Goal: Information Seeking & Learning: Learn about a topic

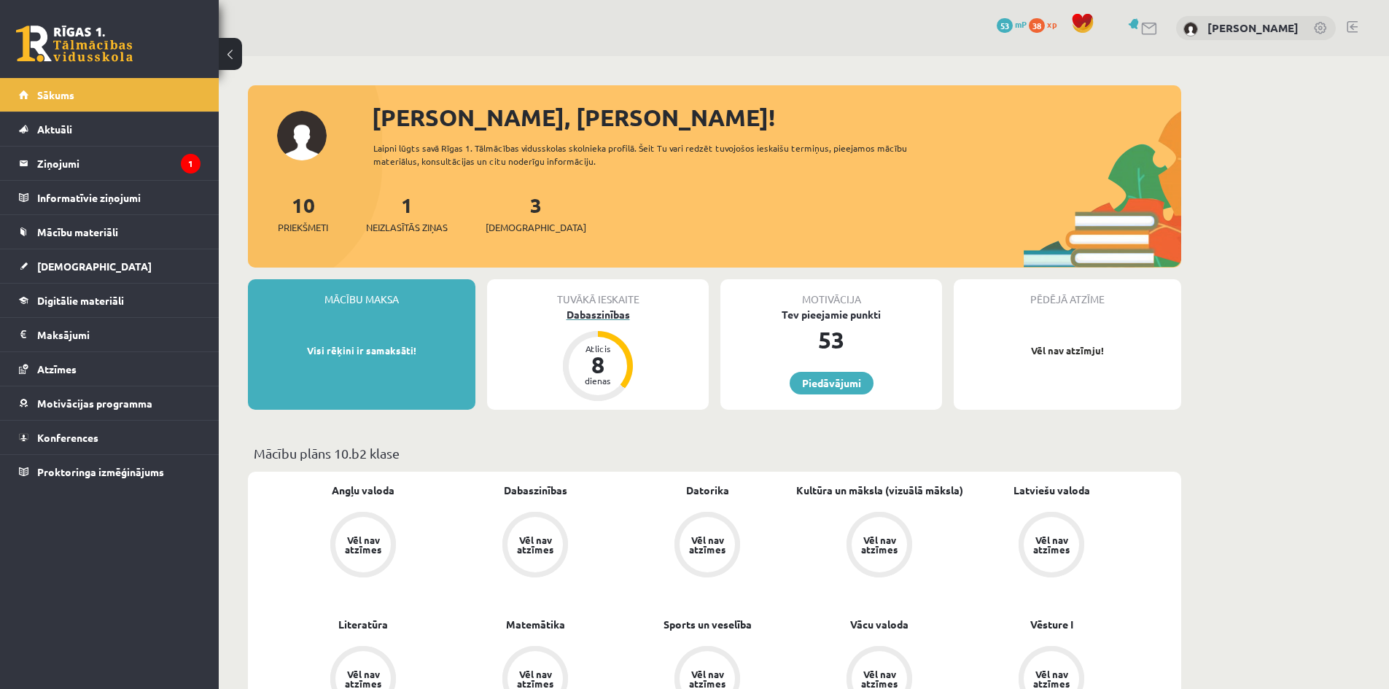
click at [670, 307] on div "Dabaszinības" at bounding box center [598, 314] width 222 height 15
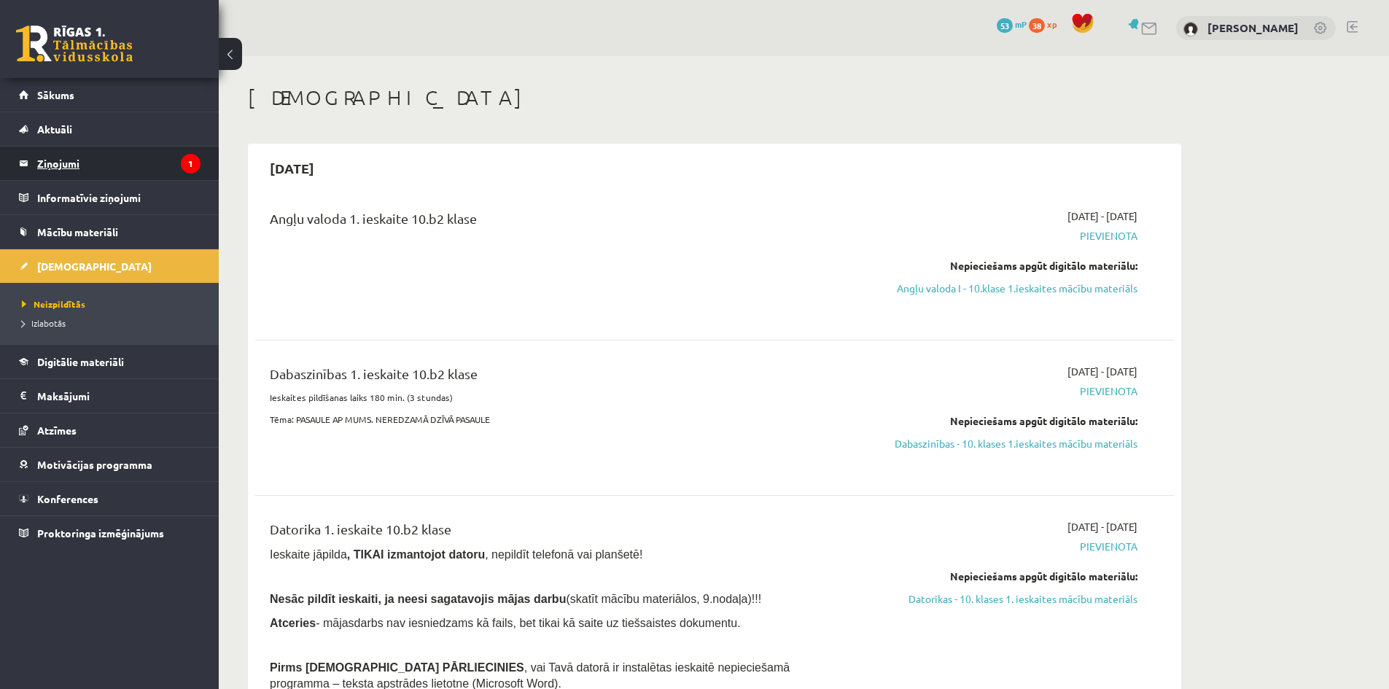
click at [84, 163] on legend "Ziņojumi 1" at bounding box center [118, 164] width 163 height 34
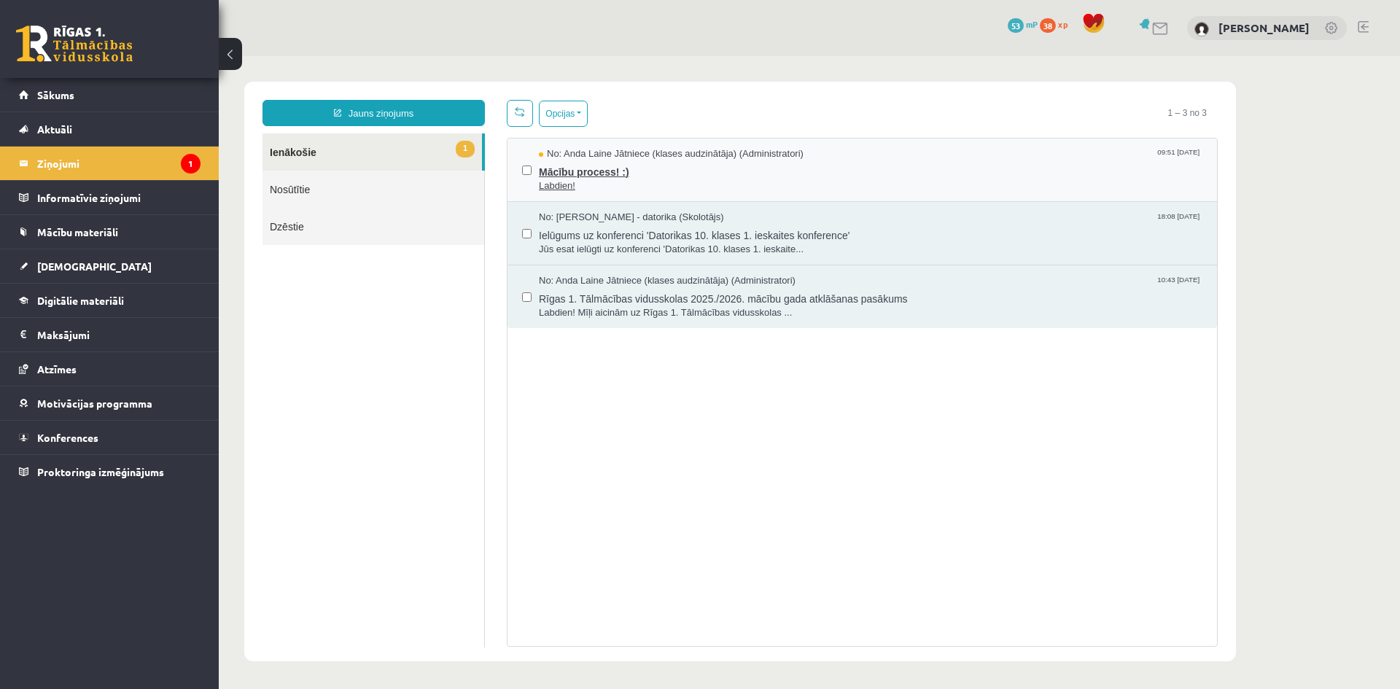
click at [730, 179] on span "Labdien!" at bounding box center [871, 186] width 664 height 14
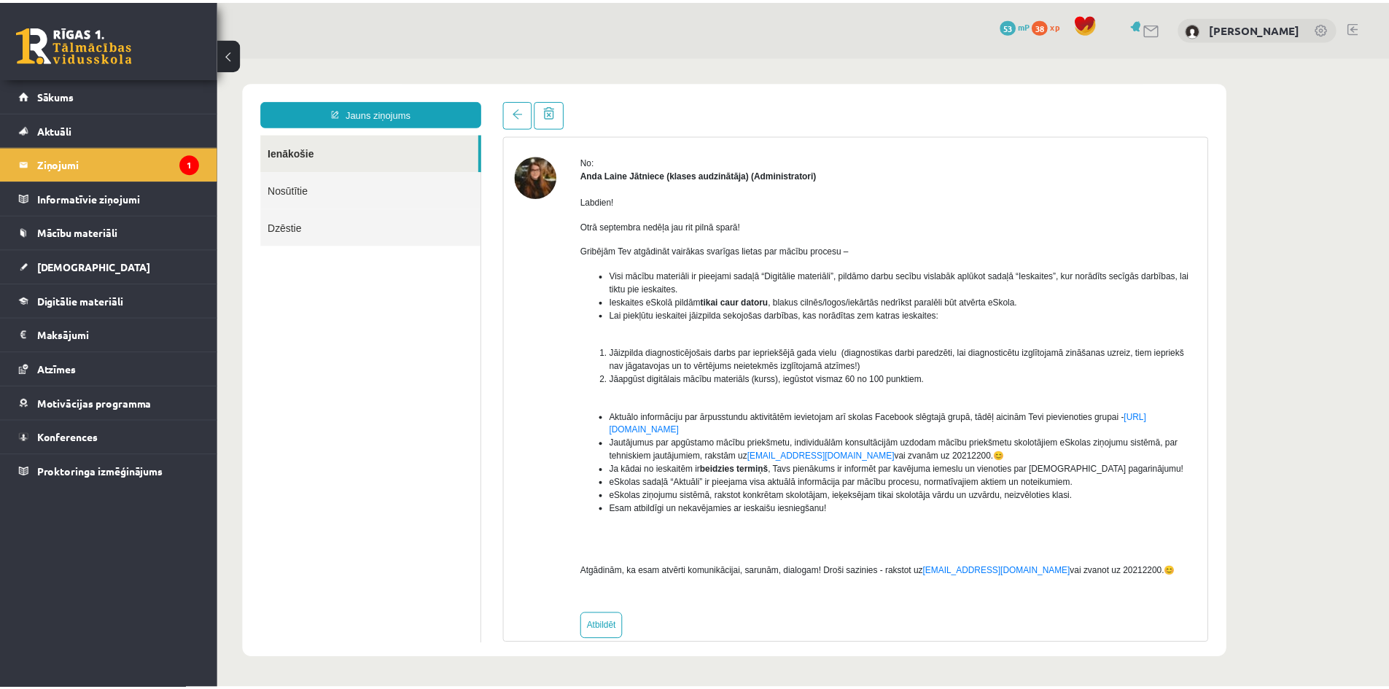
scroll to position [68, 0]
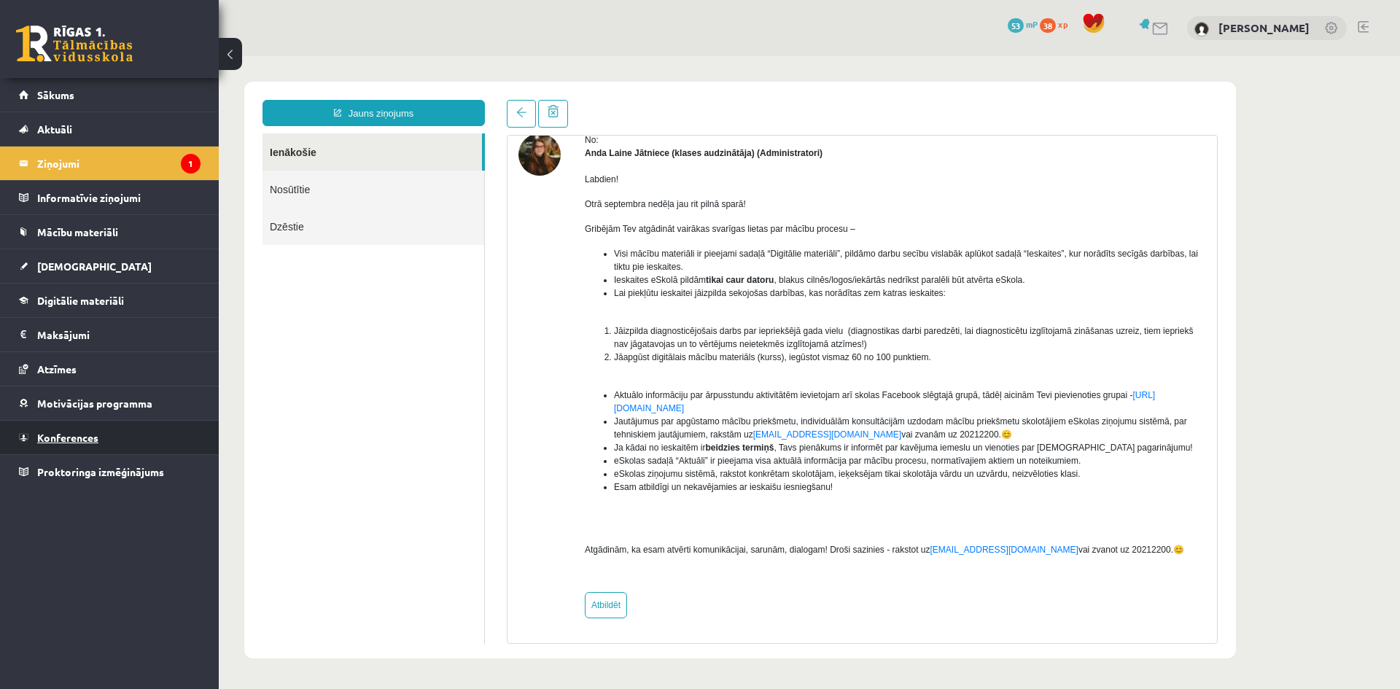
click at [79, 442] on span "Konferences" at bounding box center [67, 437] width 61 height 13
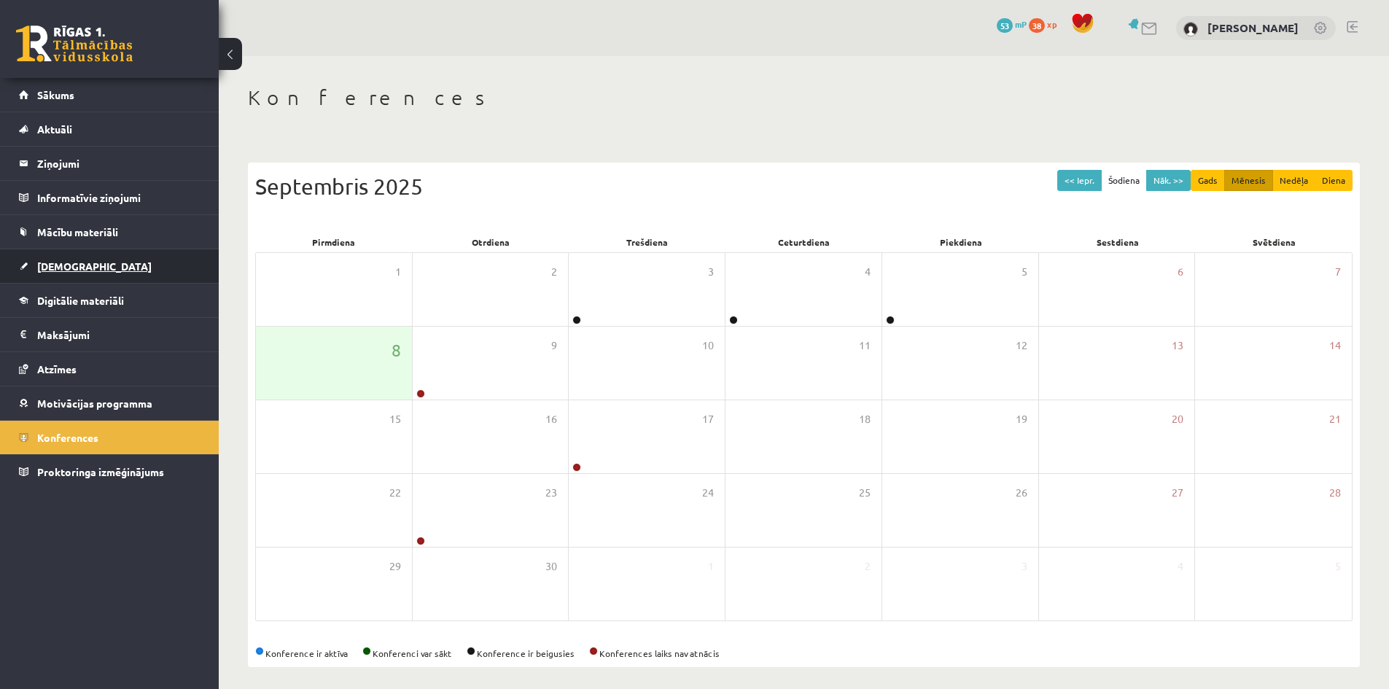
click at [44, 268] on span "[DEMOGRAPHIC_DATA]" at bounding box center [94, 266] width 115 height 13
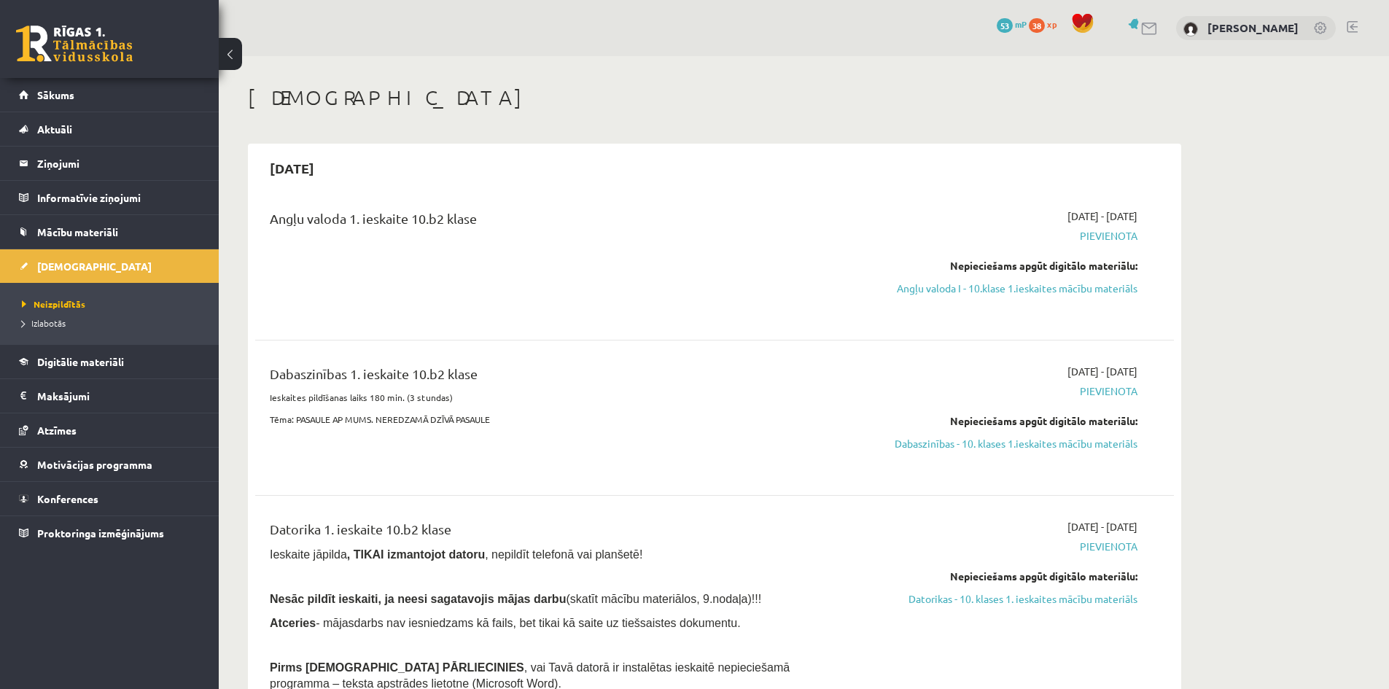
drag, startPoint x: 259, startPoint y: 295, endPoint x: 311, endPoint y: 292, distance: 52.6
click at [338, 292] on div "Angļu valoda 1. ieskaite 10.b2 klase" at bounding box center [555, 263] width 593 height 108
click at [942, 284] on link "Angļu valoda I - 10.klase 1.ieskaites mācību materiāls" at bounding box center [1000, 288] width 275 height 15
click at [1043, 290] on link "Angļu valoda I - 10.klase 1.ieskaites mācību materiāls" at bounding box center [1000, 288] width 275 height 15
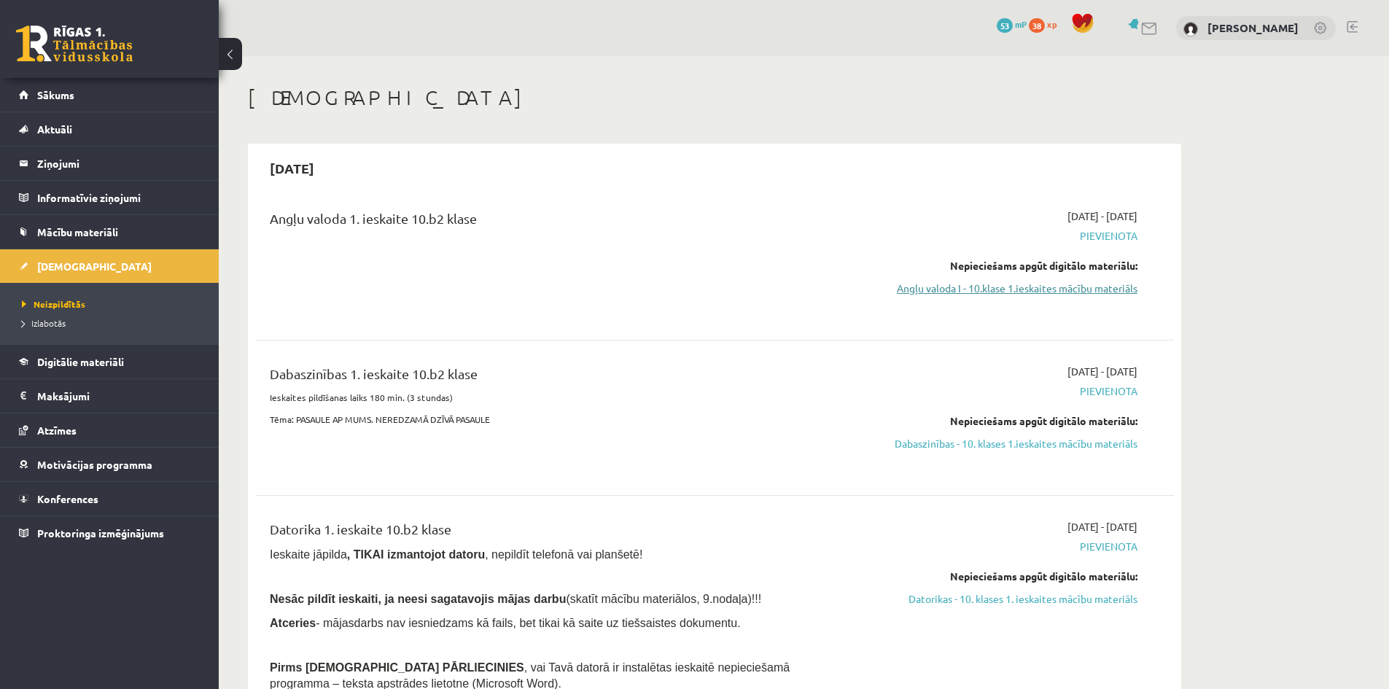
click at [931, 283] on link "Angļu valoda I - 10.klase 1.ieskaites mācību materiāls" at bounding box center [1000, 288] width 275 height 15
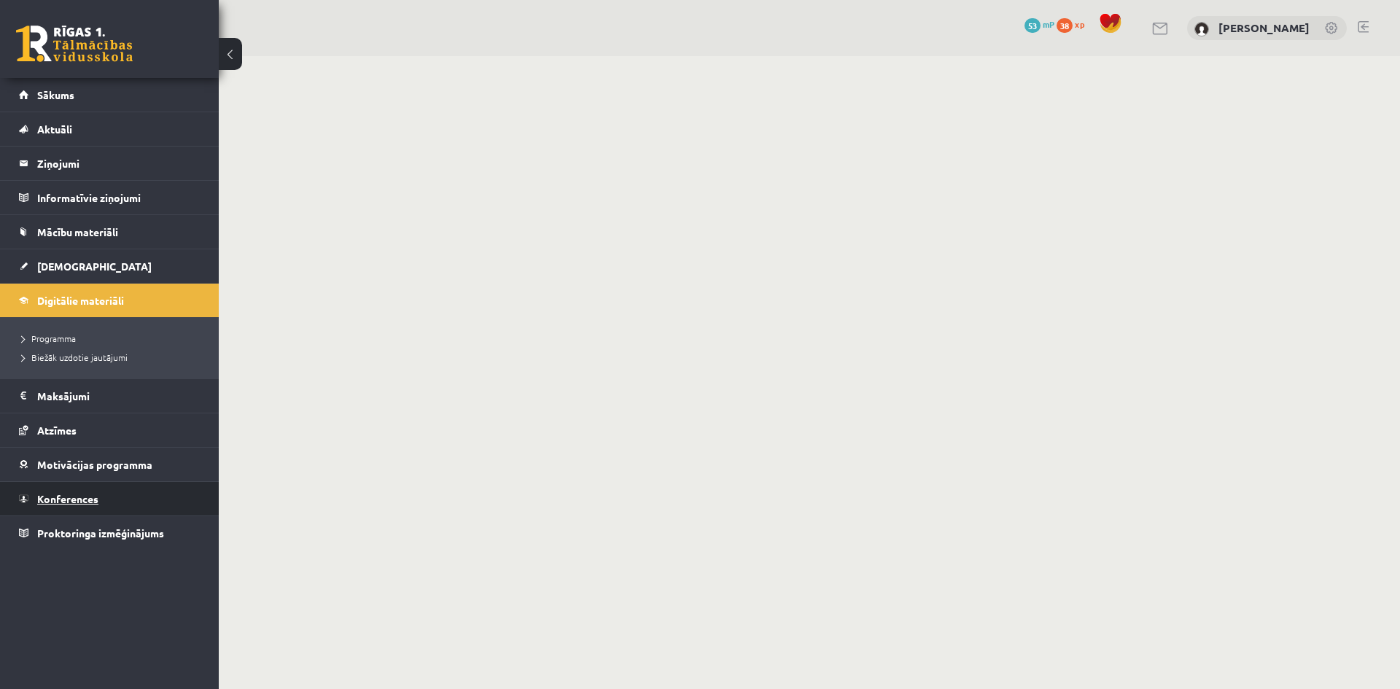
click at [85, 503] on span "Konferences" at bounding box center [67, 498] width 61 height 13
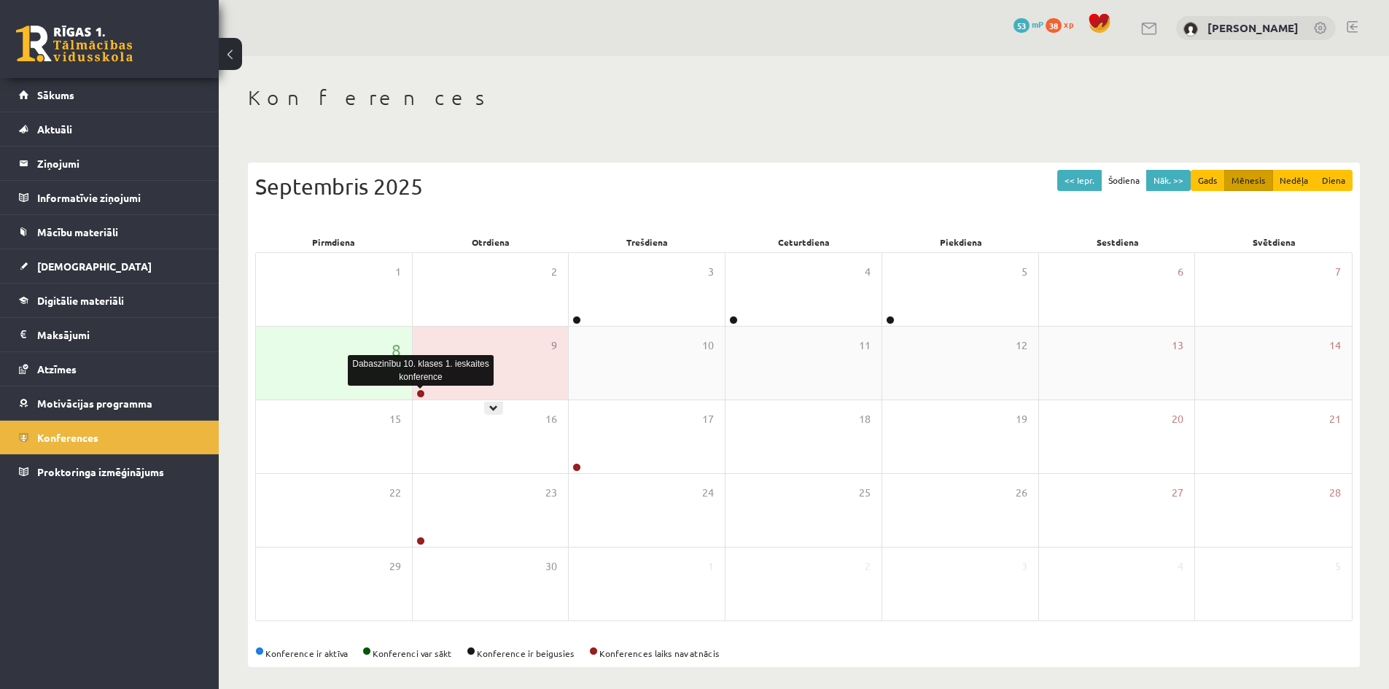
click at [423, 394] on link at bounding box center [420, 393] width 9 height 9
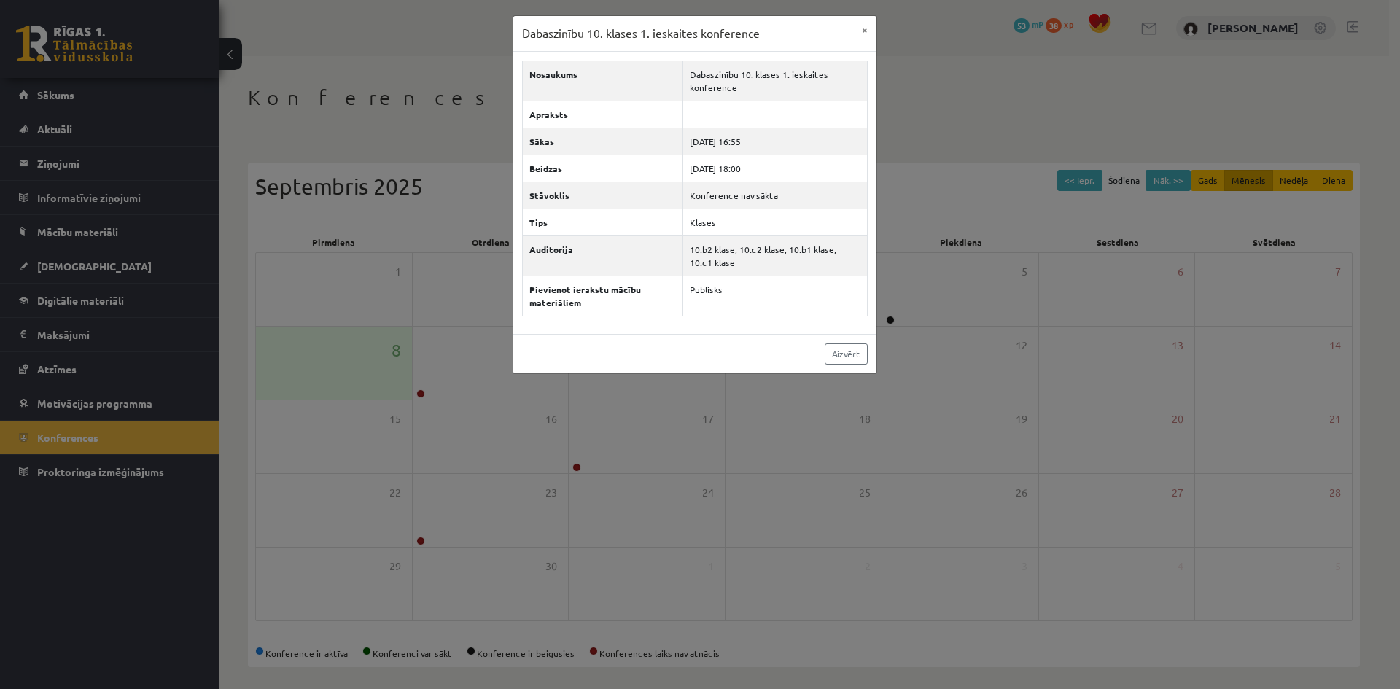
drag, startPoint x: 311, startPoint y: 318, endPoint x: 279, endPoint y: 349, distance: 43.8
click at [311, 318] on div "Dabaszinību 10. klases 1. ieskaites konference × Nosaukums Dabaszinību 10. klas…" at bounding box center [700, 344] width 1400 height 689
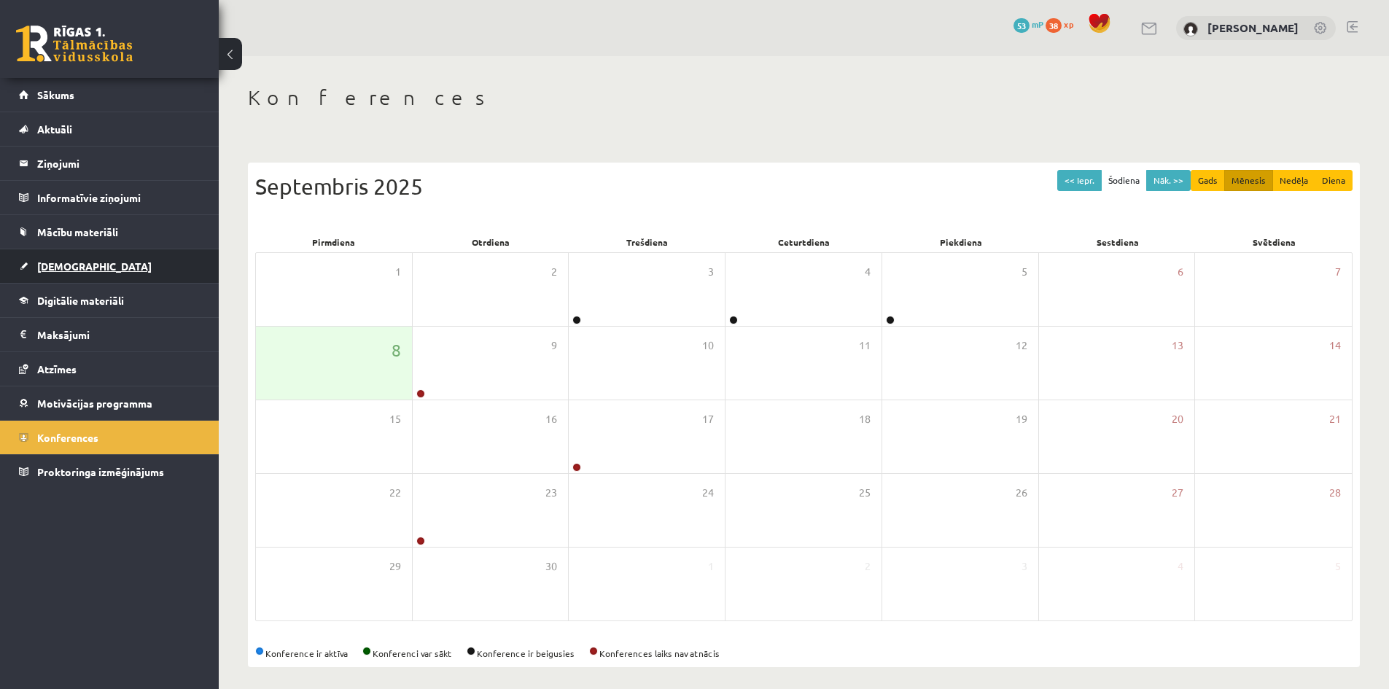
click at [54, 264] on span "[DEMOGRAPHIC_DATA]" at bounding box center [94, 266] width 115 height 13
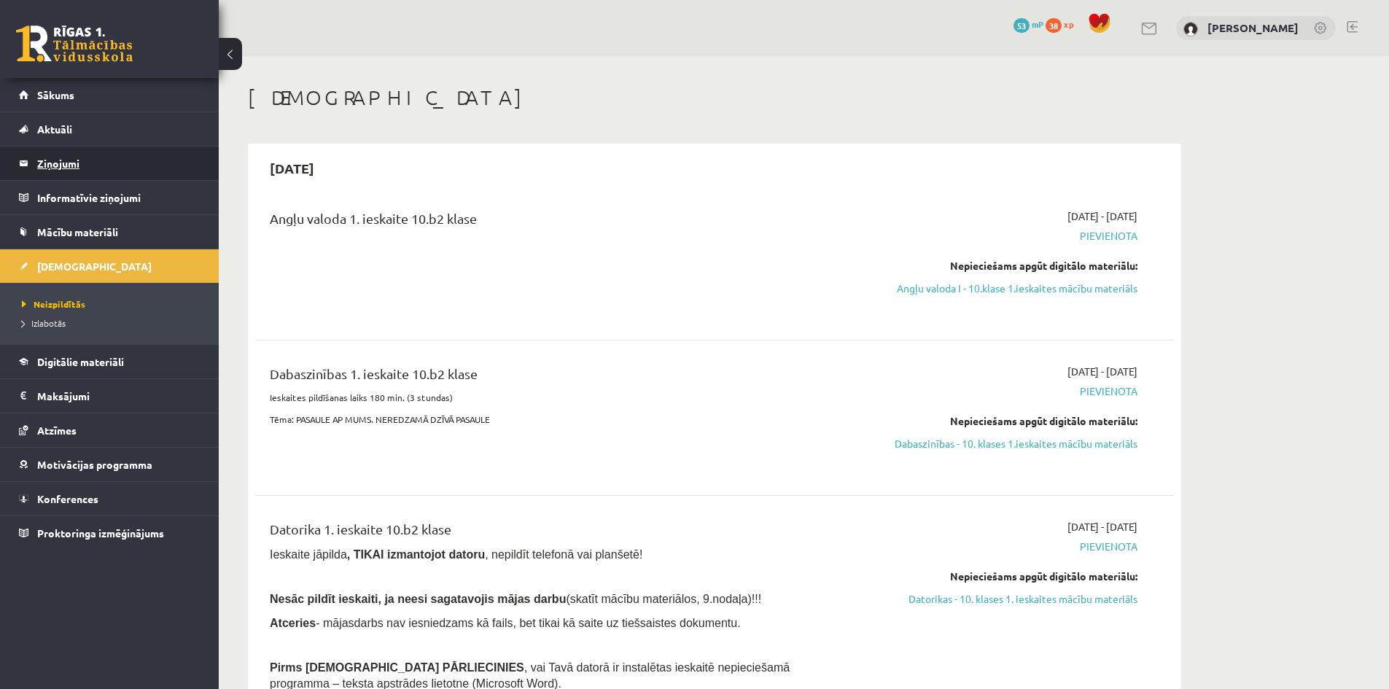
click at [53, 168] on legend "Ziņojumi 0" at bounding box center [118, 164] width 163 height 34
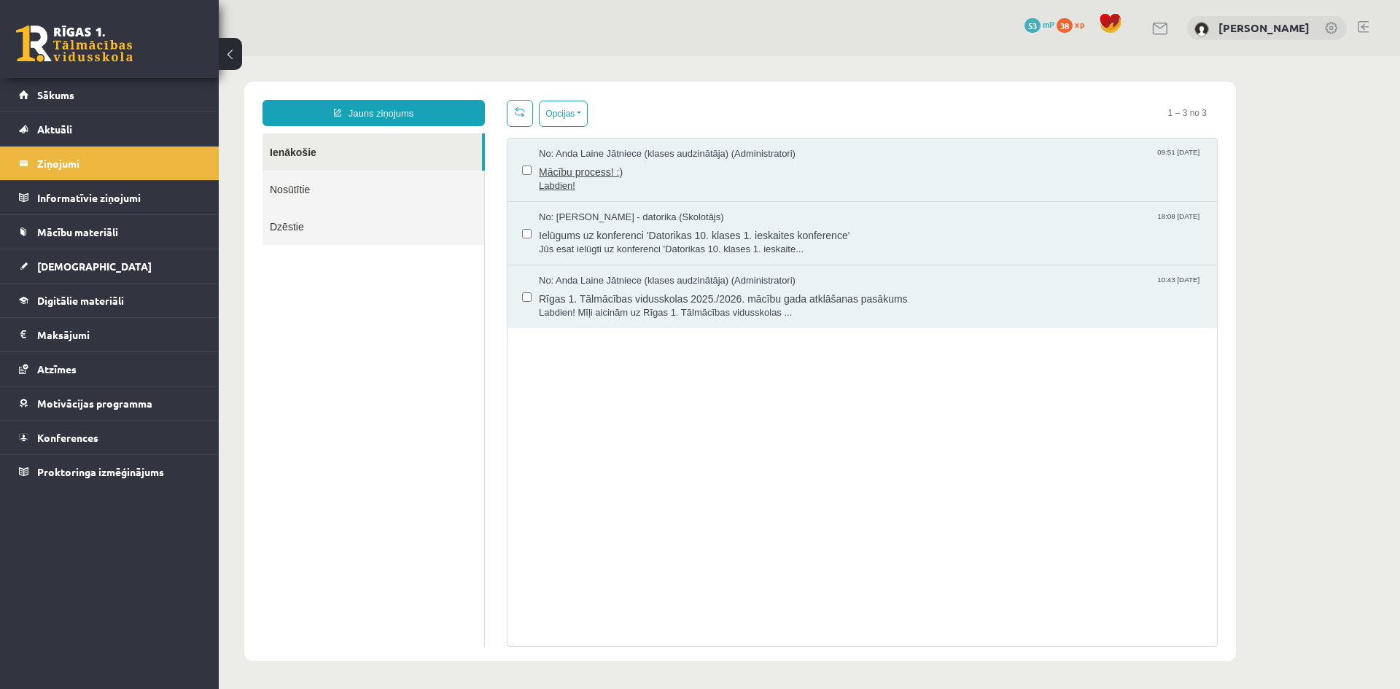
click at [582, 179] on span "Labdien!" at bounding box center [871, 186] width 664 height 14
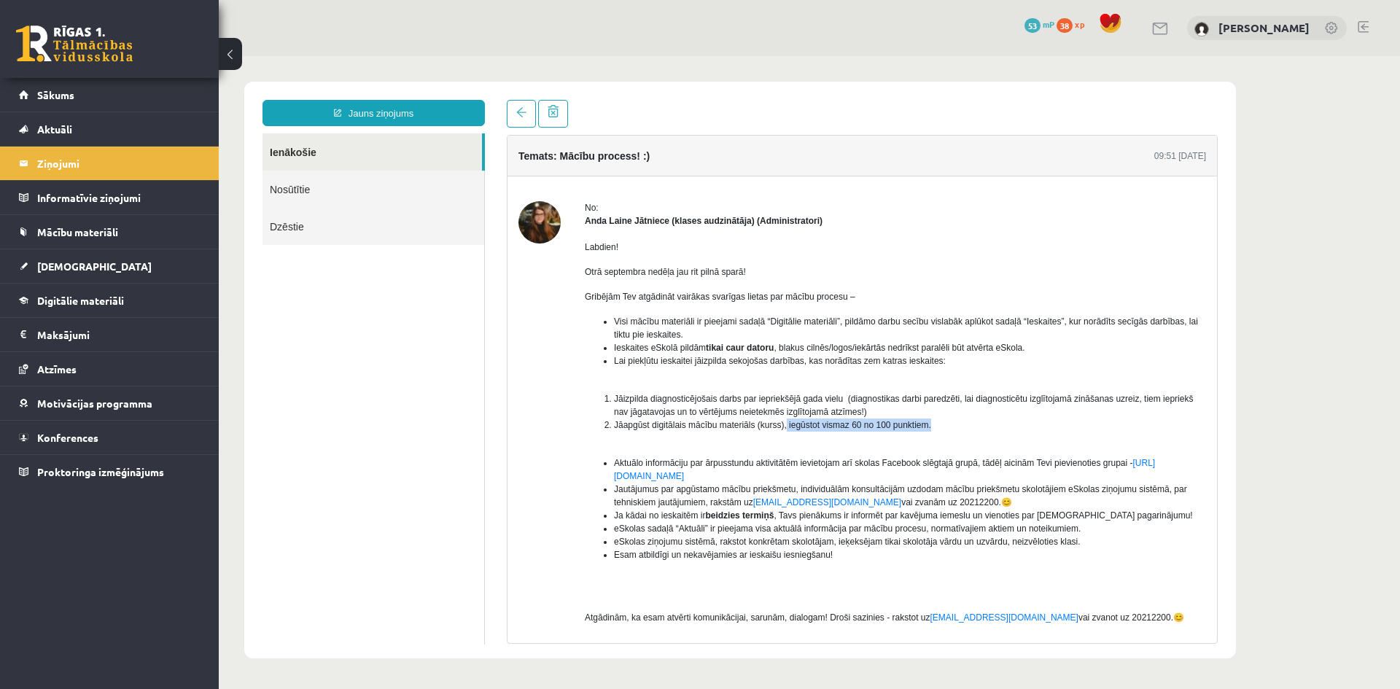
drag, startPoint x: 783, startPoint y: 422, endPoint x: 963, endPoint y: 422, distance: 180.2
click at [963, 422] on li "Jāapgūst digitālais mācību materiāls (kurss), iegūstot vismaz 60 no 100 punktie…" at bounding box center [910, 425] width 592 height 13
click at [952, 424] on li "Jāapgūst digitālais mācību materiāls (kurss), iegūstot vismaz 60 no 100 punktie…" at bounding box center [910, 425] width 592 height 13
click at [44, 256] on link "[DEMOGRAPHIC_DATA]" at bounding box center [110, 266] width 182 height 34
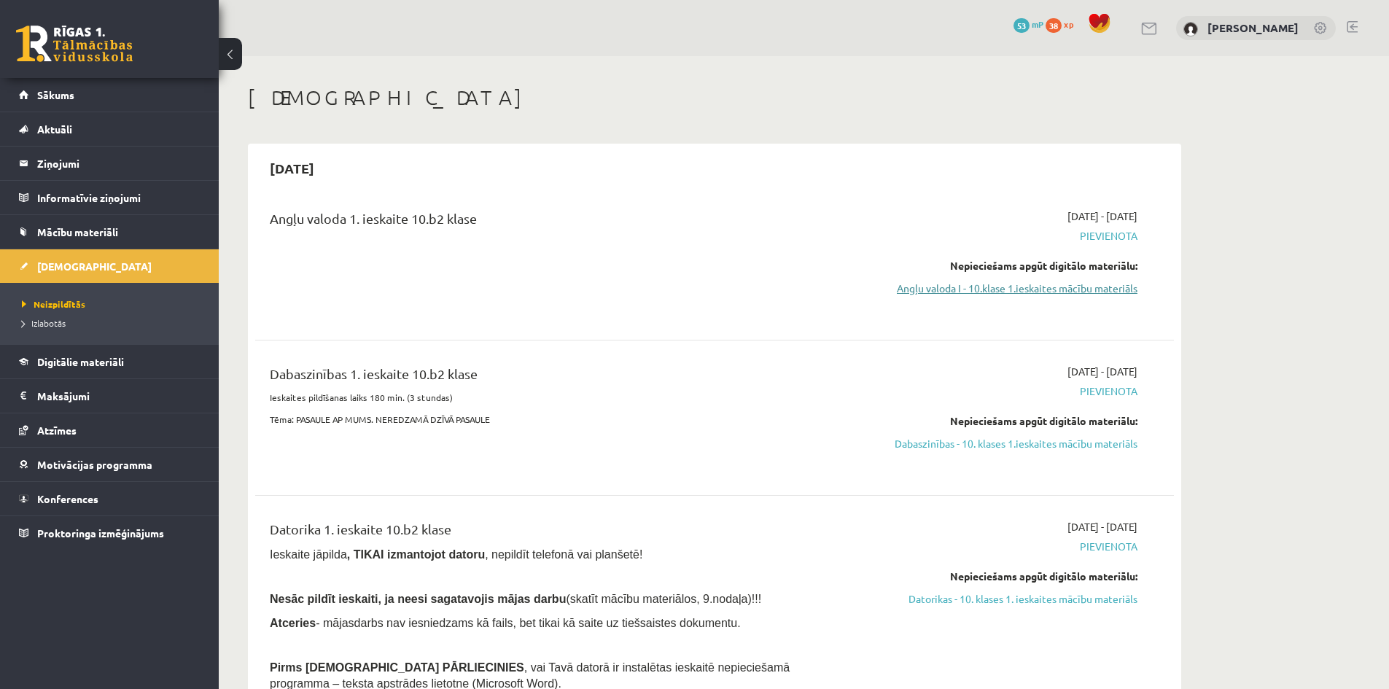
click at [1045, 293] on link "Angļu valoda I - 10.klase 1.ieskaites mācību materiāls" at bounding box center [1000, 288] width 275 height 15
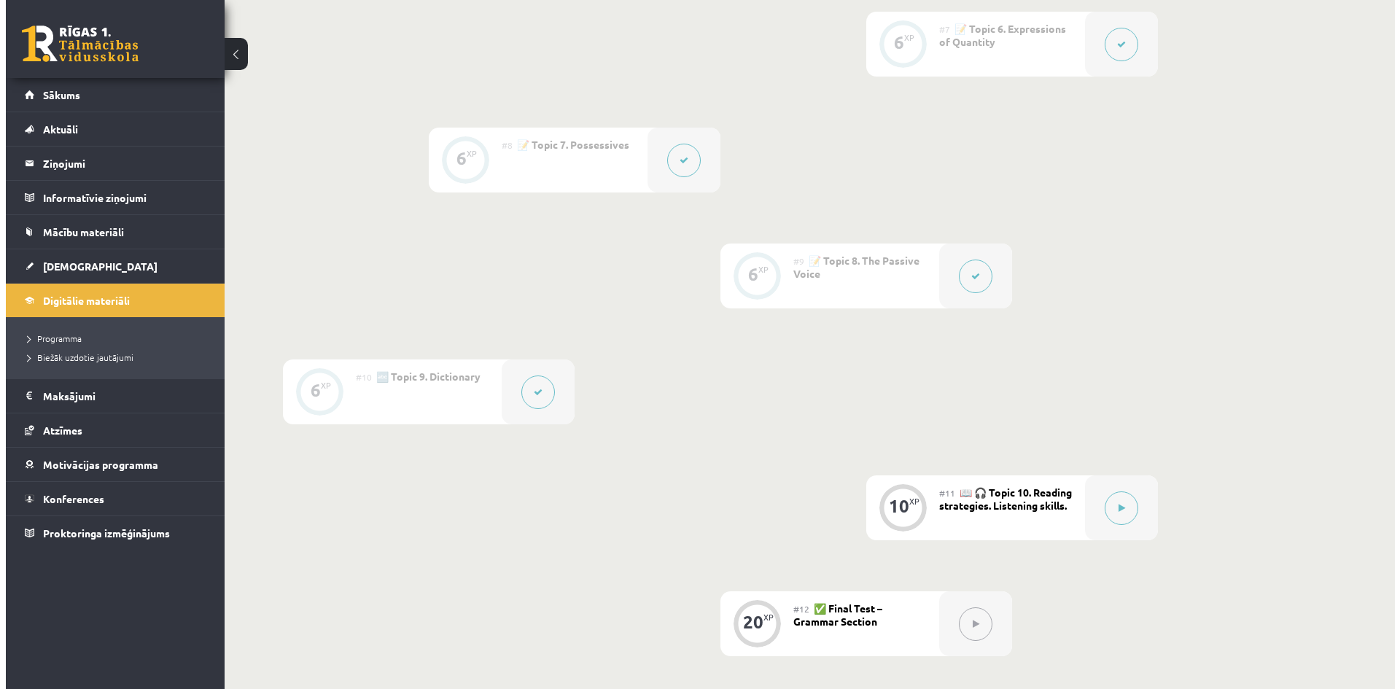
scroll to position [1094, 0]
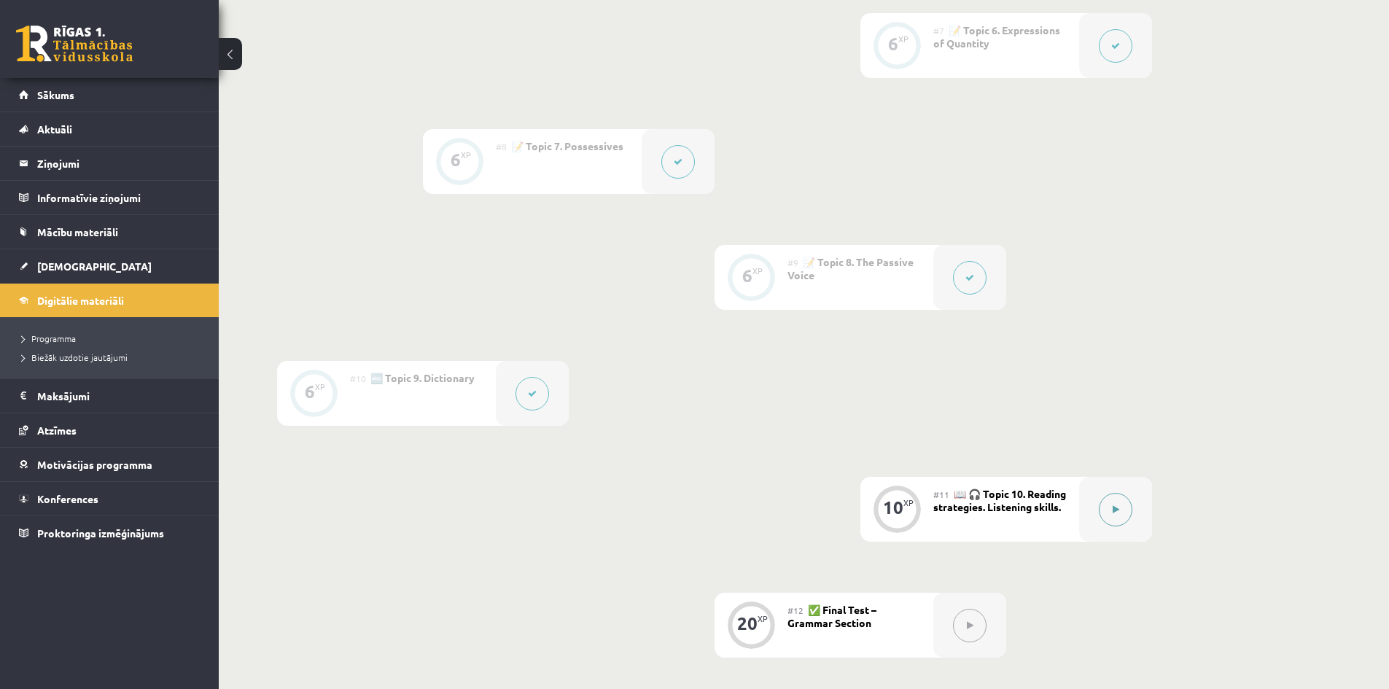
click at [1120, 505] on button at bounding box center [1116, 510] width 34 height 34
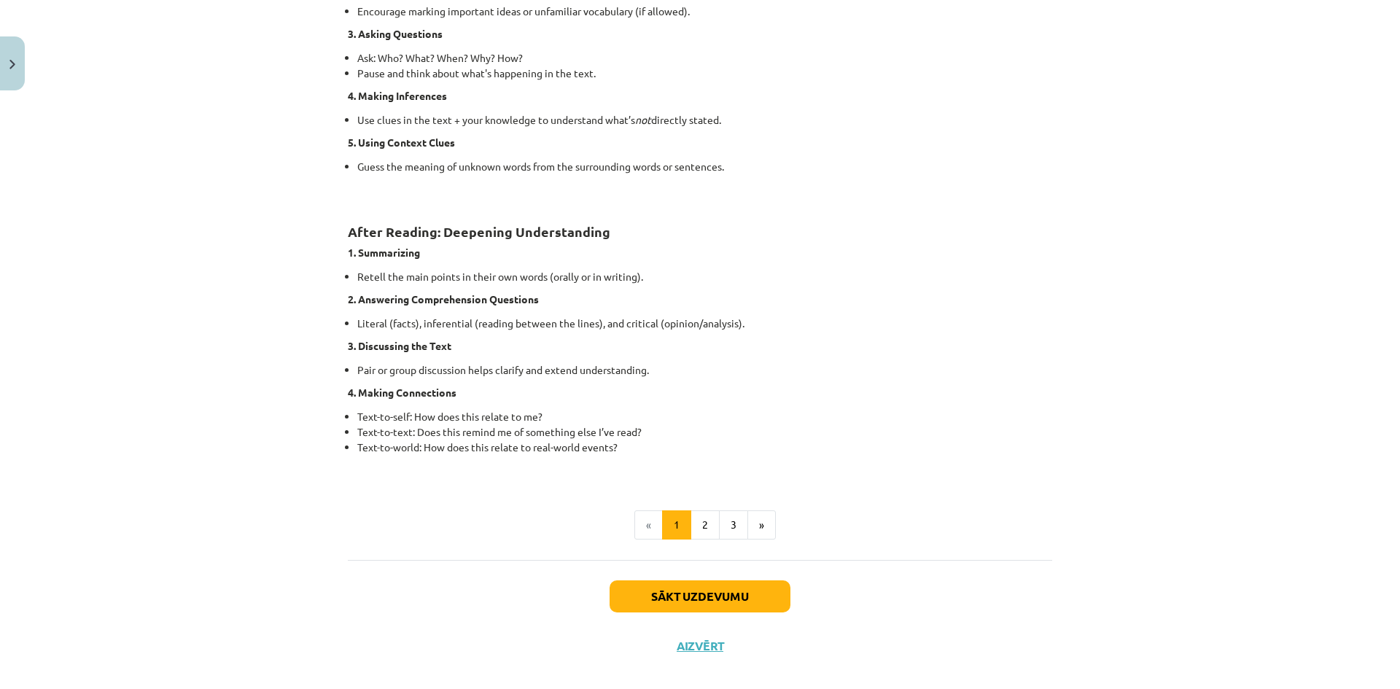
scroll to position [996, 0]
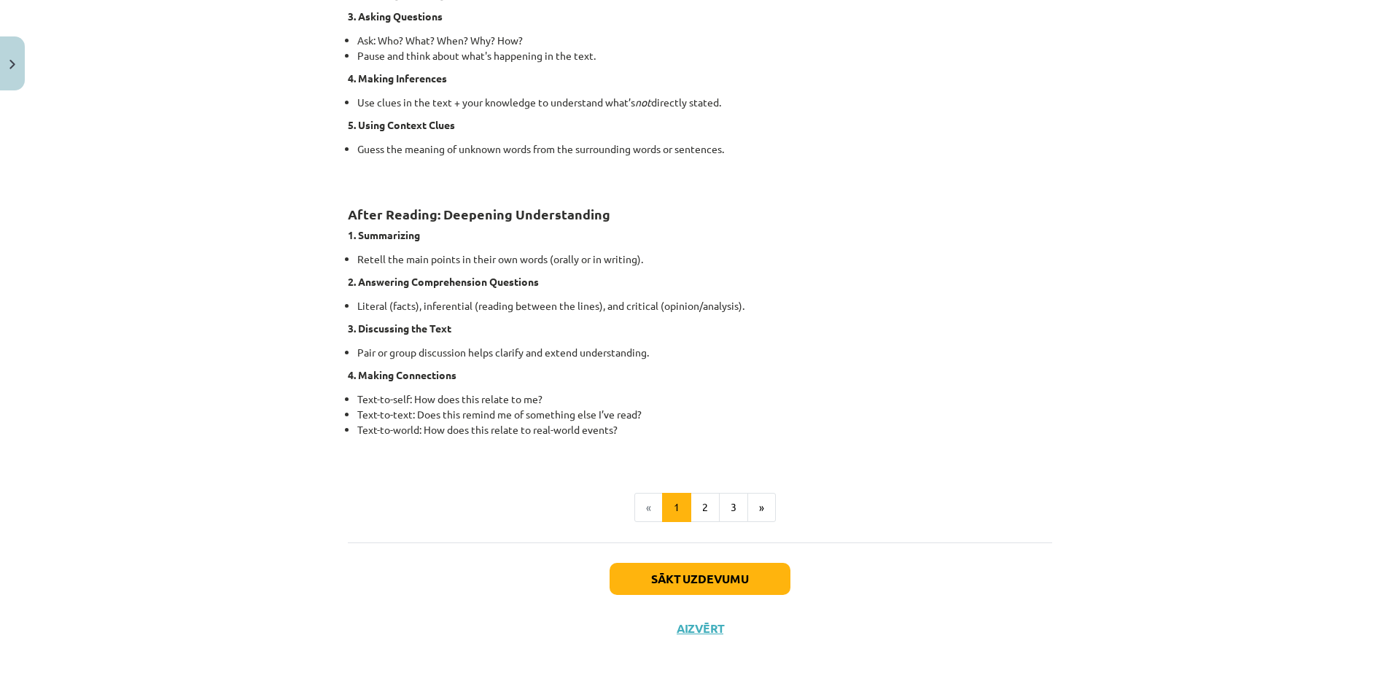
click at [516, 574] on div "Sākt uzdevumu Aizvērt" at bounding box center [700, 594] width 705 height 102
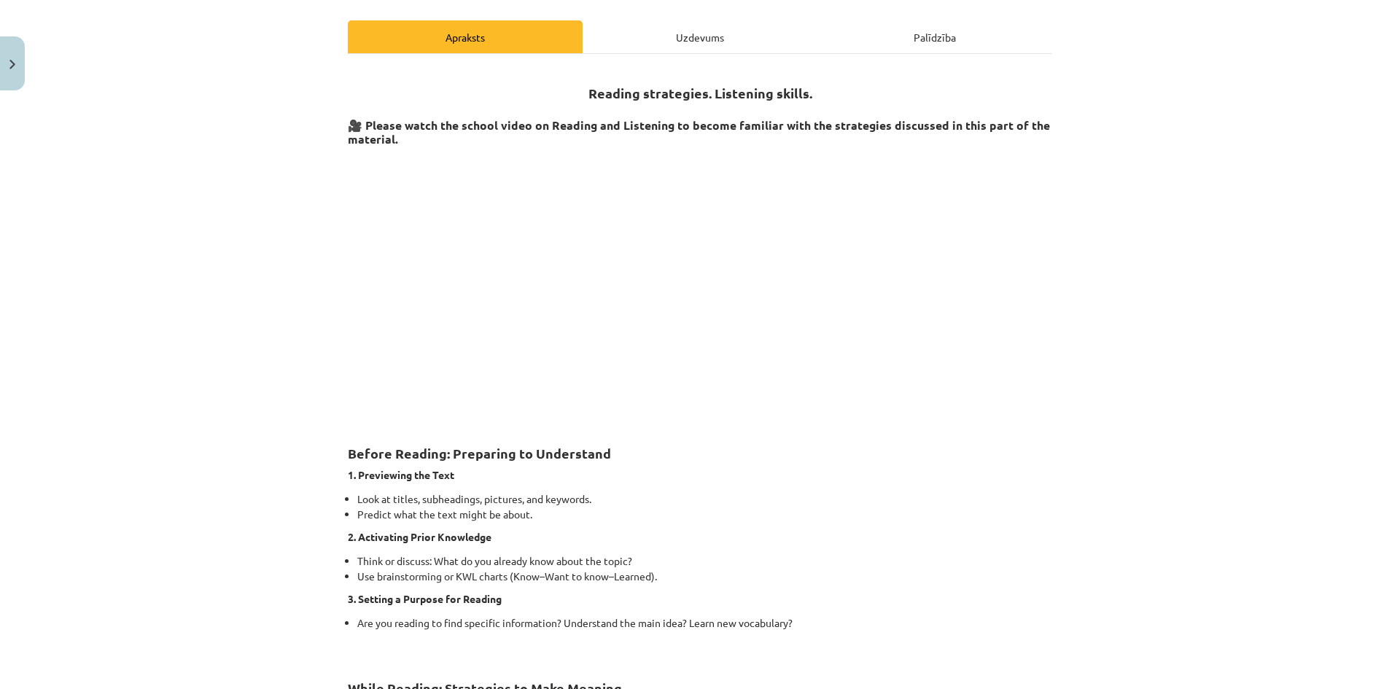
scroll to position [0, 0]
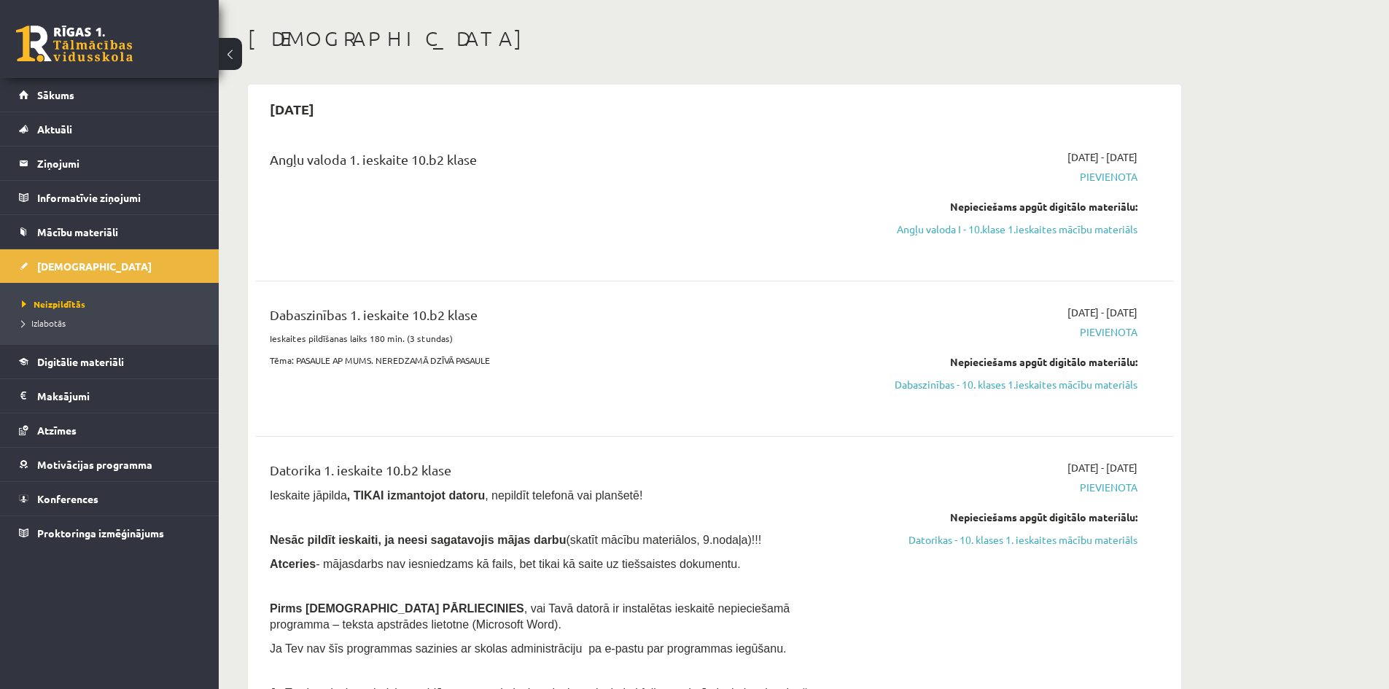
scroll to position [146, 0]
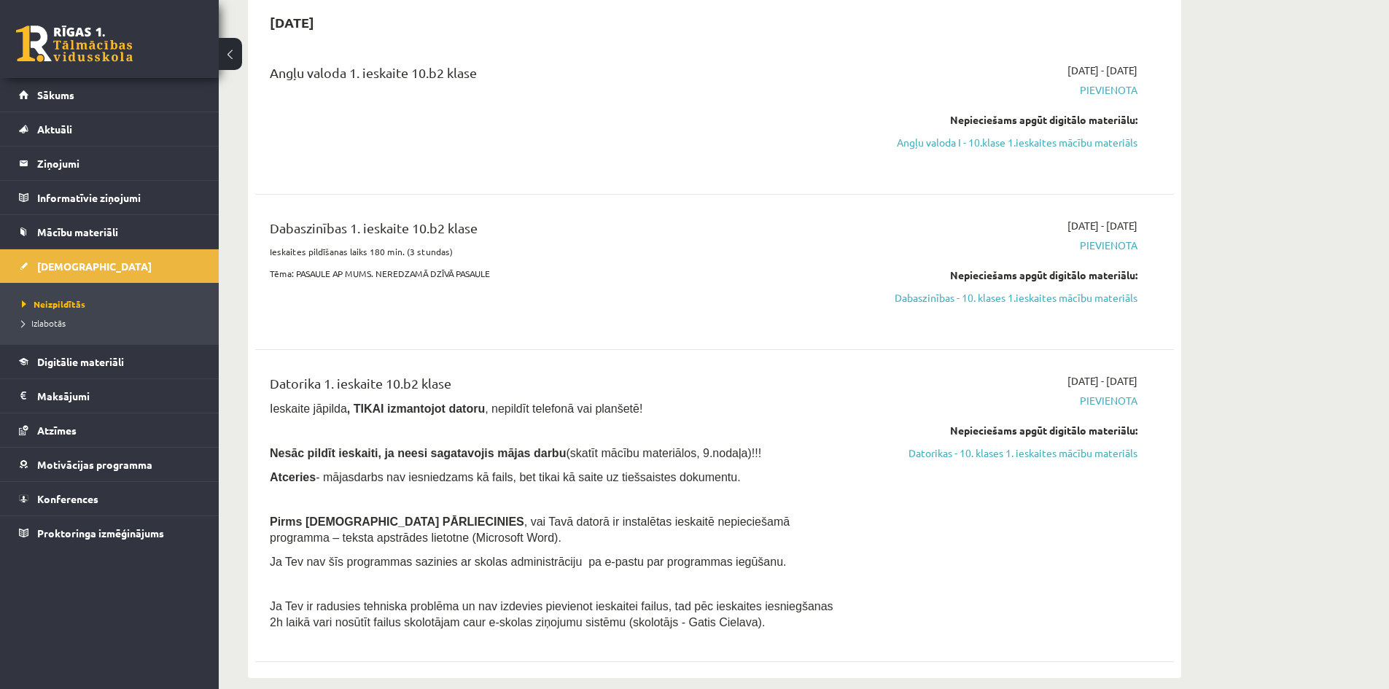
drag, startPoint x: 1037, startPoint y: 301, endPoint x: 777, endPoint y: 76, distance: 343.8
click at [1037, 301] on link "Dabaszinības - 10. klases 1.ieskaites mācību materiāls" at bounding box center [1000, 297] width 275 height 15
click at [1057, 298] on link "Dabaszinības - 10. klases 1.ieskaites mācību materiāls" at bounding box center [1000, 297] width 275 height 15
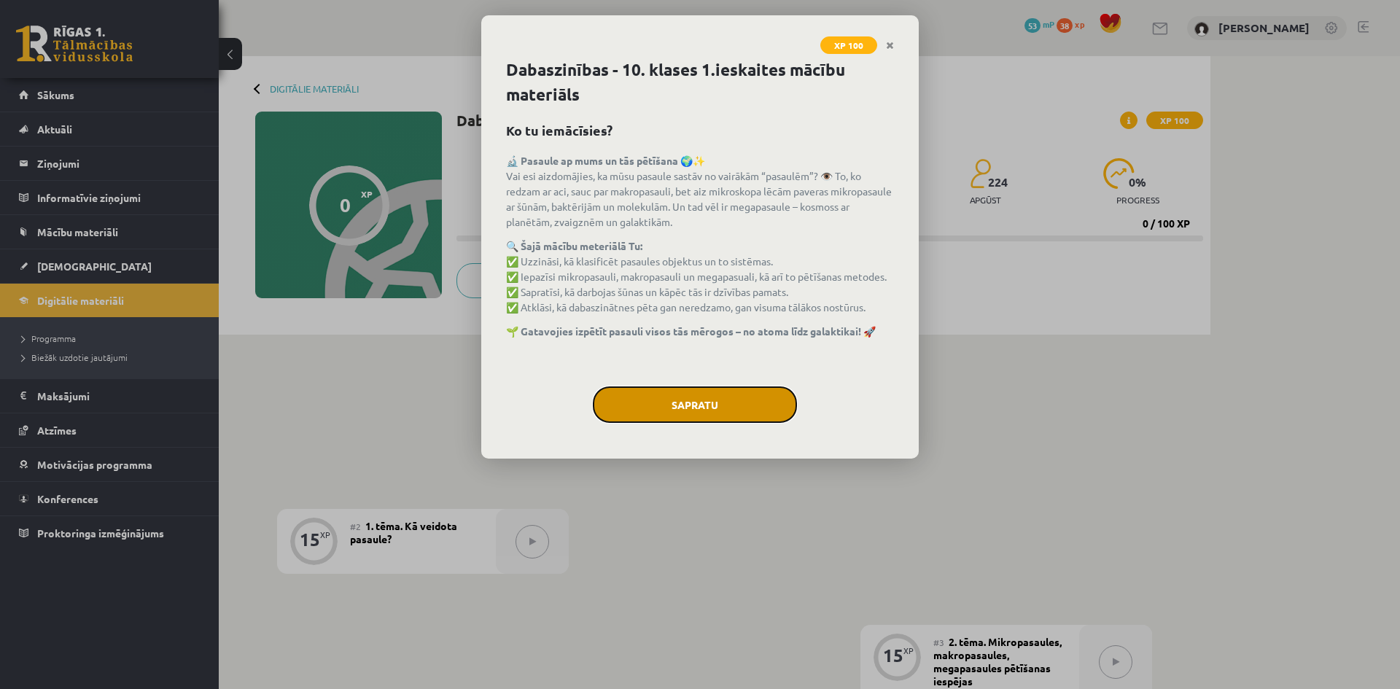
click at [695, 411] on button "Sapratu" at bounding box center [695, 405] width 204 height 36
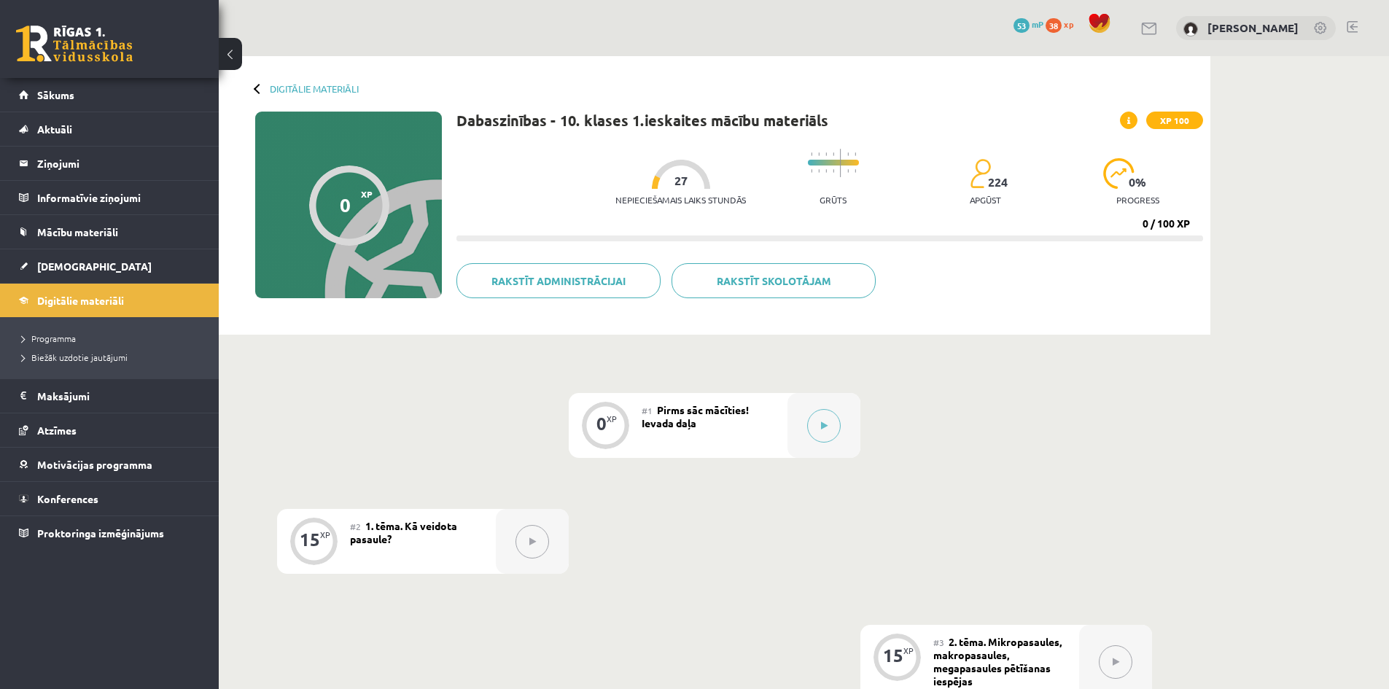
drag, startPoint x: 1191, startPoint y: 214, endPoint x: 1238, endPoint y: 211, distance: 46.8
click at [1238, 211] on div "Digitālie materiāli 0 XP XP 100 0 / 100 XP Dabaszinības - 10. klases 1.ieskaite…" at bounding box center [804, 664] width 1171 height 1217
click at [1169, 274] on div "Rakstīt skolotājam Rakstīt administrācijai" at bounding box center [830, 286] width 747 height 46
drag, startPoint x: 660, startPoint y: 178, endPoint x: 686, endPoint y: 177, distance: 26.3
click at [689, 178] on div at bounding box center [681, 174] width 58 height 29
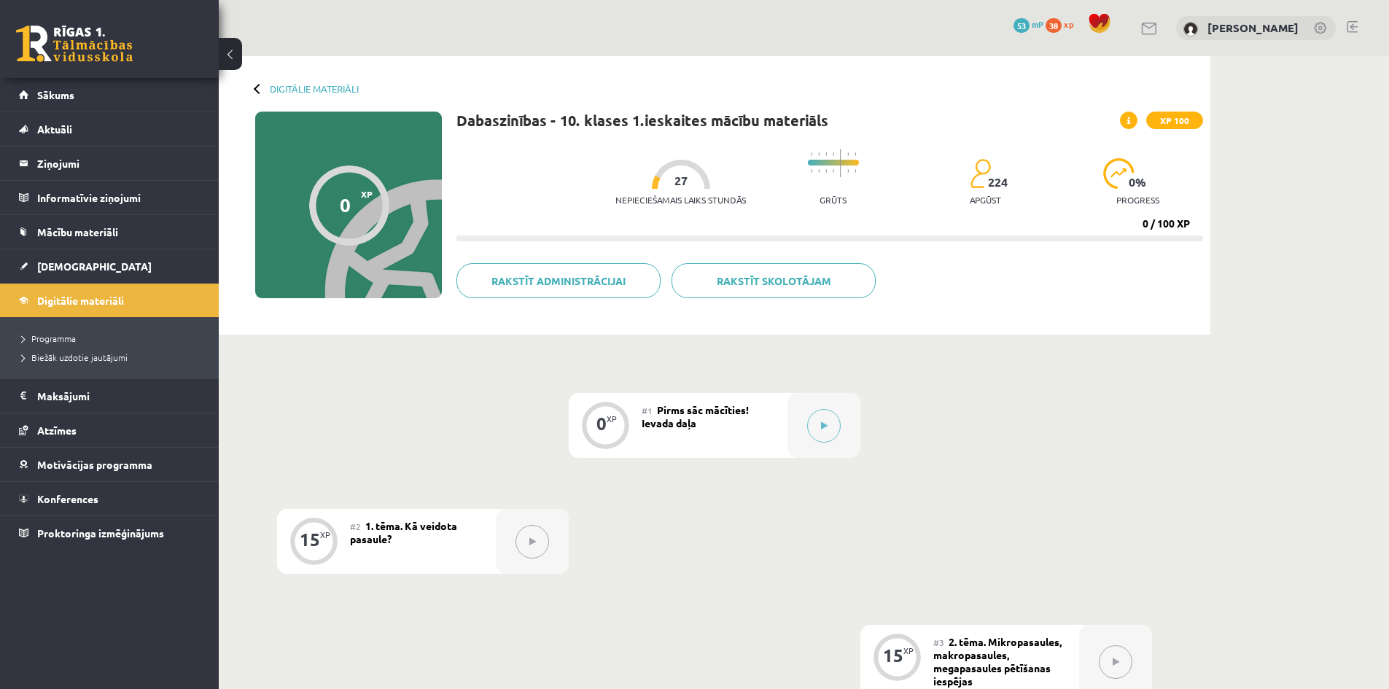
click at [688, 222] on div "Nepieciešamais laiks stundās 27 Grūts 224 apgūst 0 % progress 0 / 100 XP" at bounding box center [830, 191] width 747 height 100
click at [258, 84] on div at bounding box center [259, 88] width 10 height 10
click at [257, 86] on div at bounding box center [259, 88] width 10 height 10
click at [281, 83] on link "Digitālie materiāli" at bounding box center [314, 88] width 89 height 11
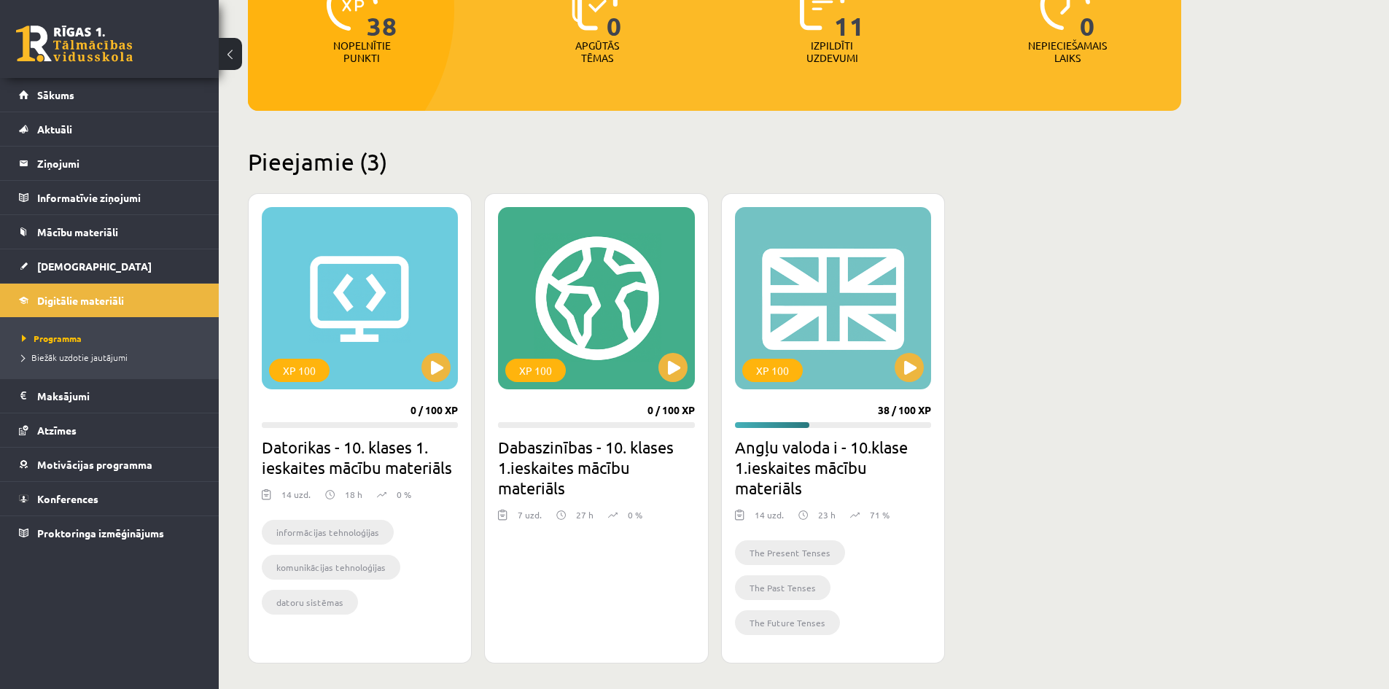
scroll to position [309, 0]
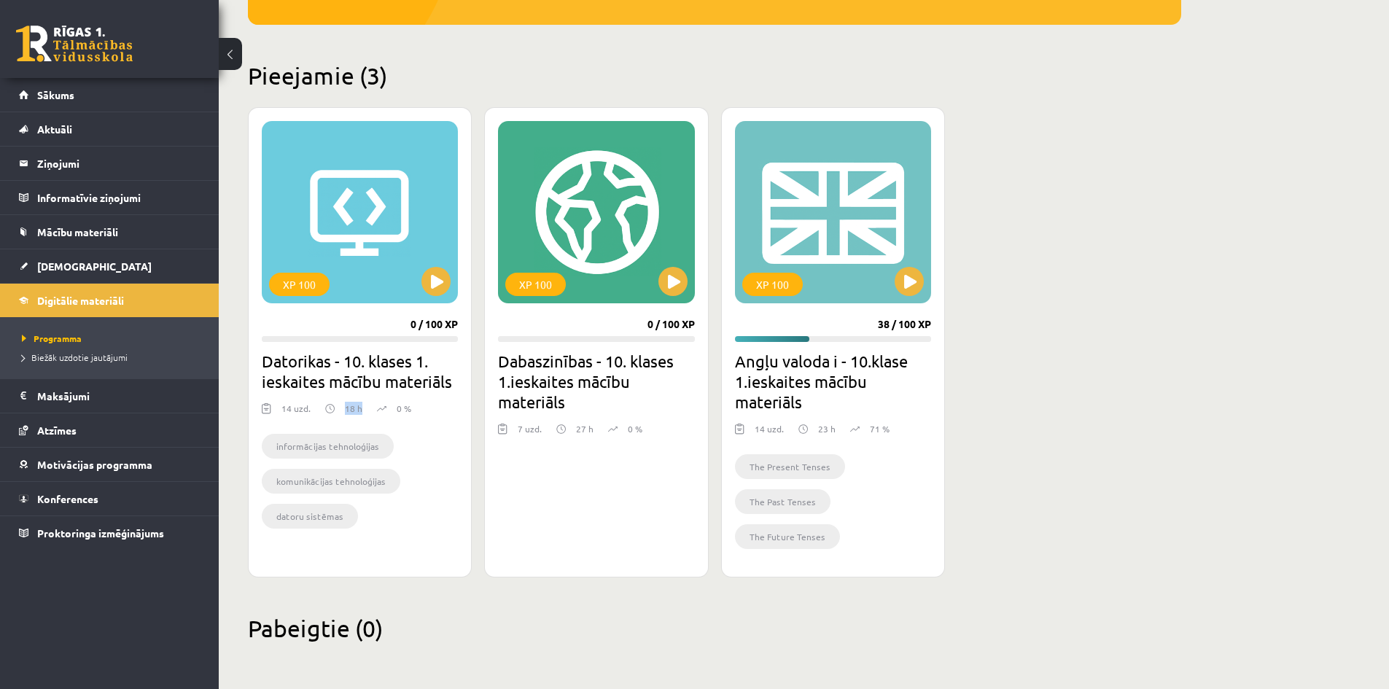
drag, startPoint x: 346, startPoint y: 411, endPoint x: 365, endPoint y: 403, distance: 20.2
click at [365, 403] on div "14 uzd. 18 h 0 %" at bounding box center [360, 413] width 196 height 22
click at [402, 443] on ul "informācijas tehnoloģijas komunikācijas tehnoloģijas datoru sistēmas informācij…" at bounding box center [360, 485] width 196 height 102
drag, startPoint x: 540, startPoint y: 368, endPoint x: 552, endPoint y: 372, distance: 12.2
click at [549, 371] on h2 "Dabaszinības - 10. klases 1.ieskaites mācību materiāls" at bounding box center [596, 381] width 196 height 61
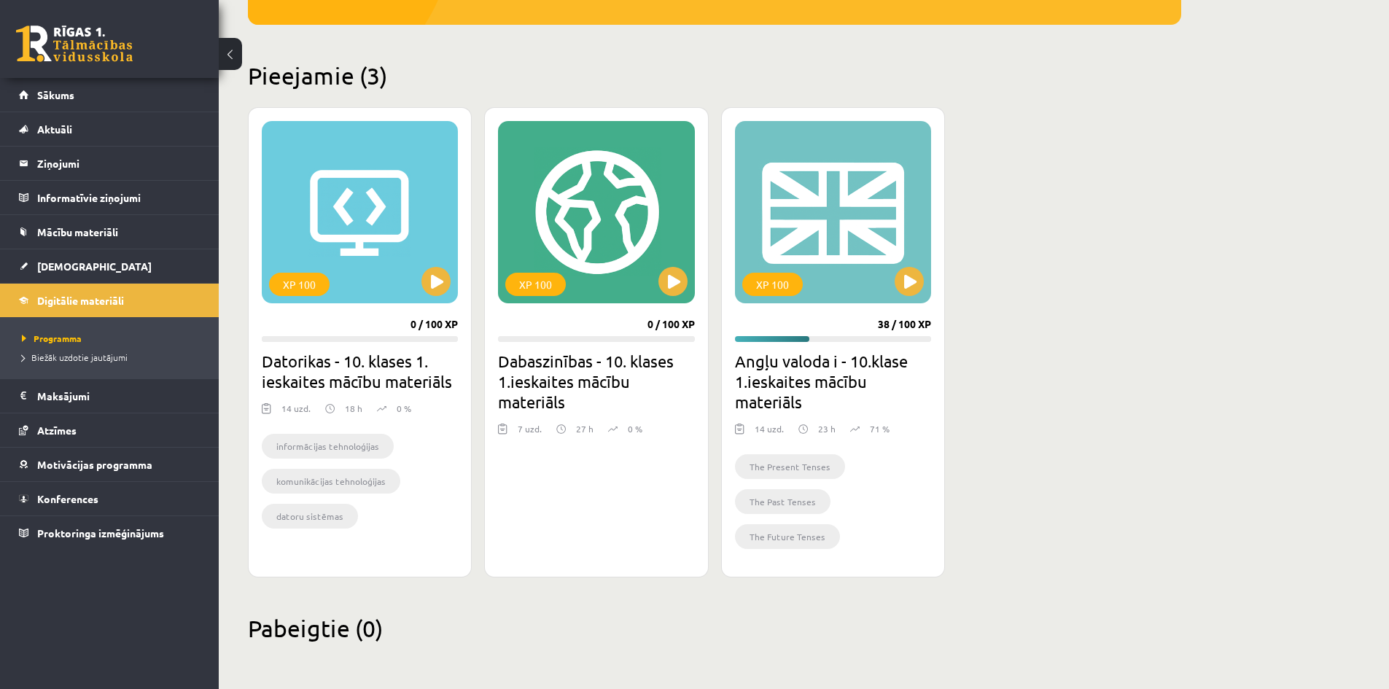
click at [625, 388] on h2 "Dabaszinības - 10. klases 1.ieskaites mācību materiāls" at bounding box center [596, 381] width 196 height 61
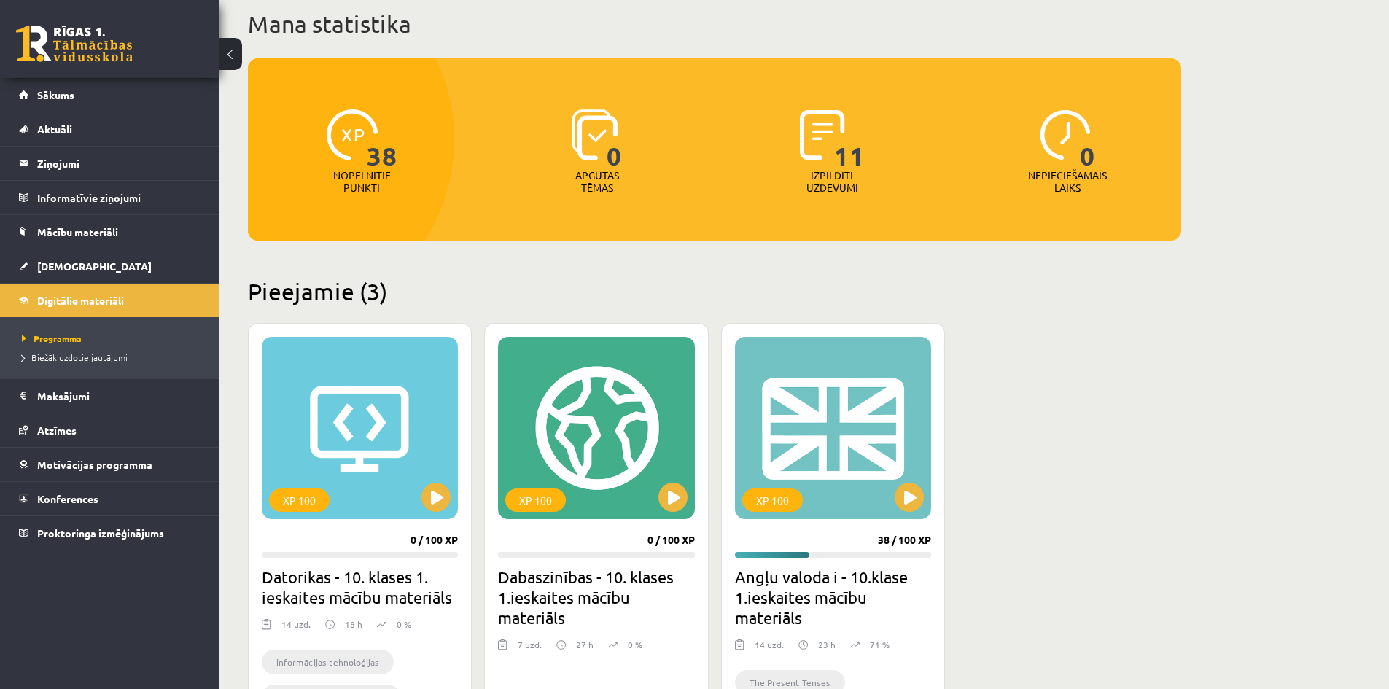
scroll to position [0, 0]
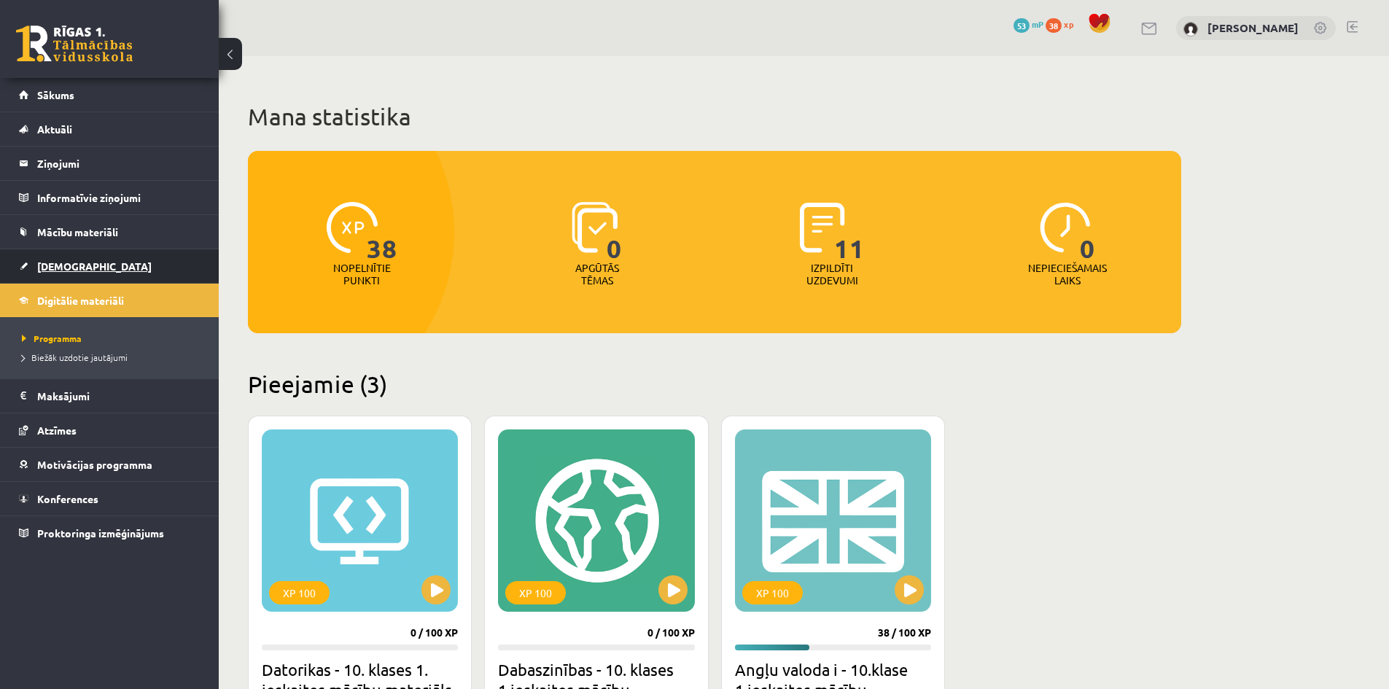
click at [49, 265] on span "[DEMOGRAPHIC_DATA]" at bounding box center [94, 266] width 115 height 13
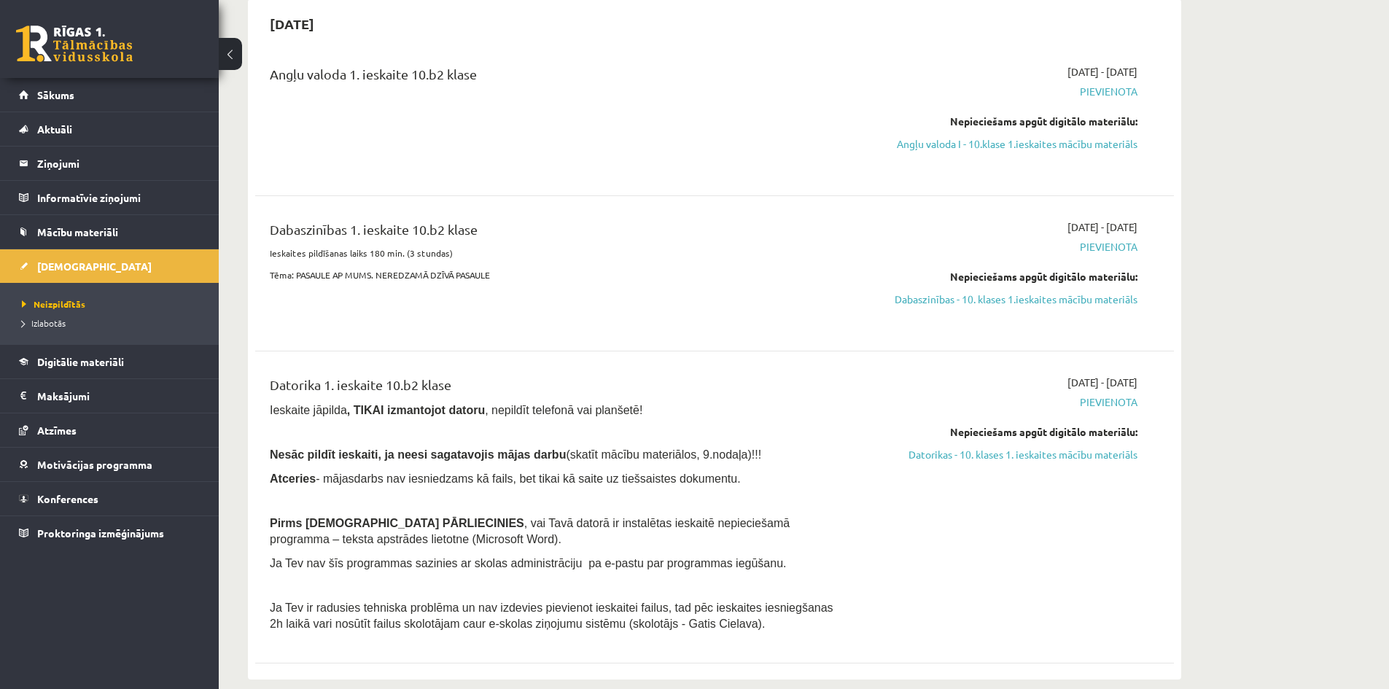
scroll to position [146, 0]
drag, startPoint x: 279, startPoint y: 237, endPoint x: 513, endPoint y: 220, distance: 235.5
click at [513, 220] on div "Dabaszinības 1. ieskaite 10.b2 klase" at bounding box center [555, 231] width 571 height 27
click at [536, 300] on div "Dabaszinības 1. ieskaite 10.b2 klase Ieskaites pildīšanas laiks 180 min. (3 stu…" at bounding box center [555, 272] width 593 height 108
click at [1123, 248] on span "Pievienota" at bounding box center [1000, 245] width 275 height 15
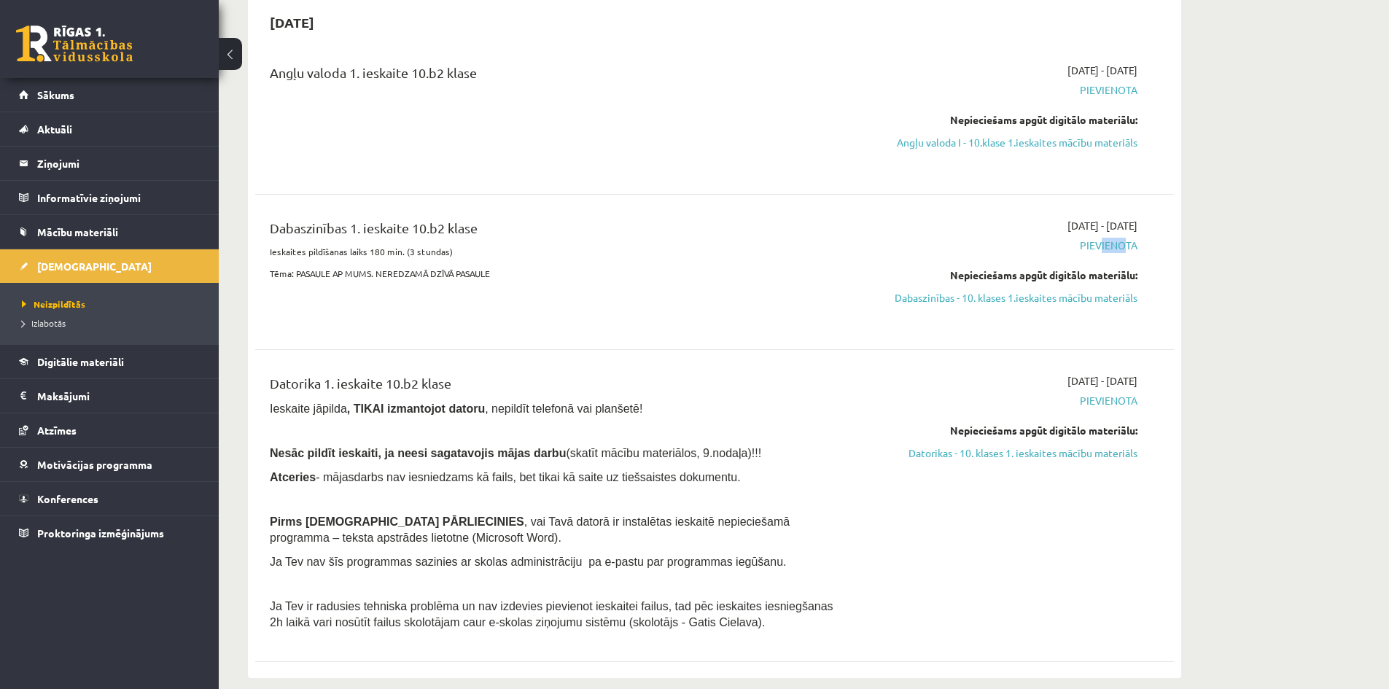
drag, startPoint x: 1093, startPoint y: 254, endPoint x: 1132, endPoint y: 257, distance: 38.8
click at [1132, 256] on div "2025-09-01 - 2025-09-15 Pievienota Nepieciešams apgūt digitālo materiālu: Dabas…" at bounding box center [1000, 272] width 297 height 108
click at [853, 282] on div "2025-09-01 - 2025-09-15 Pievienota Nepieciešams apgūt digitālo materiālu: Dabas…" at bounding box center [1000, 272] width 297 height 108
drag, startPoint x: 310, startPoint y: 255, endPoint x: 468, endPoint y: 254, distance: 157.5
click at [465, 253] on p "Ieskaites pildīšanas laiks 180 min. (3 stundas)" at bounding box center [555, 251] width 571 height 13
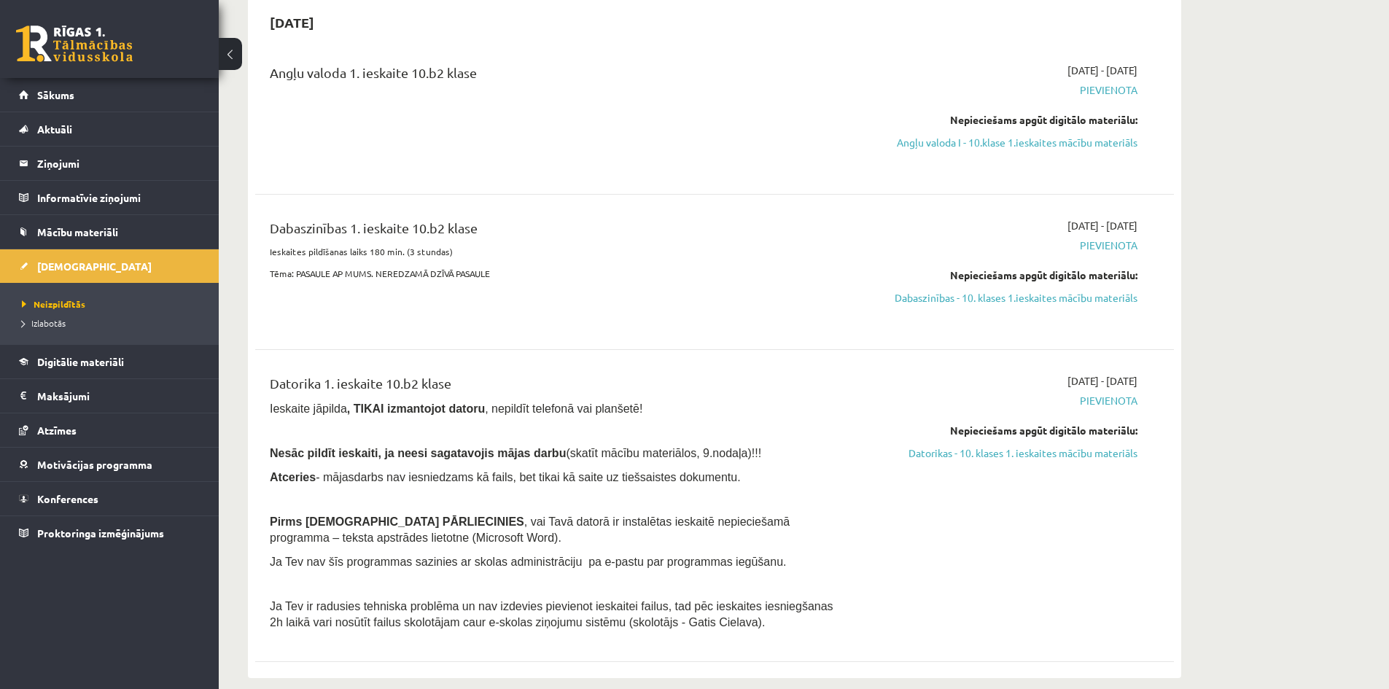
click at [529, 315] on div "Dabaszinības 1. ieskaite 10.b2 klase Ieskaites pildīšanas laiks 180 min. (3 stu…" at bounding box center [555, 272] width 593 height 108
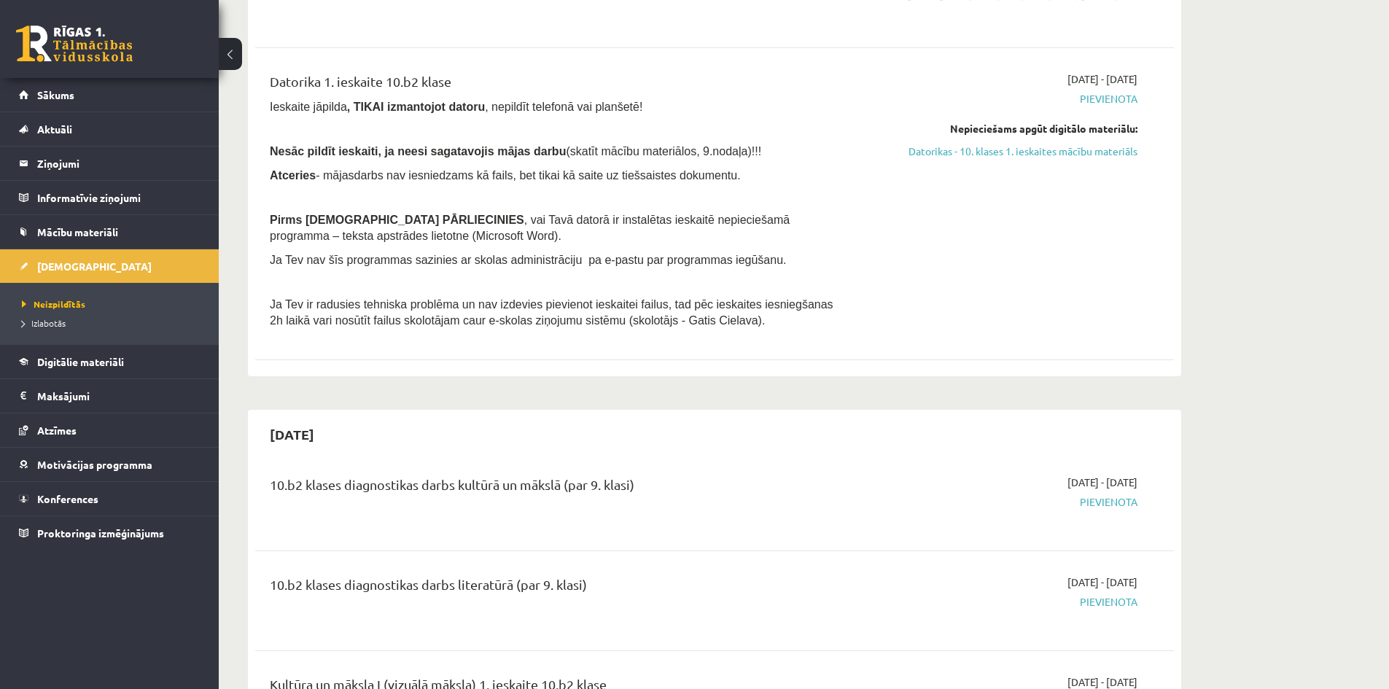
scroll to position [365, 0]
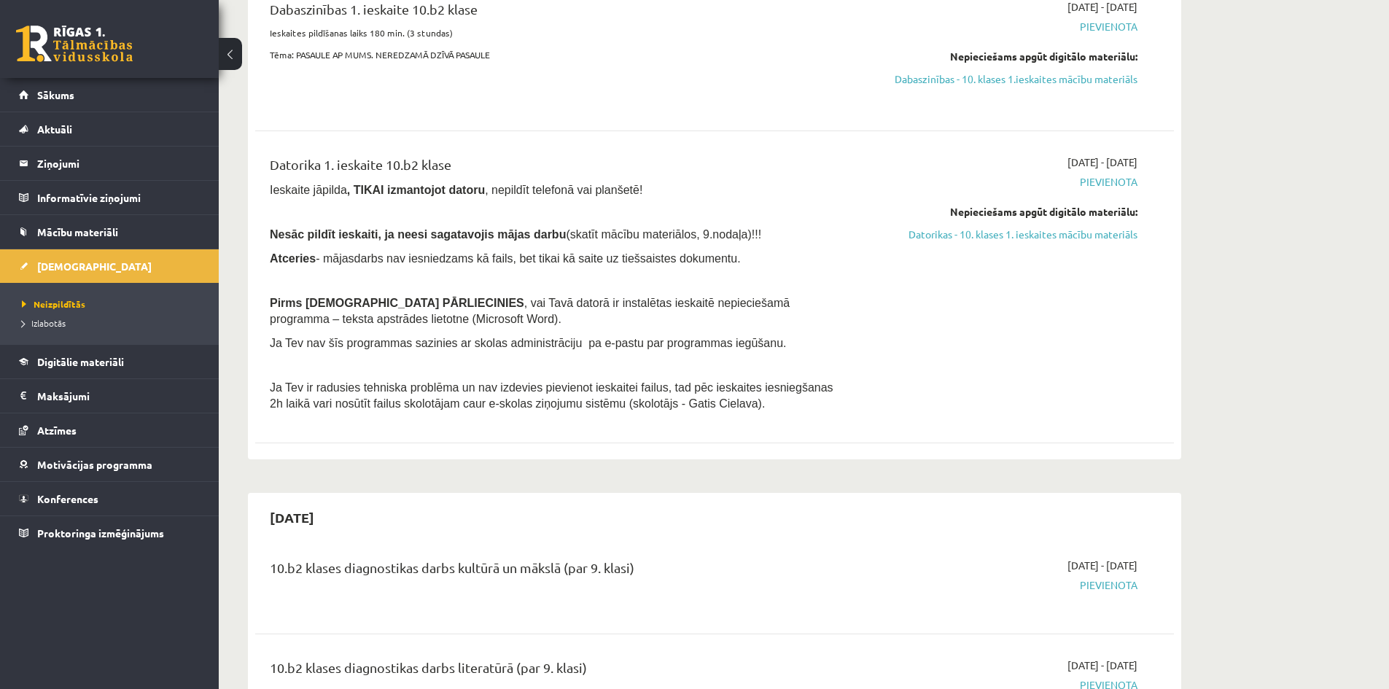
click at [755, 561] on div "10.b2 klases diagnostikas darbs kultūrā un mākslā (par 9. klasi)" at bounding box center [555, 571] width 571 height 27
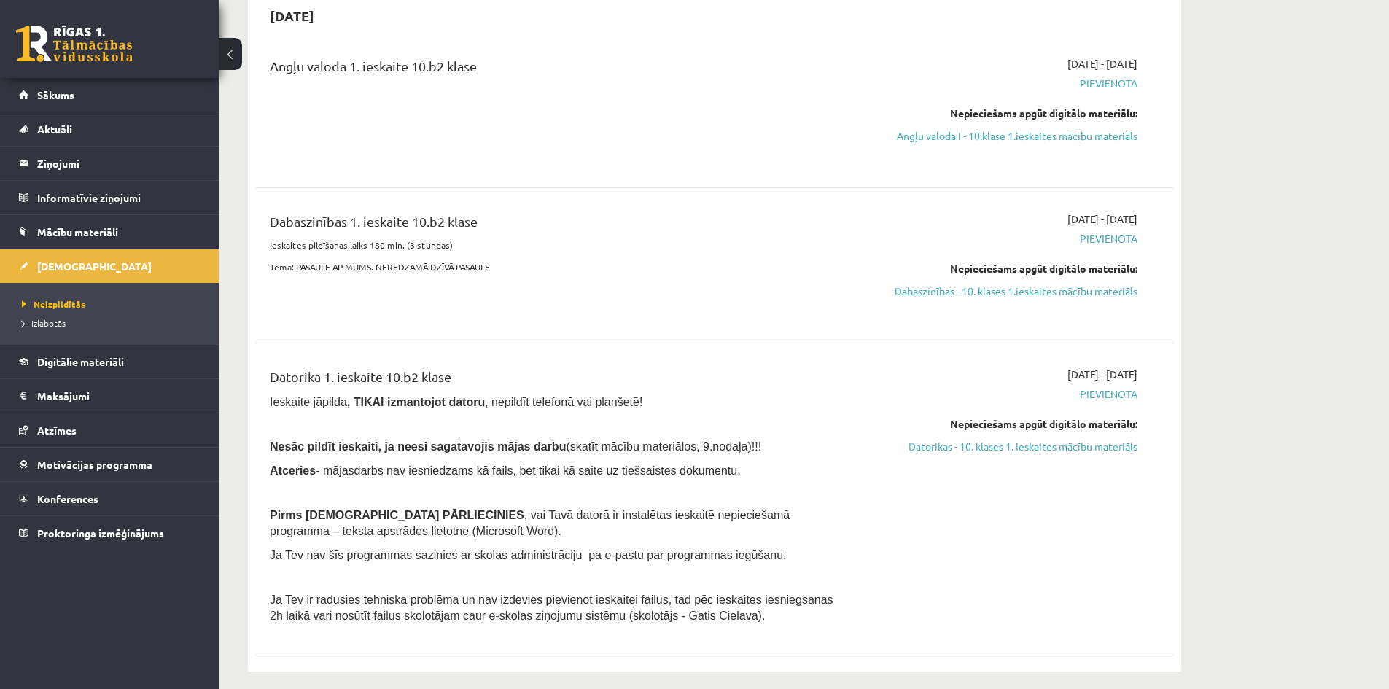
scroll to position [0, 0]
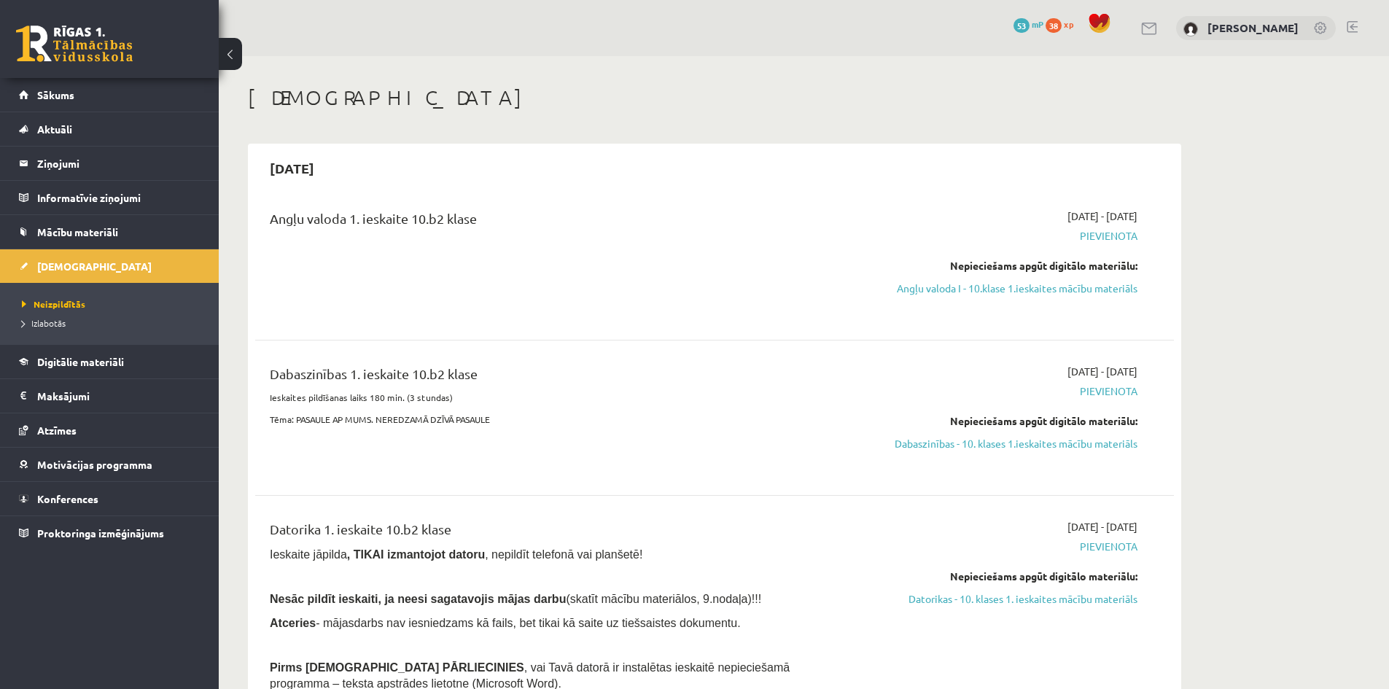
drag, startPoint x: 1074, startPoint y: 287, endPoint x: 781, endPoint y: 81, distance: 358.0
click at [1074, 287] on link "Angļu valoda I - 10.klase 1.ieskaites mācību materiāls" at bounding box center [1000, 288] width 275 height 15
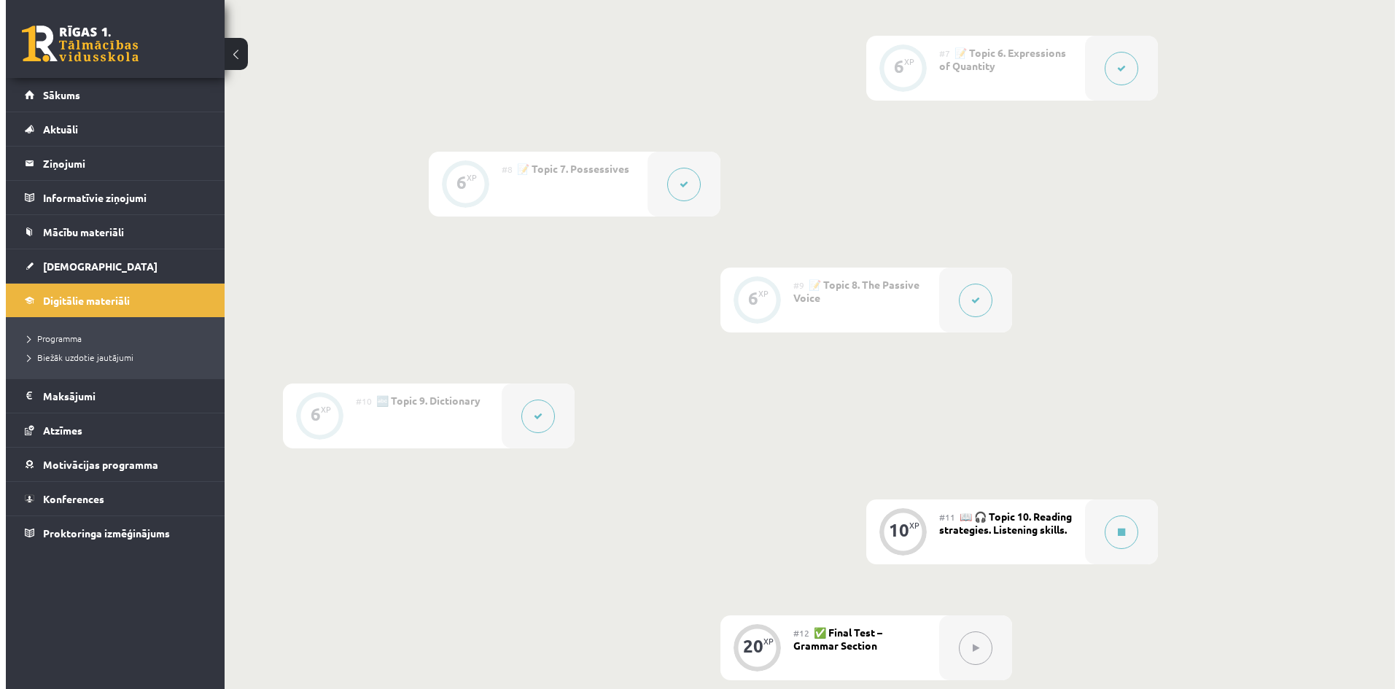
scroll to position [1240, 0]
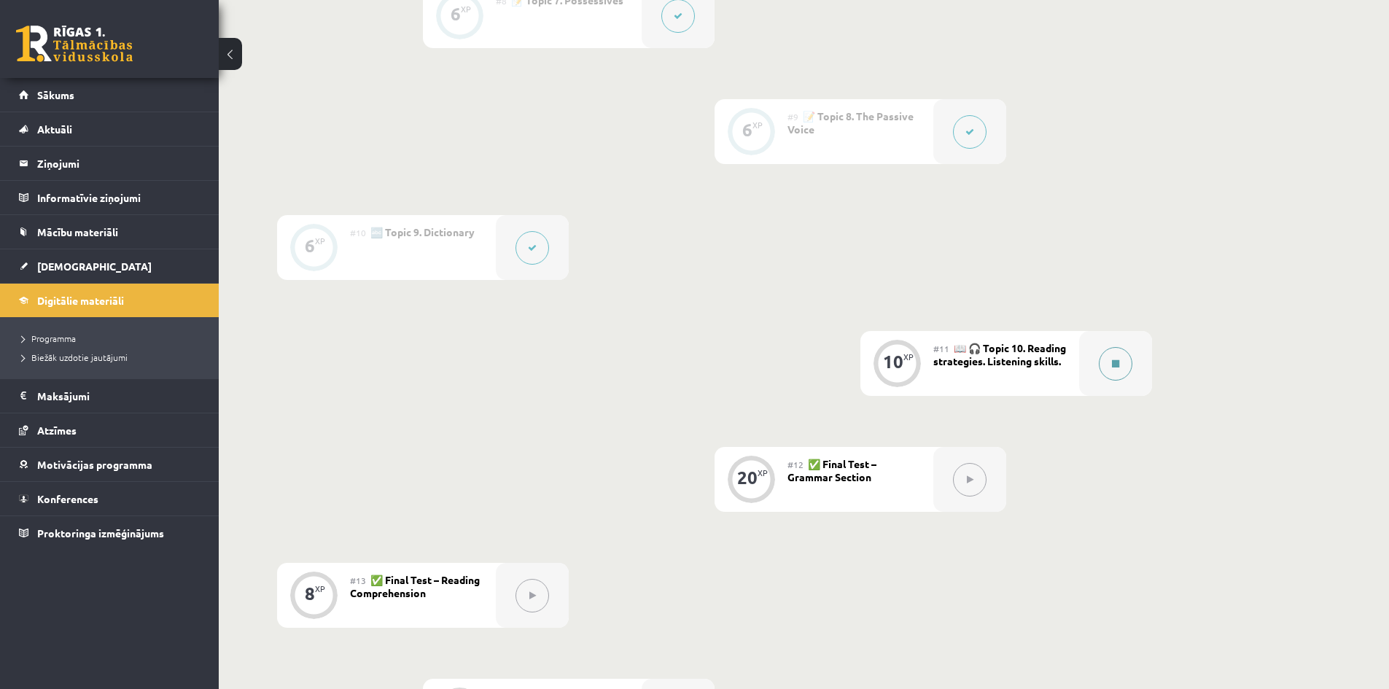
click at [1109, 357] on button at bounding box center [1116, 364] width 34 height 34
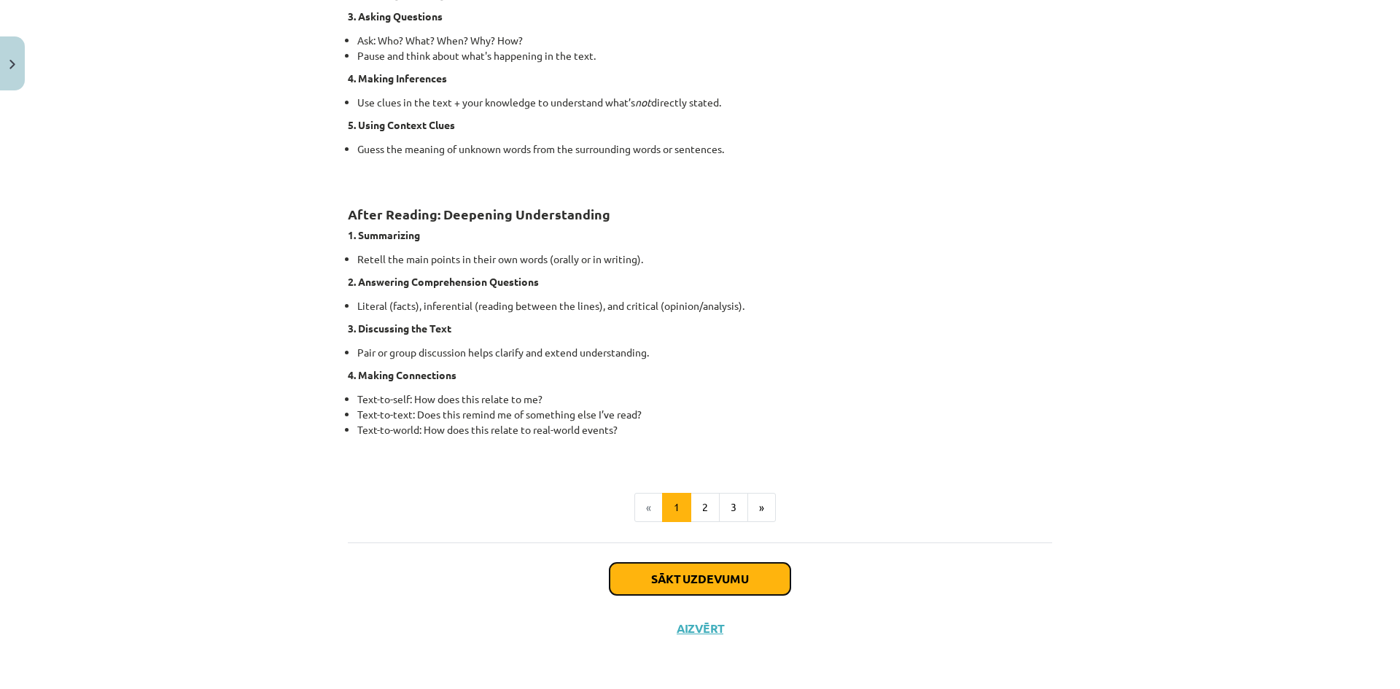
click at [707, 579] on button "Sākt uzdevumu" at bounding box center [700, 579] width 181 height 32
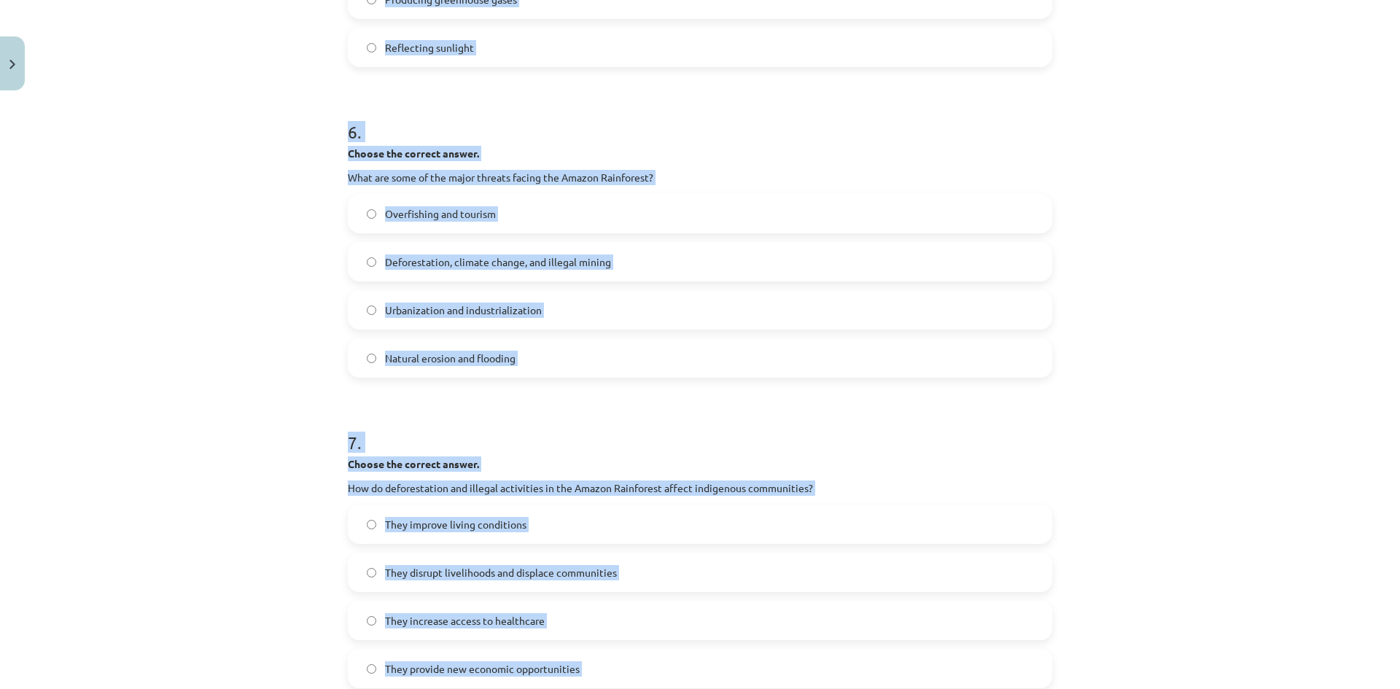
scroll to position [1531, 0]
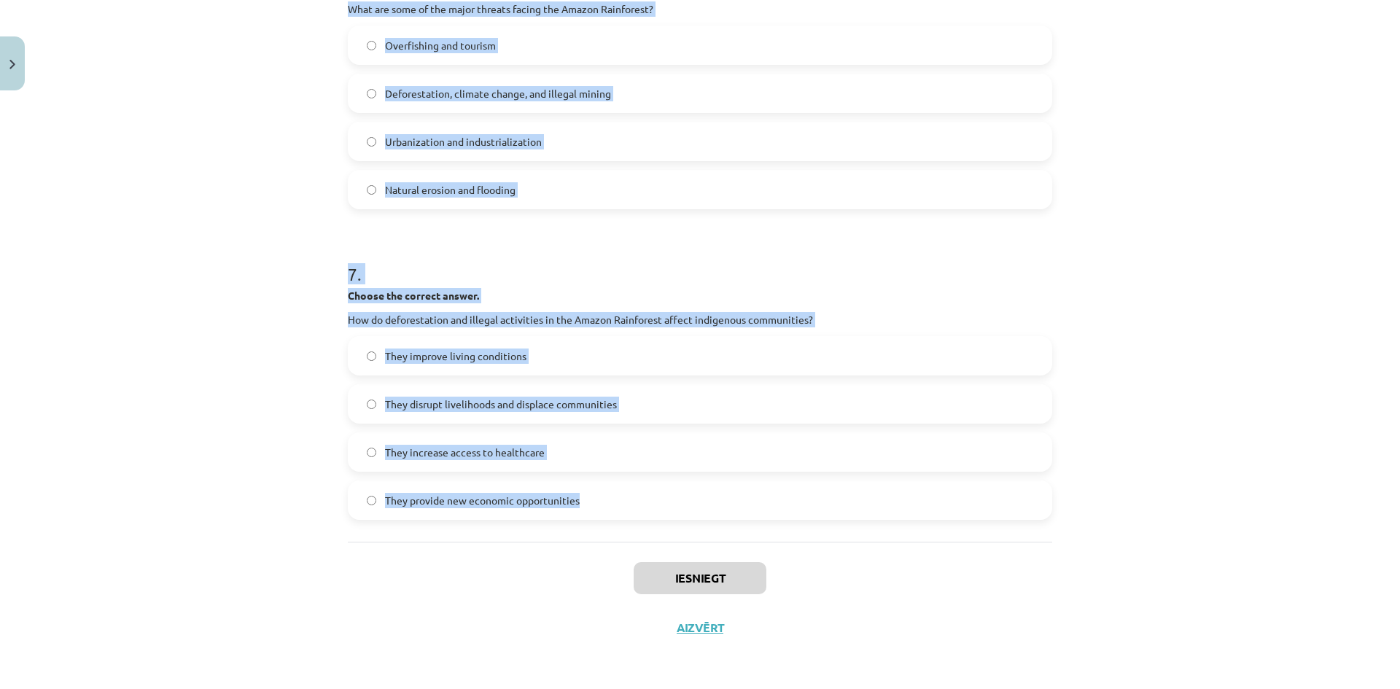
drag, startPoint x: 412, startPoint y: 347, endPoint x: 624, endPoint y: 525, distance: 276.4
copy form "1 . Choose whether the sentence is True or False. The Amazon Rainforest is ofte…"
click at [219, 322] on div "Mācību tēma: Angļu valoda i - 10.klase 1.ieskaites mācību materiāls #11 📖 🎧 Top…" at bounding box center [700, 344] width 1400 height 689
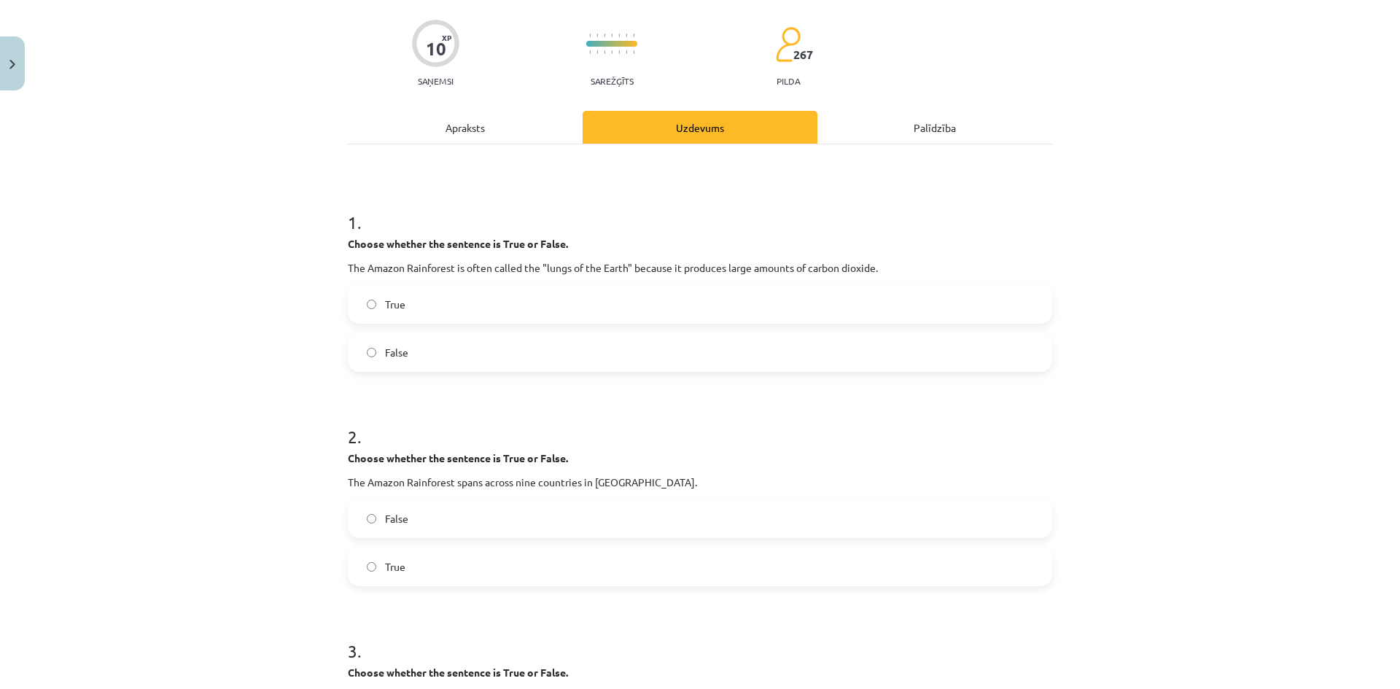
scroll to position [0, 0]
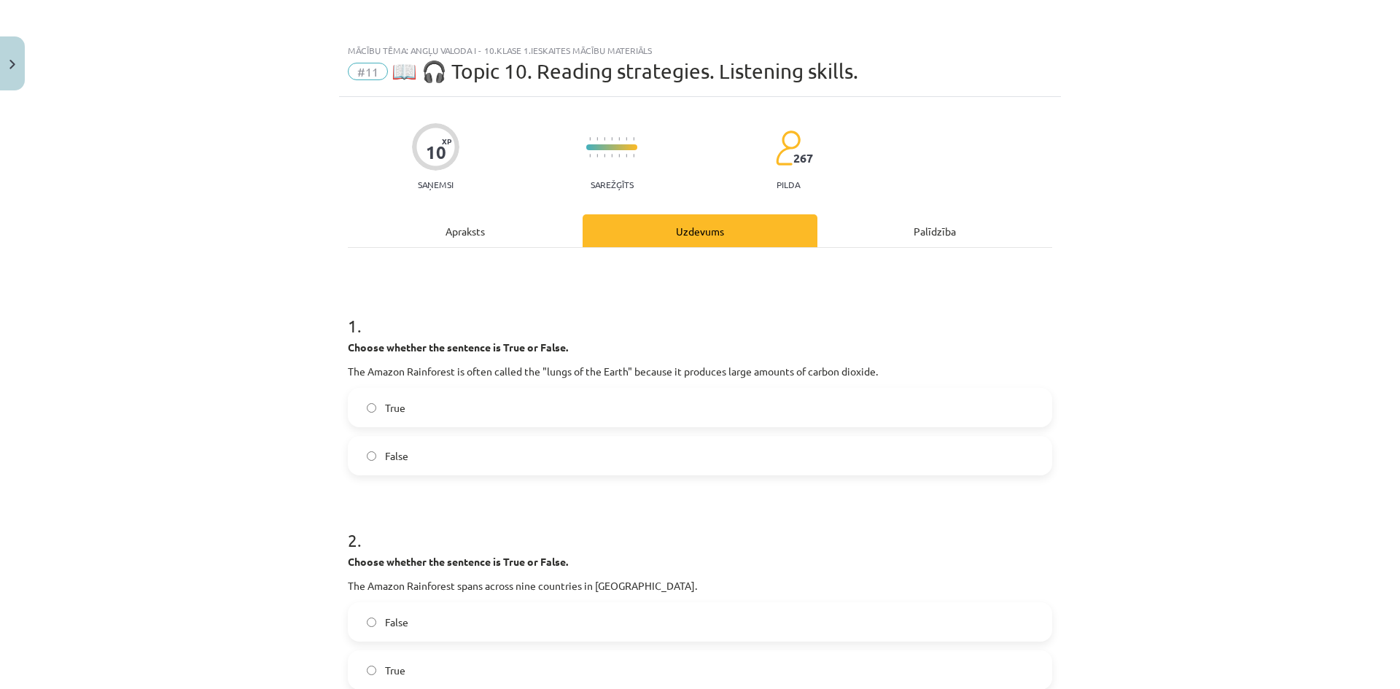
click at [225, 126] on div "Mācību tēma: Angļu valoda i - 10.klase 1.ieskaites mācību materiāls #11 📖 🎧 Top…" at bounding box center [700, 344] width 1400 height 689
drag, startPoint x: 593, startPoint y: 151, endPoint x: 640, endPoint y: 148, distance: 46.8
click at [640, 148] on div "10 XP Saņemsi Sarežģīts 267 pilda" at bounding box center [700, 152] width 705 height 75
drag, startPoint x: 586, startPoint y: 187, endPoint x: 648, endPoint y: 194, distance: 61.6
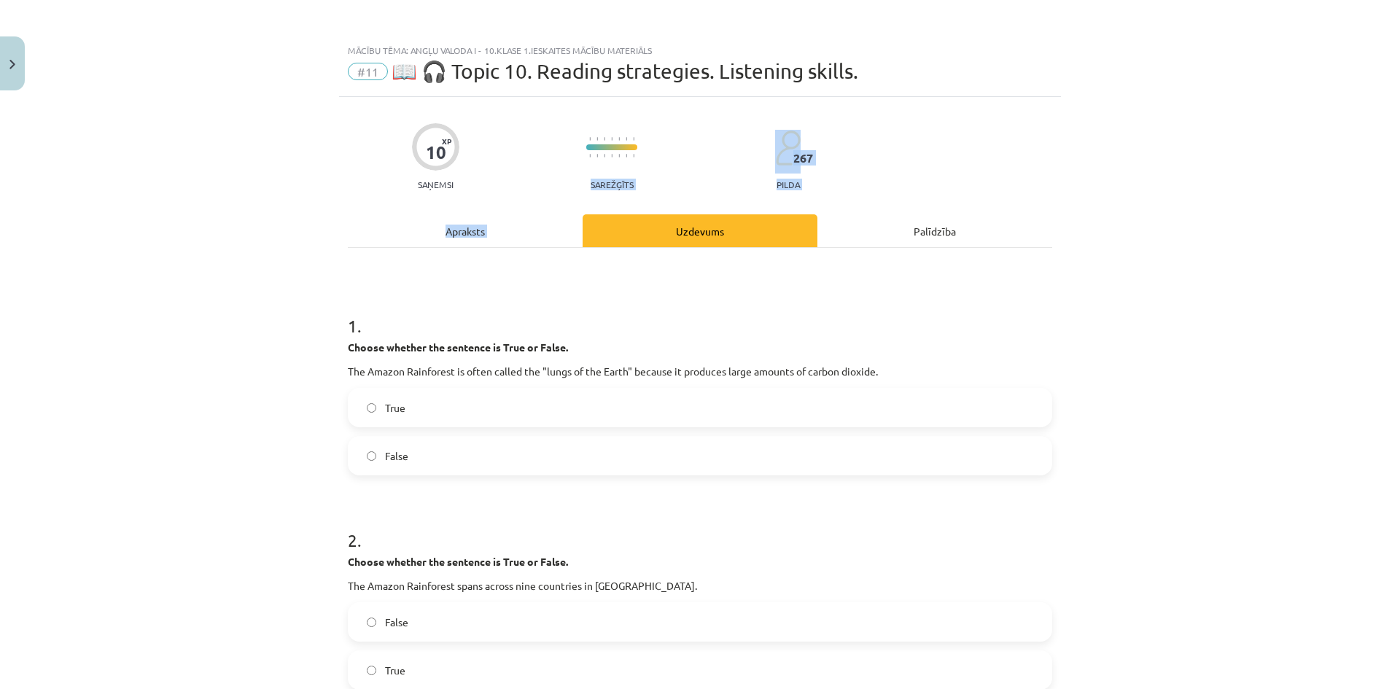
drag, startPoint x: 765, startPoint y: 180, endPoint x: 807, endPoint y: 184, distance: 42.5
click at [807, 184] on div "10 XP Saņemsi Sarežģīts 267 pilda" at bounding box center [700, 152] width 705 height 75
click at [509, 239] on div "Apraksts" at bounding box center [465, 230] width 235 height 33
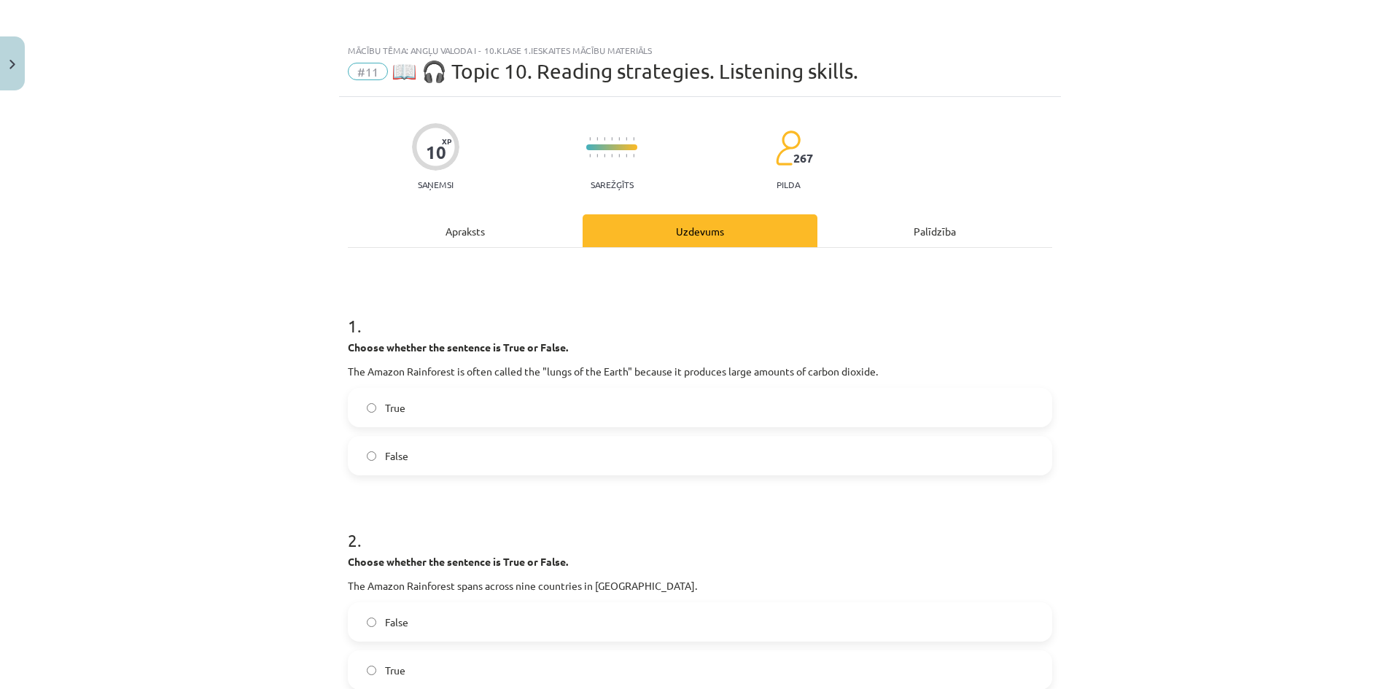
scroll to position [36, 0]
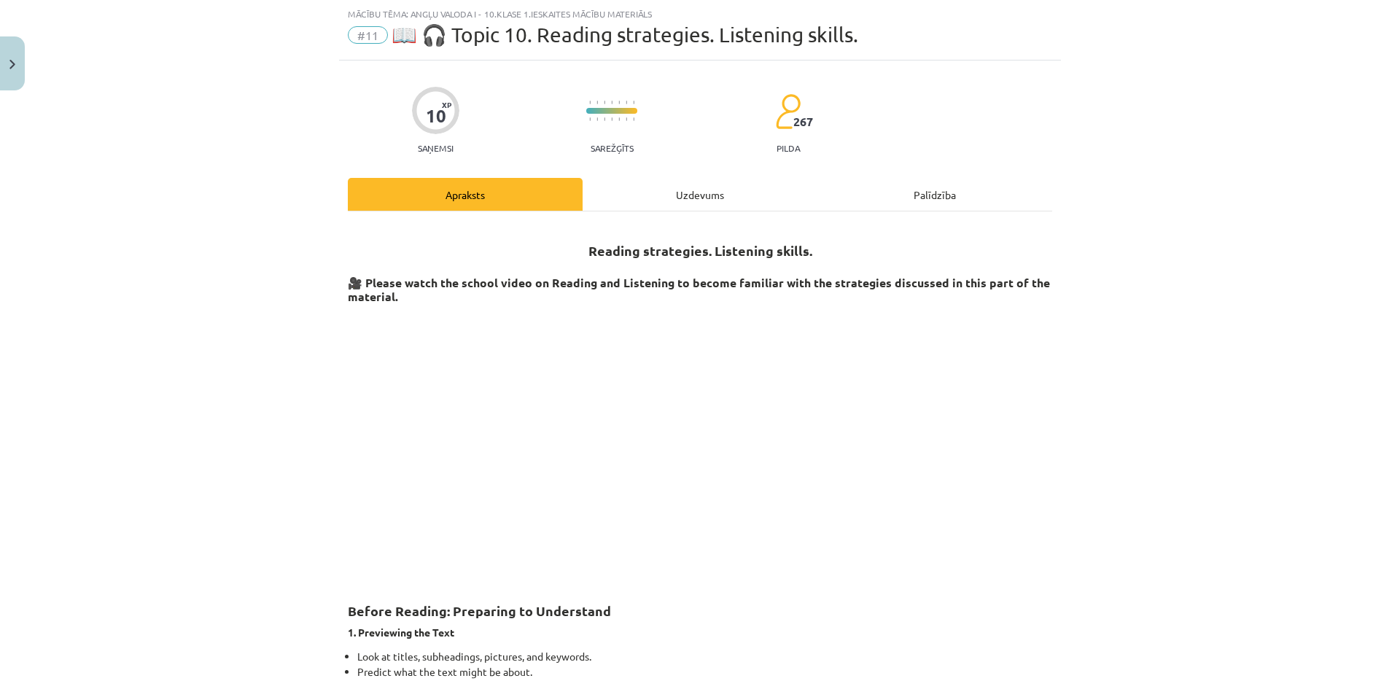
click at [667, 192] on div "Uzdevums" at bounding box center [700, 194] width 235 height 33
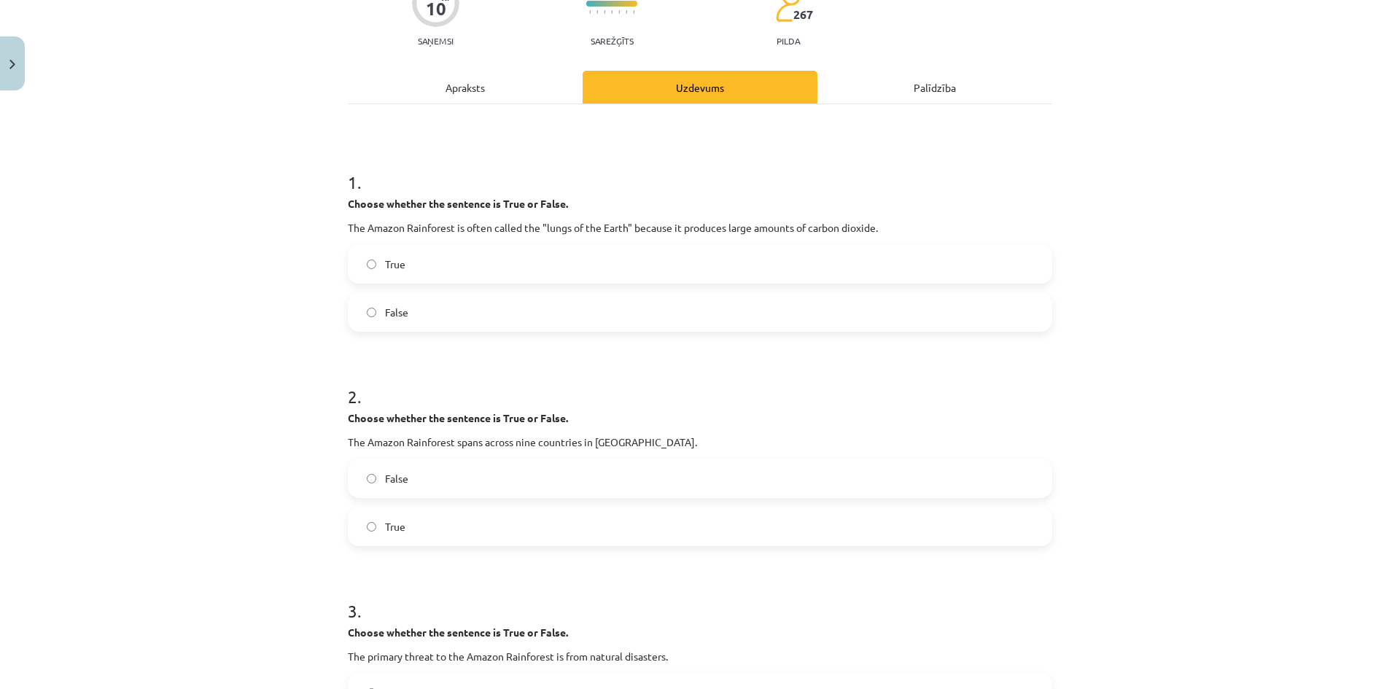
scroll to position [182, 0]
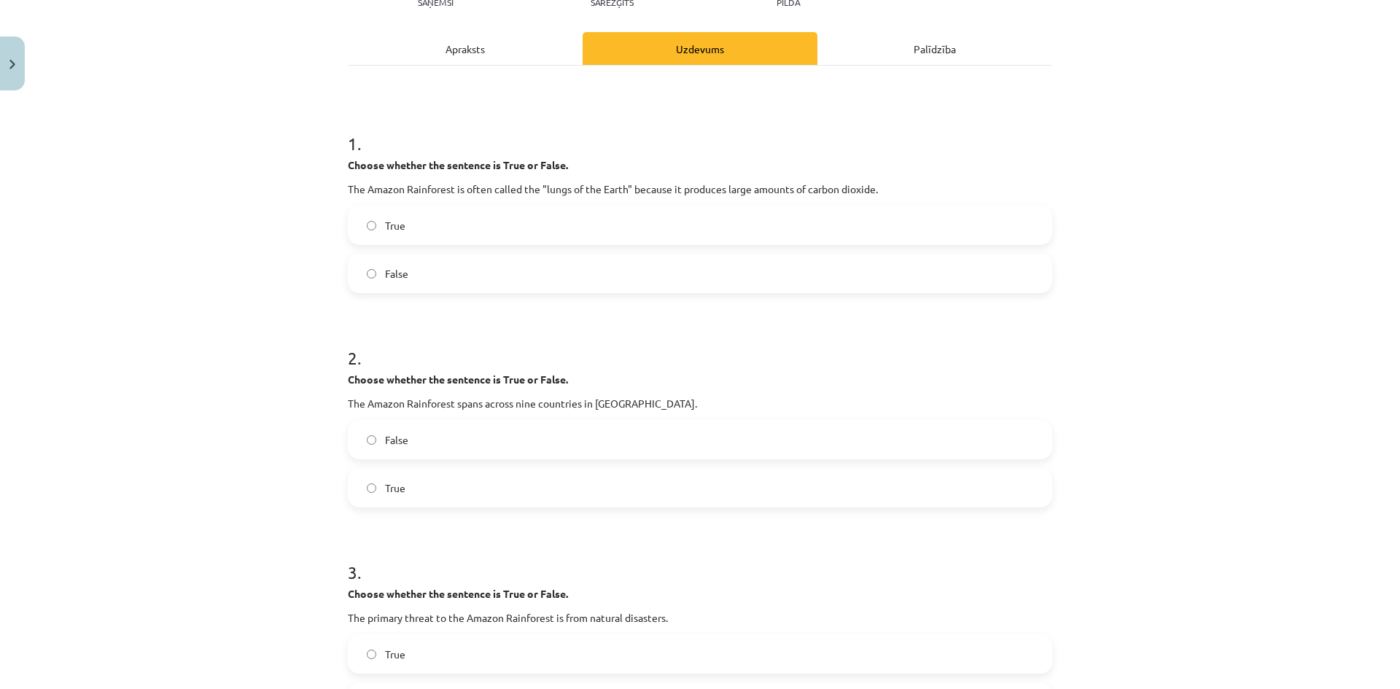
click at [435, 272] on label "False" at bounding box center [700, 273] width 702 height 36
click at [379, 492] on label "True" at bounding box center [700, 488] width 702 height 36
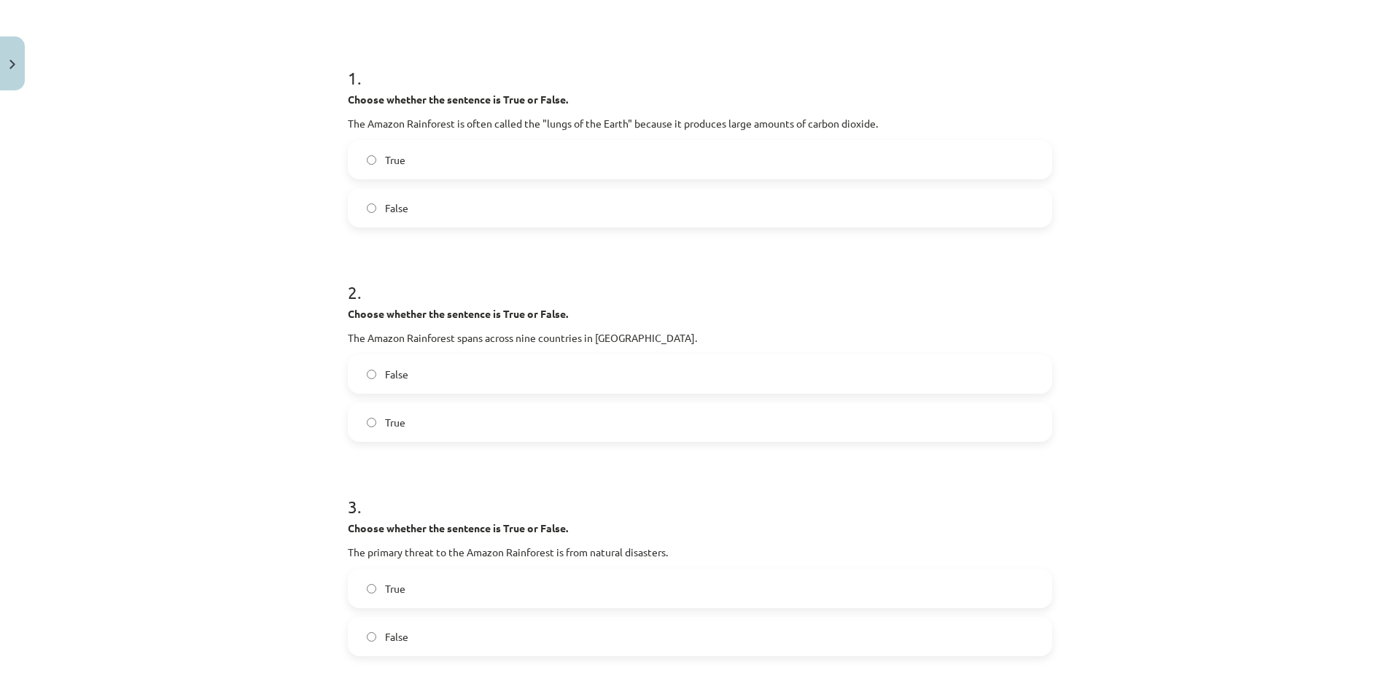
scroll to position [401, 0]
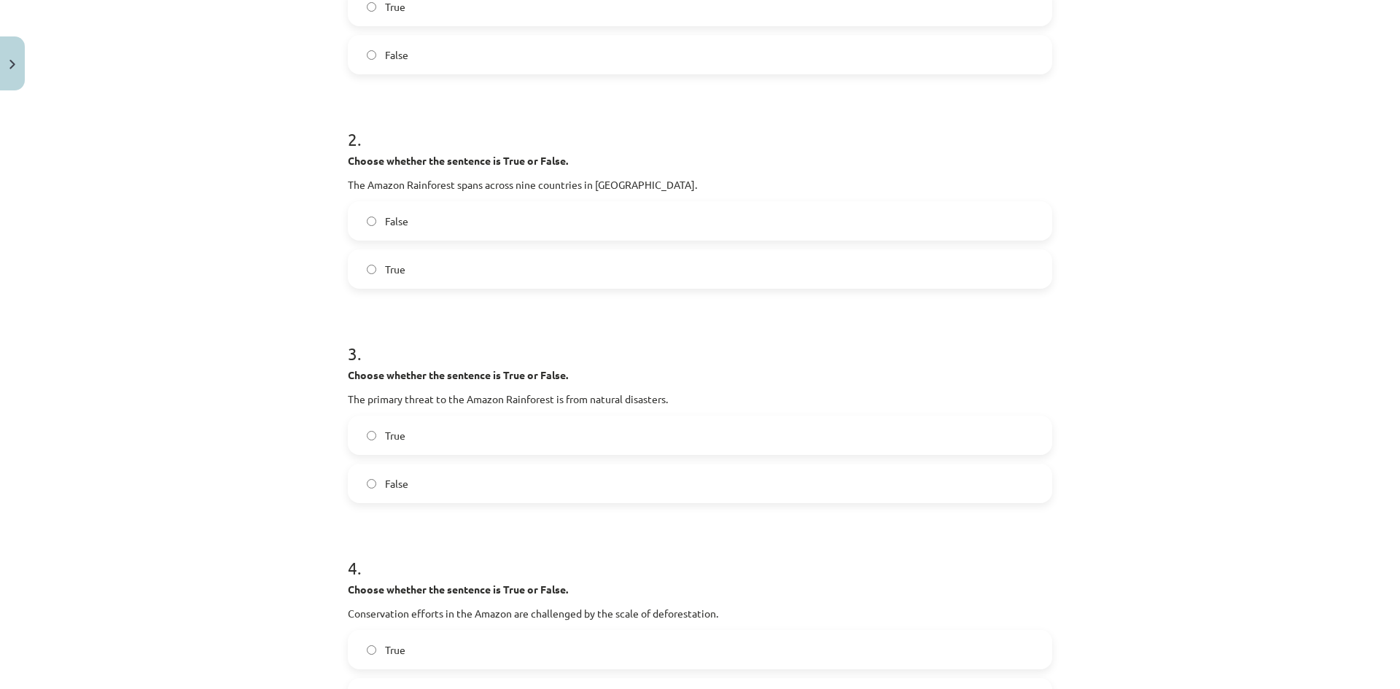
drag, startPoint x: 384, startPoint y: 485, endPoint x: 385, endPoint y: 478, distance: 7.3
click at [385, 484] on span "False" at bounding box center [396, 483] width 23 height 15
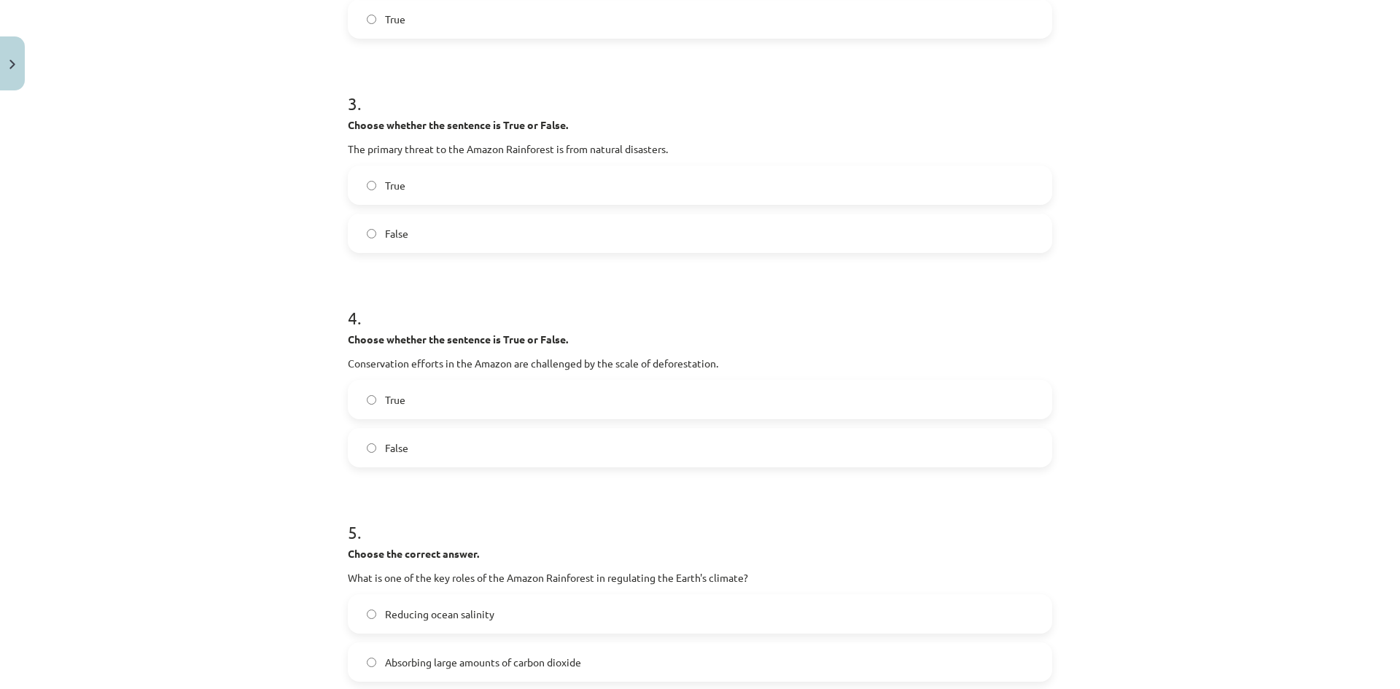
scroll to position [620, 0]
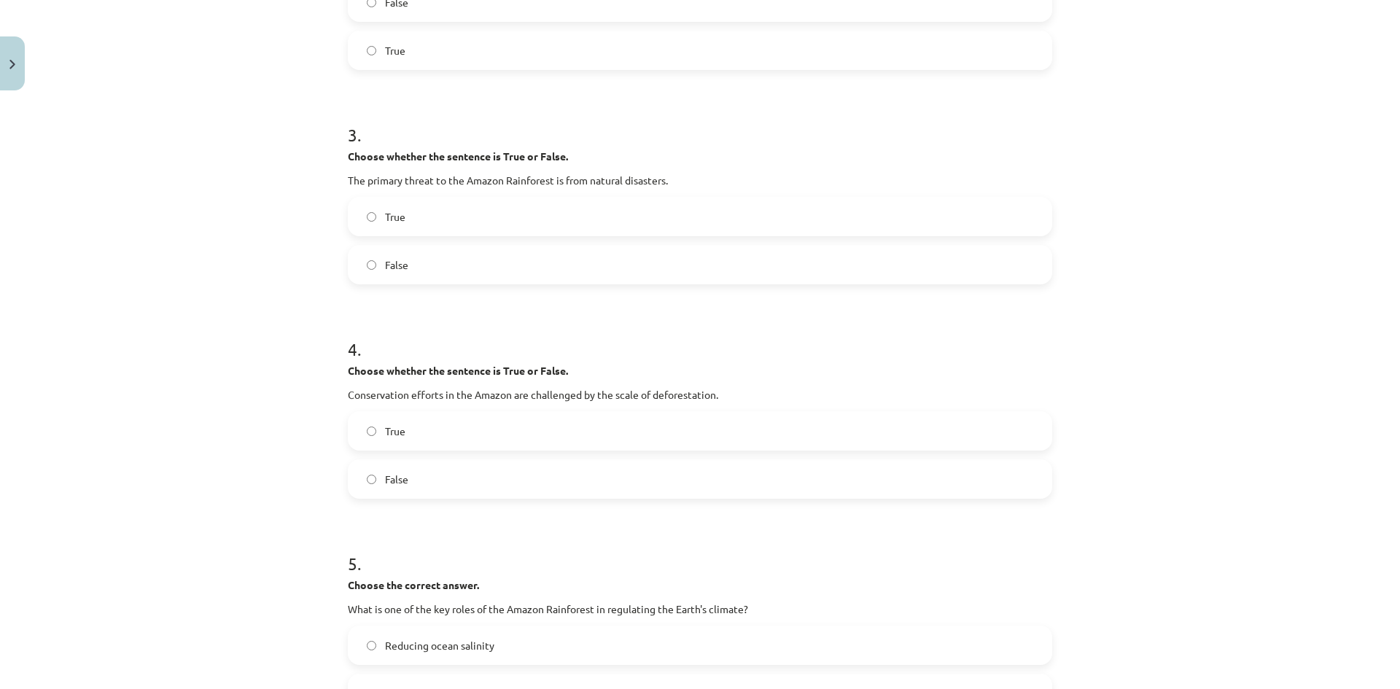
click at [385, 437] on span "True" at bounding box center [395, 431] width 20 height 15
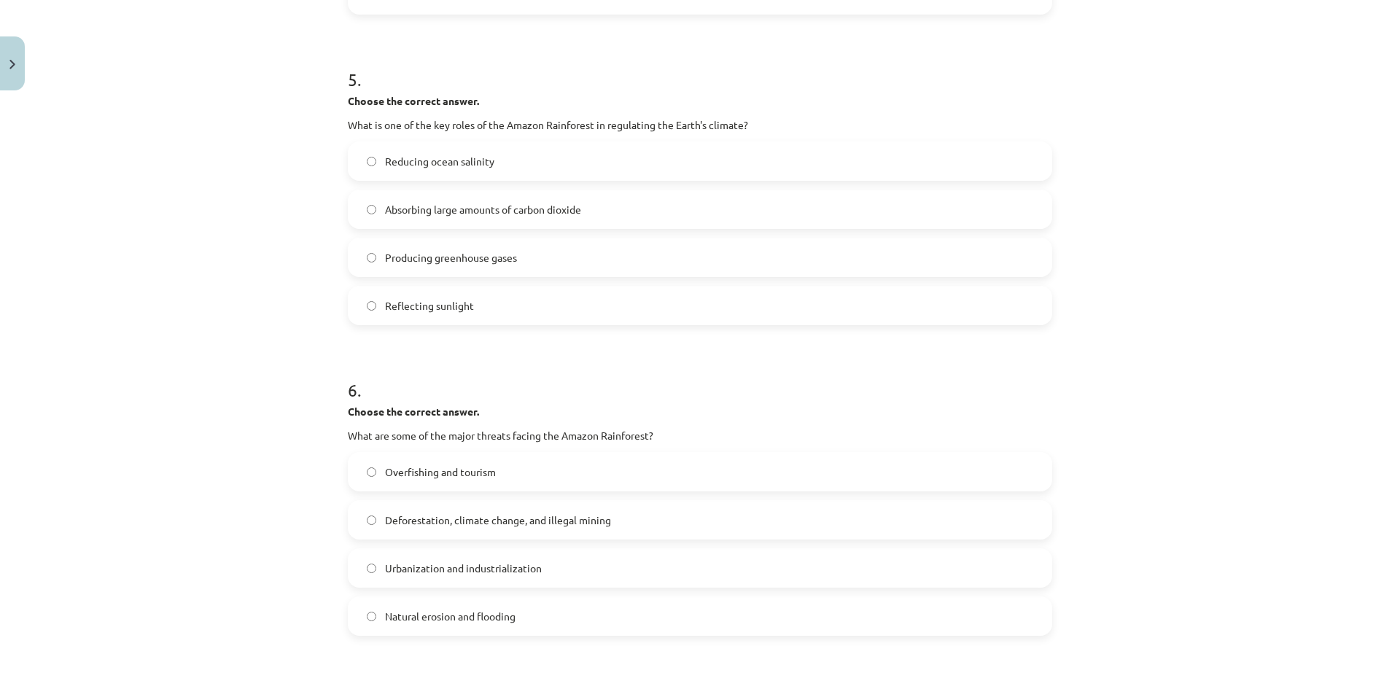
scroll to position [1131, 0]
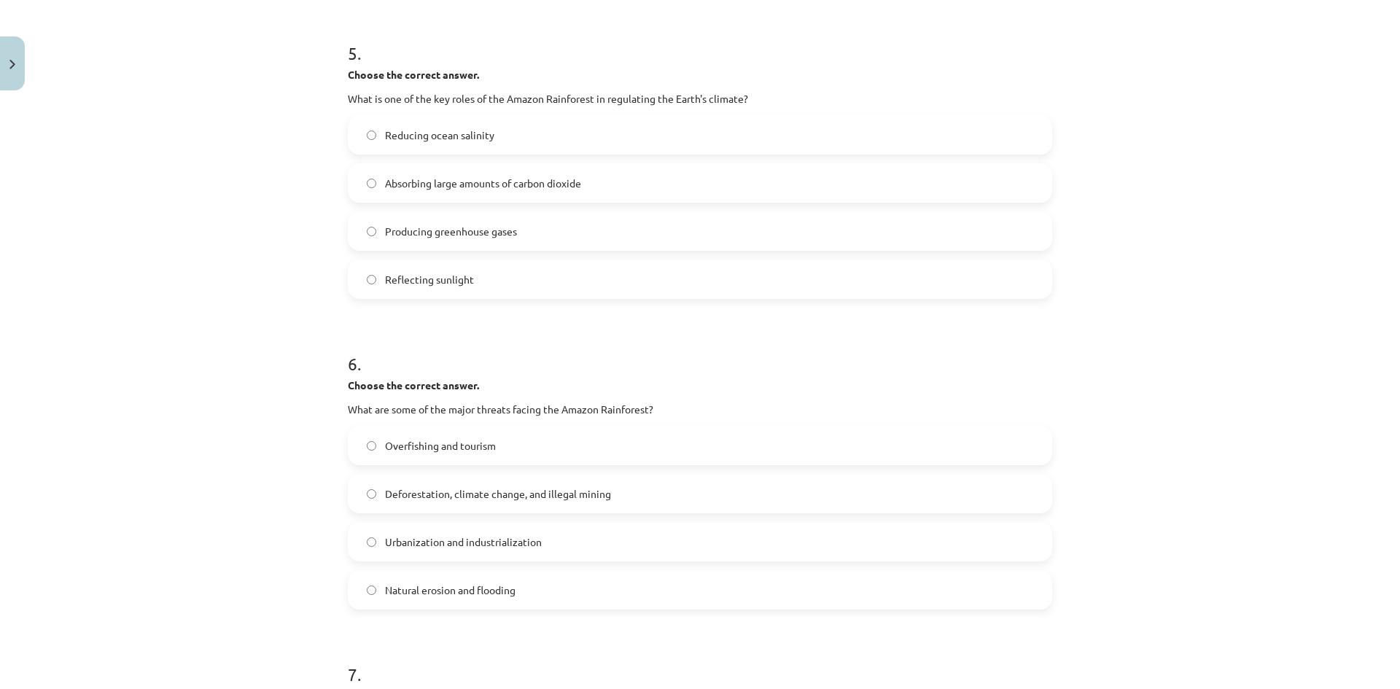
click at [424, 171] on label "Absorbing large amounts of carbon dioxide" at bounding box center [700, 183] width 702 height 36
click at [462, 484] on label "Deforestation, climate change, and illegal mining" at bounding box center [700, 494] width 702 height 36
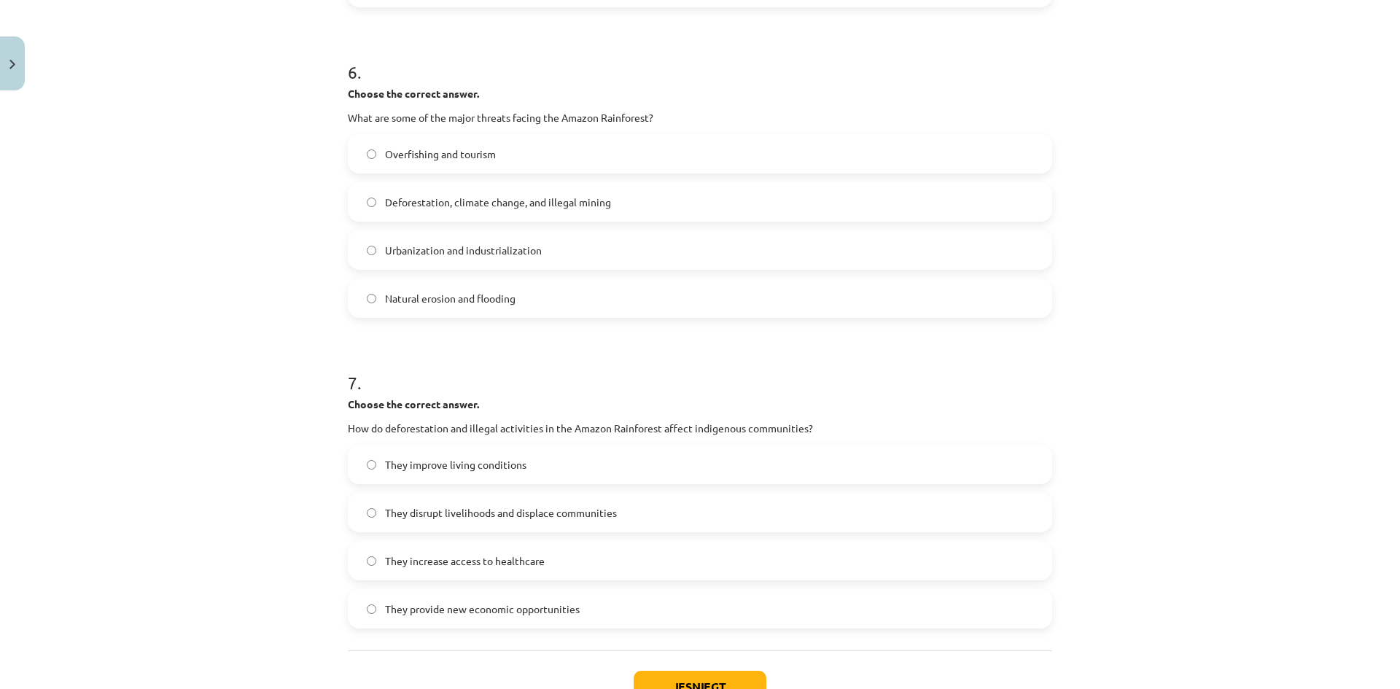
scroll to position [1531, 0]
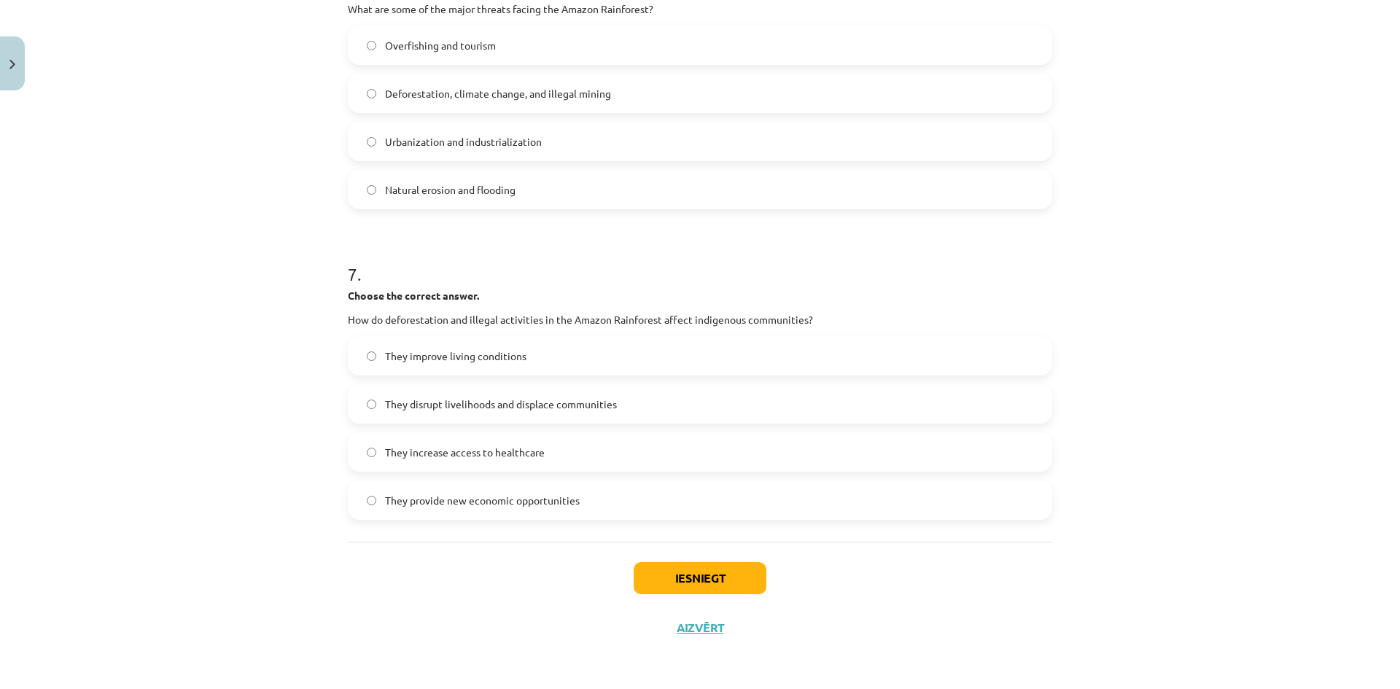
click at [417, 443] on label "They increase access to healthcare" at bounding box center [700, 452] width 702 height 36
click at [693, 567] on button "Iesniegt" at bounding box center [700, 578] width 133 height 32
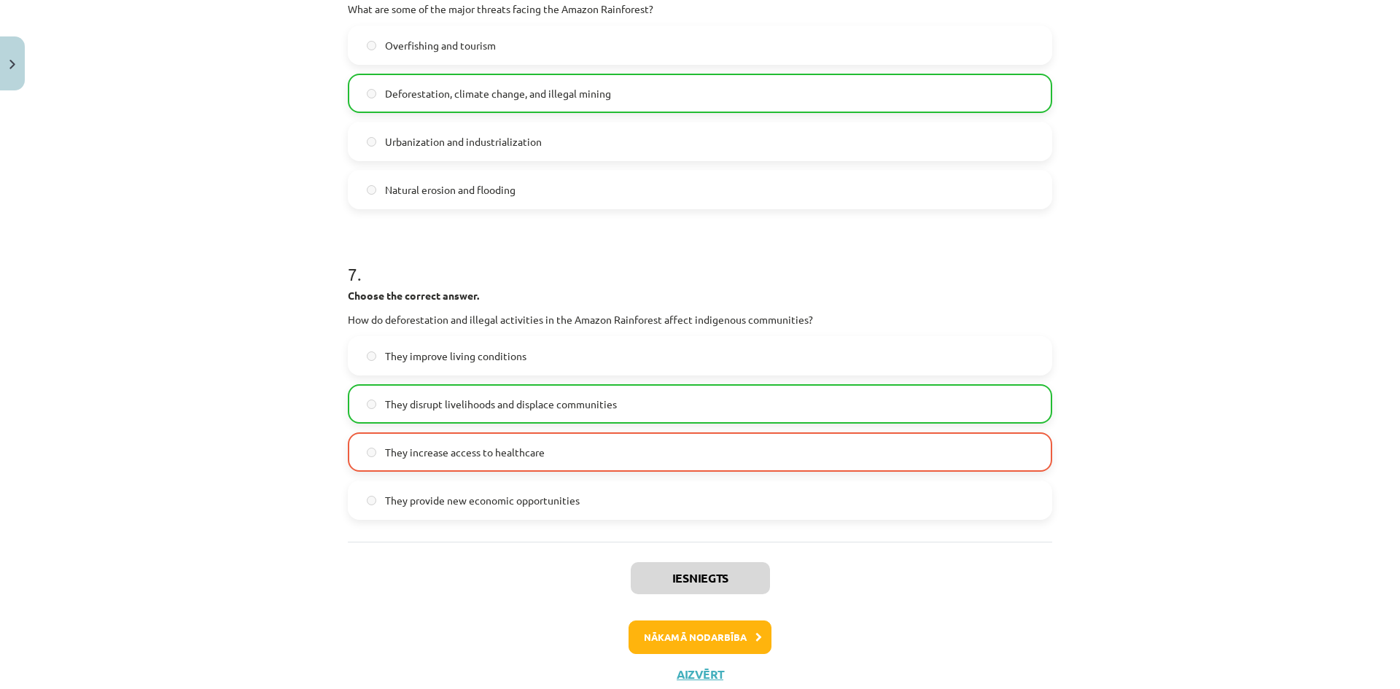
click at [848, 557] on div "Iesniegts Nākamā nodarbība Aizvērt" at bounding box center [700, 616] width 705 height 149
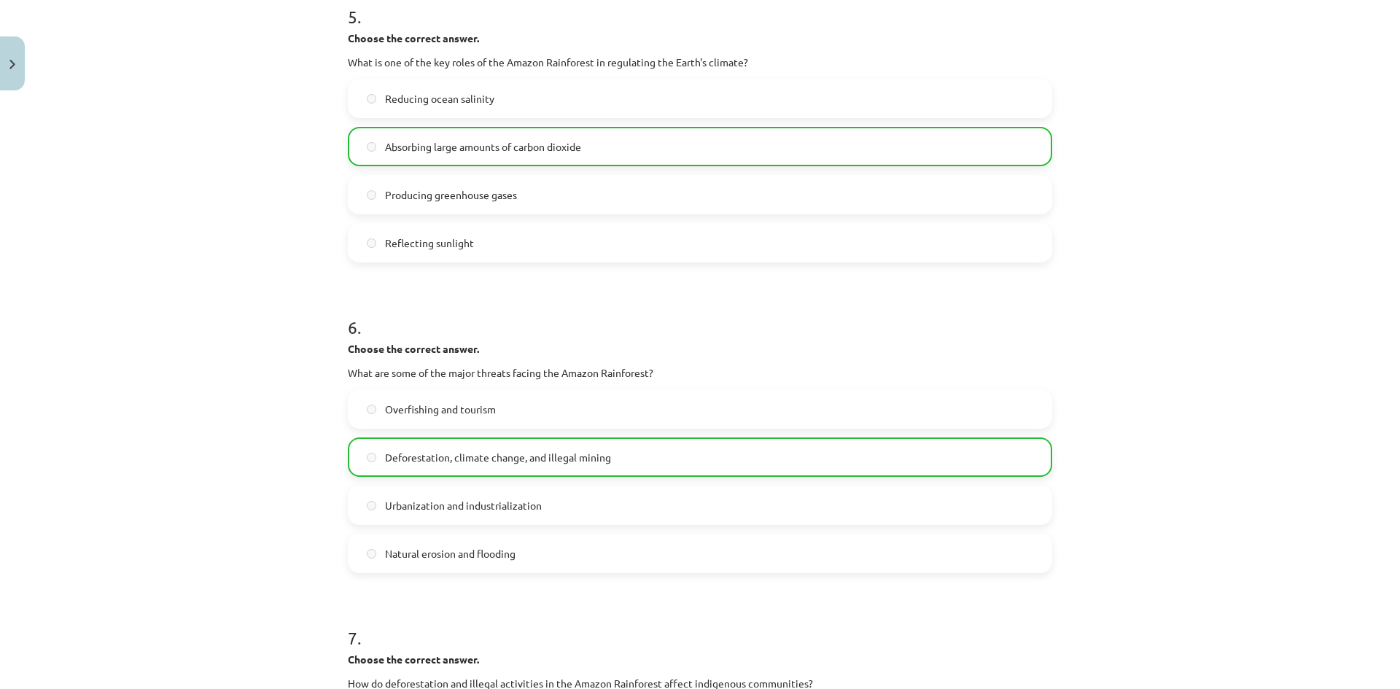
scroll to position [1578, 0]
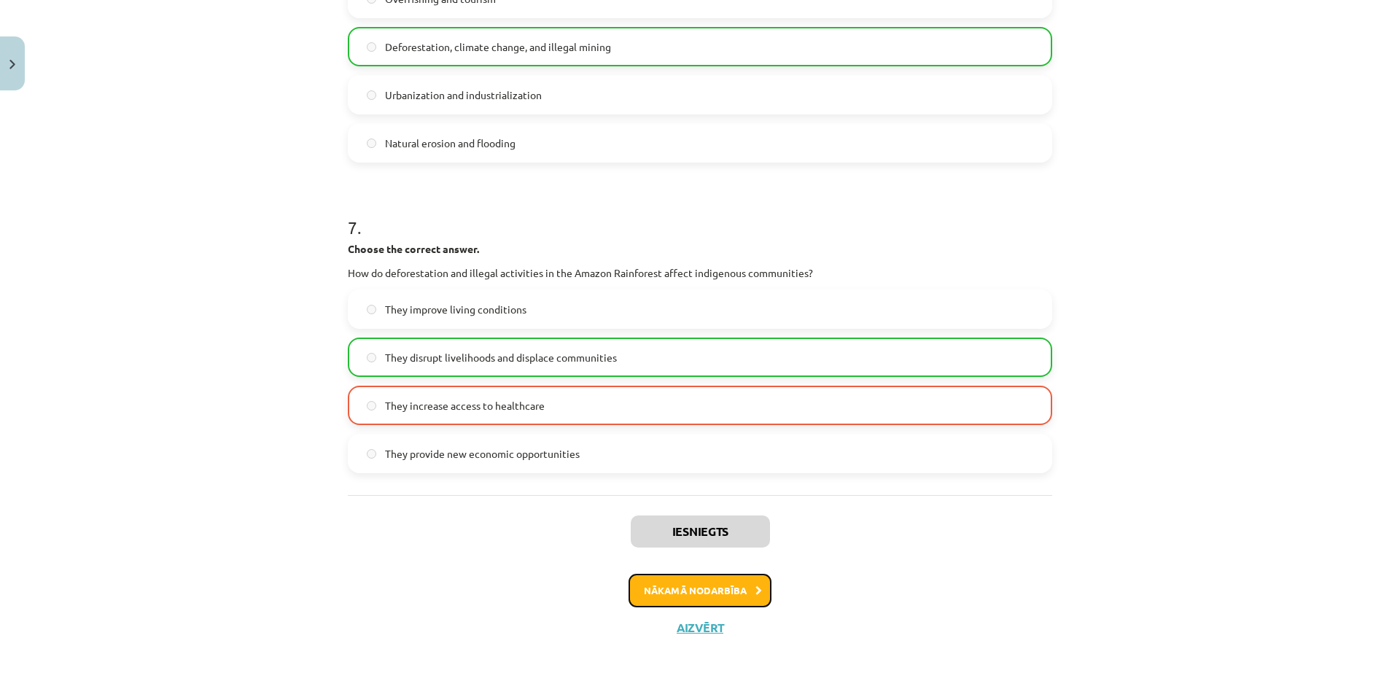
click at [729, 594] on button "Nākamā nodarbība" at bounding box center [700, 591] width 143 height 34
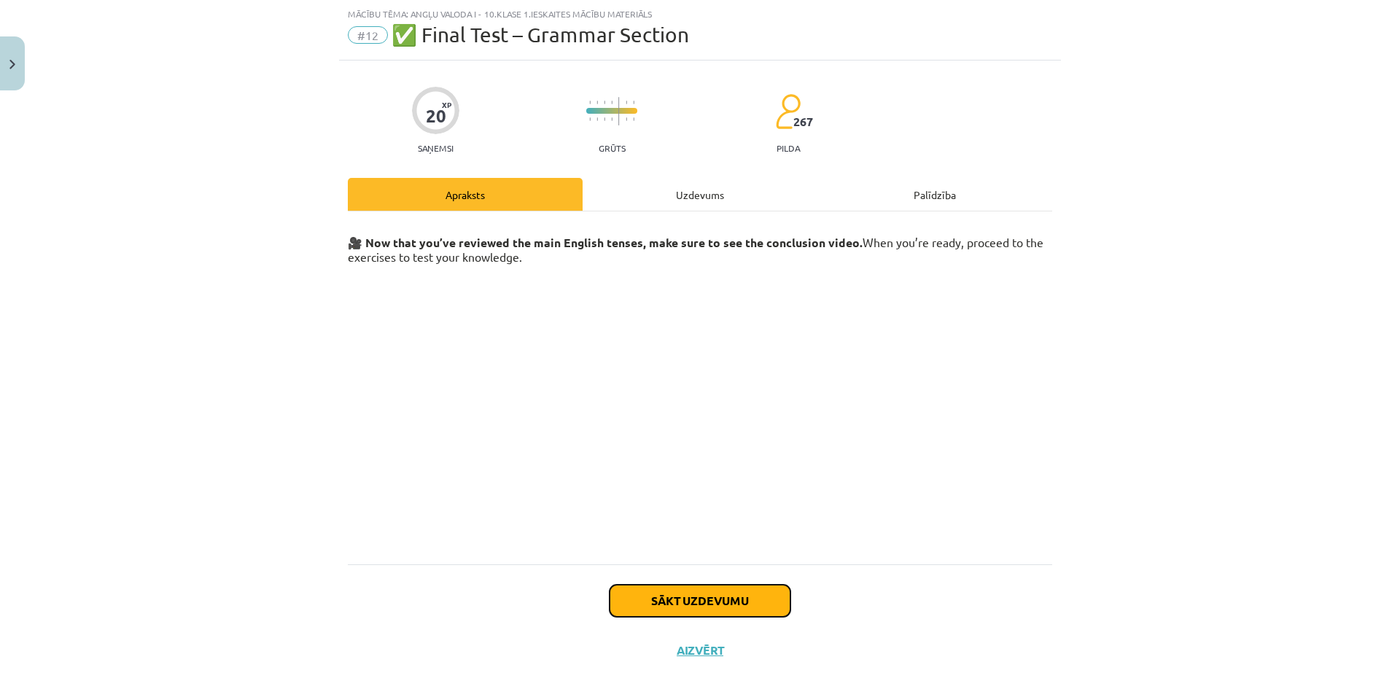
click at [748, 605] on button "Sākt uzdevumu" at bounding box center [700, 601] width 181 height 32
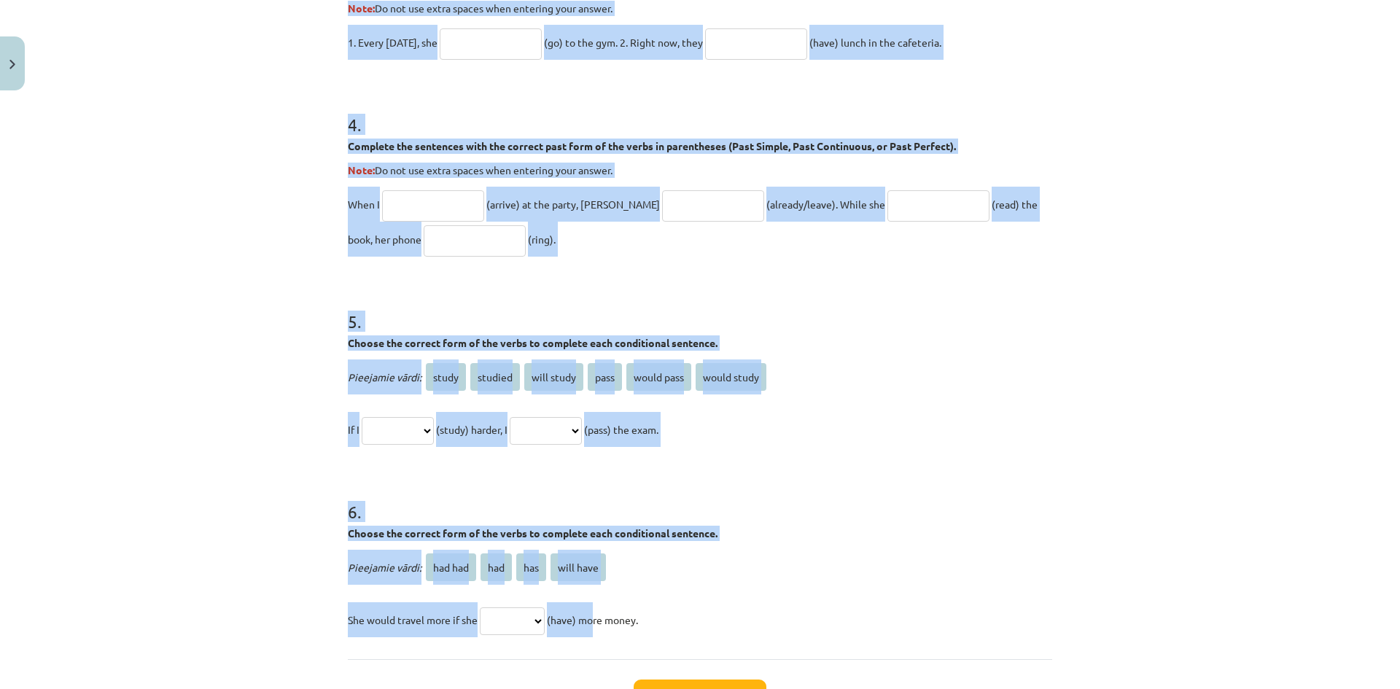
scroll to position [1102, 0]
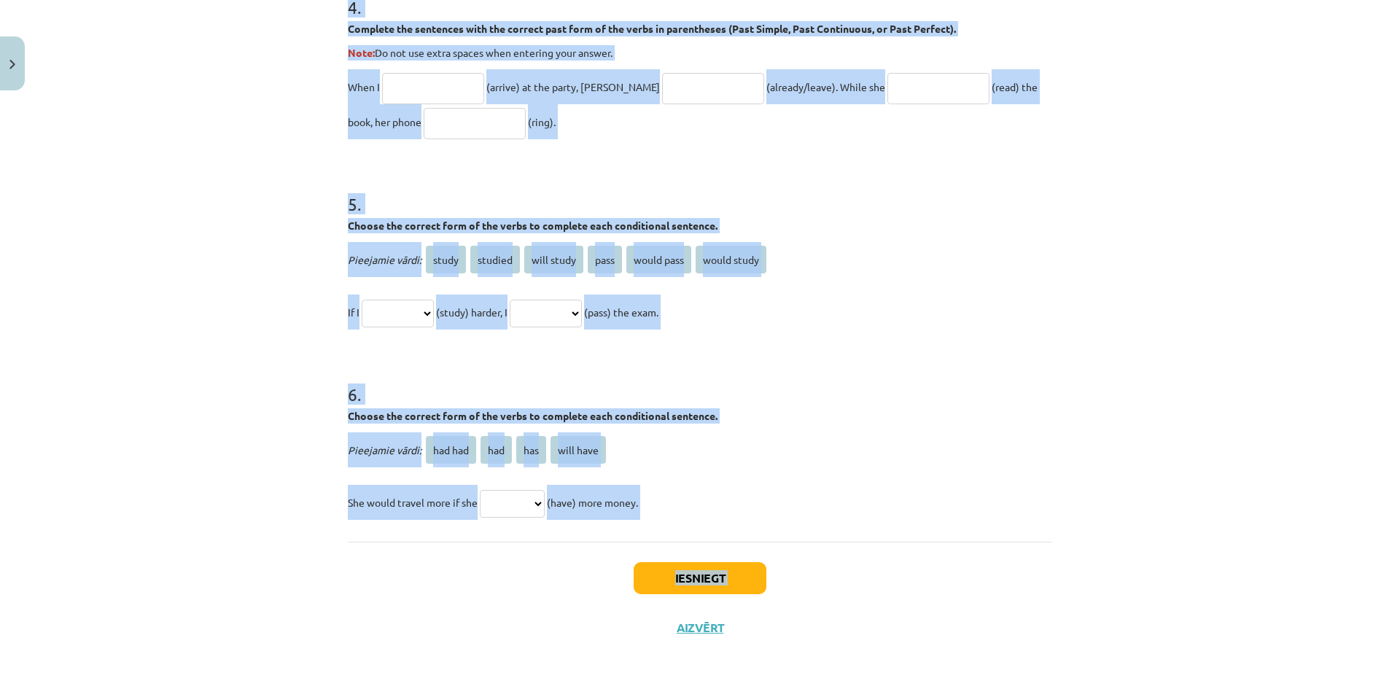
drag, startPoint x: 341, startPoint y: 292, endPoint x: 596, endPoint y: 621, distance: 415.3
click at [732, 501] on p "She would travel more if she ******* *** *** ********* (have) more money." at bounding box center [700, 502] width 705 height 35
drag, startPoint x: 317, startPoint y: 317, endPoint x: 661, endPoint y: 512, distance: 394.9
click at [661, 512] on div "Mācību tēma: Angļu valoda i - 10.klase 1.ieskaites mācību materiāls #12 ✅ Final…" at bounding box center [700, 344] width 1400 height 689
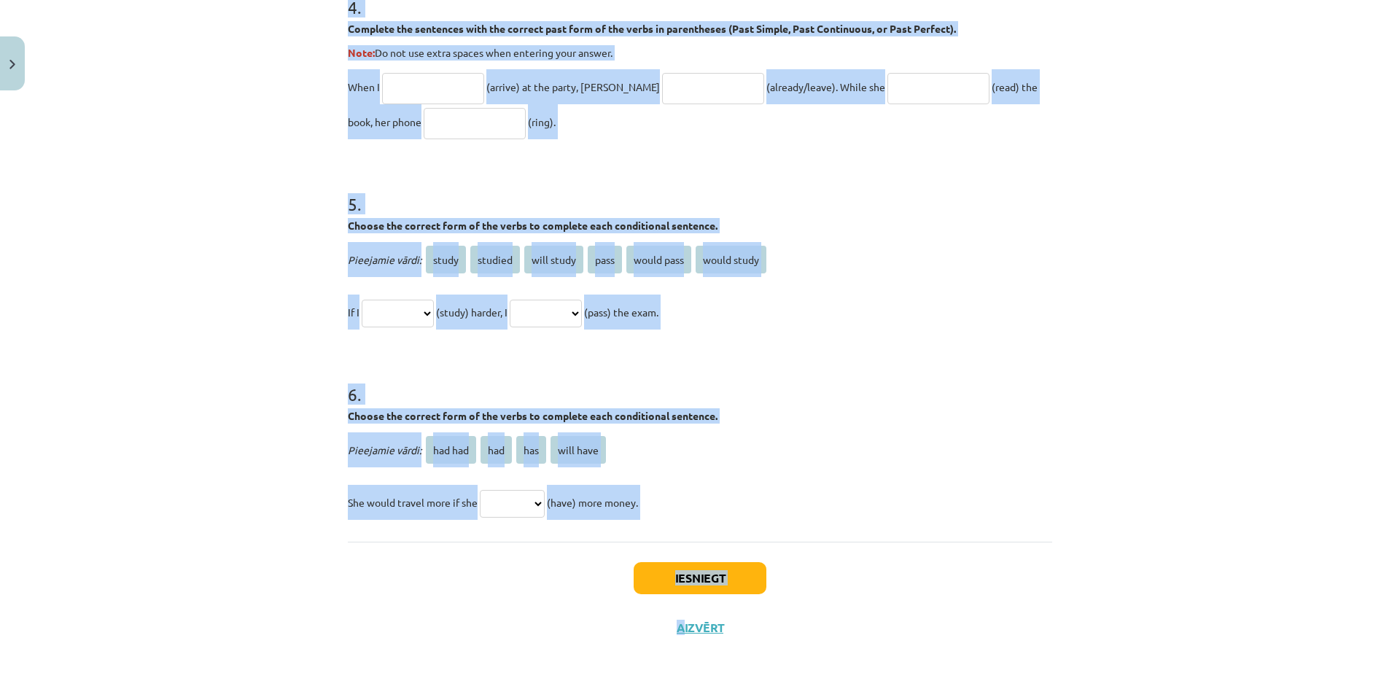
copy form "1 . Choose the correct passive voice form for each sentence. The chef prepares …"
click at [968, 368] on h1 "6 ." at bounding box center [700, 381] width 705 height 45
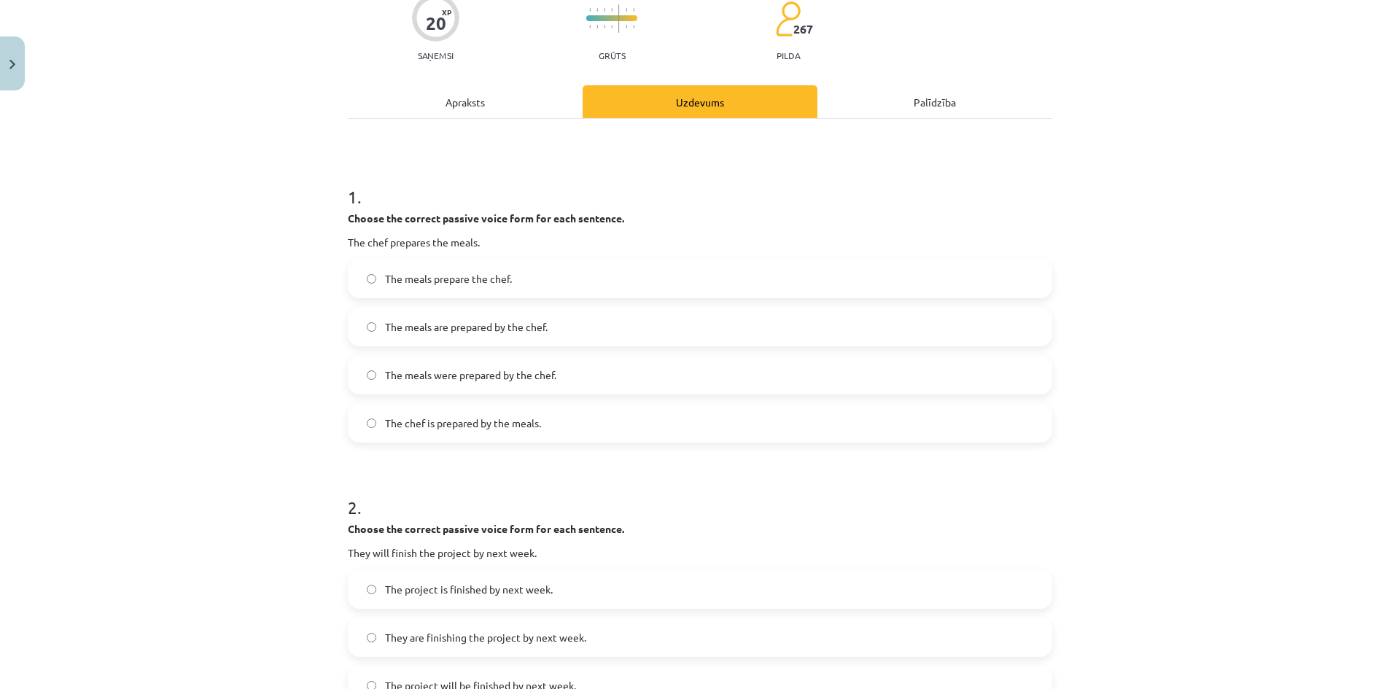
scroll to position [0, 0]
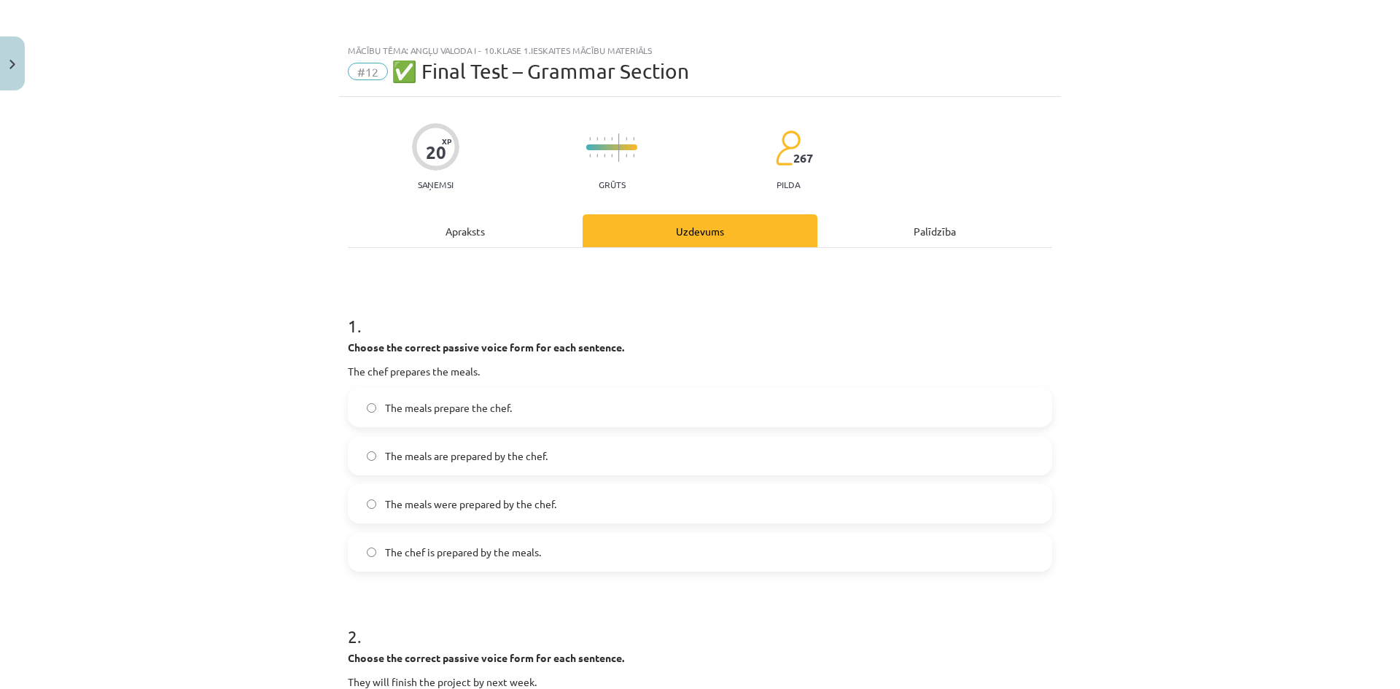
click at [462, 462] on span "The meals are prepared by the chef." at bounding box center [466, 456] width 163 height 15
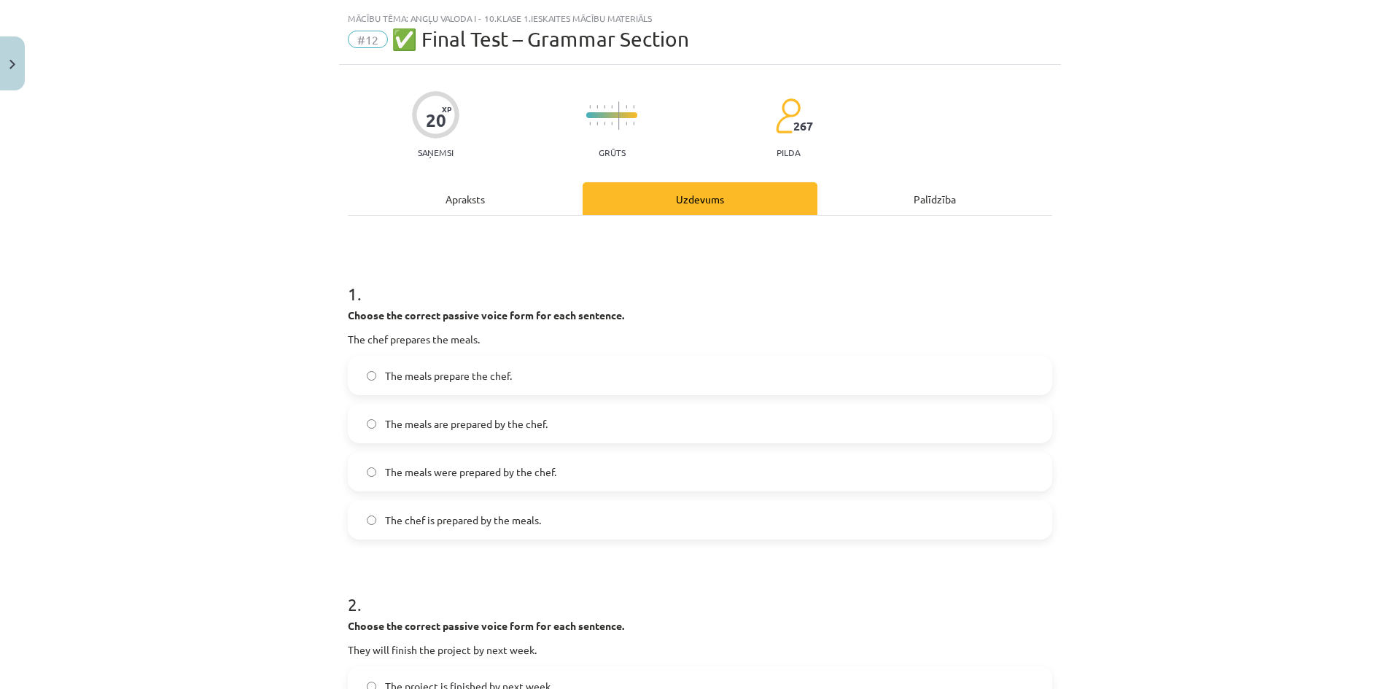
scroll to position [365, 0]
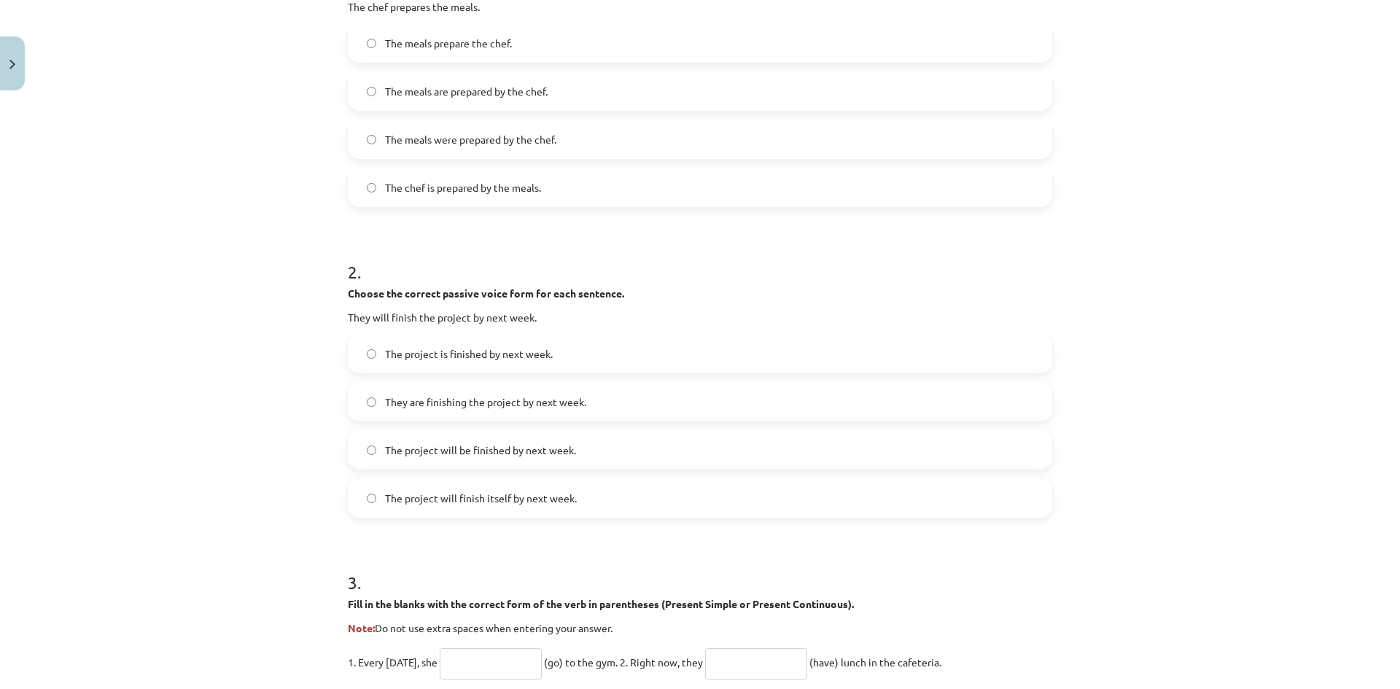
click at [443, 356] on span "The project is finished by next week." at bounding box center [469, 353] width 168 height 15
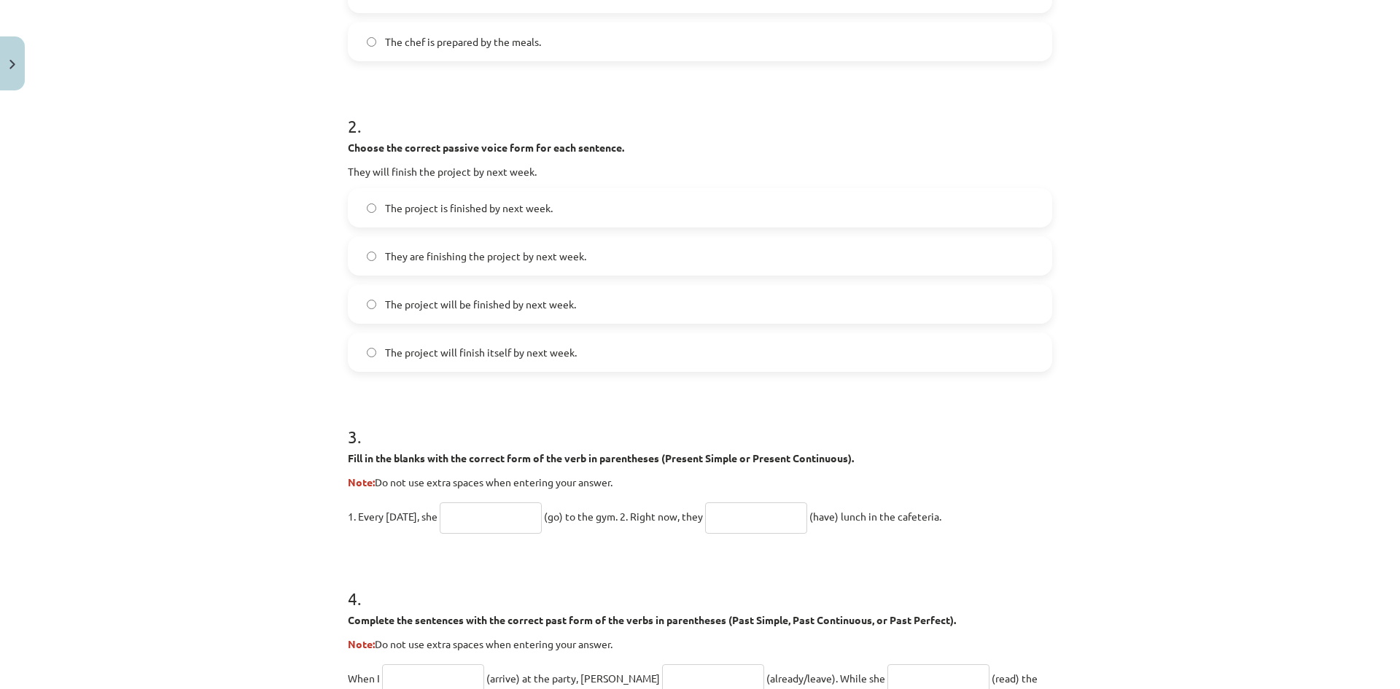
scroll to position [656, 0]
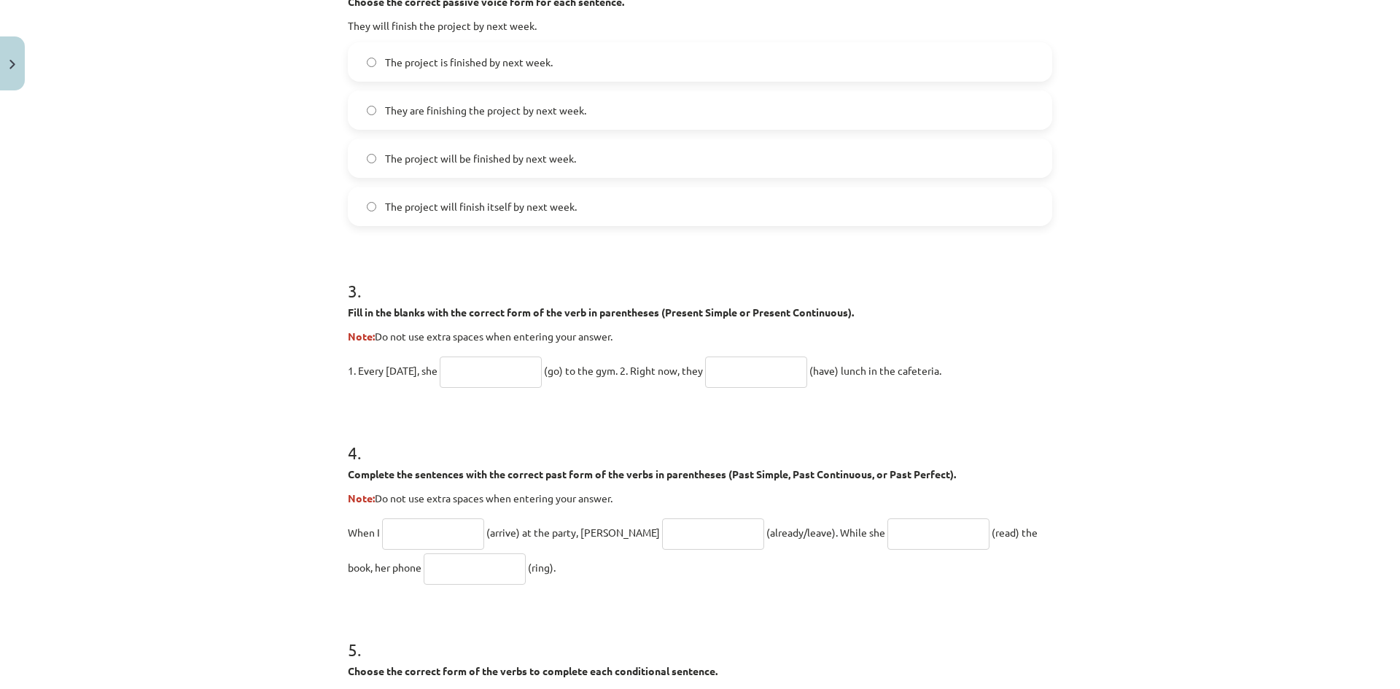
click at [470, 385] on input "text" at bounding box center [491, 372] width 102 height 31
type input "****"
click at [762, 379] on input "text" at bounding box center [756, 372] width 102 height 31
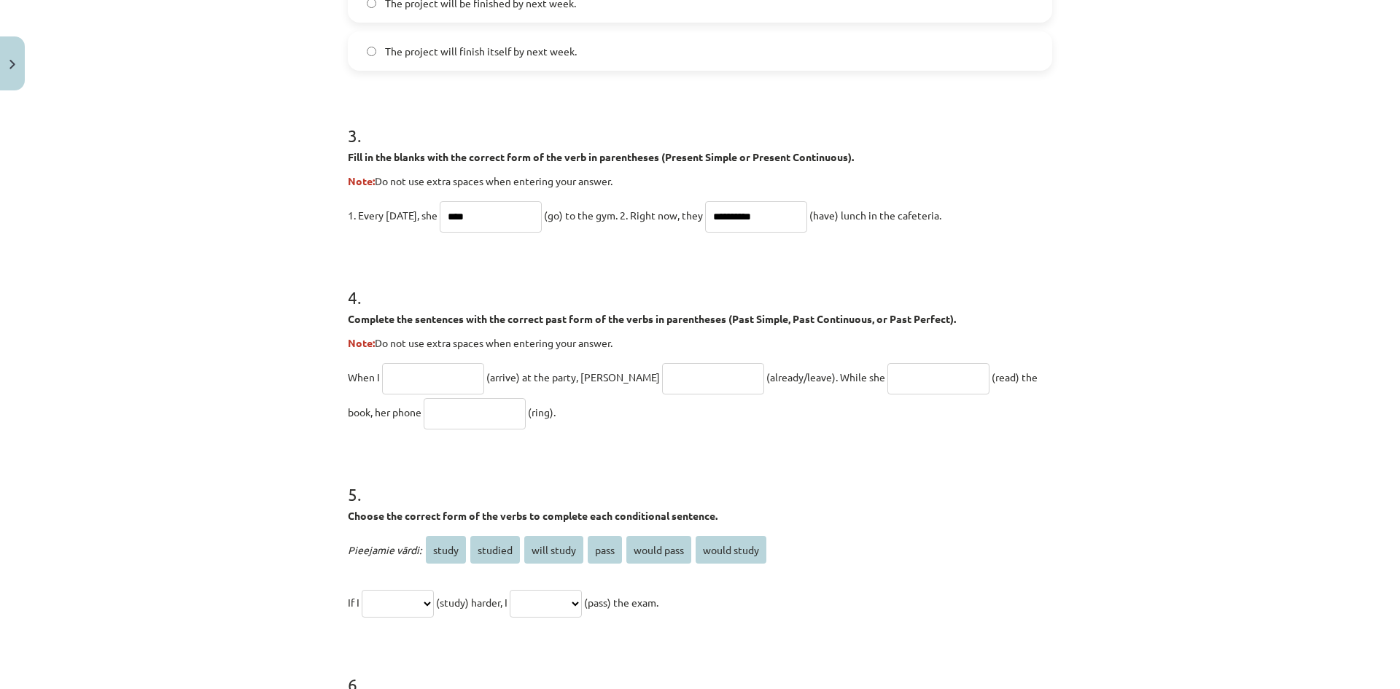
scroll to position [1021, 0]
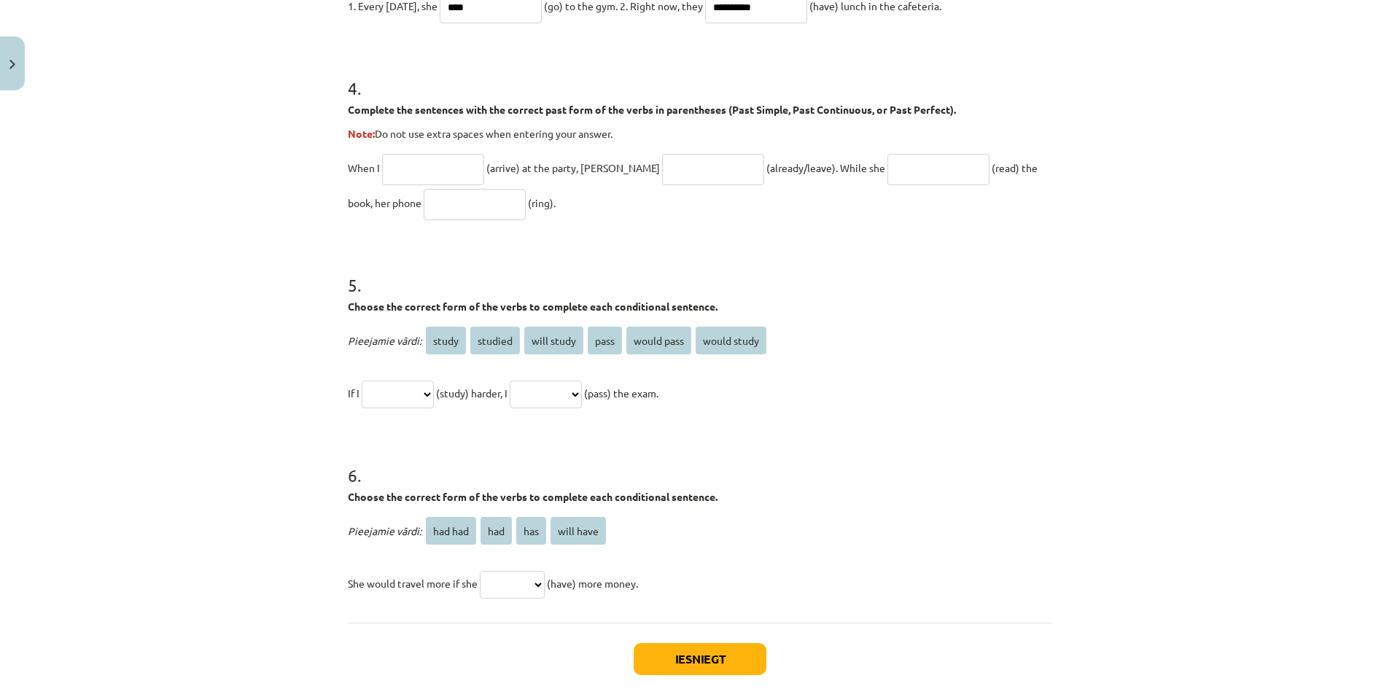
type input "**********"
click at [416, 158] on input "text" at bounding box center [433, 169] width 102 height 31
type input "********"
click at [662, 182] on input "text" at bounding box center [713, 169] width 102 height 31
type input "**********"
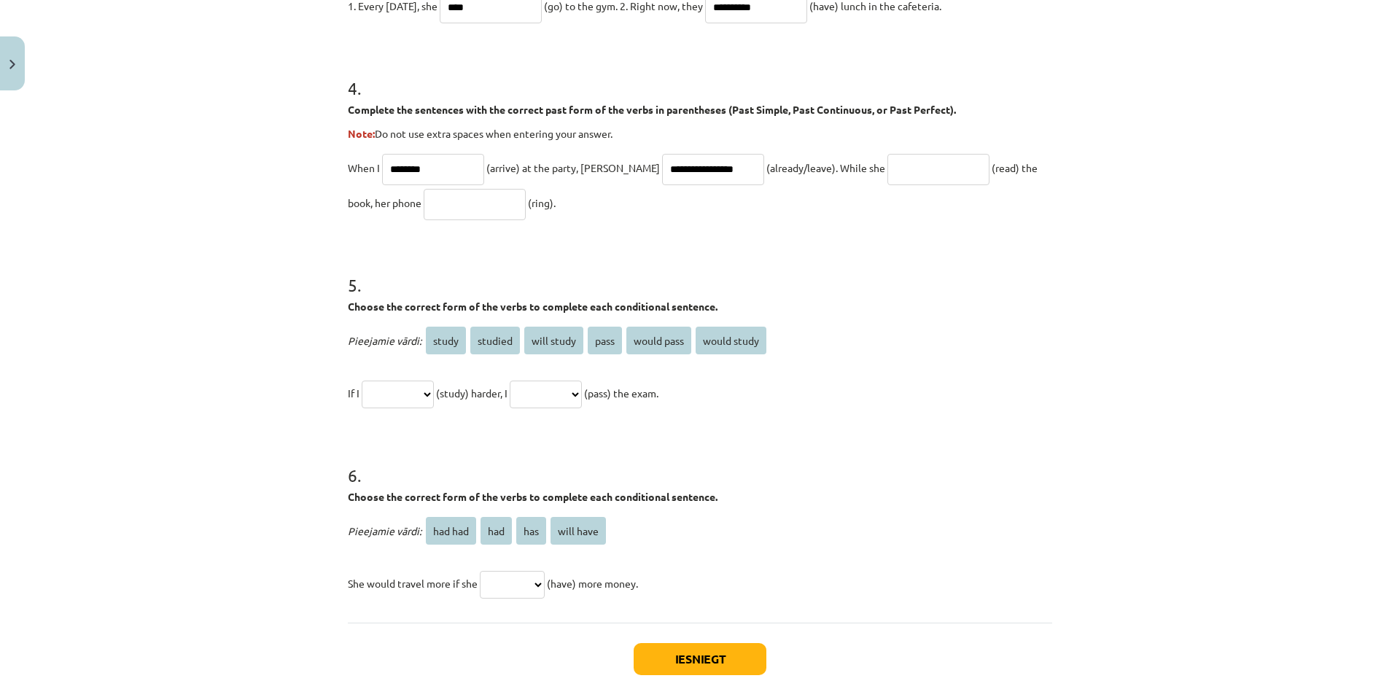
click at [888, 169] on input "text" at bounding box center [939, 169] width 102 height 31
type input "**********"
click at [441, 208] on input "text" at bounding box center [475, 204] width 102 height 31
type input "****"
click at [475, 344] on span "studied" at bounding box center [495, 341] width 50 height 28
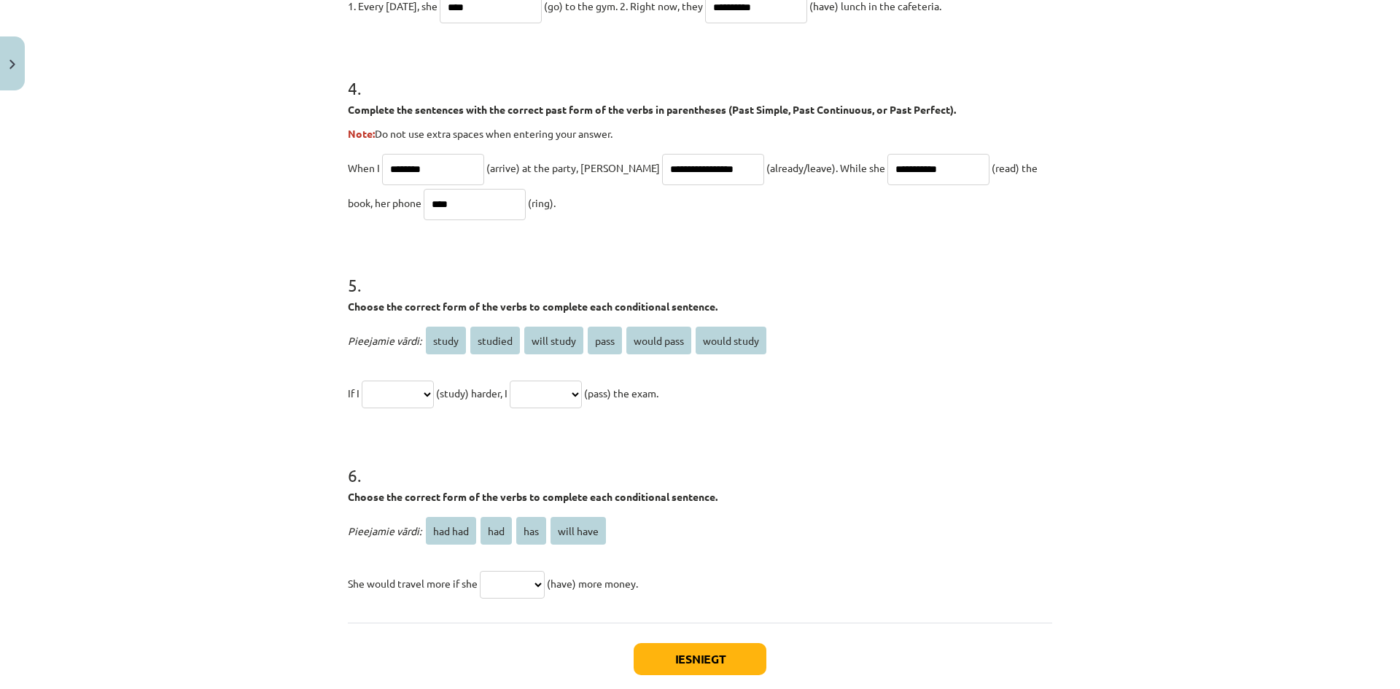
click at [424, 386] on select "**********" at bounding box center [398, 395] width 72 height 28
select select "*******"
click at [362, 381] on select "**********" at bounding box center [398, 395] width 72 height 28
click at [582, 395] on select "**********" at bounding box center [546, 395] width 72 height 28
select select "**********"
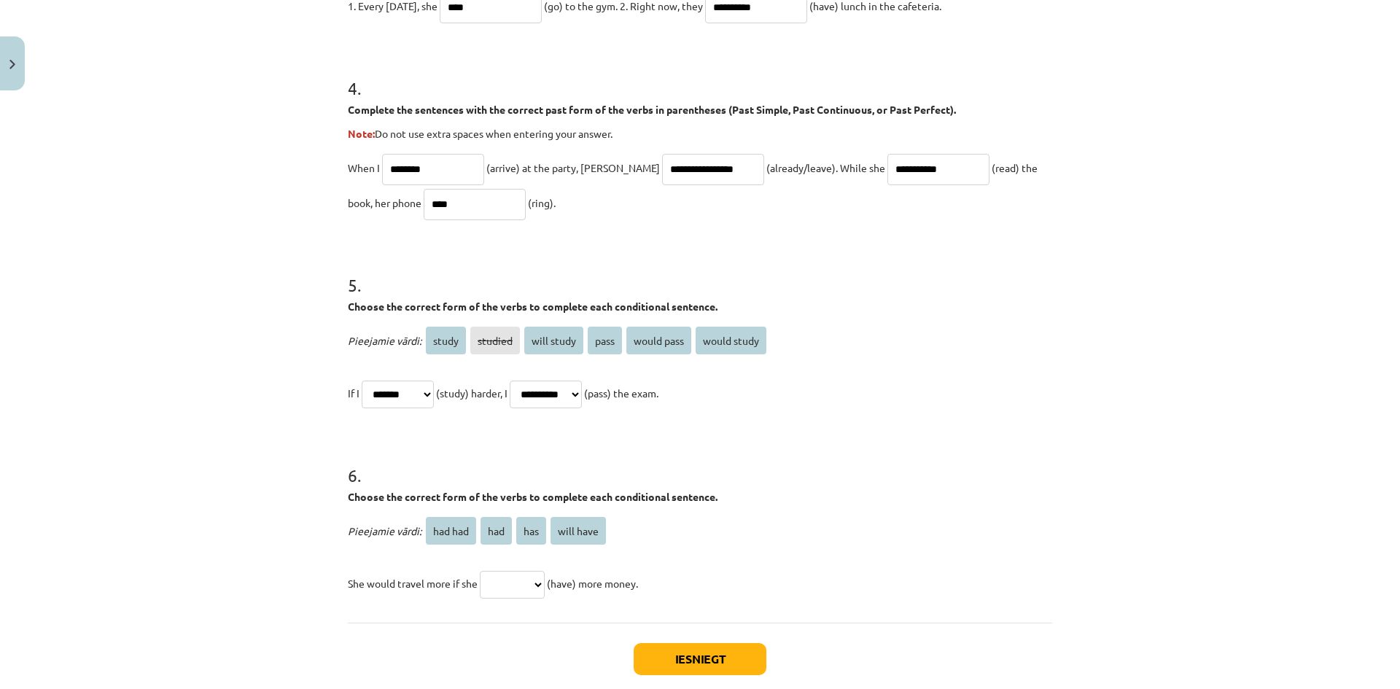
click at [527, 381] on select "**********" at bounding box center [546, 395] width 72 height 28
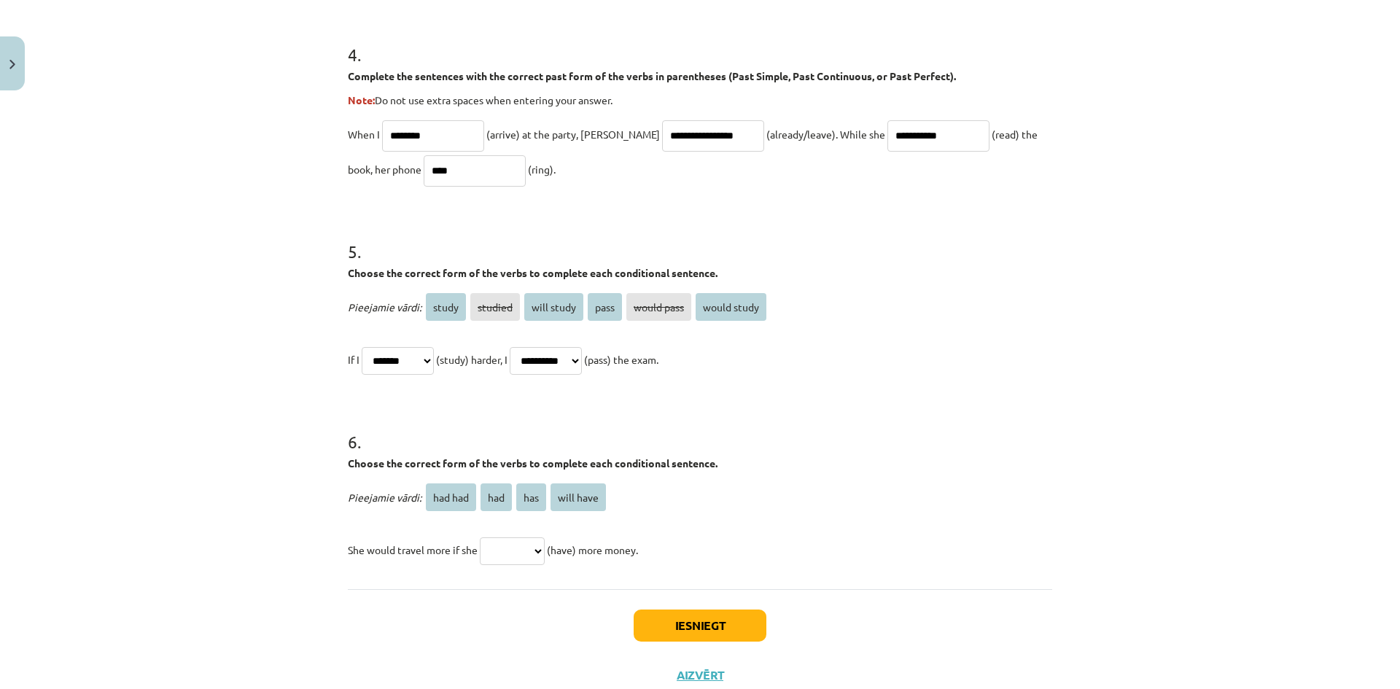
scroll to position [1102, 0]
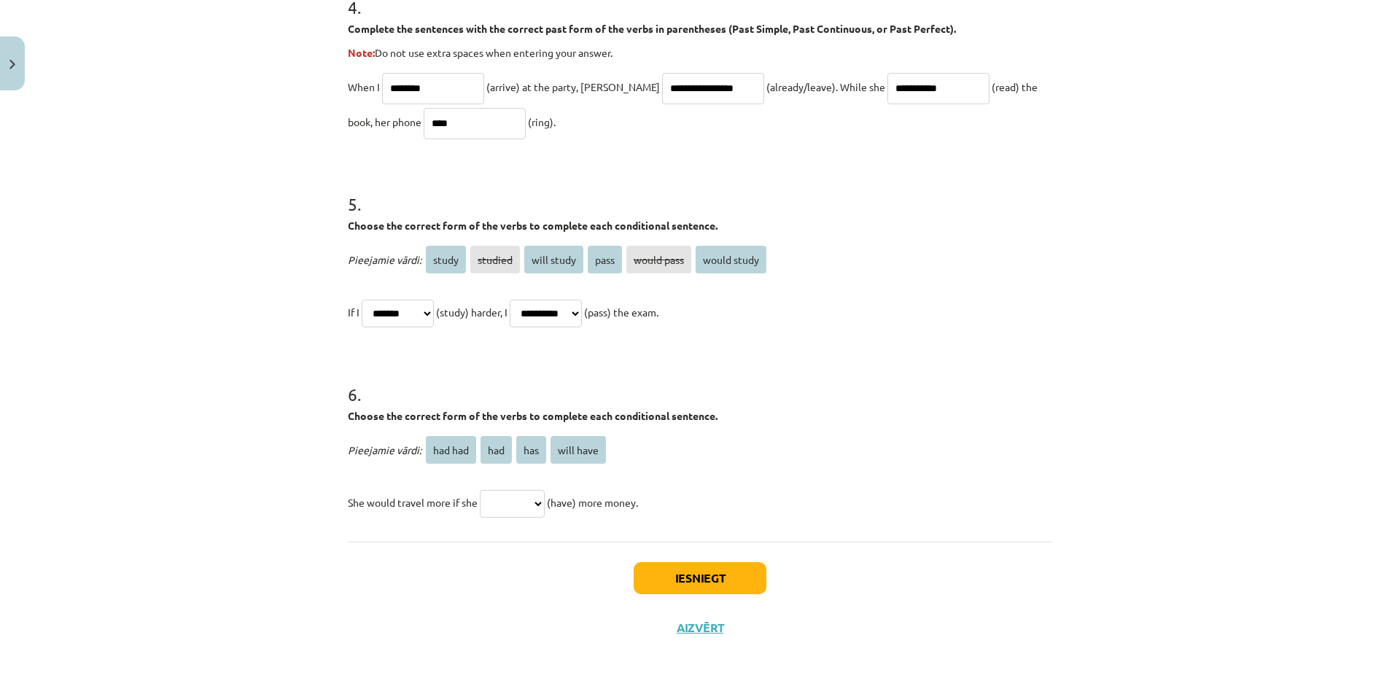
click at [528, 508] on select "******* *** *** *********" at bounding box center [512, 504] width 65 height 28
select select "***"
click at [480, 490] on select "******* *** *** *********" at bounding box center [512, 504] width 65 height 28
click at [693, 577] on button "Iesniegt" at bounding box center [700, 578] width 133 height 32
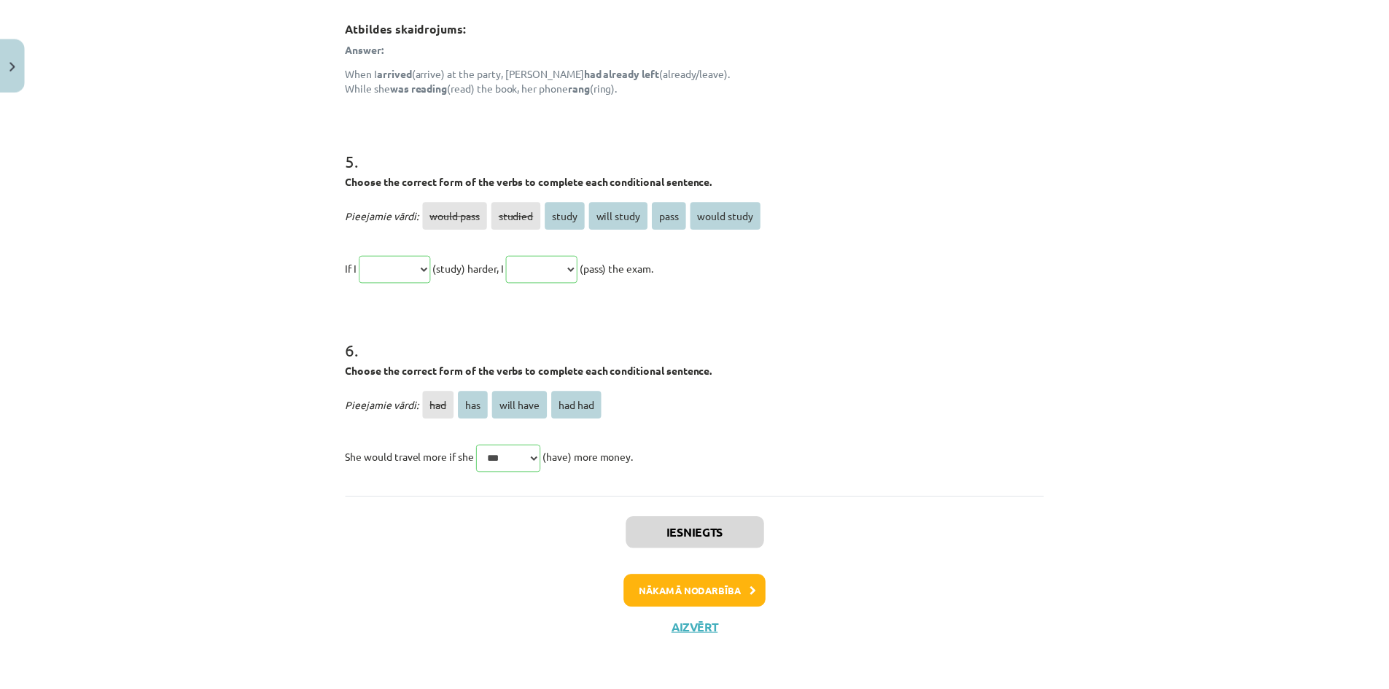
scroll to position [1362, 0]
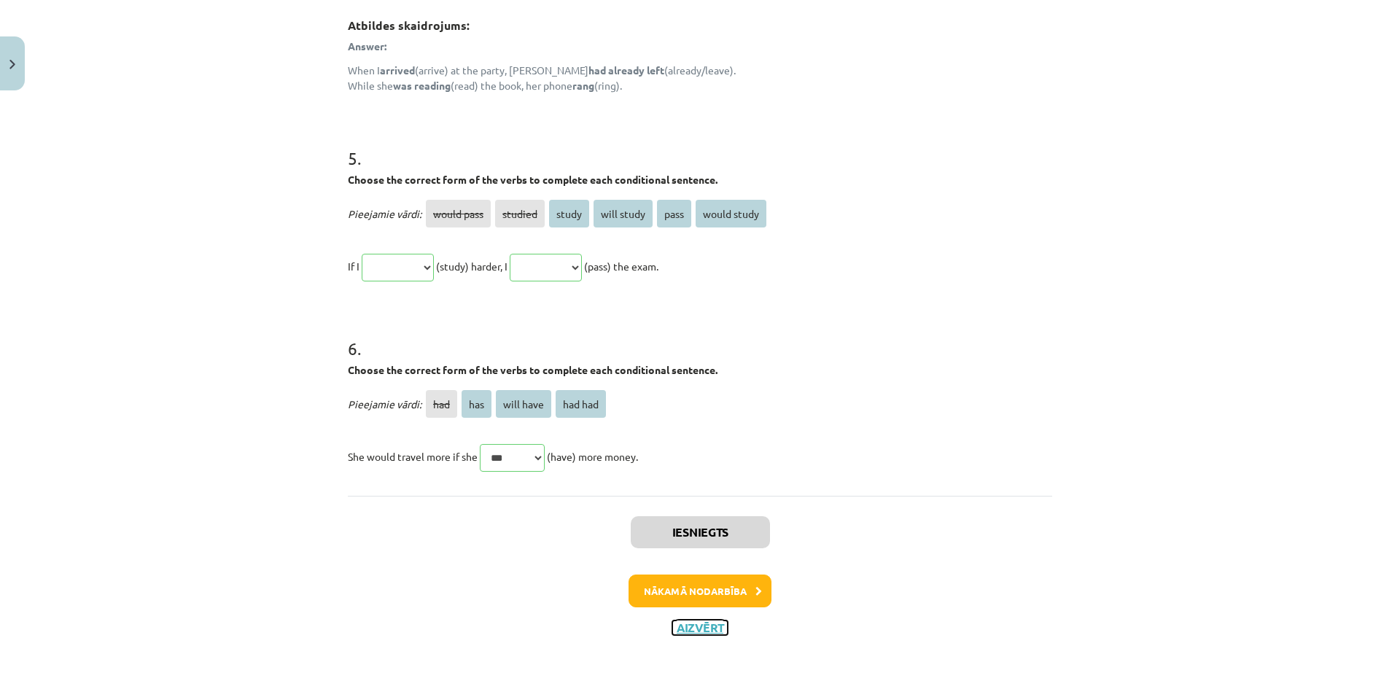
click at [706, 621] on button "Aizvērt" at bounding box center [699, 628] width 55 height 15
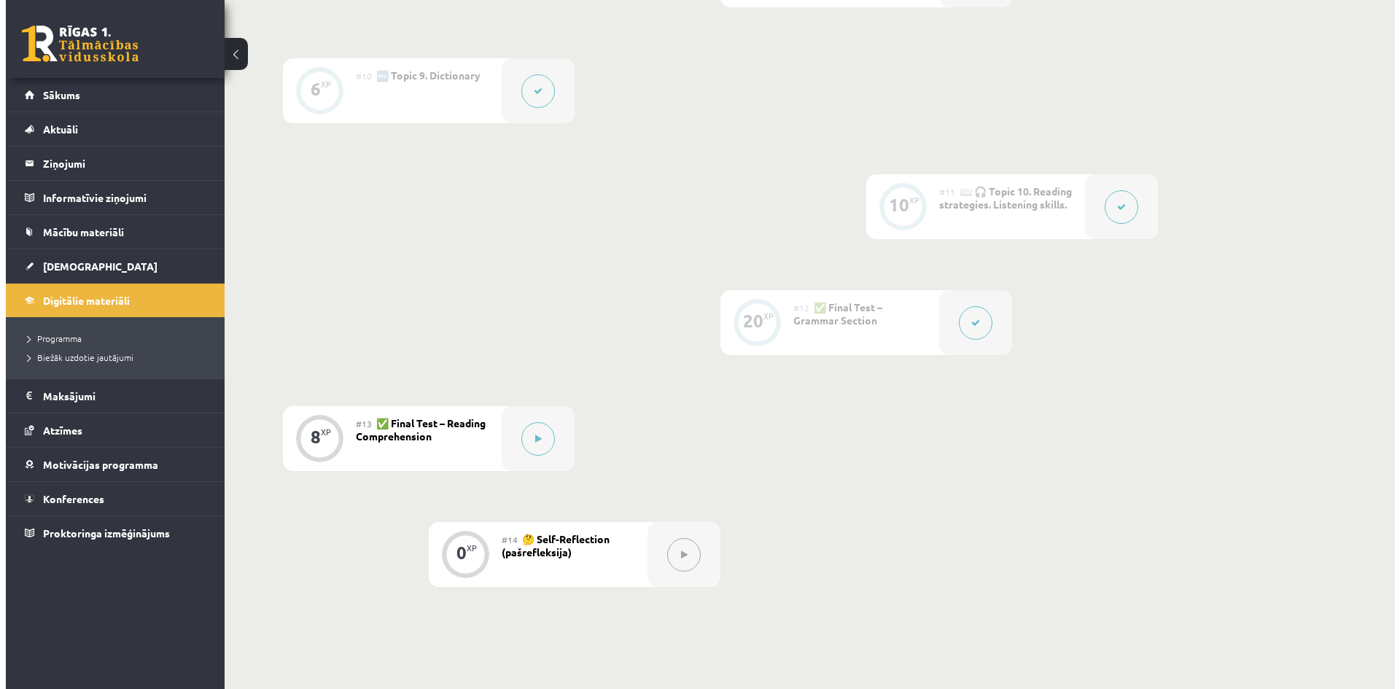
scroll to position [1550, 0]
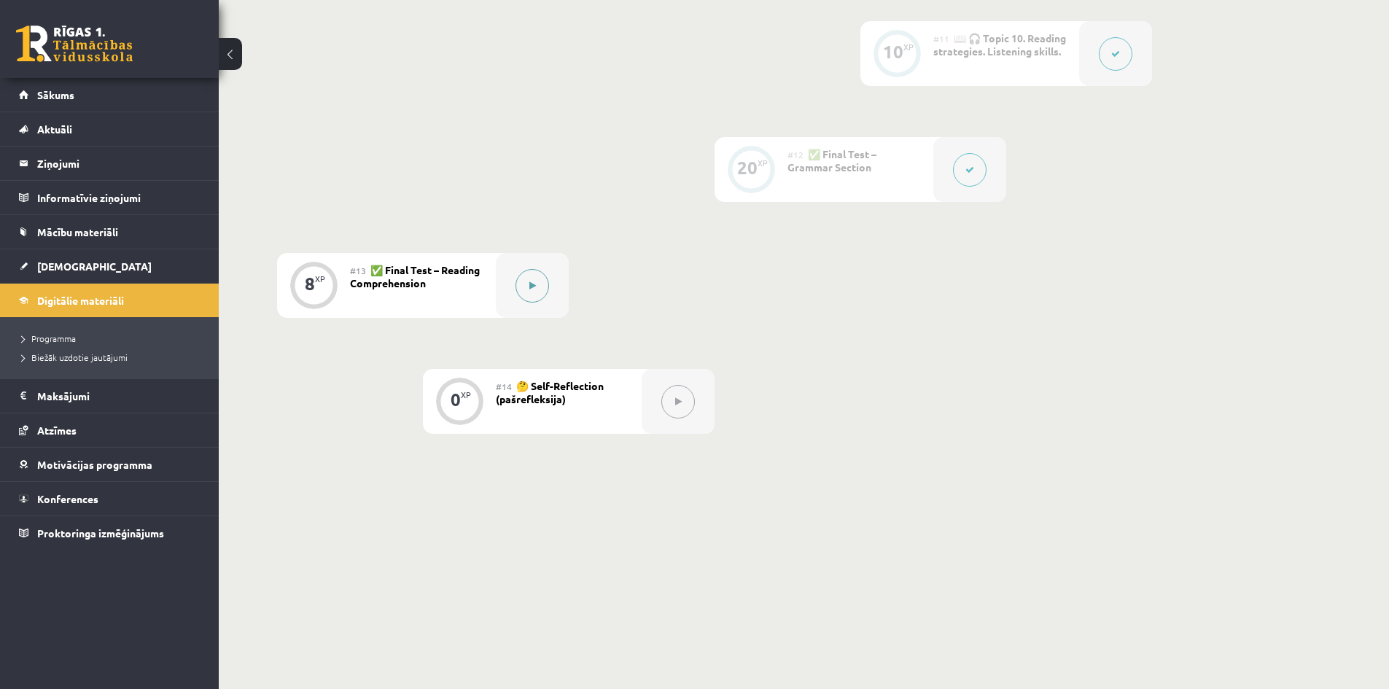
click at [532, 282] on icon at bounding box center [533, 286] width 7 height 9
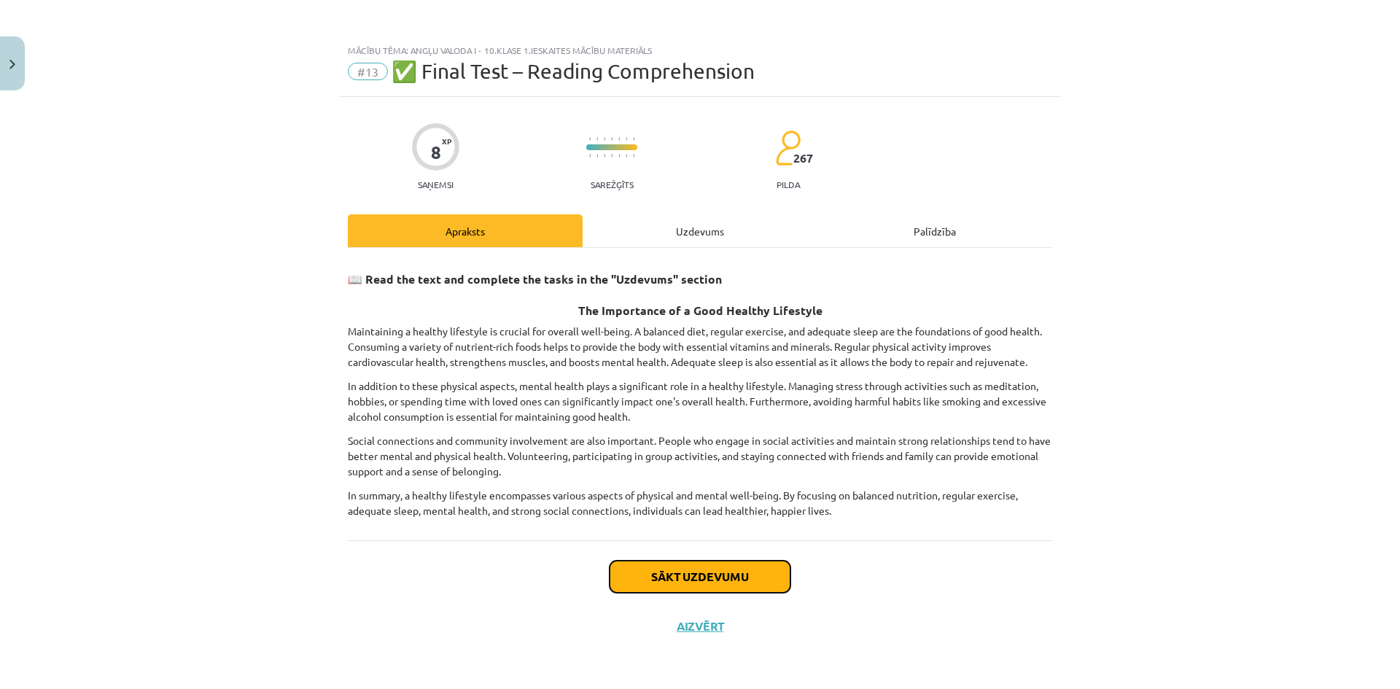
click at [739, 574] on button "Sākt uzdevumu" at bounding box center [700, 577] width 181 height 32
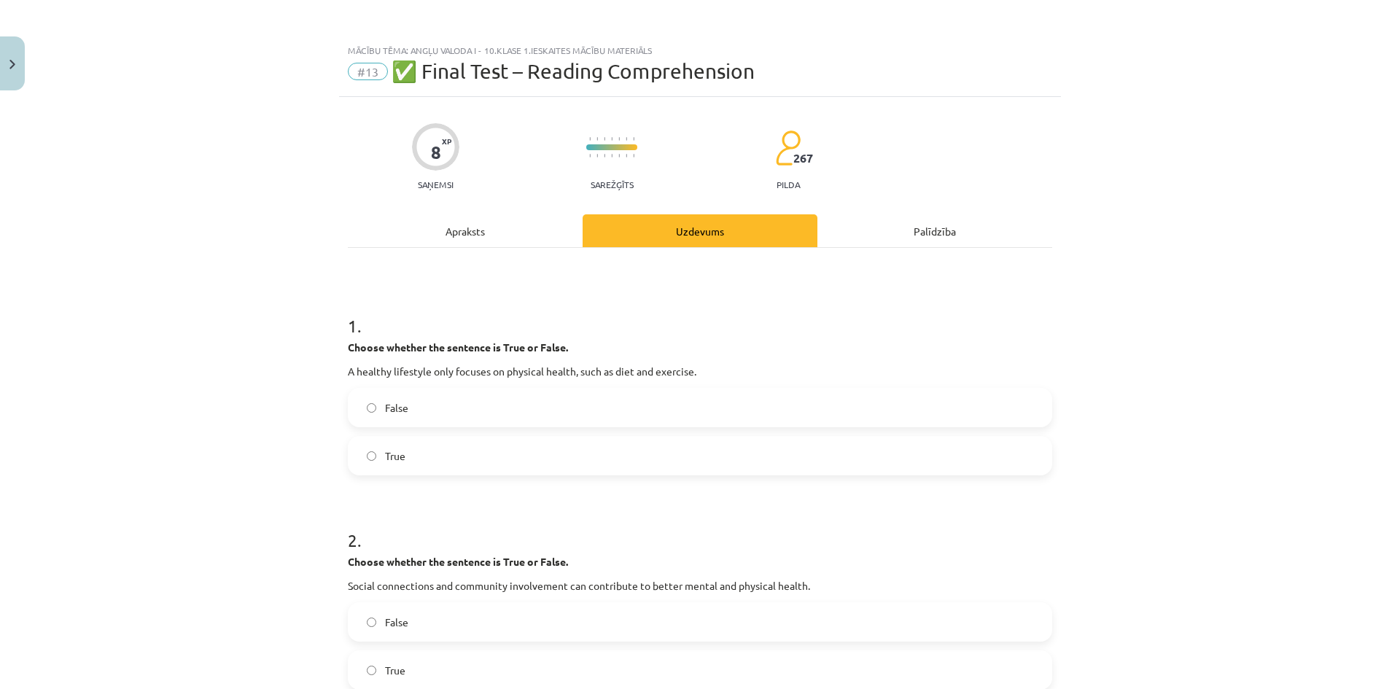
click at [457, 236] on div "Apraksts" at bounding box center [465, 230] width 235 height 33
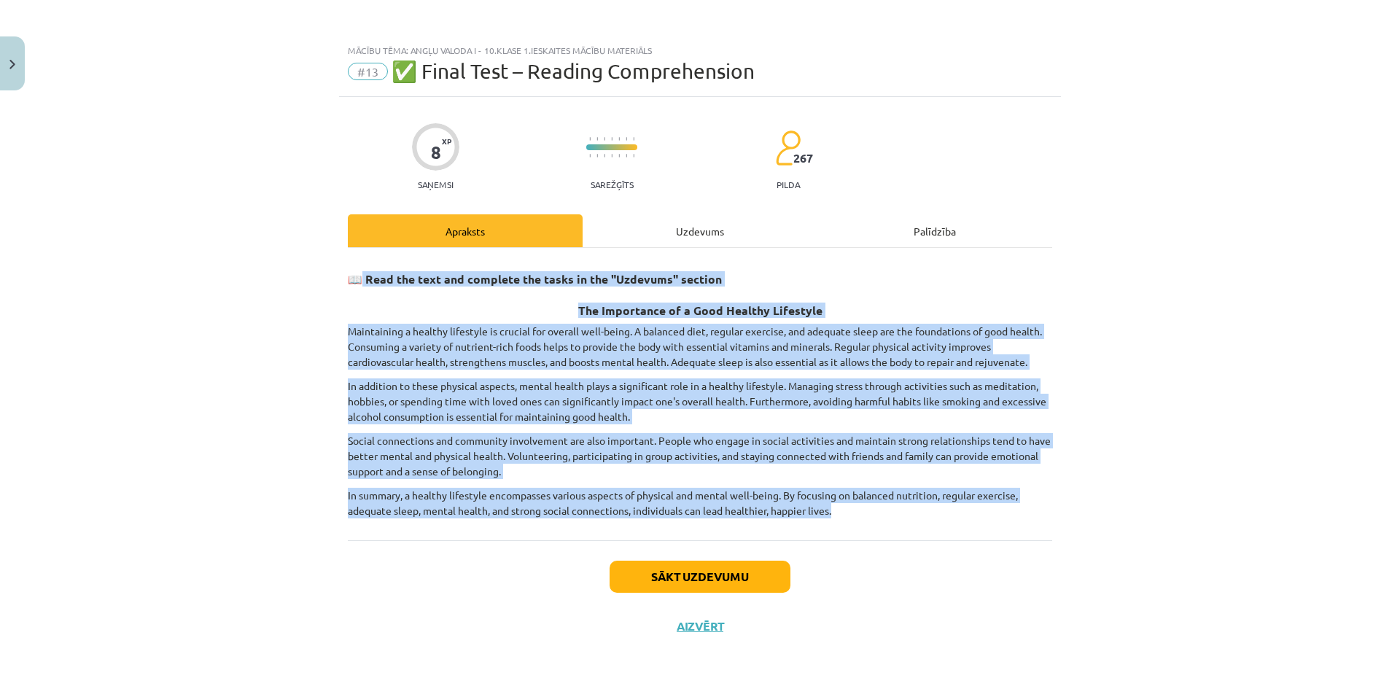
drag, startPoint x: 364, startPoint y: 272, endPoint x: 937, endPoint y: 519, distance: 624.0
click at [937, 519] on div "📖 Read the text and complete the tasks in the "Uzdevums" section The Importance…" at bounding box center [700, 394] width 705 height 292
copy div "Read the text and complete the tasks in the "Uzdevums" section The Importance o…"
click at [726, 567] on button "Sākt uzdevumu" at bounding box center [700, 577] width 181 height 32
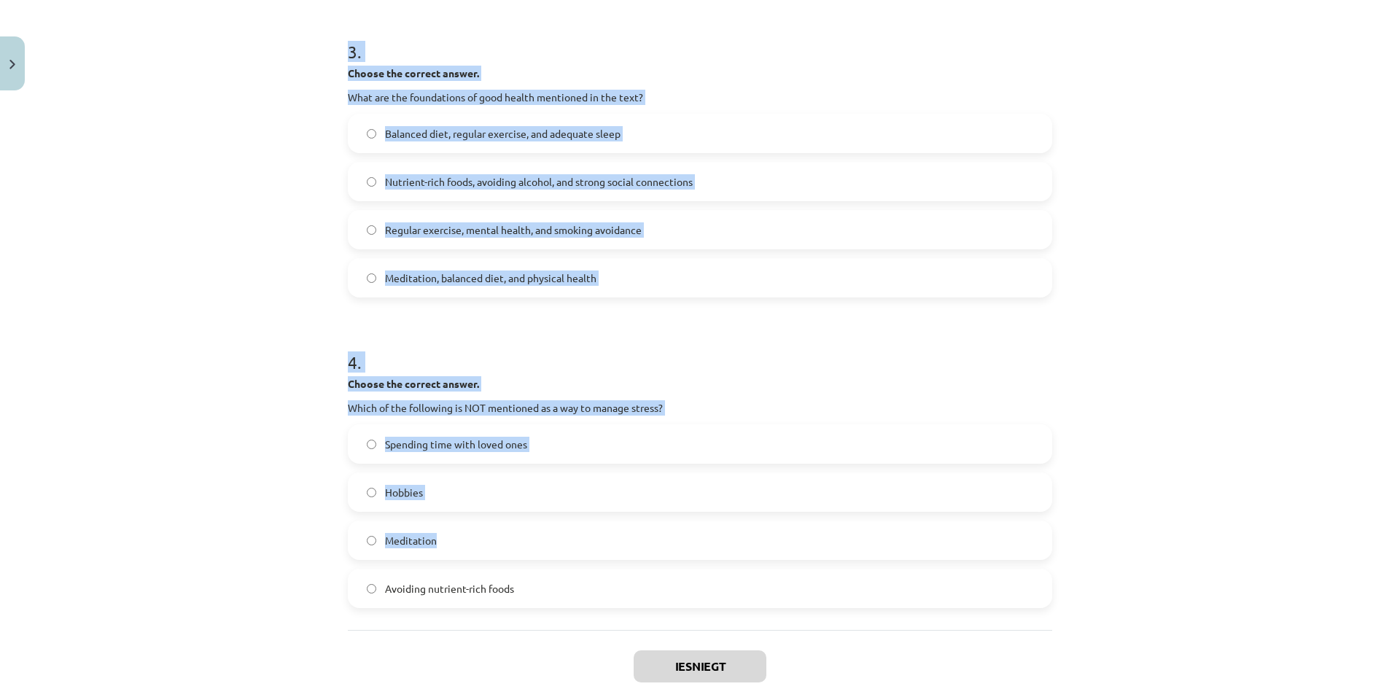
scroll to position [791, 0]
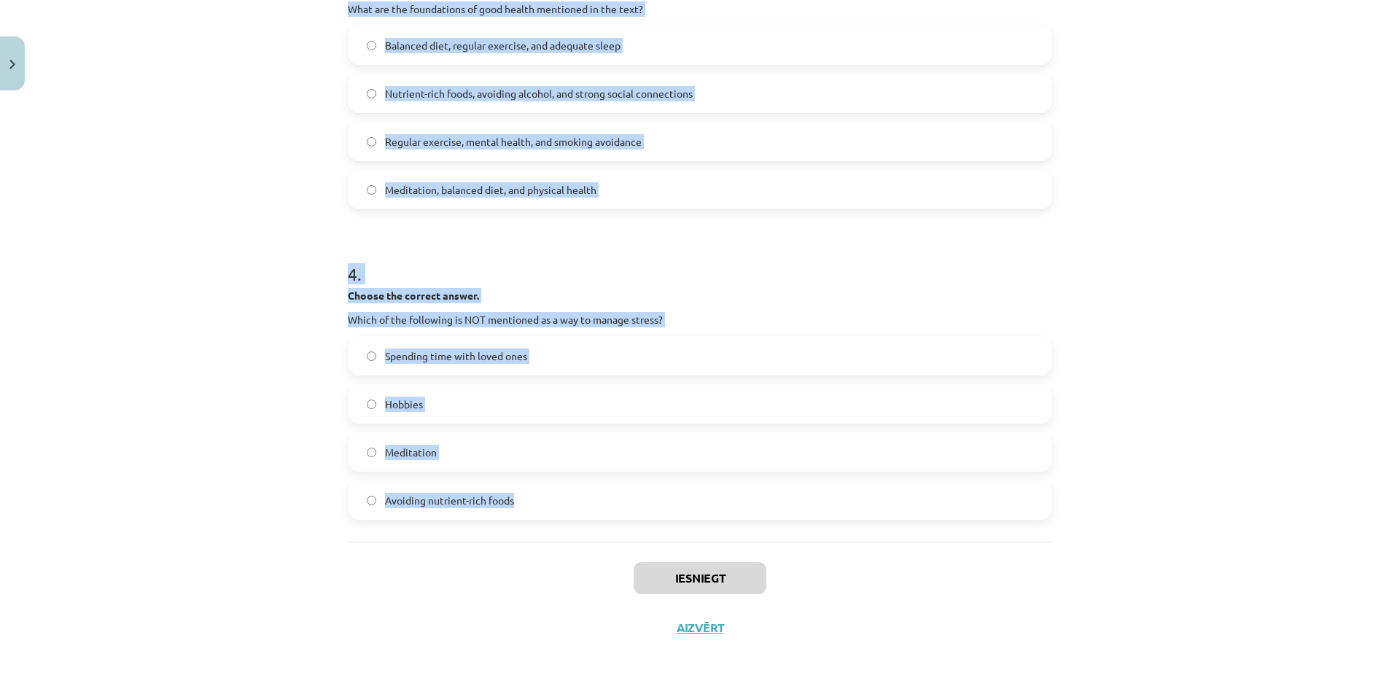
drag, startPoint x: 341, startPoint y: 327, endPoint x: 636, endPoint y: 508, distance: 346.4
copy form "1 . Choose whether the sentence is True or False. A healthy lifestyle only focu…"
click at [207, 77] on div "Mācību tēma: Angļu valoda i - 10.klase 1.ieskaites mācību materiāls #13 ✅ Final…" at bounding box center [700, 344] width 1400 height 689
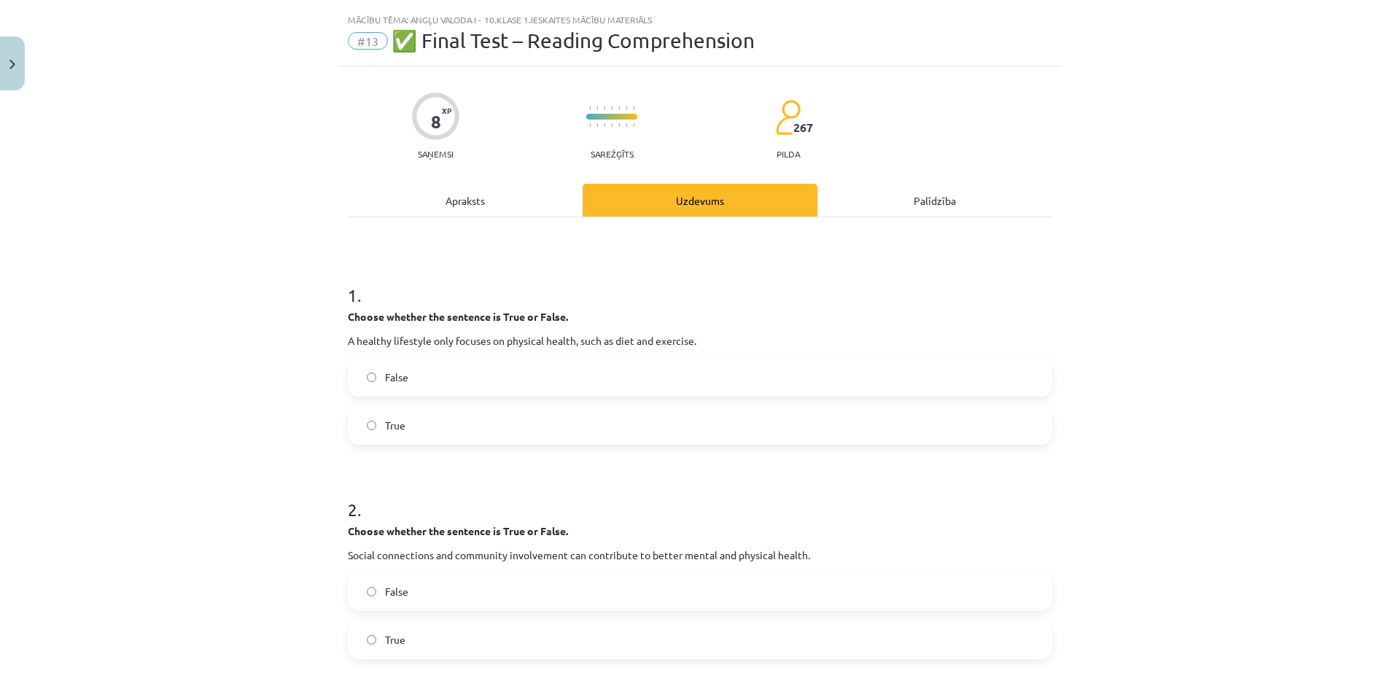
scroll to position [0, 0]
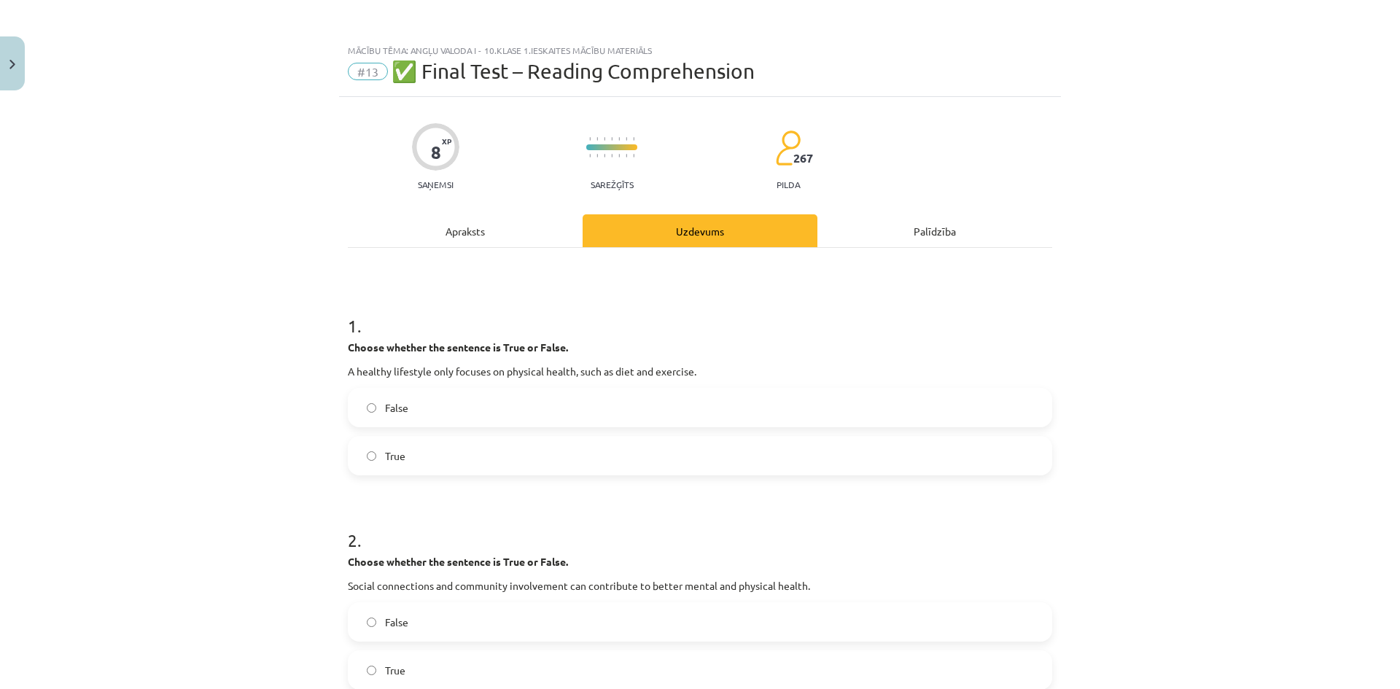
click at [398, 414] on span "False" at bounding box center [396, 407] width 23 height 15
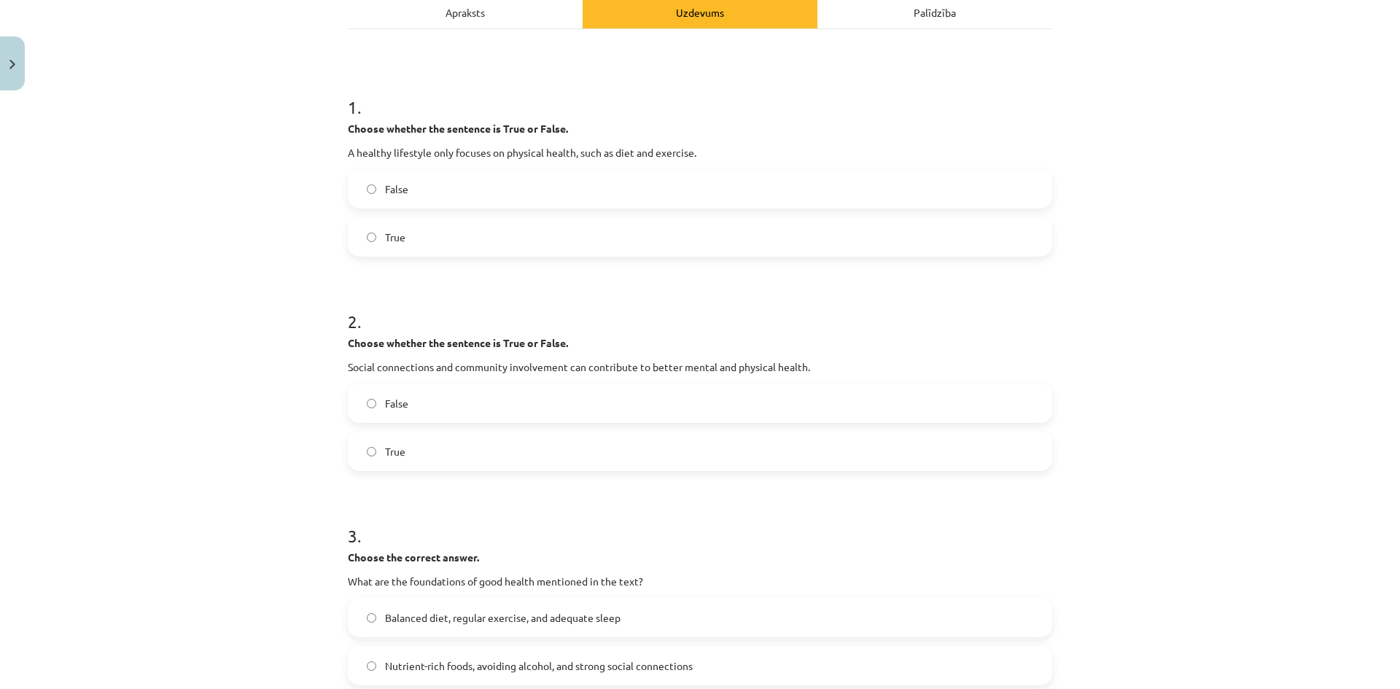
click at [395, 444] on span "True" at bounding box center [395, 451] width 20 height 15
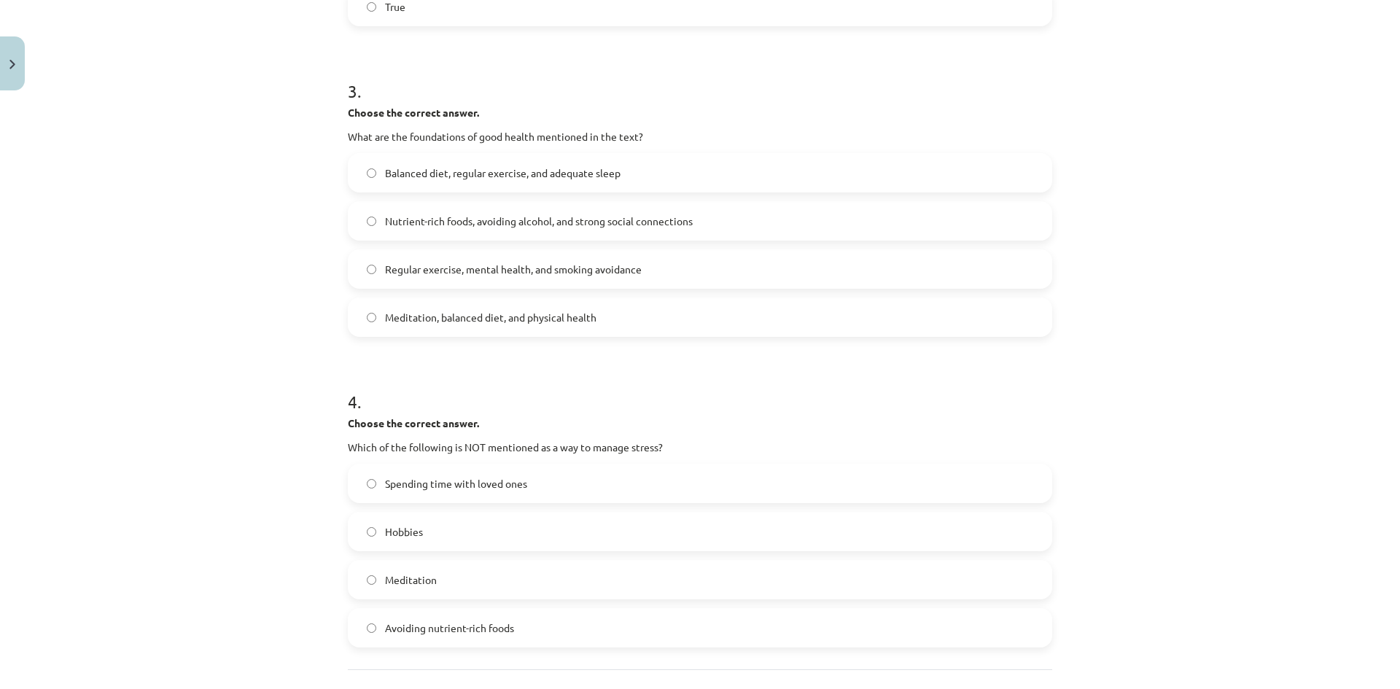
scroll to position [791, 0]
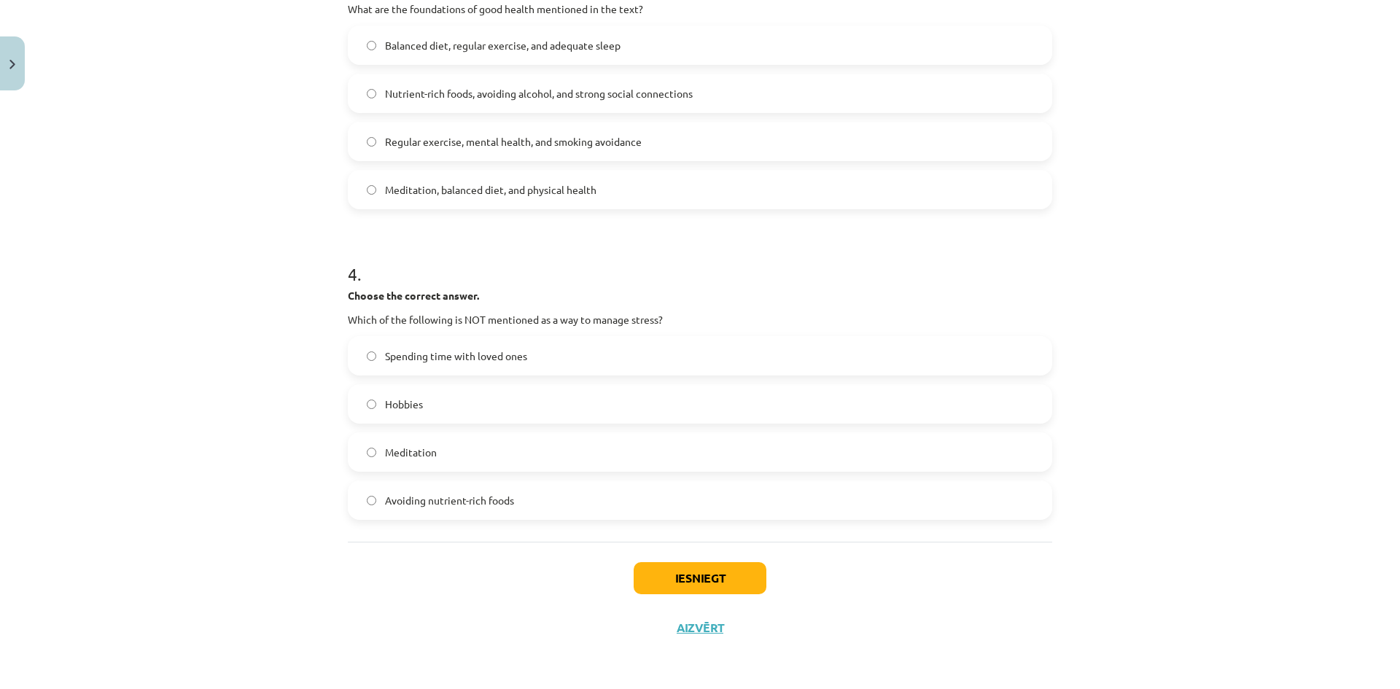
click at [442, 53] on label "Balanced diet, regular exercise, and adequate sleep" at bounding box center [700, 45] width 702 height 36
click at [422, 508] on span "Avoiding nutrient-rich foods" at bounding box center [449, 500] width 129 height 15
click at [687, 584] on button "Iesniegt" at bounding box center [700, 578] width 133 height 32
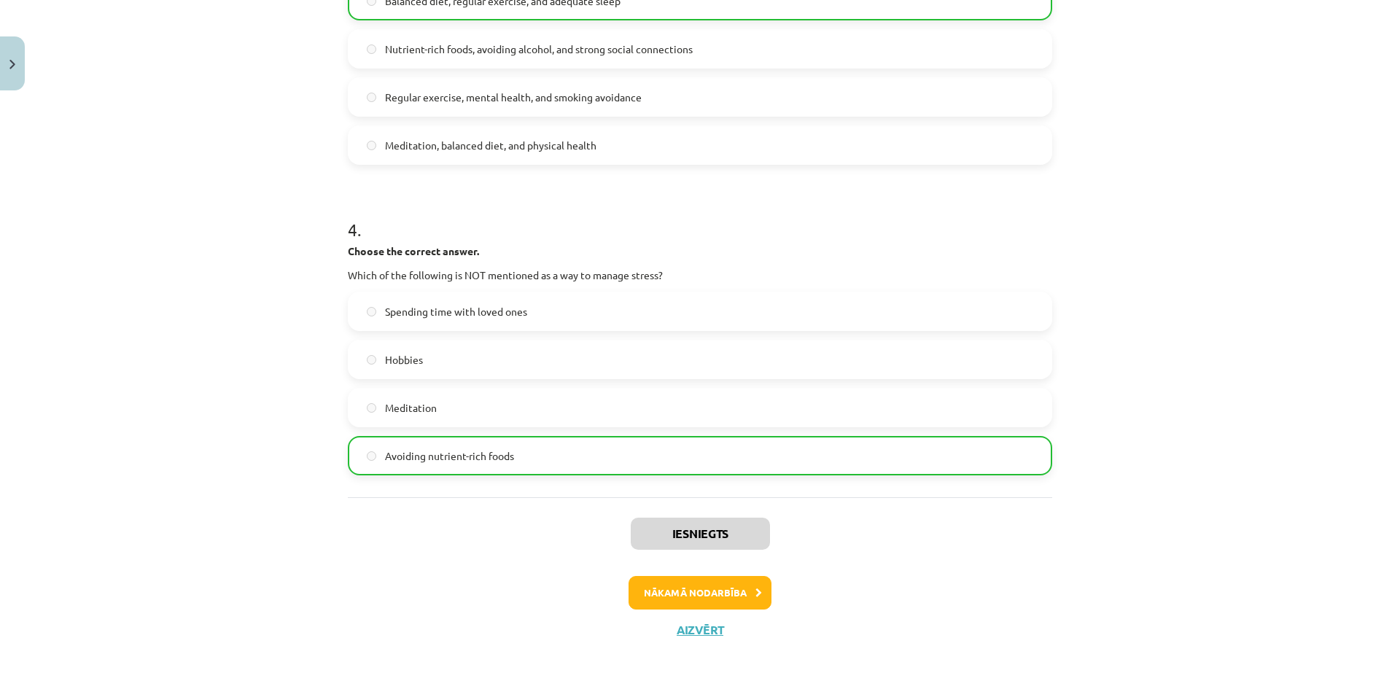
scroll to position [838, 0]
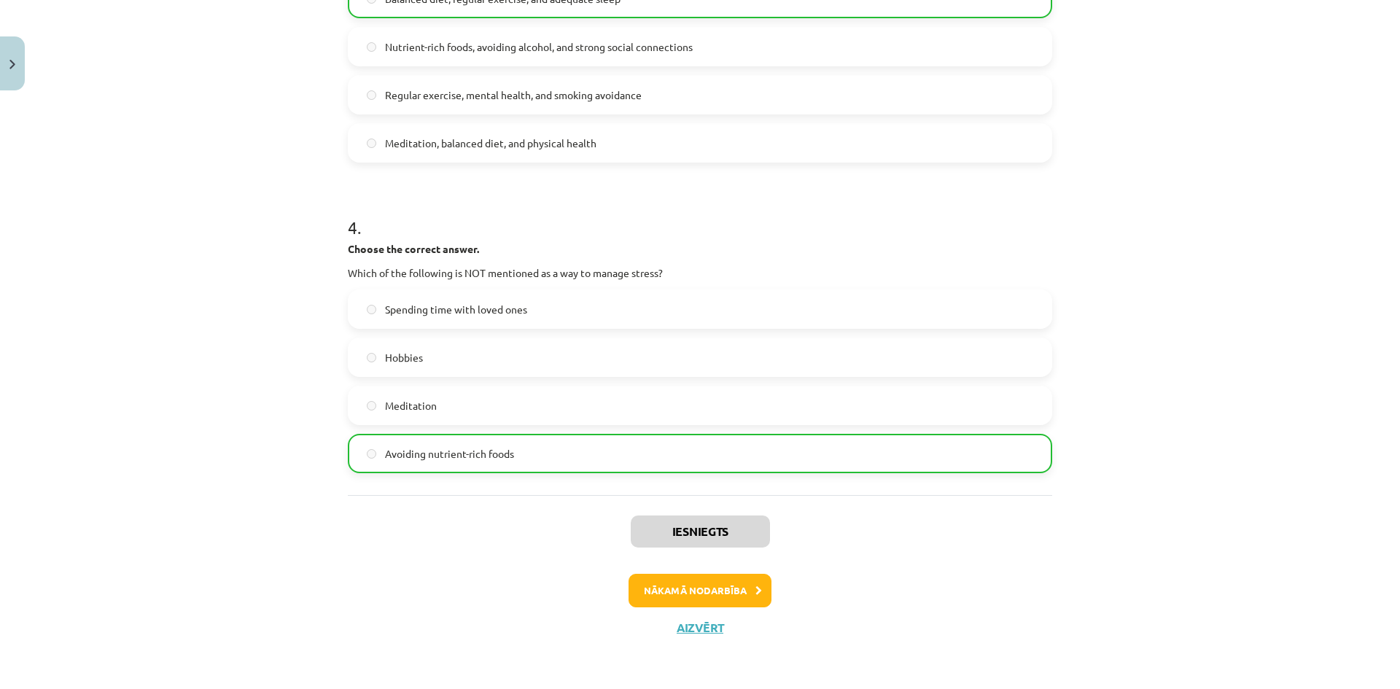
click at [687, 570] on div "Iesniegts Nākamā nodarbība Aizvērt" at bounding box center [700, 569] width 705 height 149
click at [705, 583] on button "Nākamā nodarbība" at bounding box center [700, 591] width 143 height 34
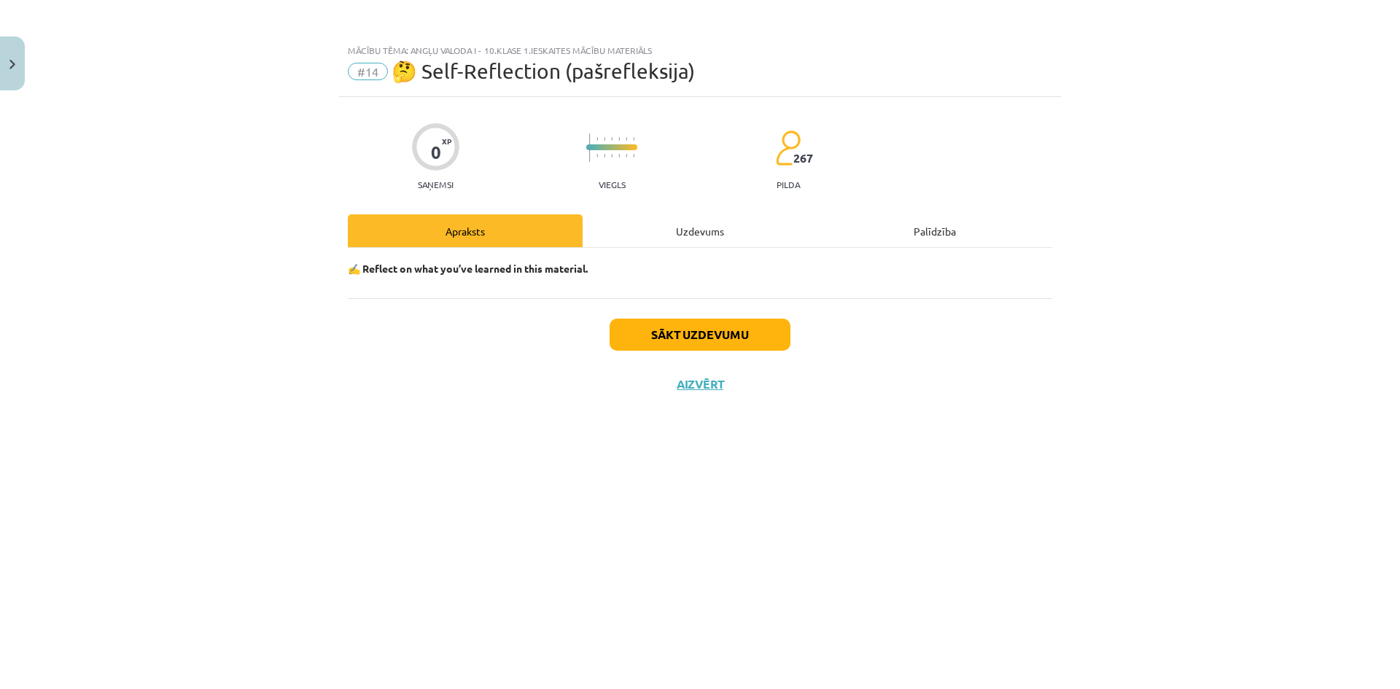
scroll to position [0, 0]
click at [687, 385] on button "Aizvērt" at bounding box center [699, 384] width 55 height 15
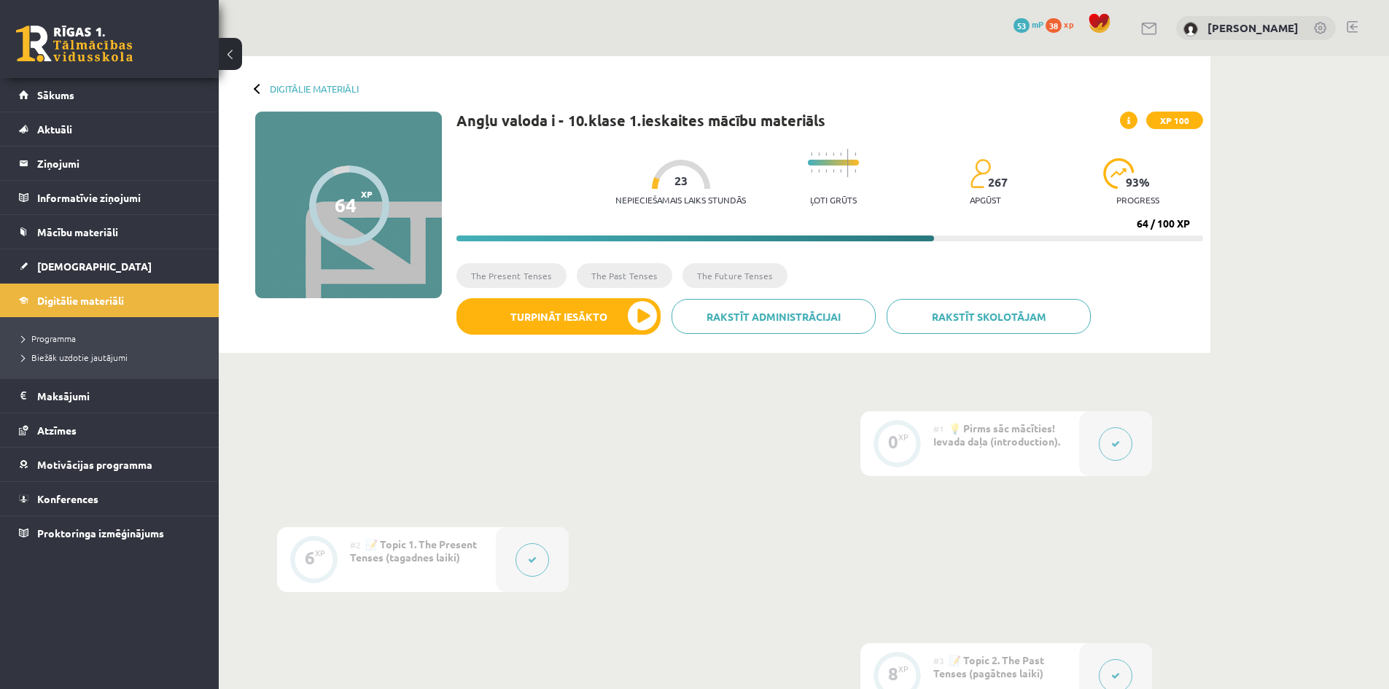
click at [567, 303] on button "Turpināt iesākto" at bounding box center [559, 316] width 204 height 36
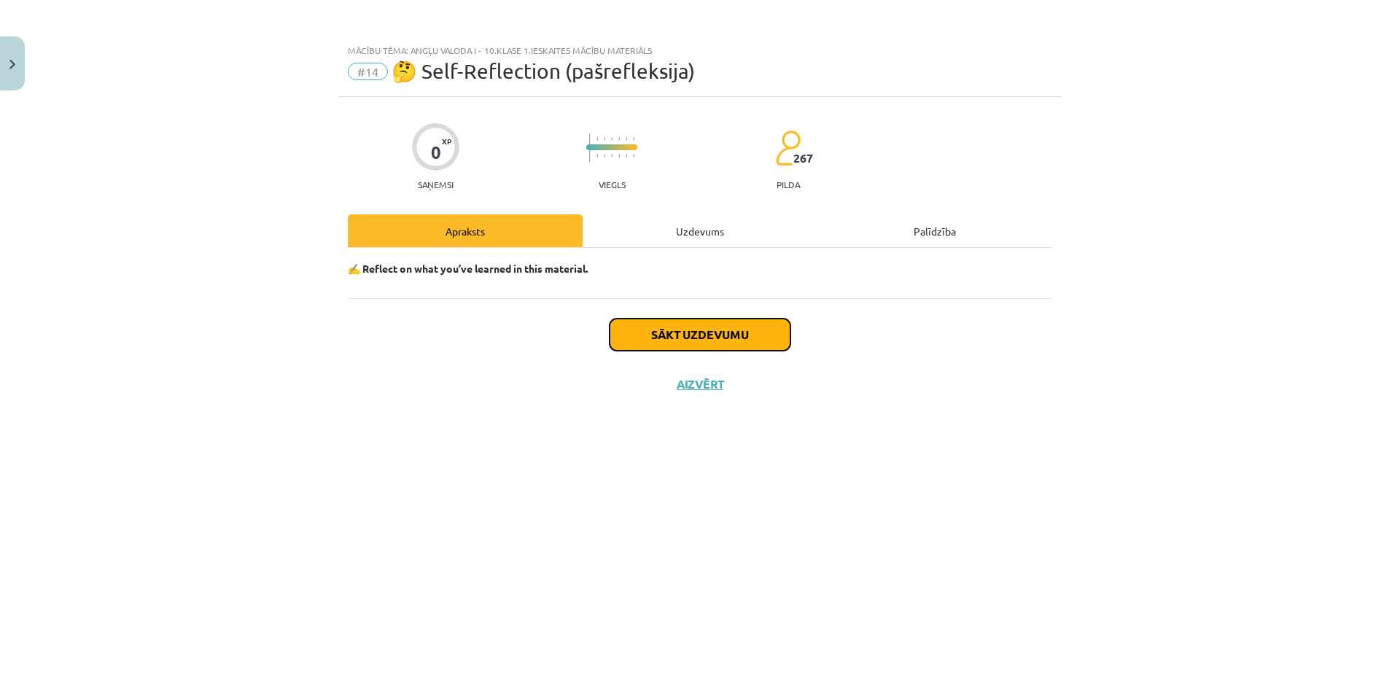
click at [706, 330] on button "Sākt uzdevumu" at bounding box center [700, 335] width 181 height 32
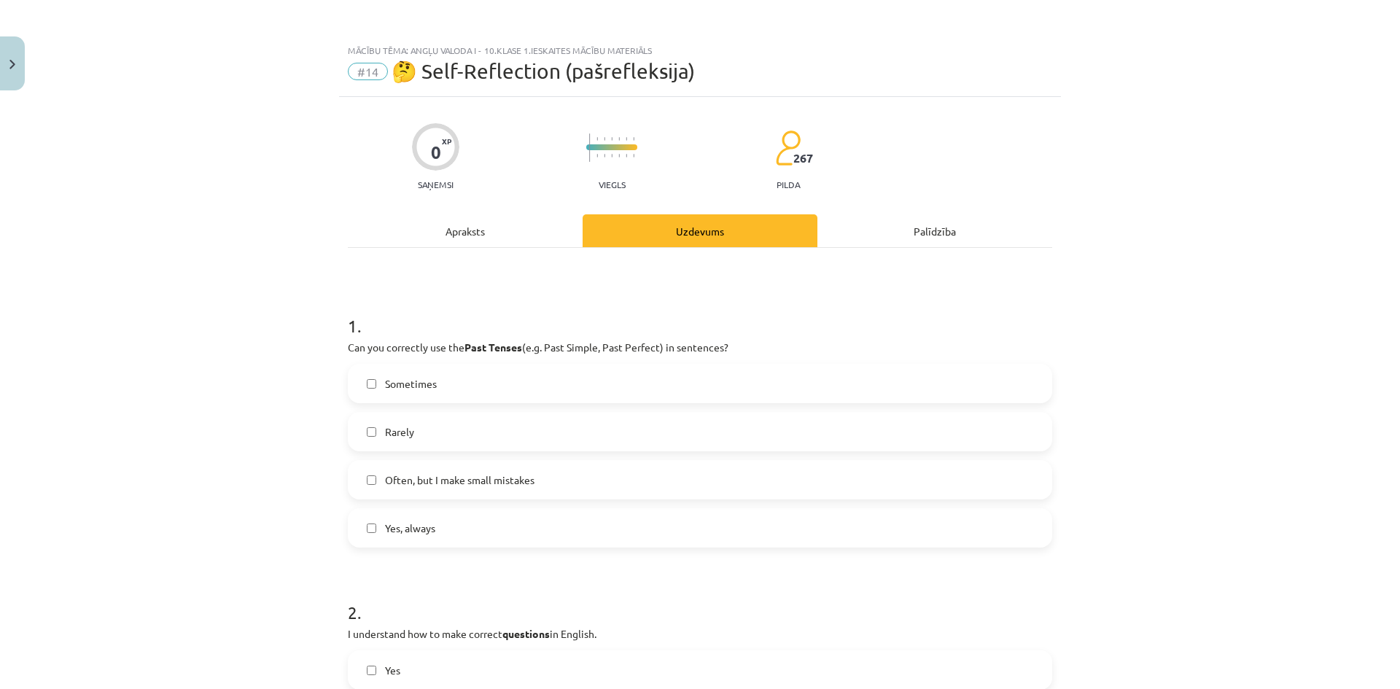
click at [479, 486] on span "Often, but I make small mistakes" at bounding box center [460, 480] width 150 height 15
click at [443, 389] on label "Sometimes" at bounding box center [700, 383] width 702 height 36
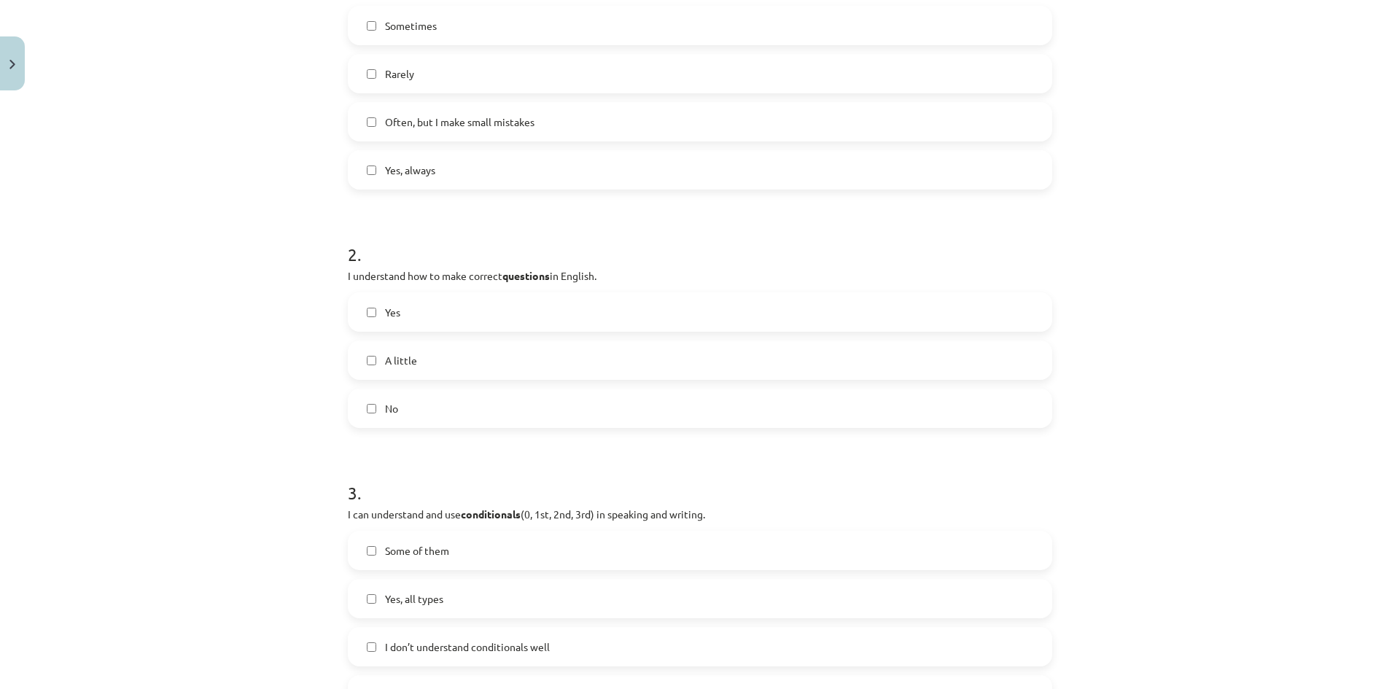
scroll to position [365, 0]
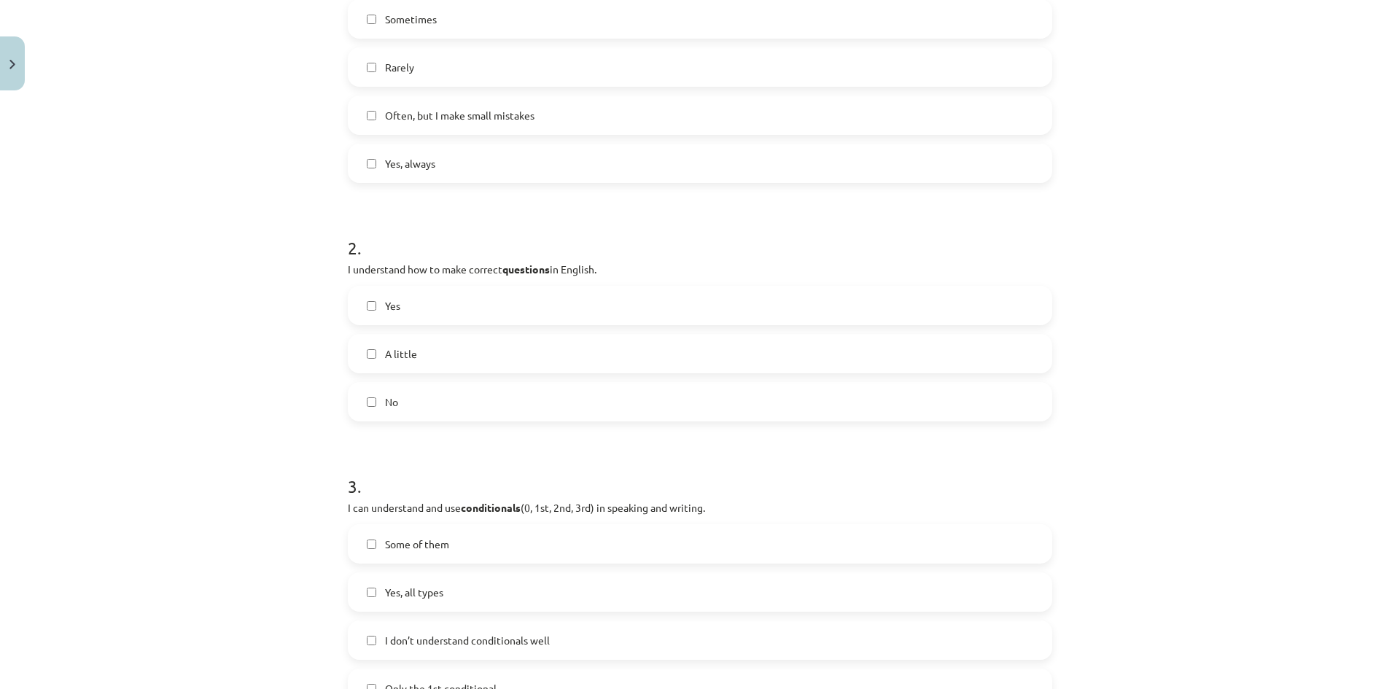
click at [435, 309] on label "Yes" at bounding box center [700, 305] width 702 height 36
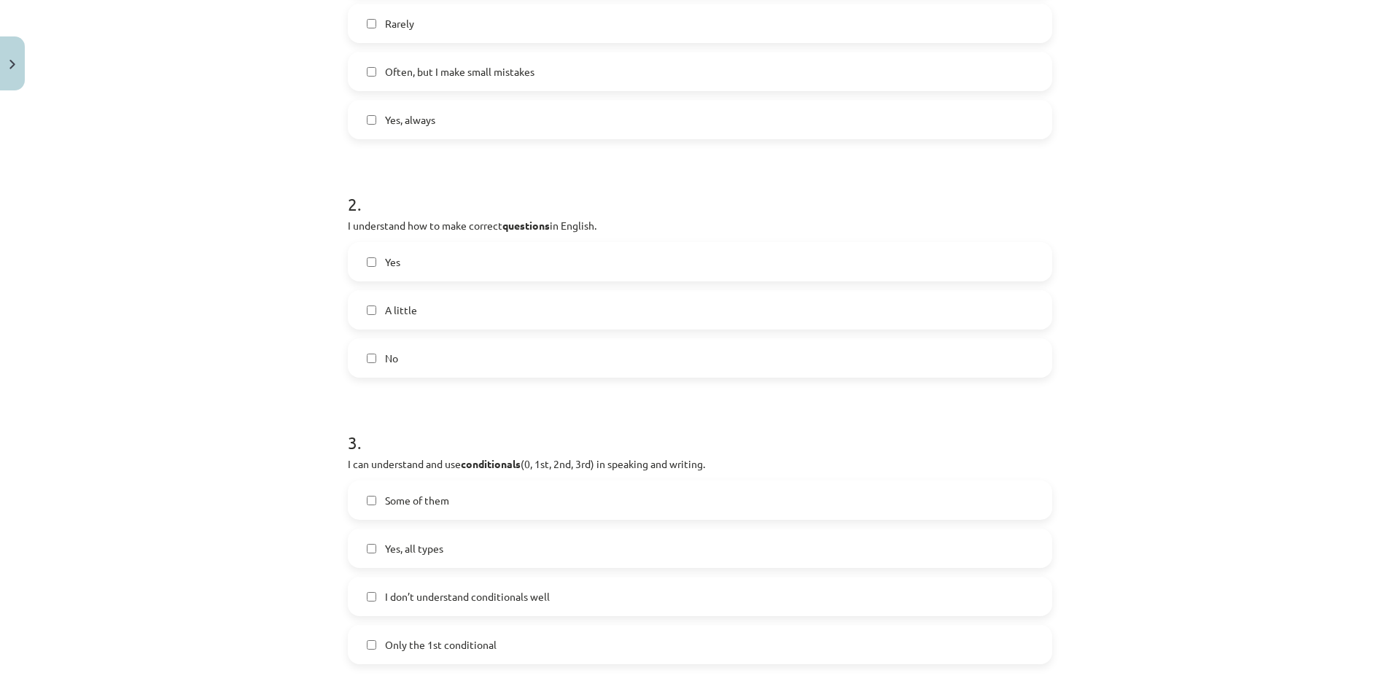
scroll to position [583, 0]
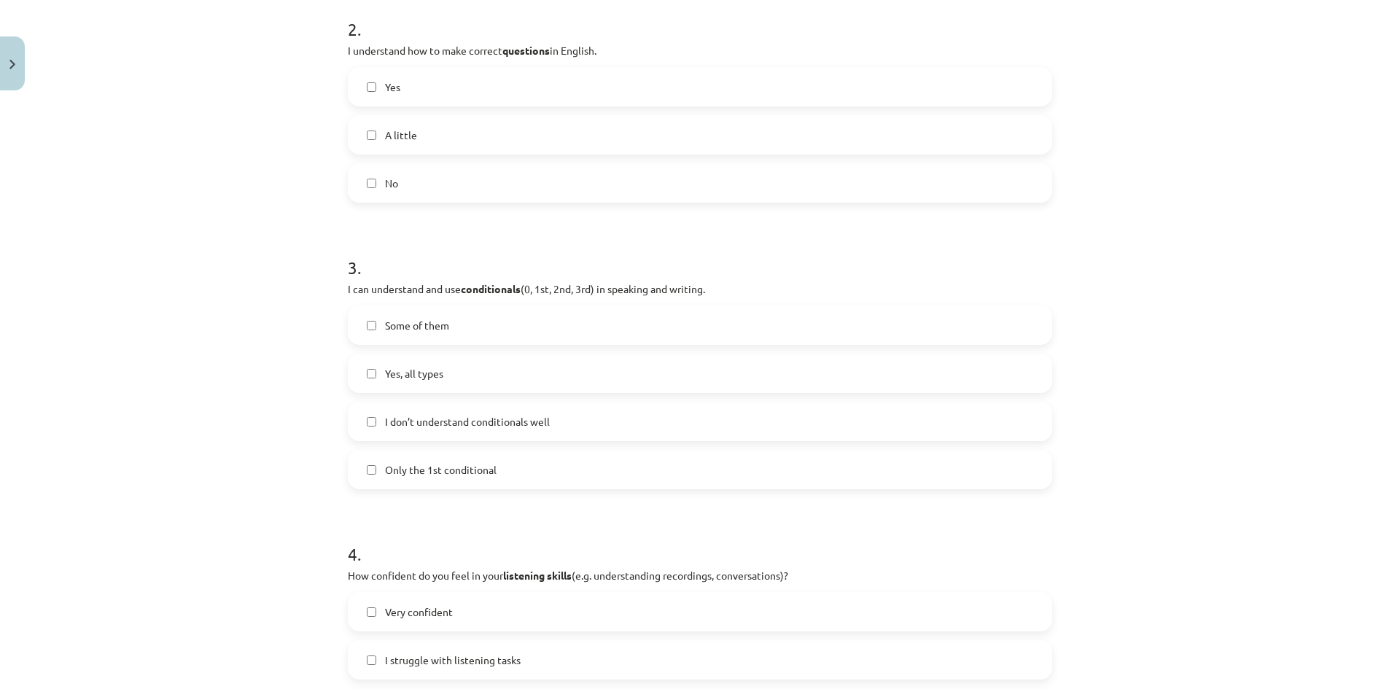
click at [438, 144] on label "A little" at bounding box center [700, 135] width 702 height 36
click at [388, 90] on span "Yes" at bounding box center [392, 86] width 15 height 15
click at [395, 128] on span "A little" at bounding box center [401, 135] width 32 height 15
click at [399, 90] on label "Yes" at bounding box center [700, 87] width 702 height 36
click at [455, 330] on label "Some of them" at bounding box center [700, 325] width 702 height 36
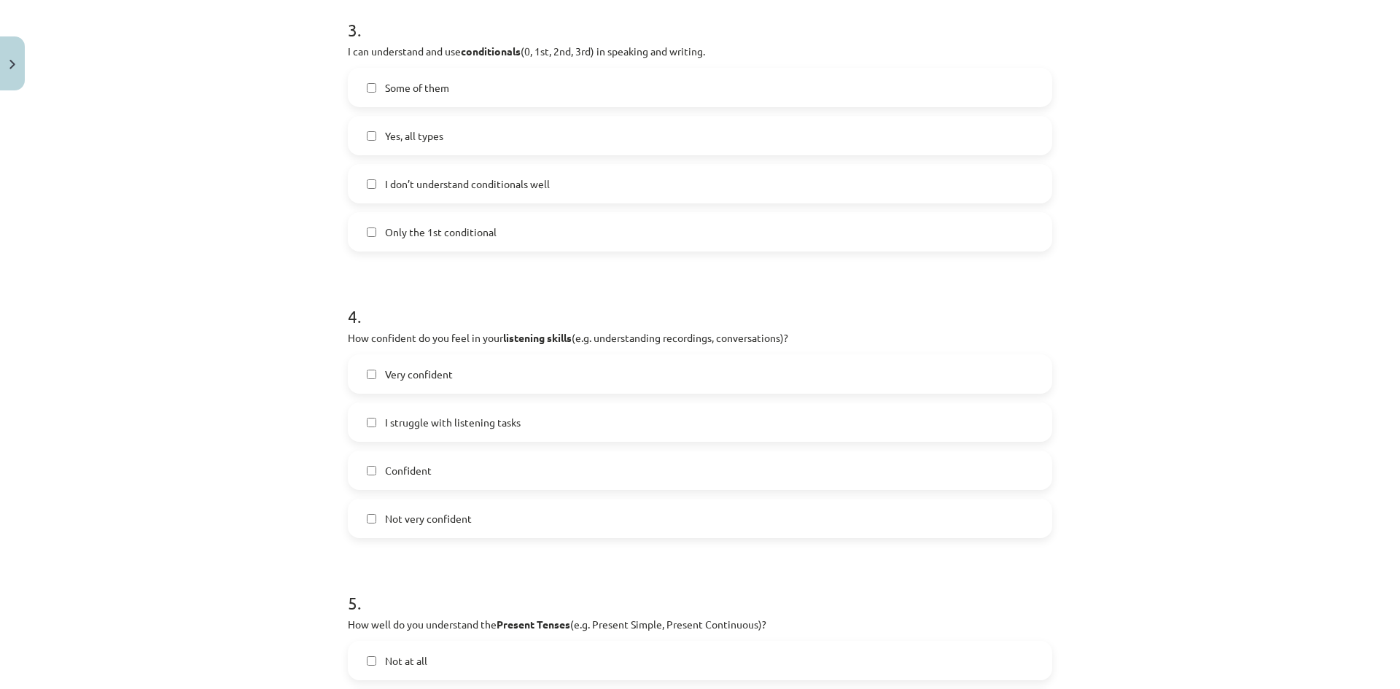
scroll to position [875, 0]
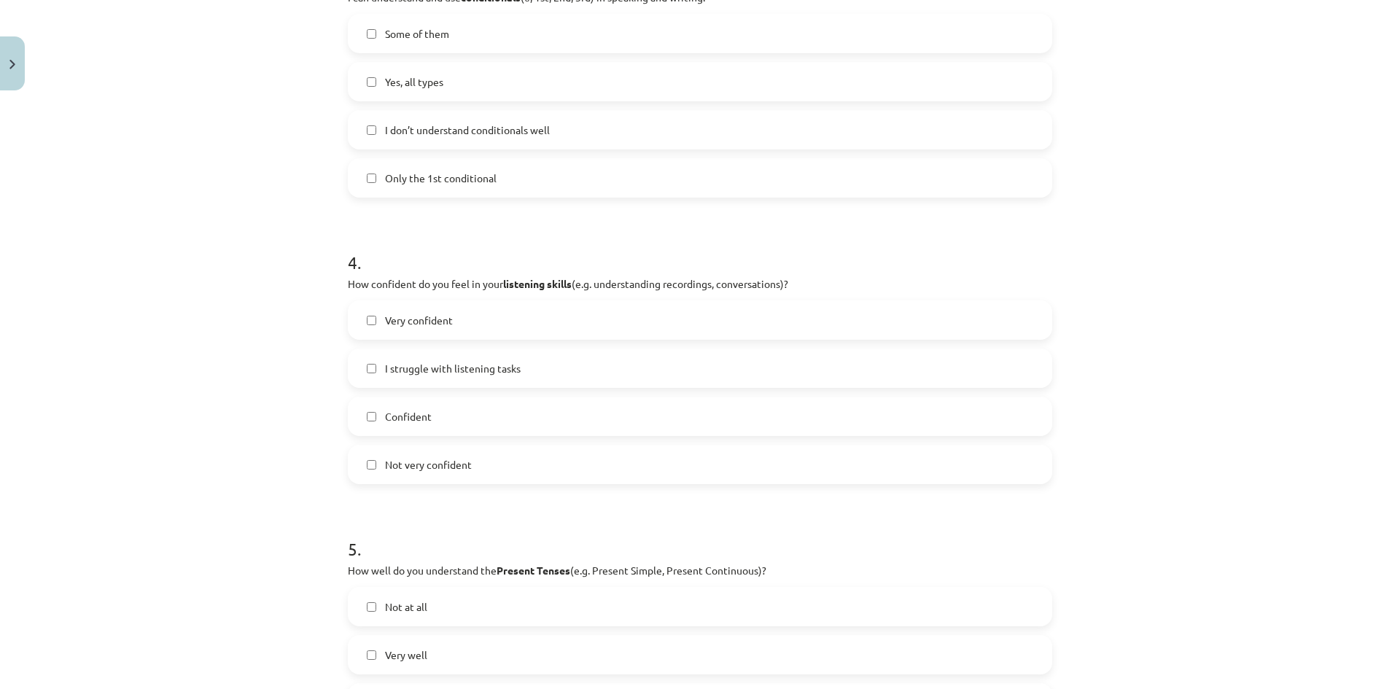
click at [455, 419] on label "Confident" at bounding box center [700, 416] width 702 height 36
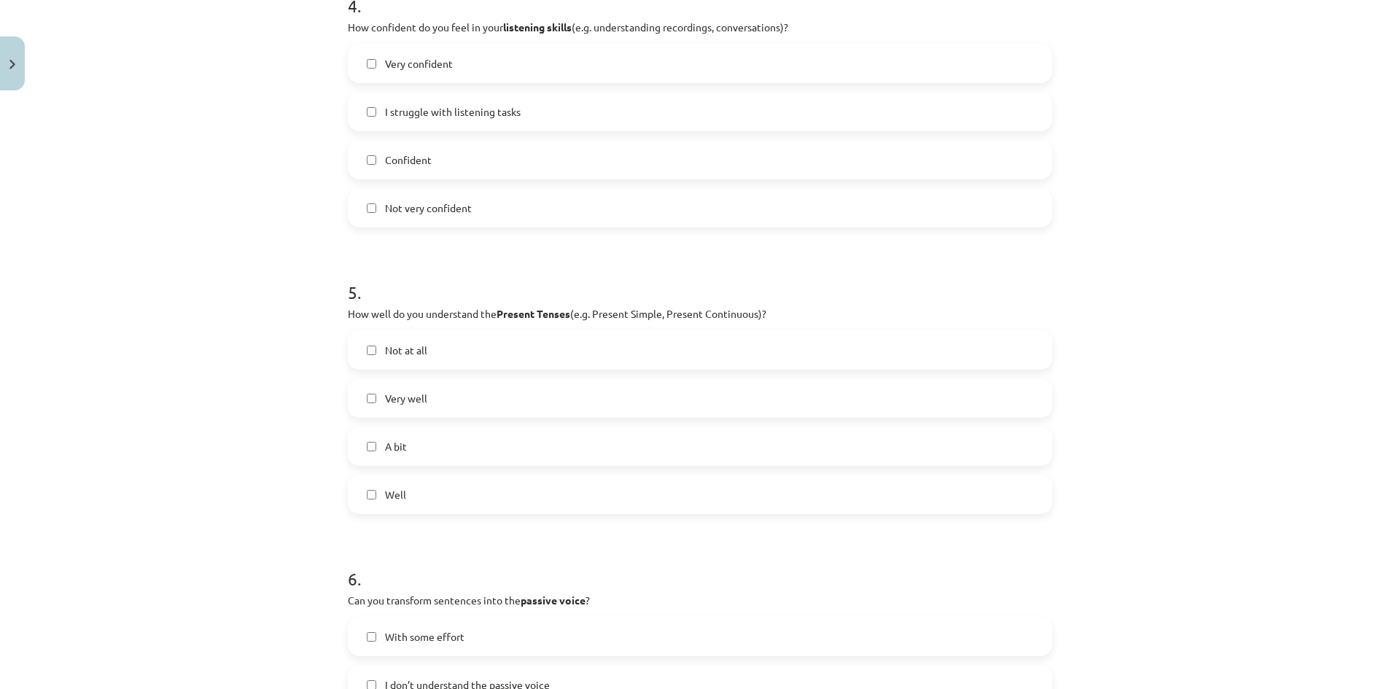
scroll to position [1167, 0]
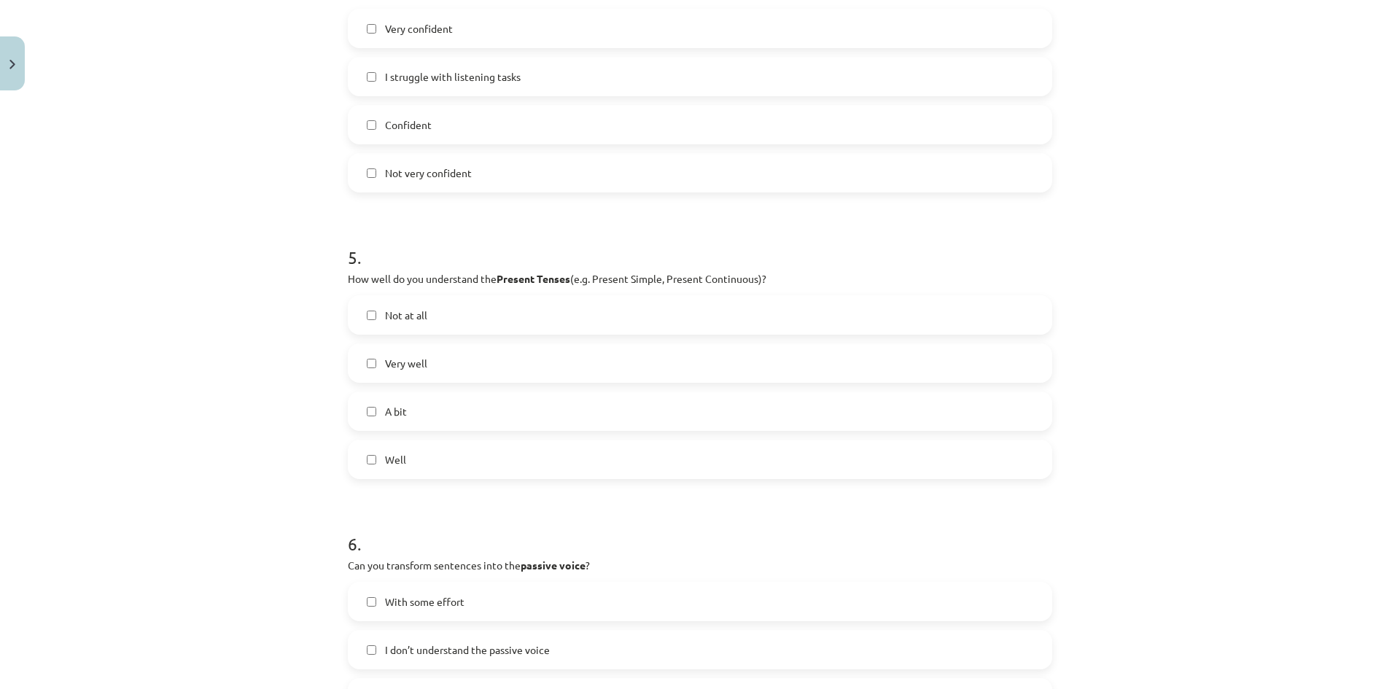
click at [419, 413] on label "A bit" at bounding box center [700, 411] width 702 height 36
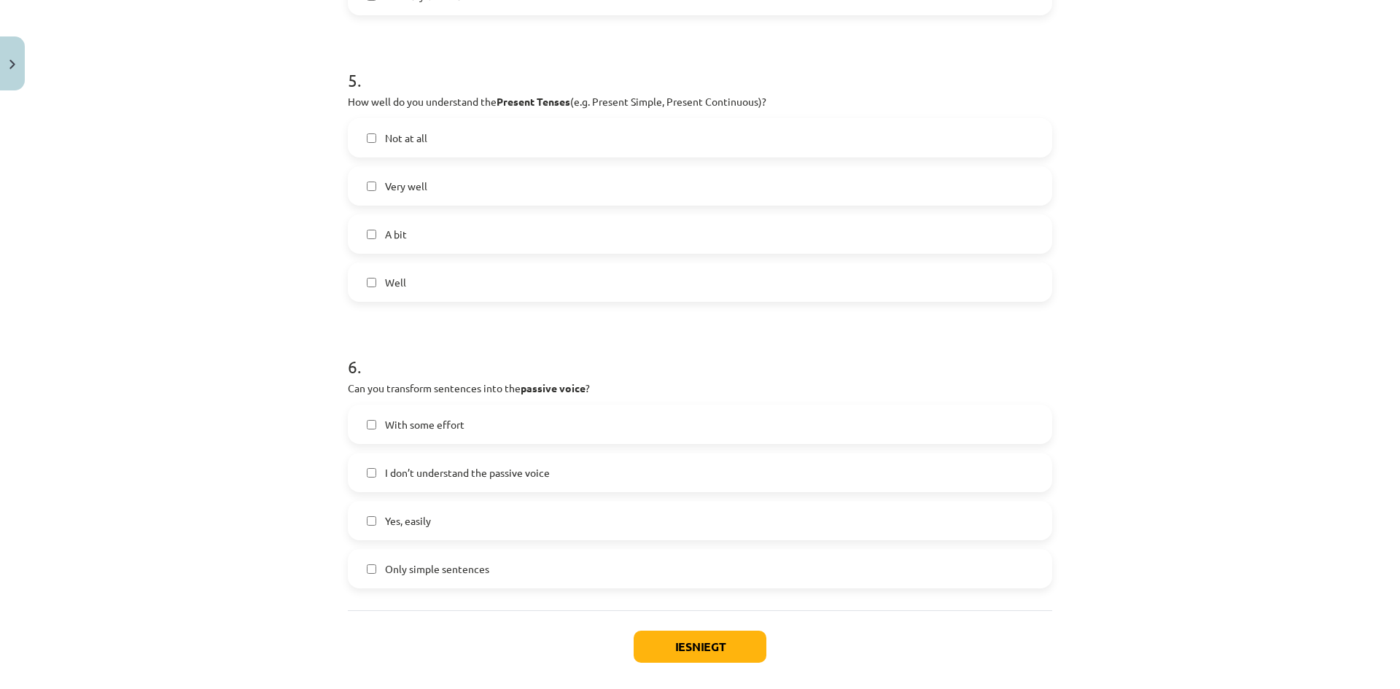
scroll to position [1413, 0]
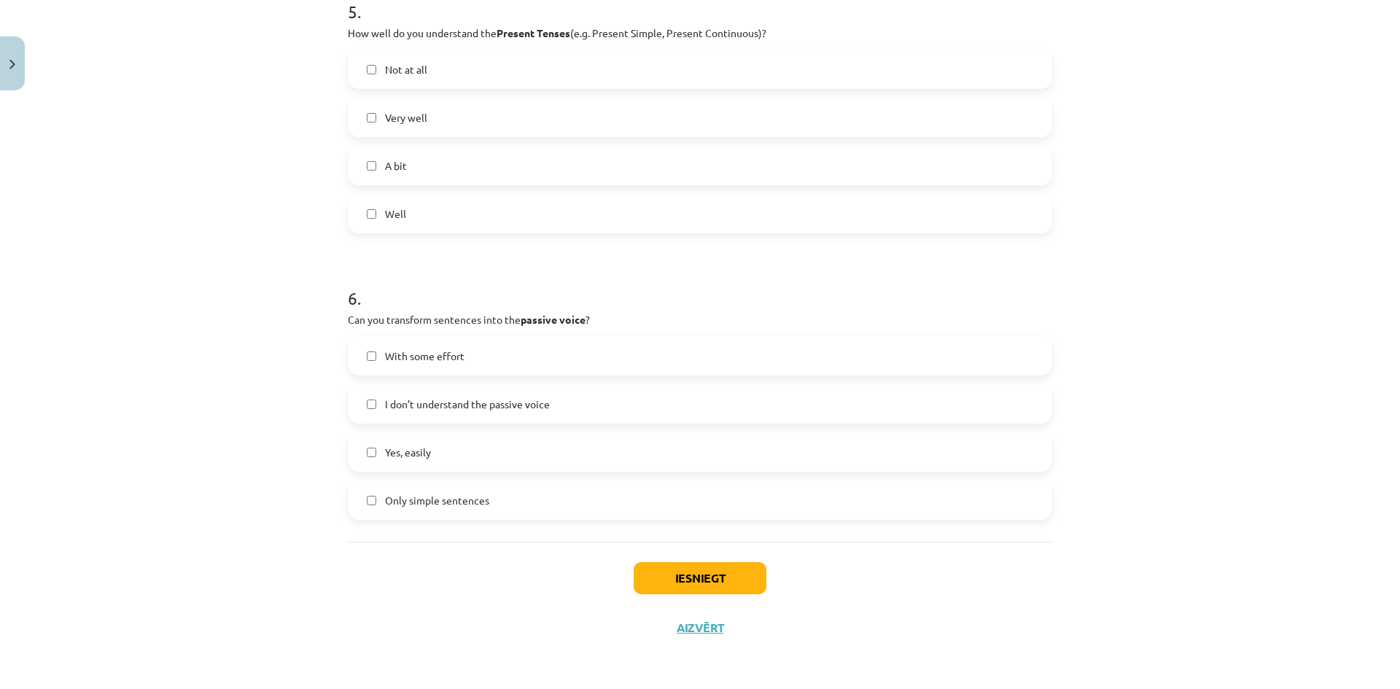
click at [457, 368] on label "With some effort" at bounding box center [700, 356] width 702 height 36
click at [690, 589] on button "Iesniegt" at bounding box center [700, 578] width 133 height 32
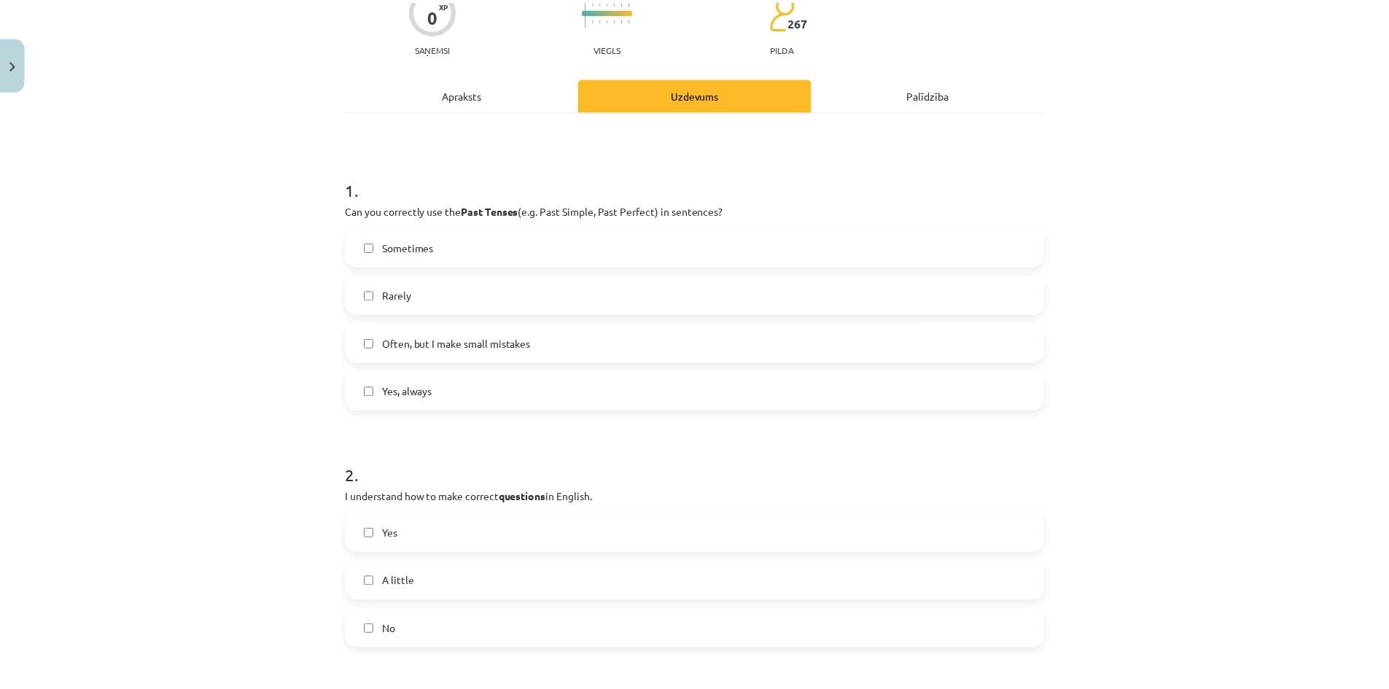
scroll to position [0, 0]
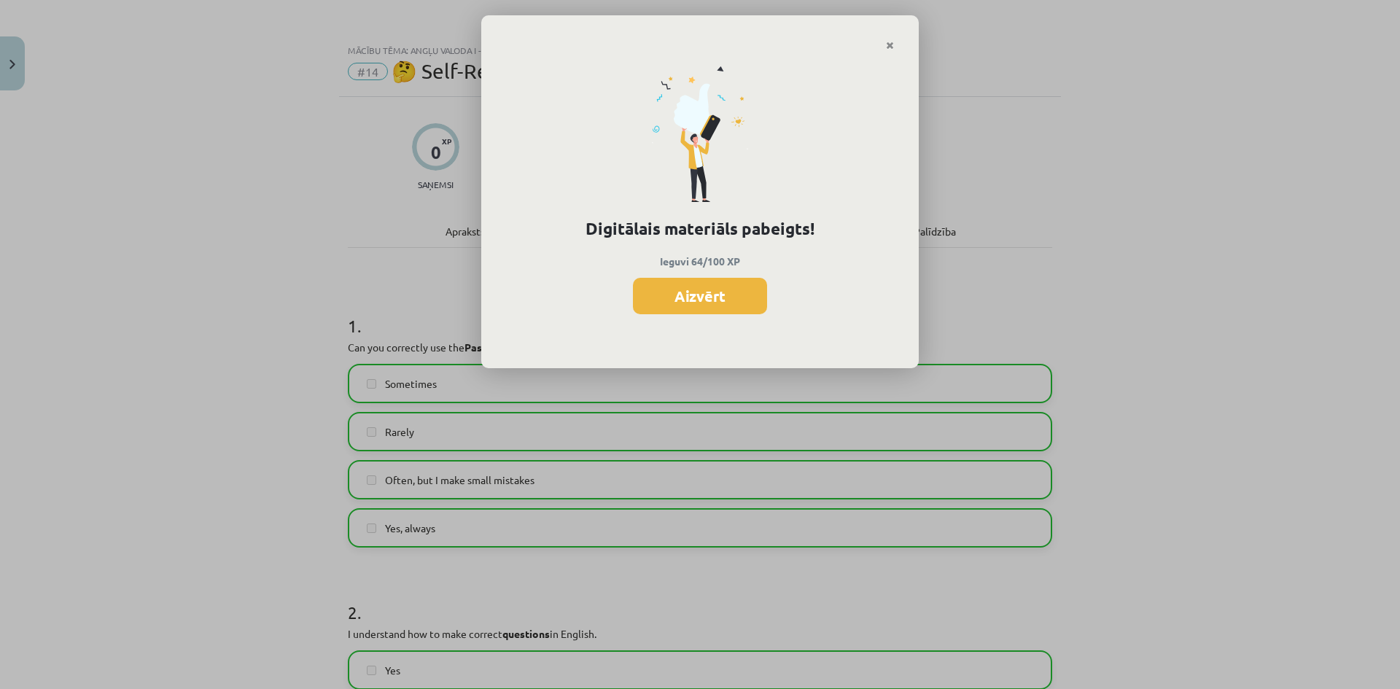
click at [686, 304] on button "Aizvērt" at bounding box center [700, 296] width 134 height 36
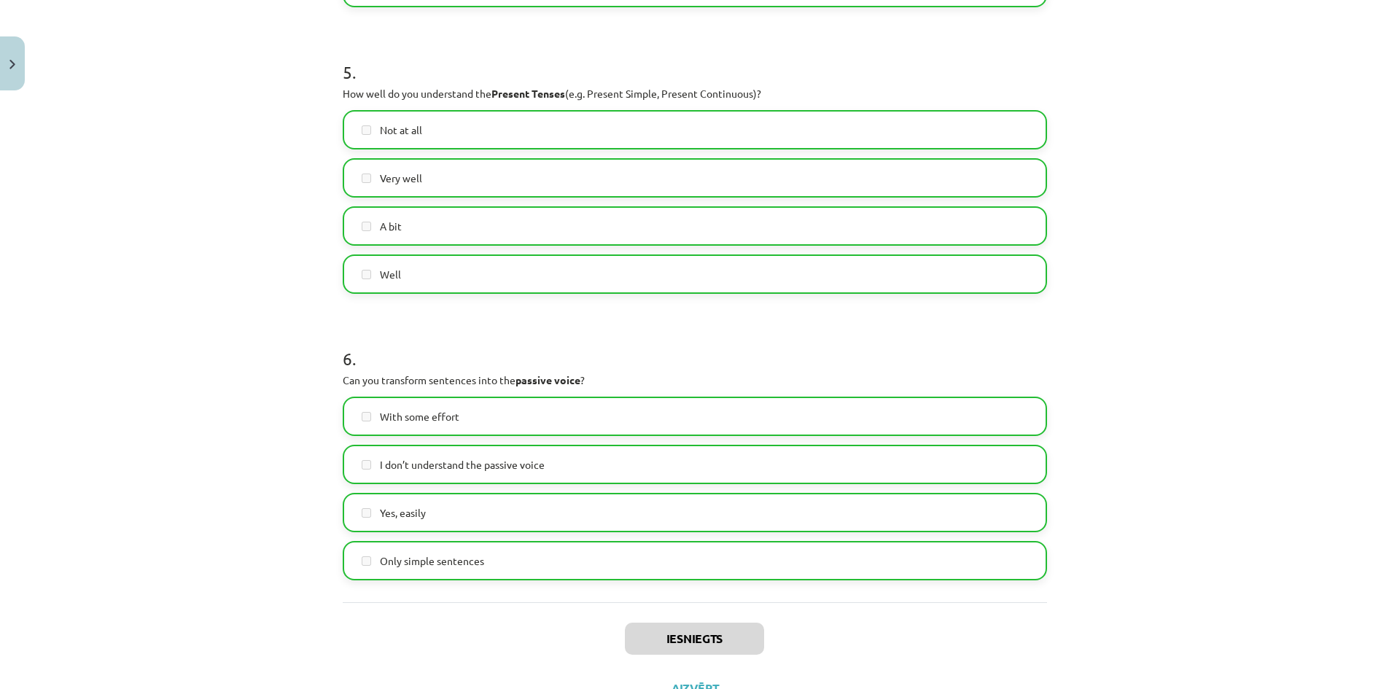
scroll to position [1413, 0]
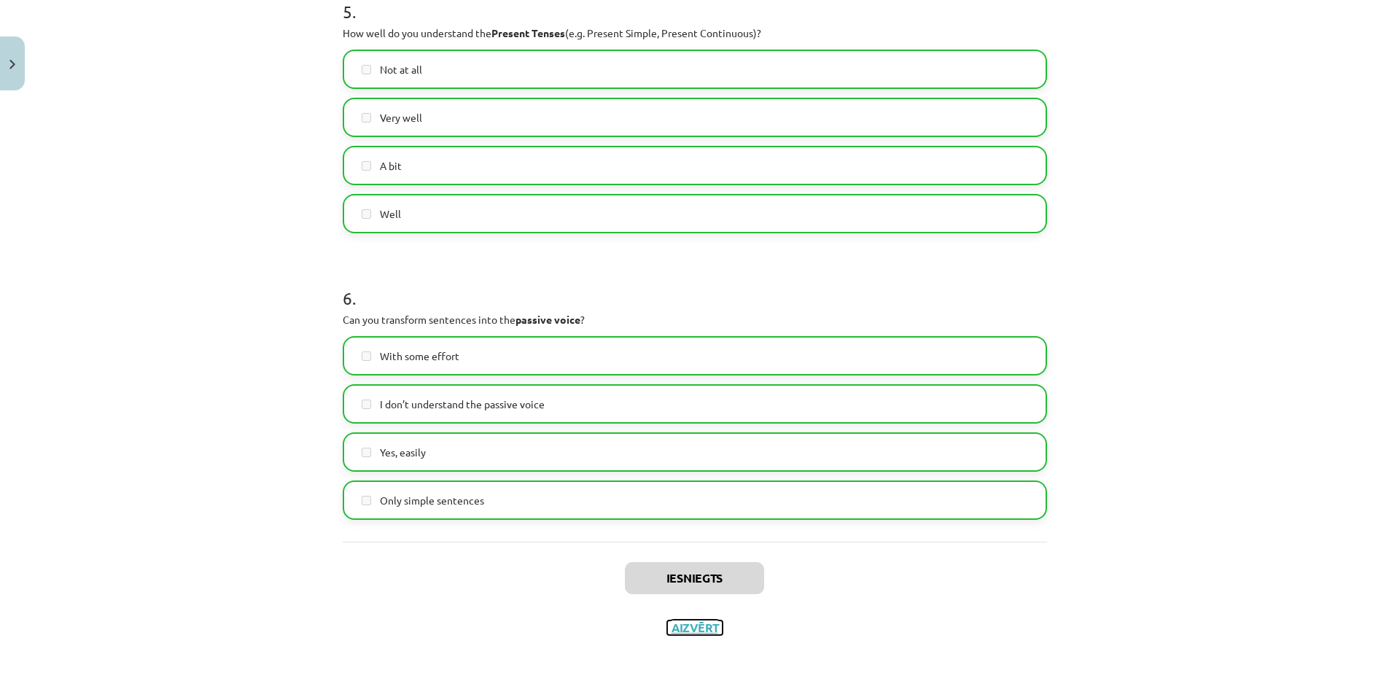
click at [675, 627] on button "Aizvērt" at bounding box center [694, 628] width 55 height 15
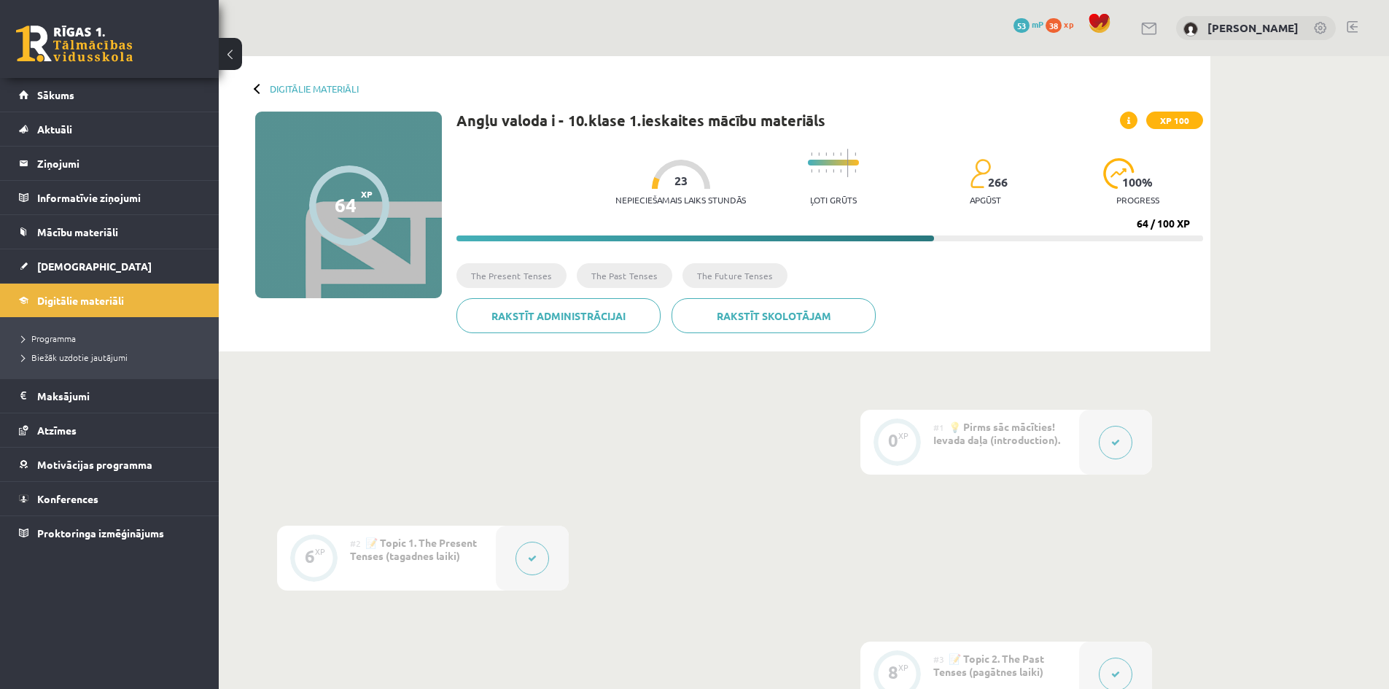
drag, startPoint x: 1132, startPoint y: 224, endPoint x: 1137, endPoint y: 231, distance: 8.9
click at [1138, 233] on div "Nepieciešamais laiks stundās 23 Ļoti grūts 266 apgūst 100 % progress 64 / 100 XP" at bounding box center [830, 191] width 747 height 100
drag, startPoint x: 1130, startPoint y: 218, endPoint x: 1141, endPoint y: 230, distance: 16.5
click at [1138, 223] on div "Nepieciešamais laiks stundās 23 Ļoti grūts 266 apgūst 100 % progress 64 / 100 XP" at bounding box center [830, 191] width 747 height 100
click at [1137, 222] on div "64 / 100 XP" at bounding box center [1163, 223] width 53 height 13
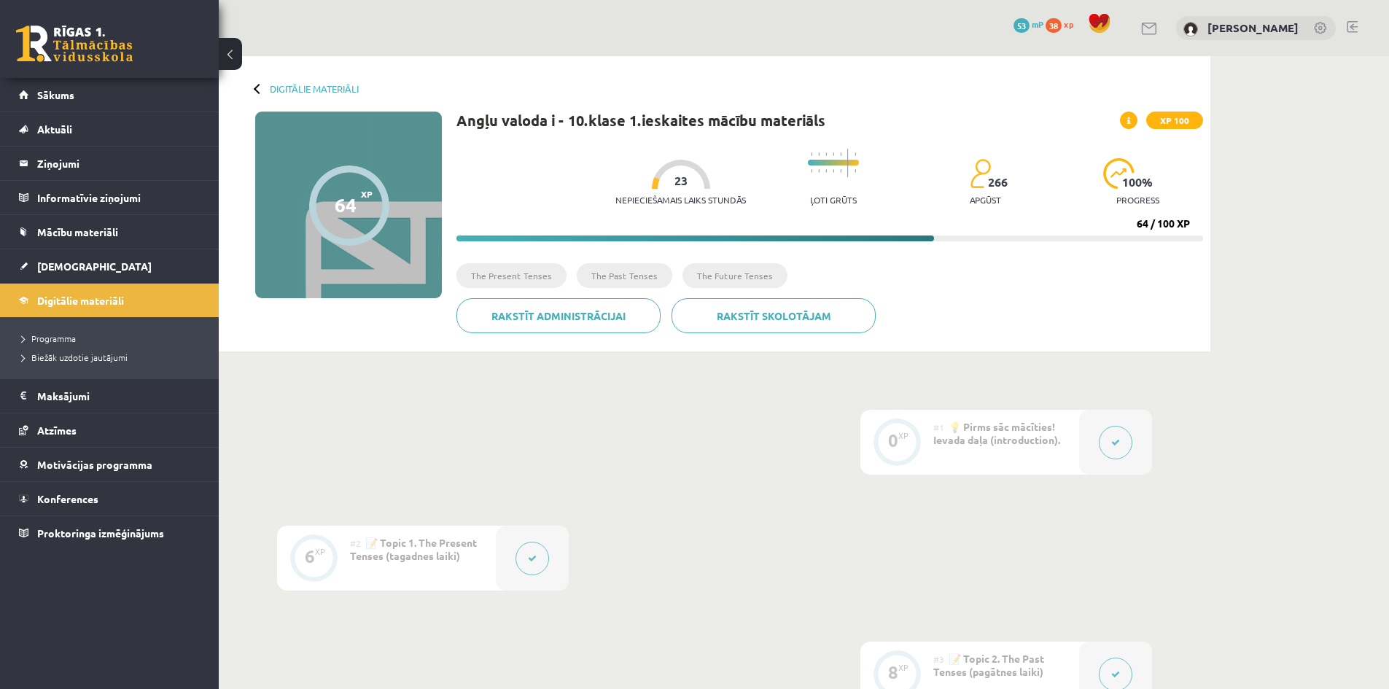
drag, startPoint x: 1139, startPoint y: 229, endPoint x: 1098, endPoint y: 276, distance: 62.6
click at [1141, 232] on div "Nepieciešamais laiks stundās 23 Ļoti grūts 266 apgūst 100 % progress 64 / 100 XP" at bounding box center [830, 191] width 747 height 100
drag, startPoint x: 1049, startPoint y: 309, endPoint x: 1053, endPoint y: 322, distance: 14.5
click at [1049, 311] on div "Rakstīt skolotājam Rakstīt administrācijai" at bounding box center [830, 321] width 747 height 46
drag, startPoint x: 1035, startPoint y: 133, endPoint x: 1155, endPoint y: 220, distance: 148.0
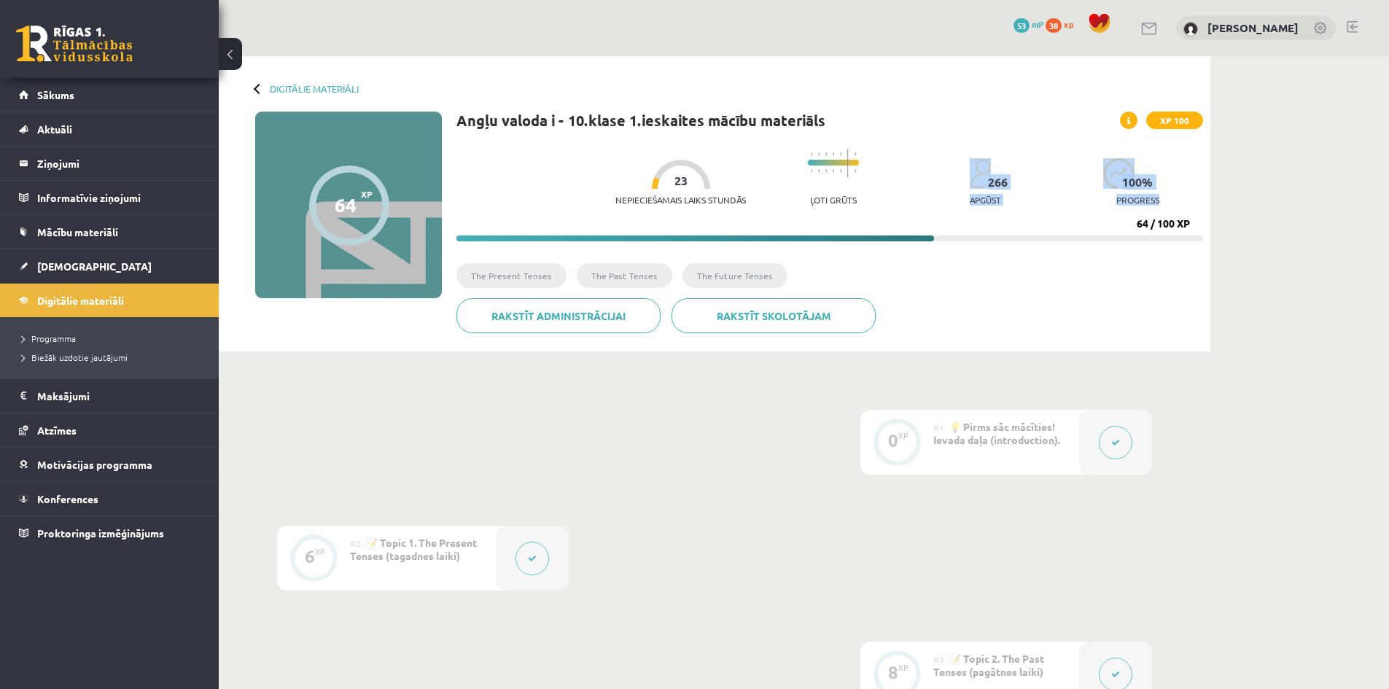
click at [1209, 222] on div "Digitālie materiāli 64 XP XP 100 64 / 100 XP Angļu valoda i - 10.klase 1.ieskai…" at bounding box center [715, 203] width 992 height 295
click at [1146, 237] on progress at bounding box center [830, 239] width 747 height 6
drag, startPoint x: 1135, startPoint y: 223, endPoint x: 1147, endPoint y: 220, distance: 12.0
click at [1147, 220] on div "Nepieciešamais laiks stundās 23 Ļoti grūts 266 apgūst 100 % progress 64 / 100 XP" at bounding box center [830, 191] width 747 height 100
drag, startPoint x: 1139, startPoint y: 219, endPoint x: 1077, endPoint y: 207, distance: 63.1
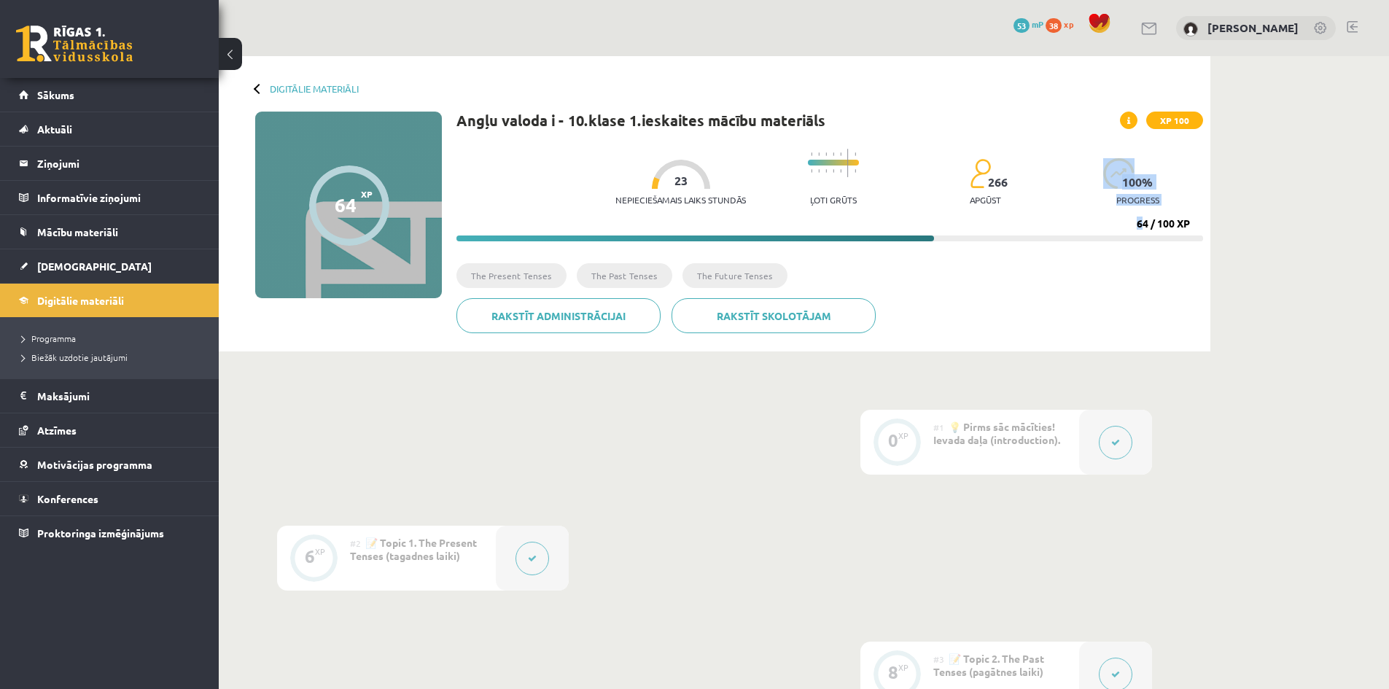
click at [1018, 201] on div "Nepieciešamais laiks stundās 23 Ļoti grūts 266 apgūst 100 % progress 64 / 100 XP" at bounding box center [830, 191] width 747 height 100
click at [1076, 249] on div "Angļu valoda i - 10.klase 1.ieskaites mācību materiāls XP 100 Nepieciešamais la…" at bounding box center [830, 228] width 747 height 233
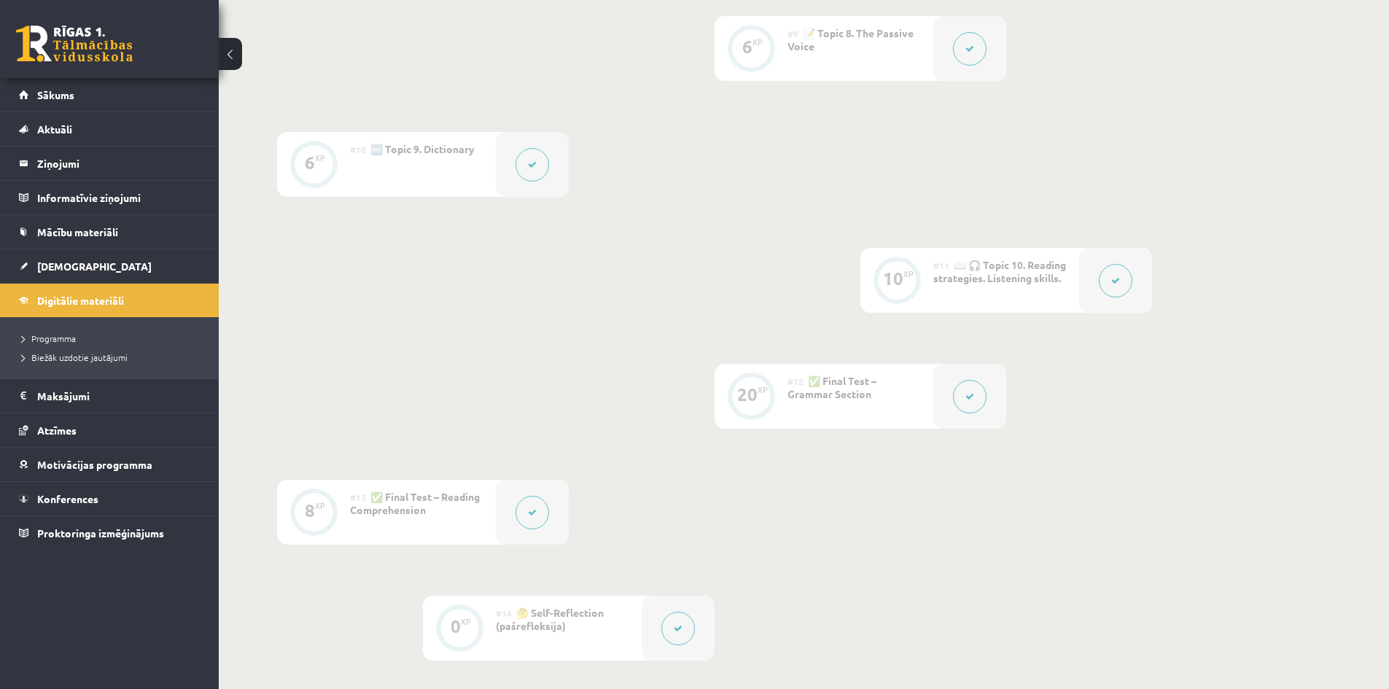
scroll to position [1184, 0]
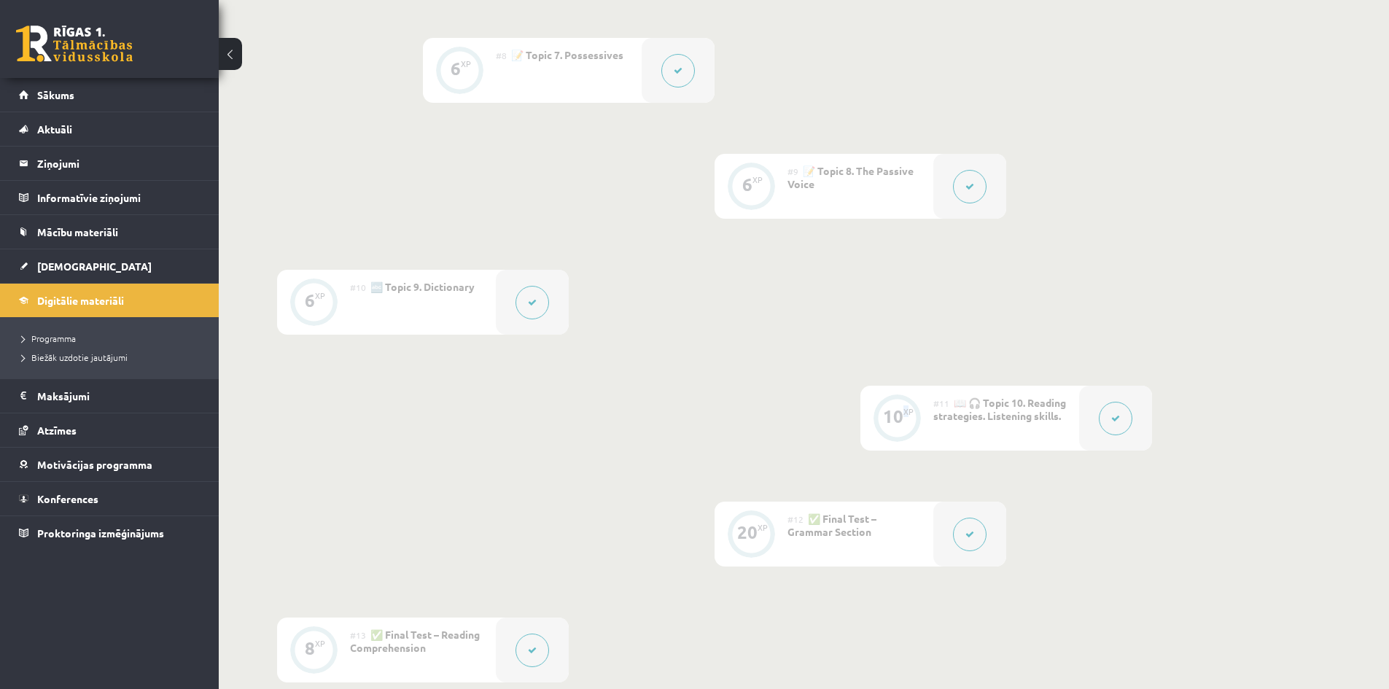
click at [921, 423] on div "10 XP" at bounding box center [897, 418] width 73 height 65
drag, startPoint x: 743, startPoint y: 535, endPoint x: 779, endPoint y: 542, distance: 36.3
click at [782, 541] on div "20 XP" at bounding box center [751, 534] width 73 height 65
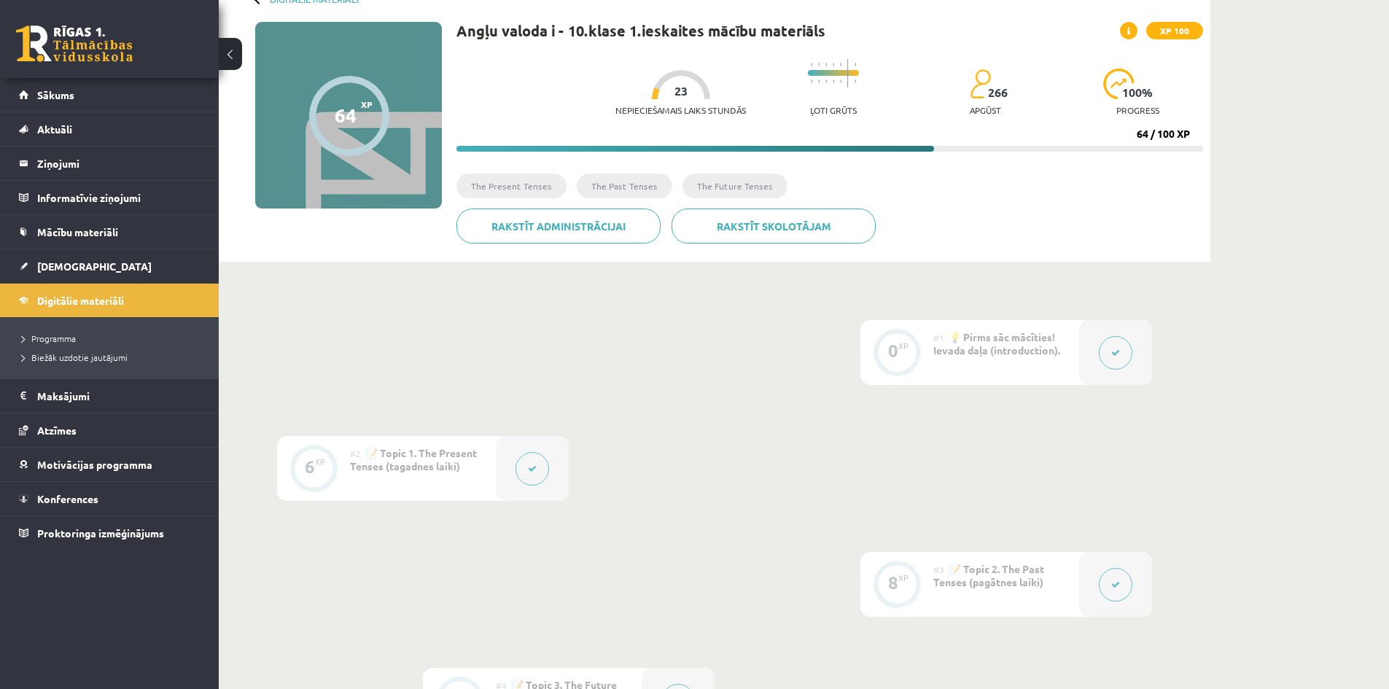
scroll to position [0, 0]
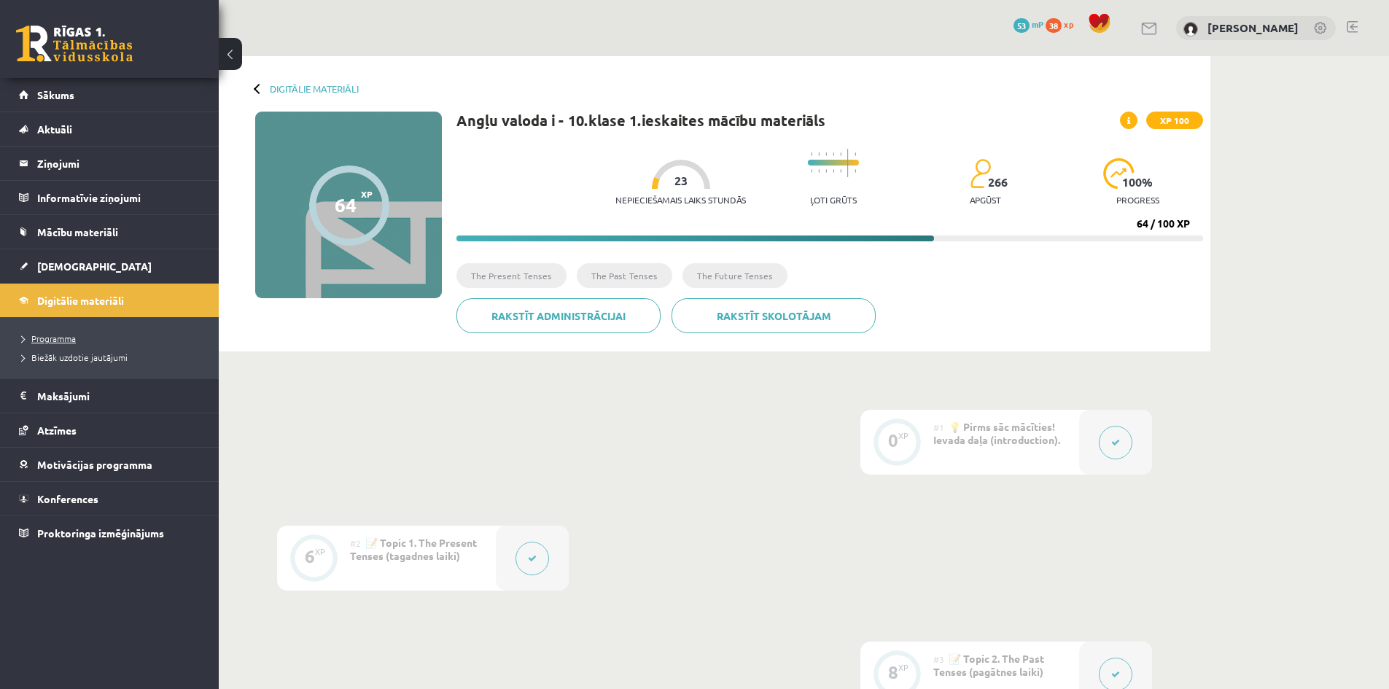
click at [61, 336] on span "Programma" at bounding box center [49, 339] width 54 height 12
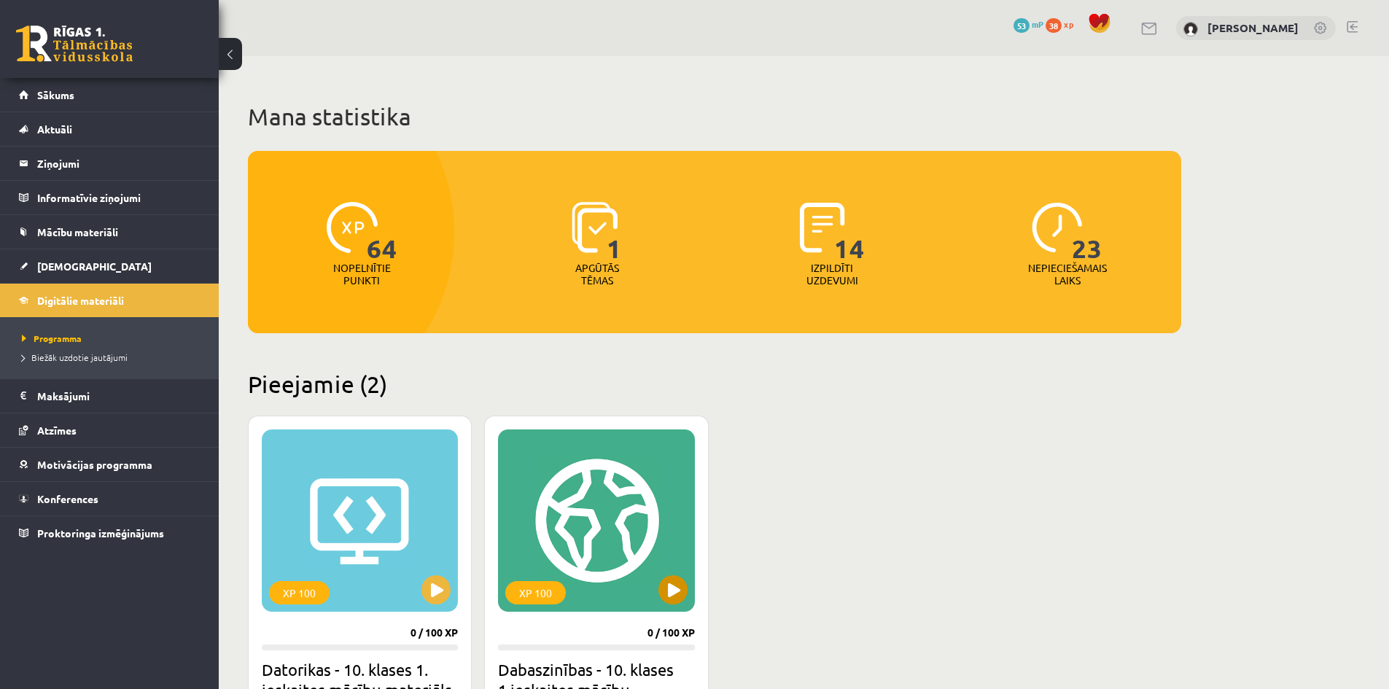
scroll to position [219, 0]
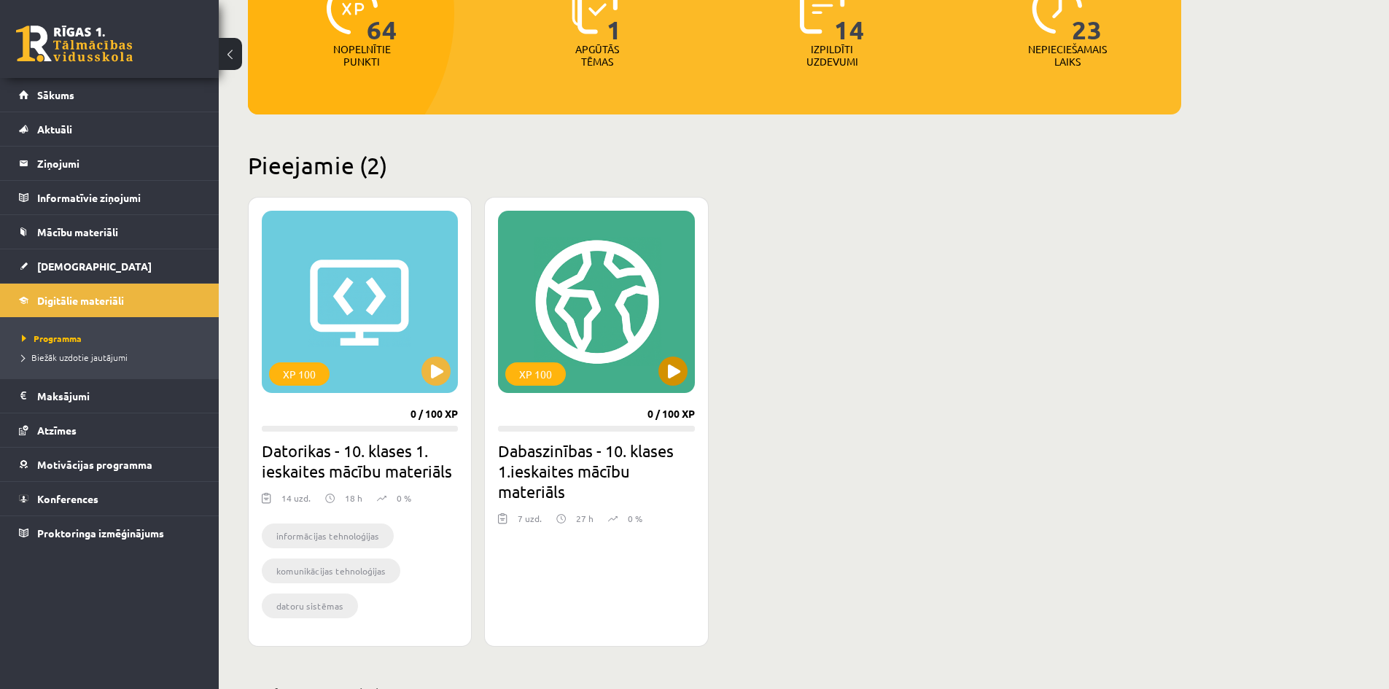
click at [654, 381] on div "XP 100" at bounding box center [596, 302] width 196 height 182
drag, startPoint x: 665, startPoint y: 396, endPoint x: 663, endPoint y: 413, distance: 16.9
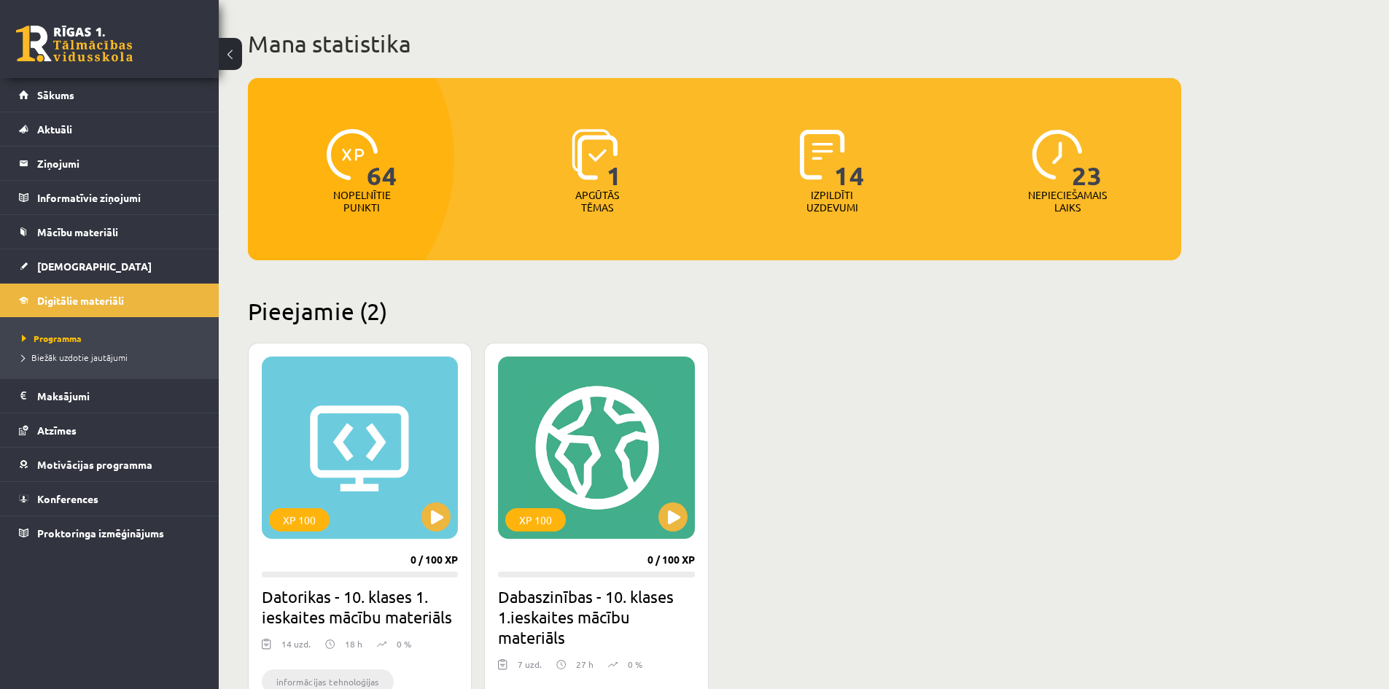
scroll to position [431, 0]
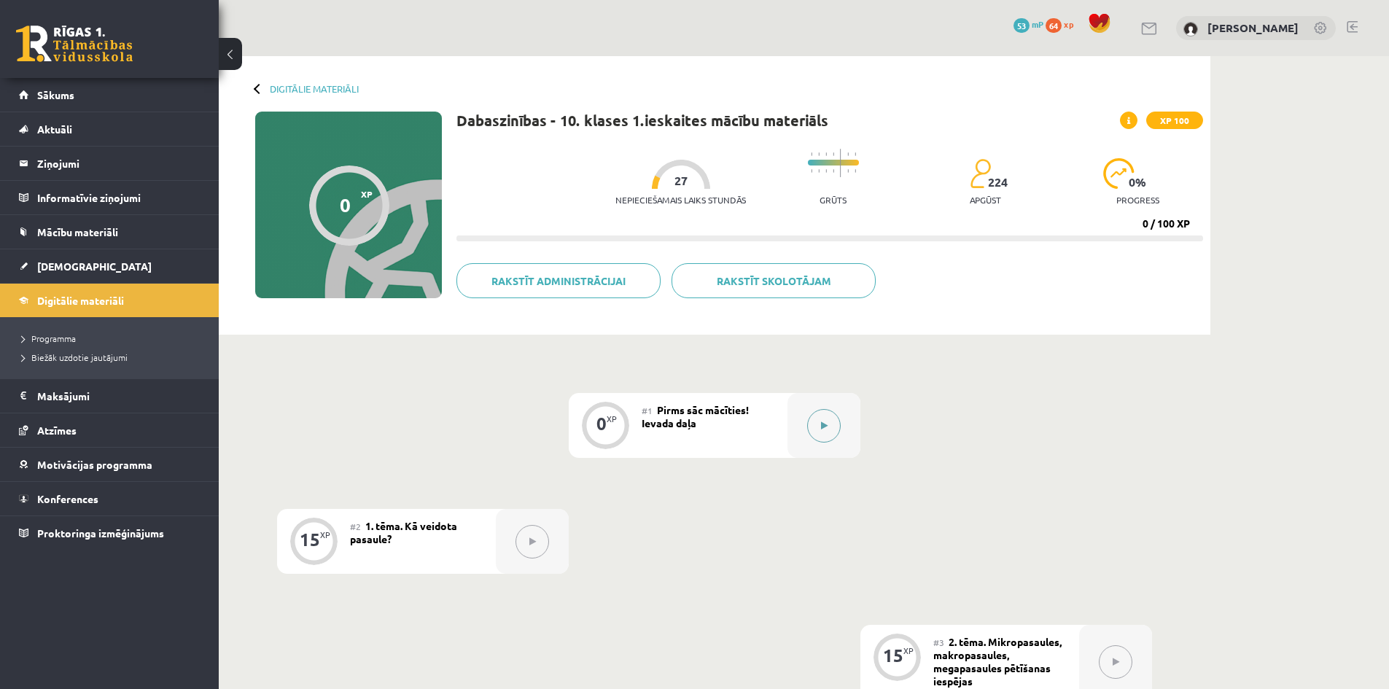
click at [840, 429] on div at bounding box center [824, 425] width 73 height 65
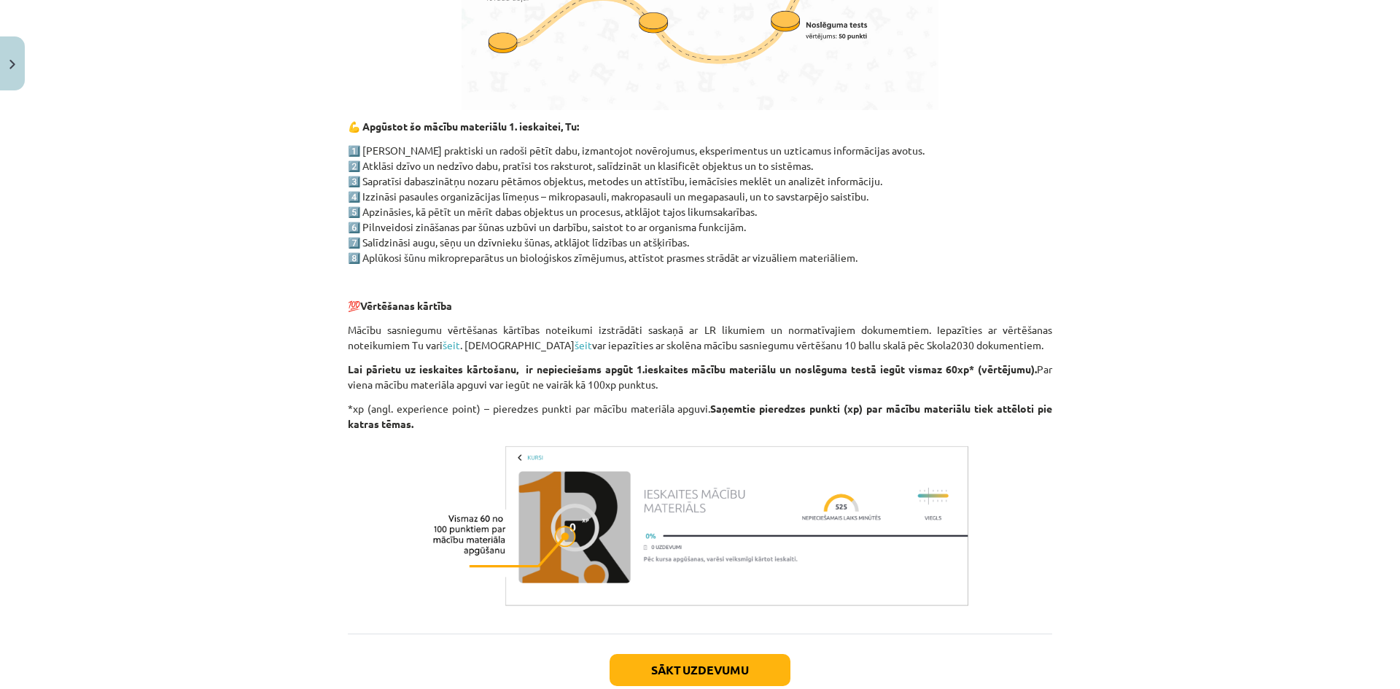
scroll to position [996, 0]
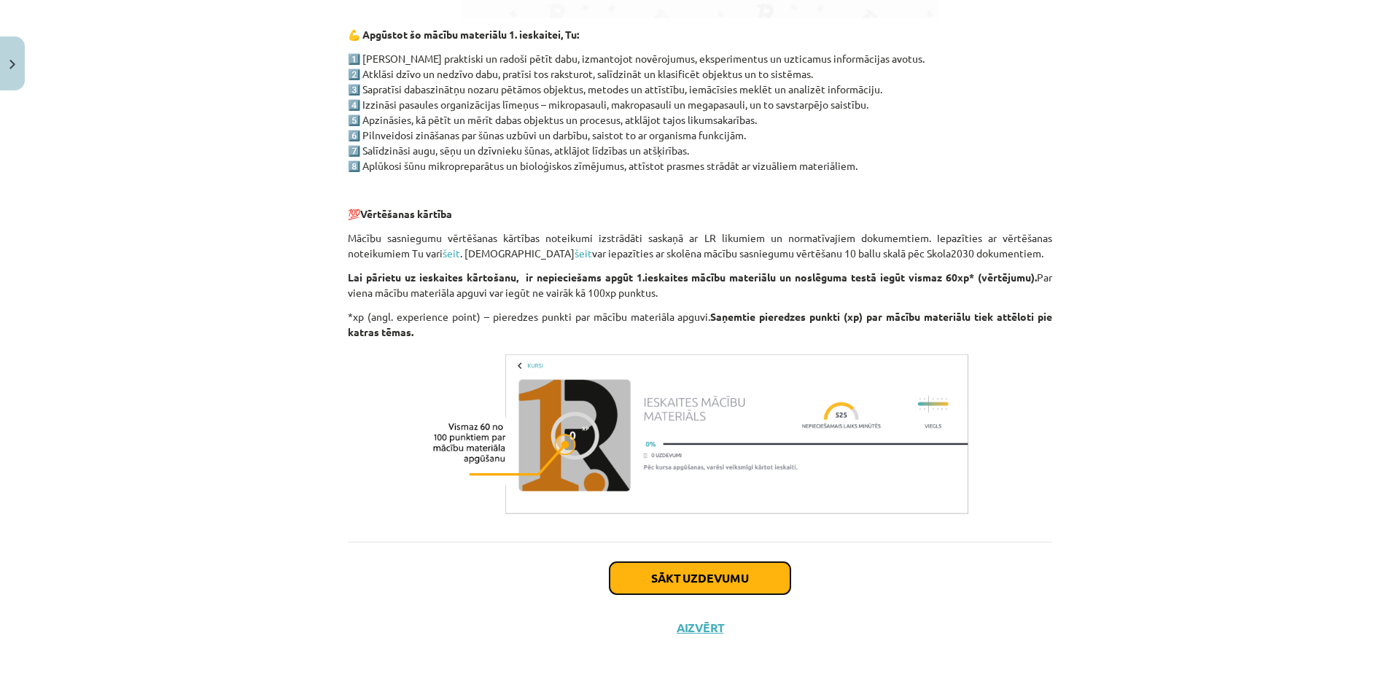
click at [715, 581] on button "Sākt uzdevumu" at bounding box center [700, 578] width 181 height 32
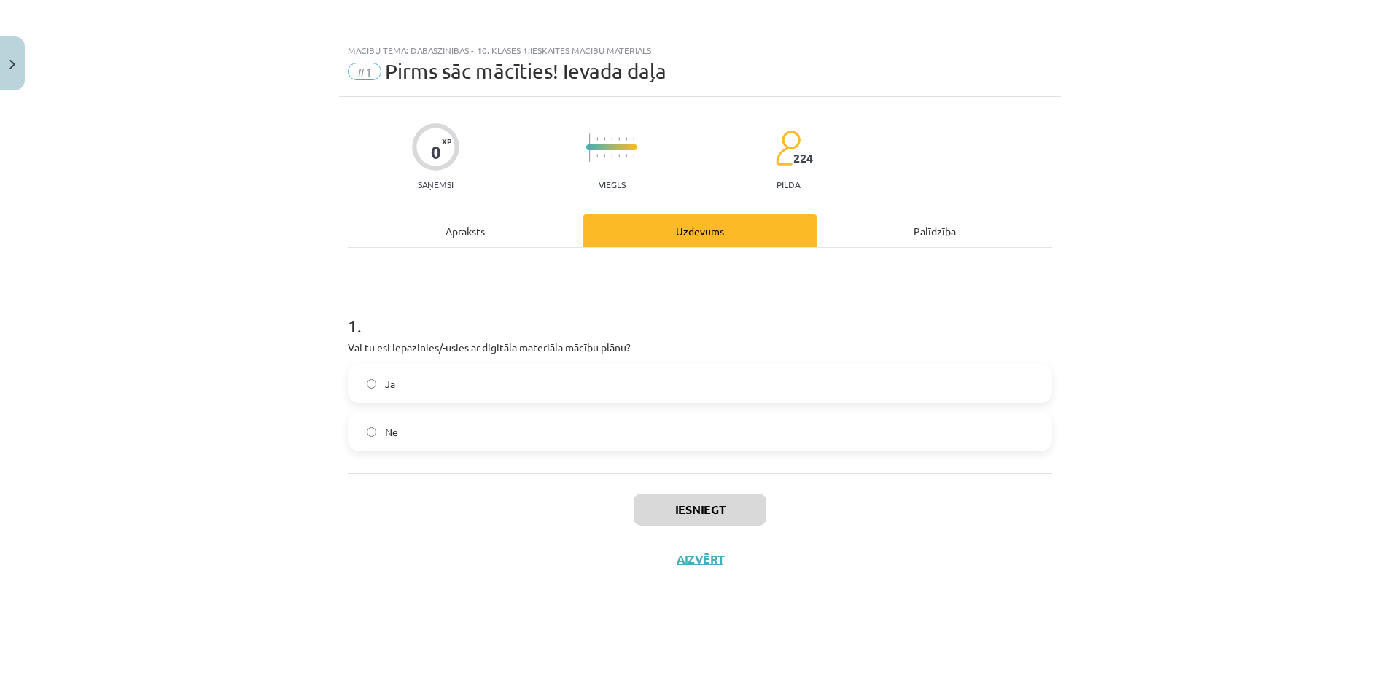
click at [392, 398] on label "Jā" at bounding box center [700, 383] width 702 height 36
click at [725, 513] on button "Iesniegt" at bounding box center [700, 510] width 133 height 32
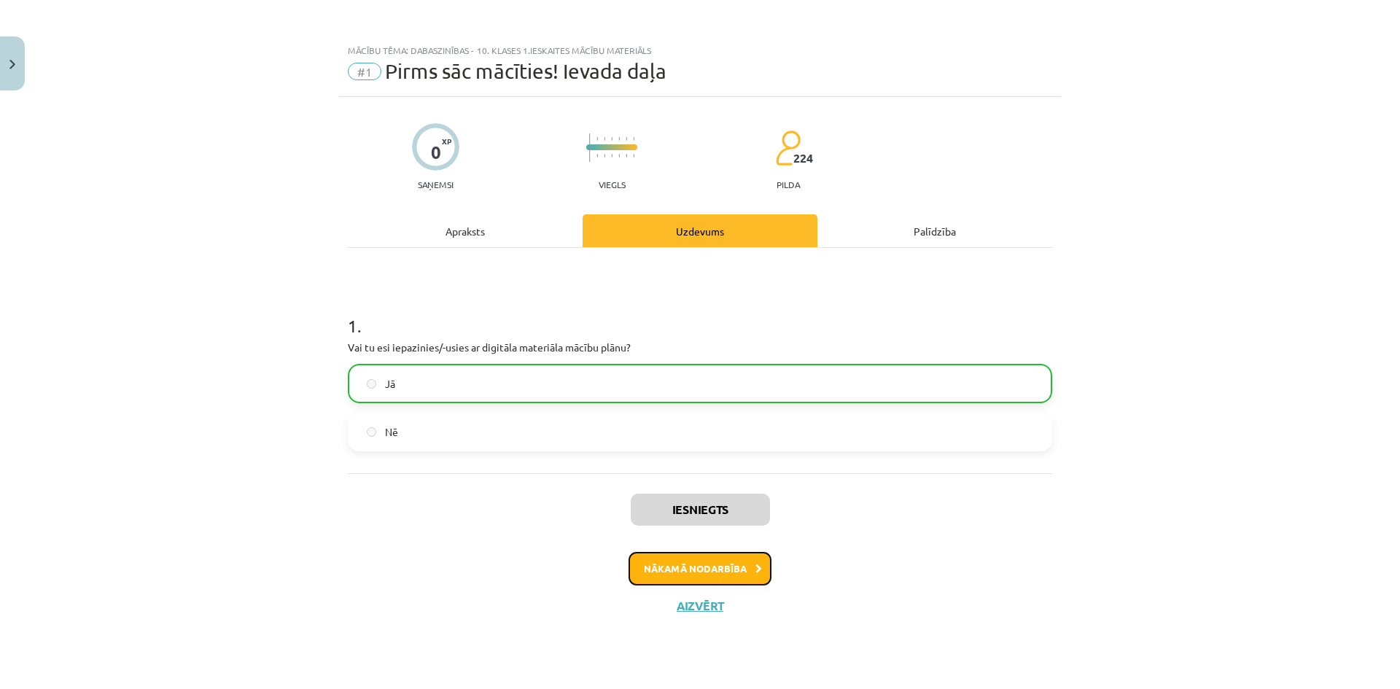
click at [634, 570] on button "Nākamā nodarbība" at bounding box center [700, 569] width 143 height 34
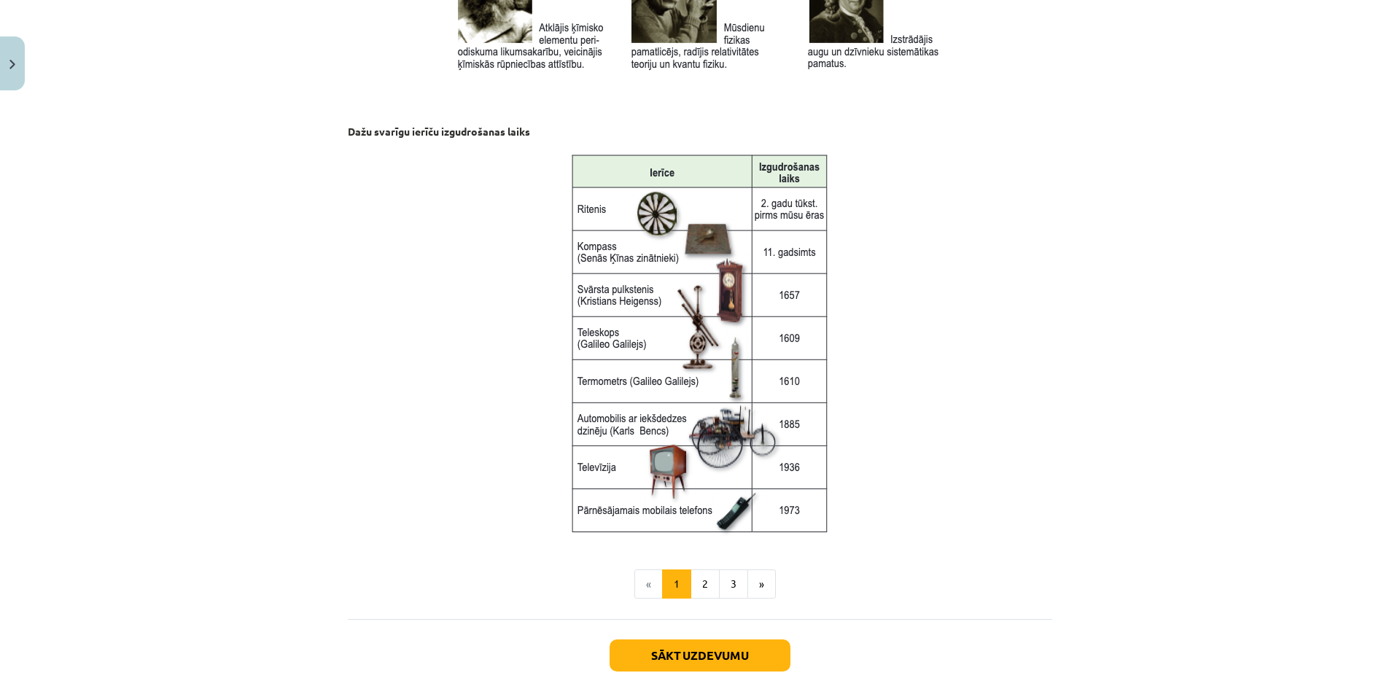
scroll to position [1810, 0]
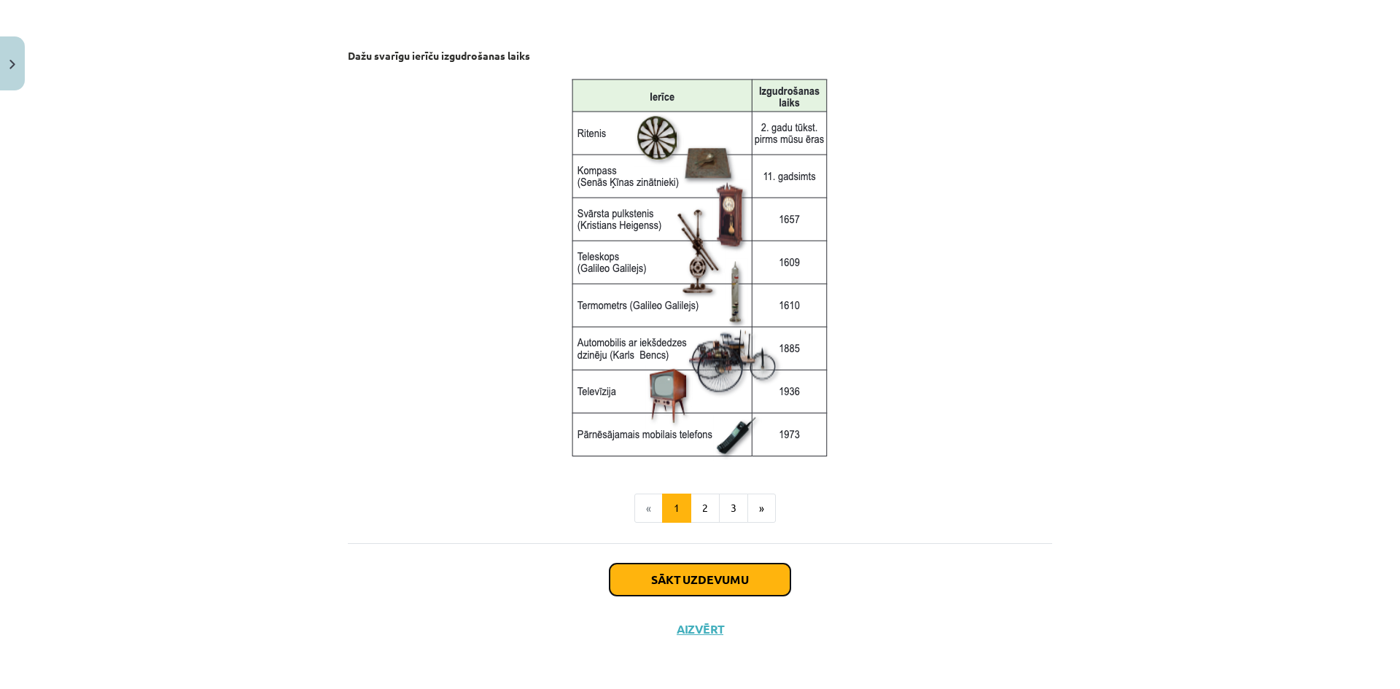
click at [706, 573] on button "Sākt uzdevumu" at bounding box center [700, 580] width 181 height 32
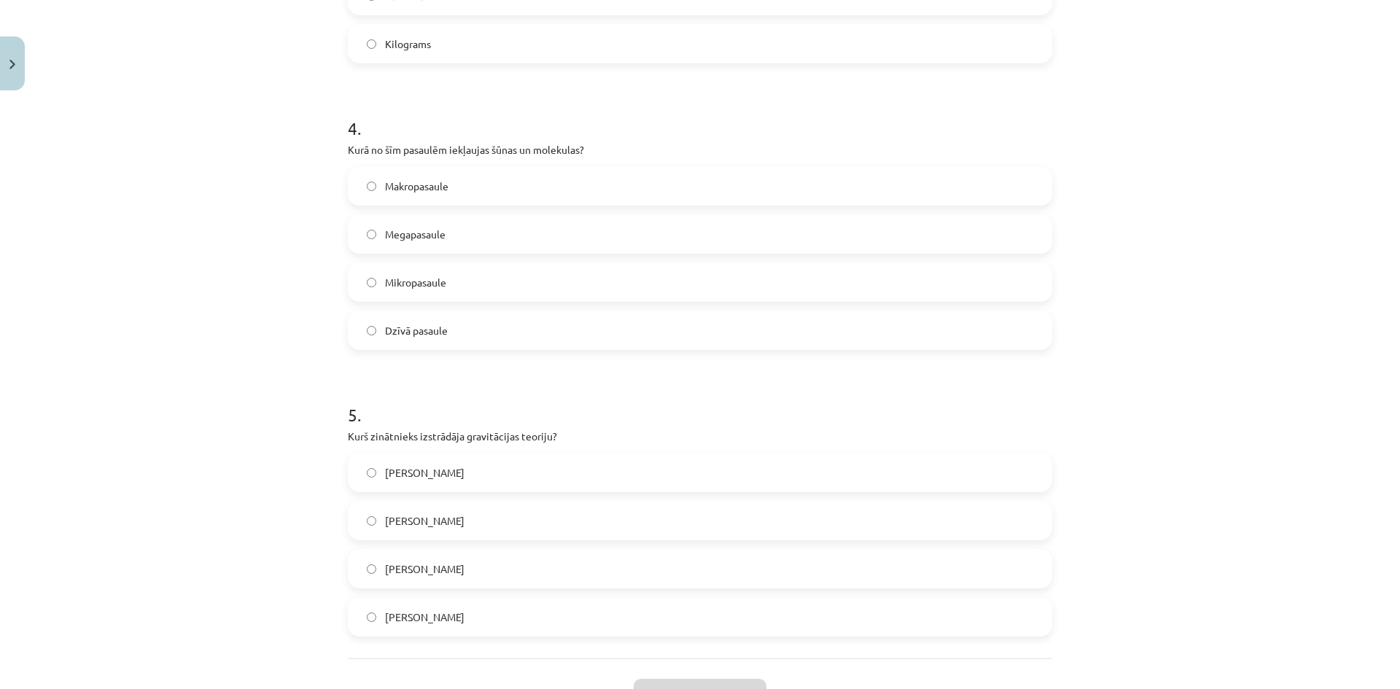
scroll to position [1174, 0]
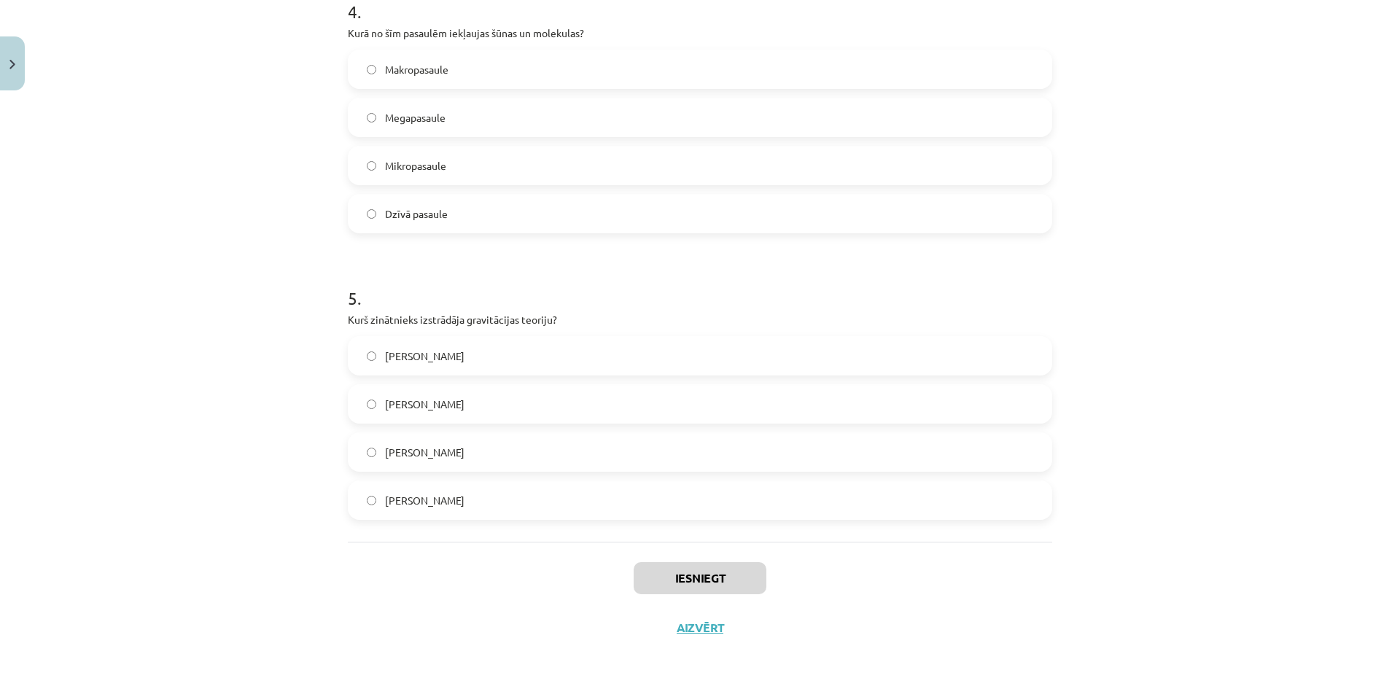
drag, startPoint x: 345, startPoint y: 283, endPoint x: 688, endPoint y: 473, distance: 392.1
copy form "1 . Kas ir dabaszinātnes? Zinātnes, kas pēta pasaules objektus, uzbūvi, procesu…"
click at [279, 211] on div "Mācību tēma: Dabaszinības - 10. klases 1.ieskaites mācību materiāls #2 1. tēma.…" at bounding box center [700, 344] width 1400 height 689
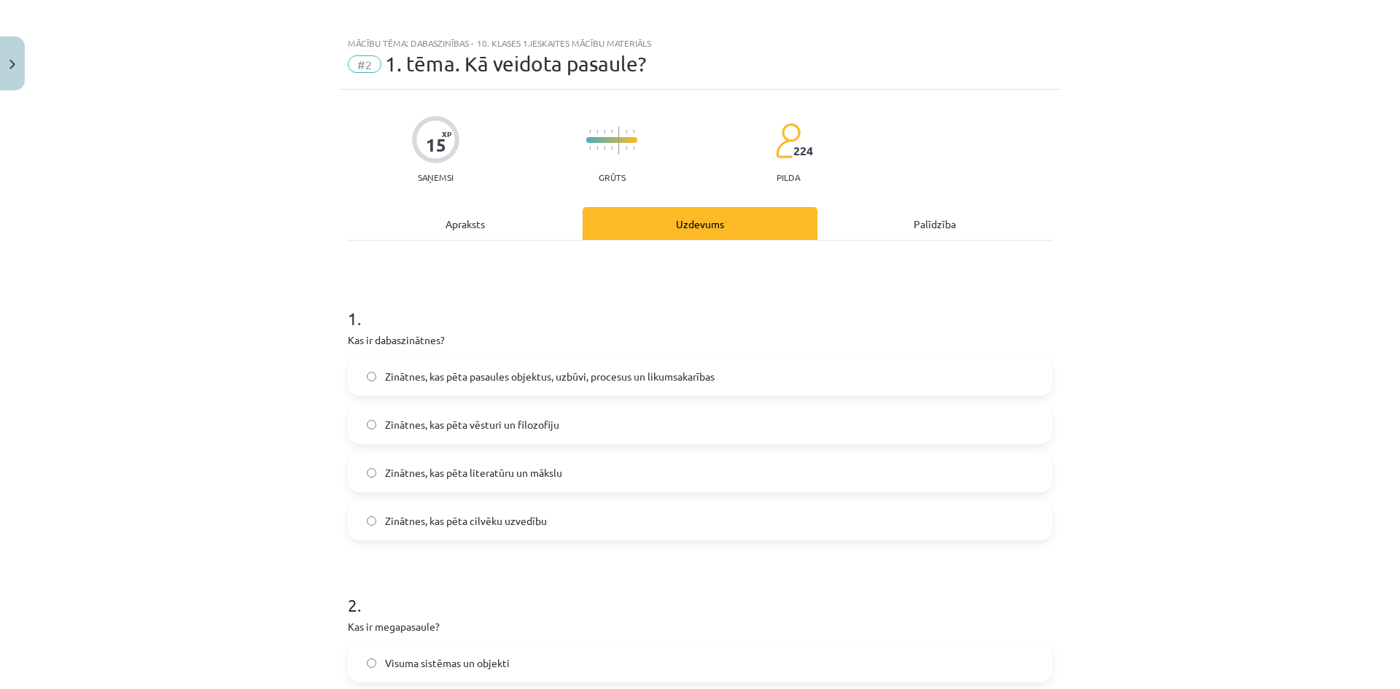
scroll to position [0, 0]
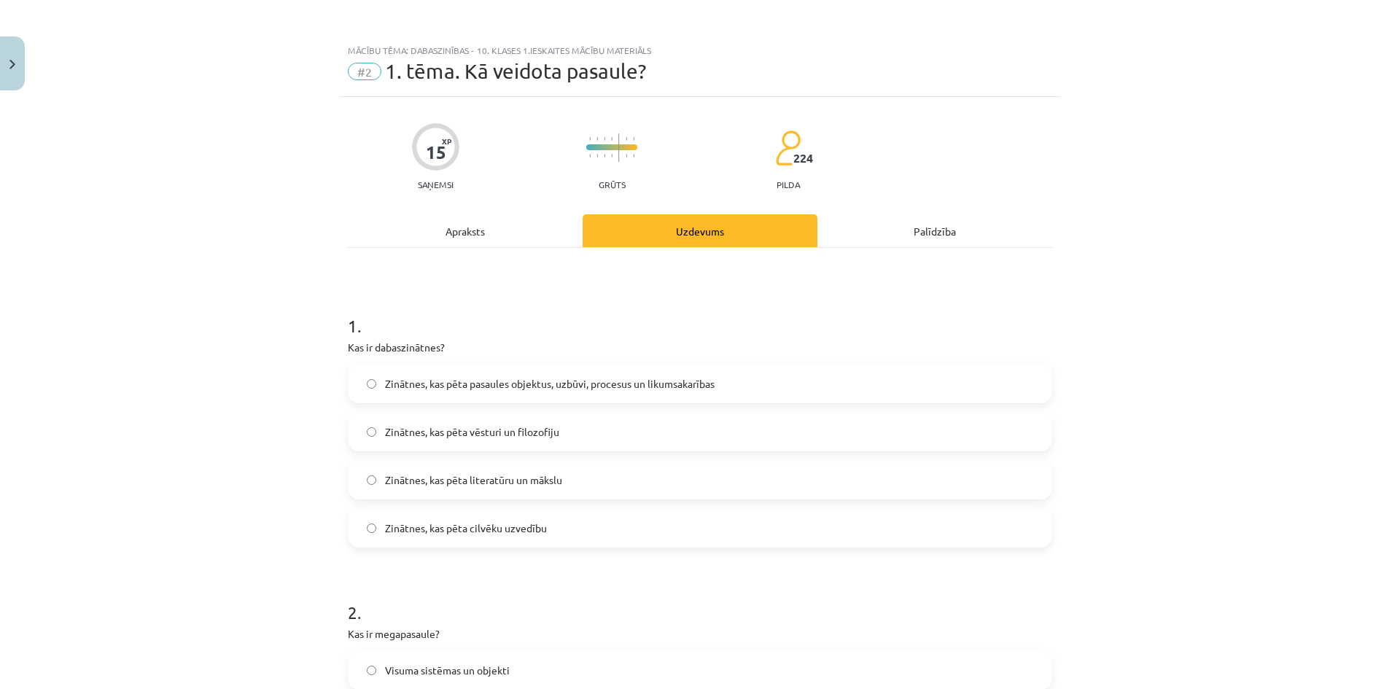
click at [450, 383] on span "Zinātnes, kas pēta pasaules objektus, uzbūvi, procesus un likumsakarības" at bounding box center [550, 383] width 330 height 15
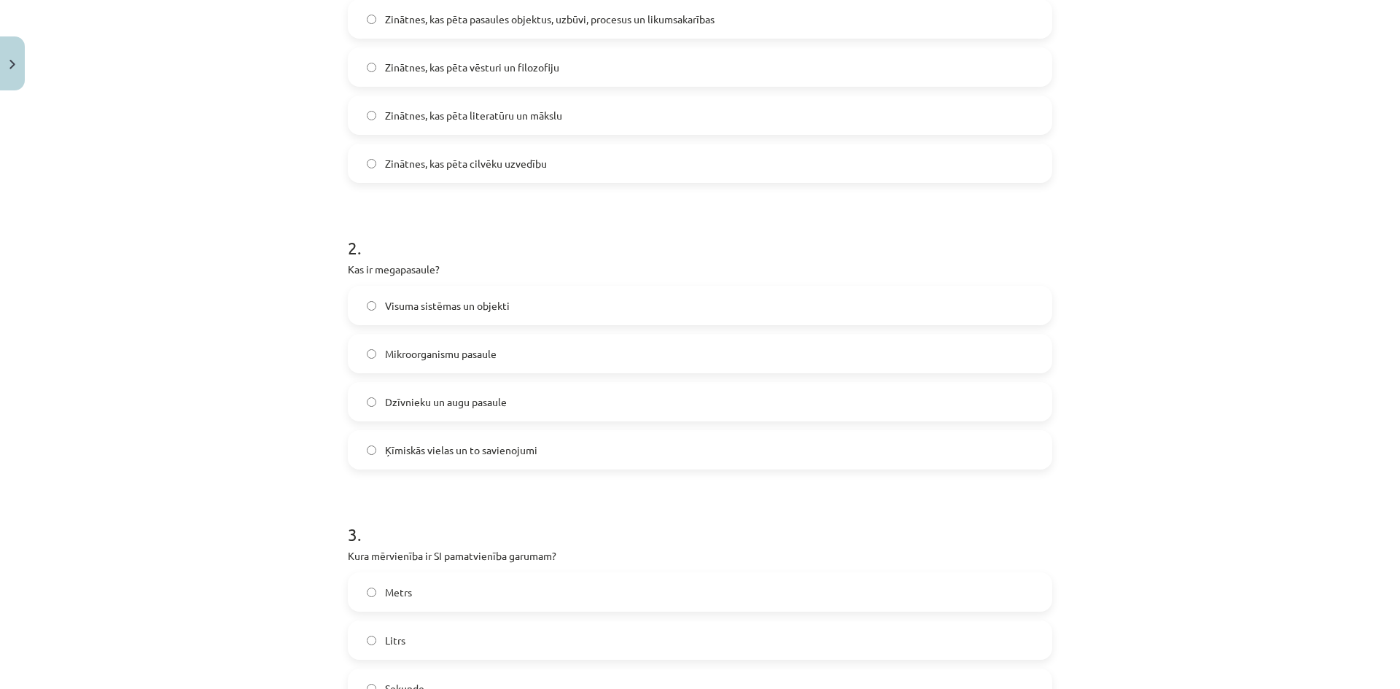
click at [476, 306] on span "Visuma sistēmas un objekti" at bounding box center [447, 305] width 125 height 15
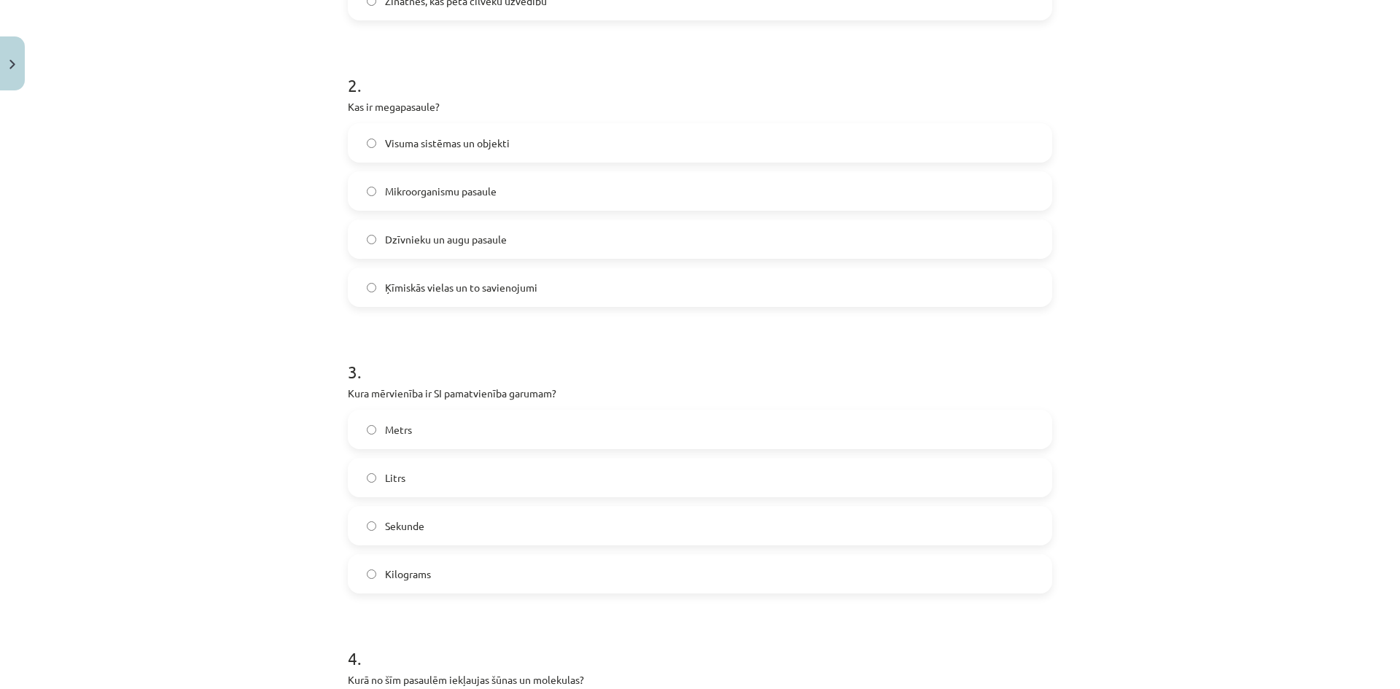
scroll to position [729, 0]
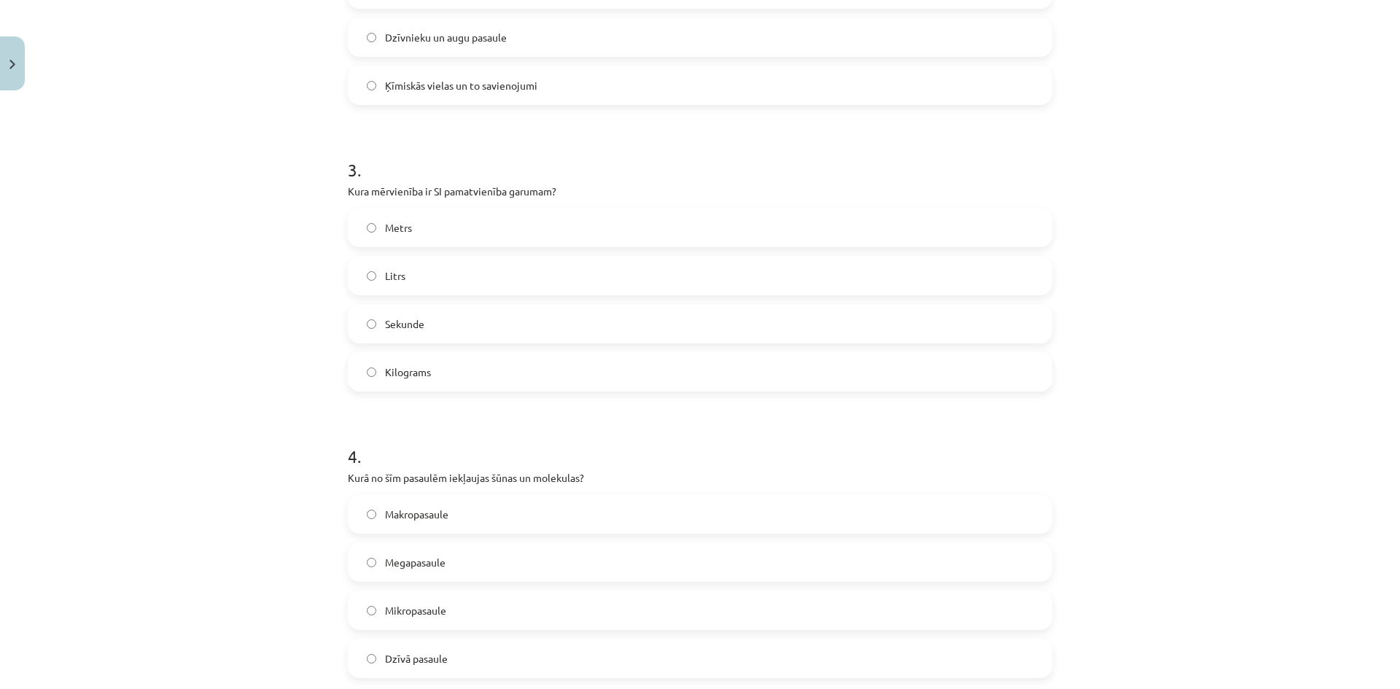
click at [402, 236] on label "Metrs" at bounding box center [700, 227] width 702 height 36
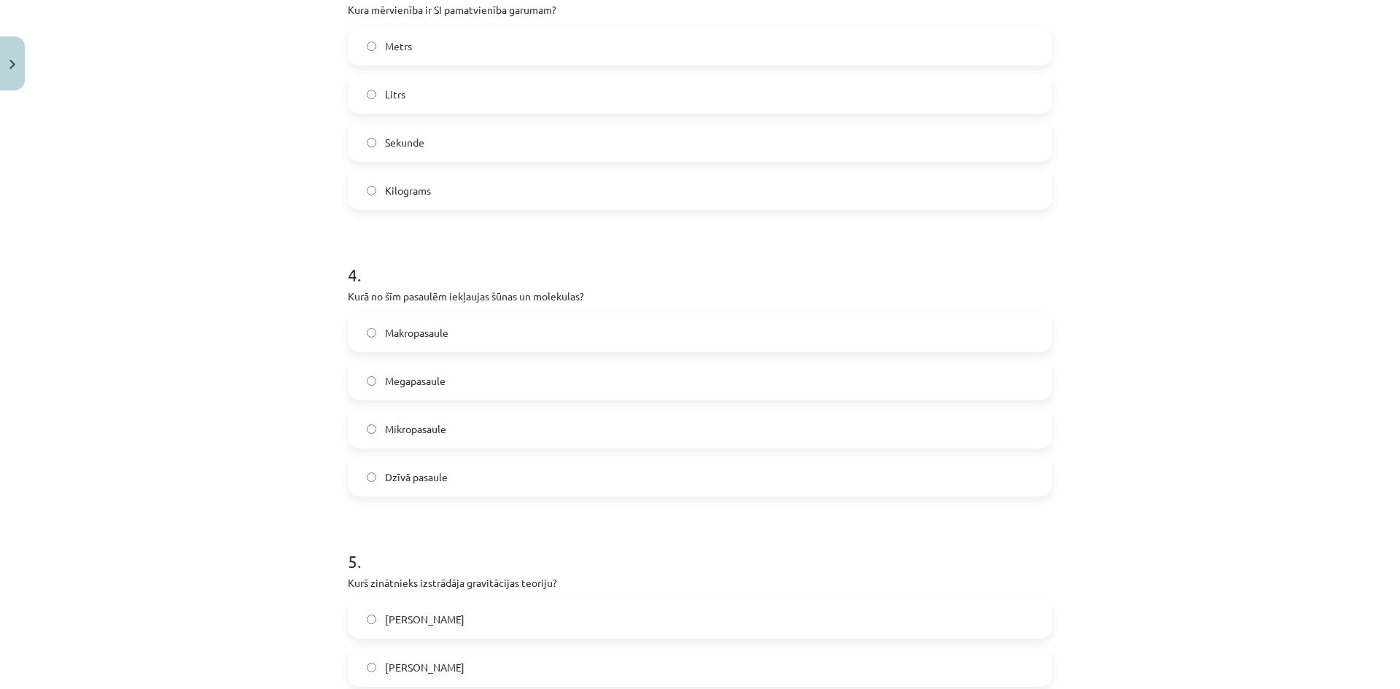
scroll to position [1021, 0]
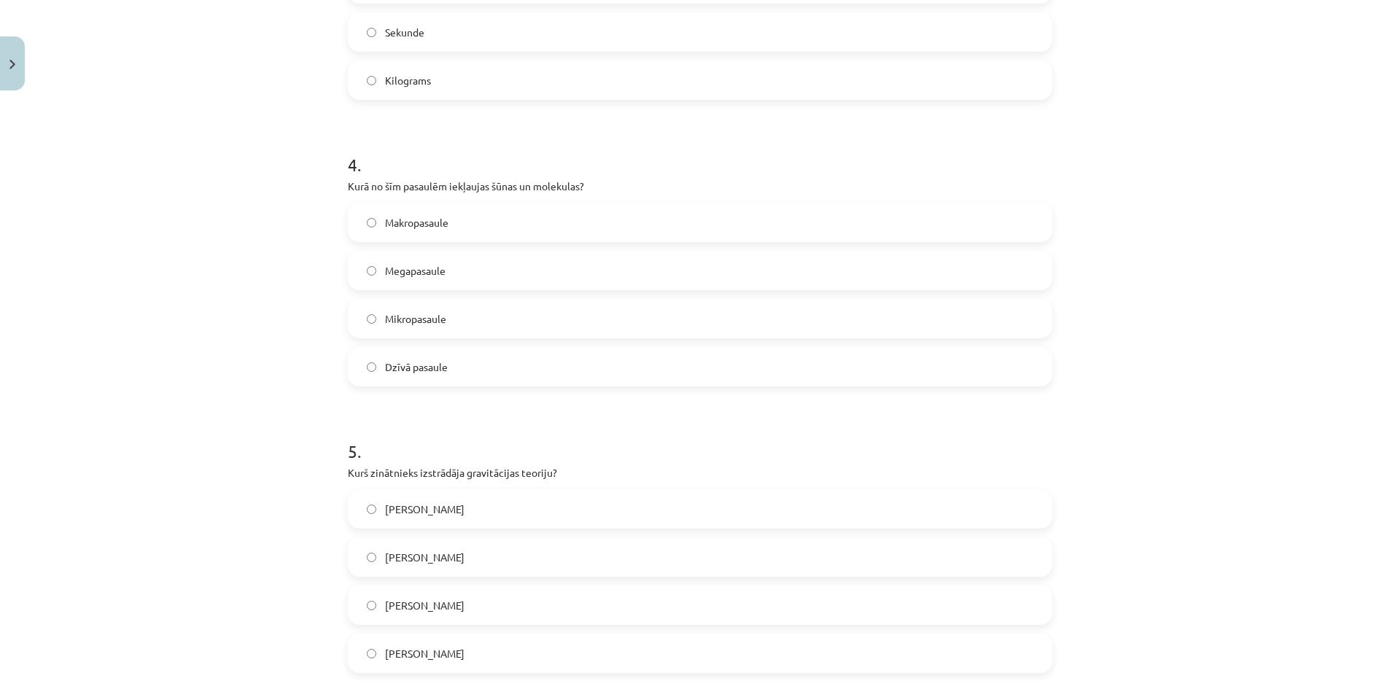
click at [457, 330] on label "Mikropasaule" at bounding box center [700, 318] width 702 height 36
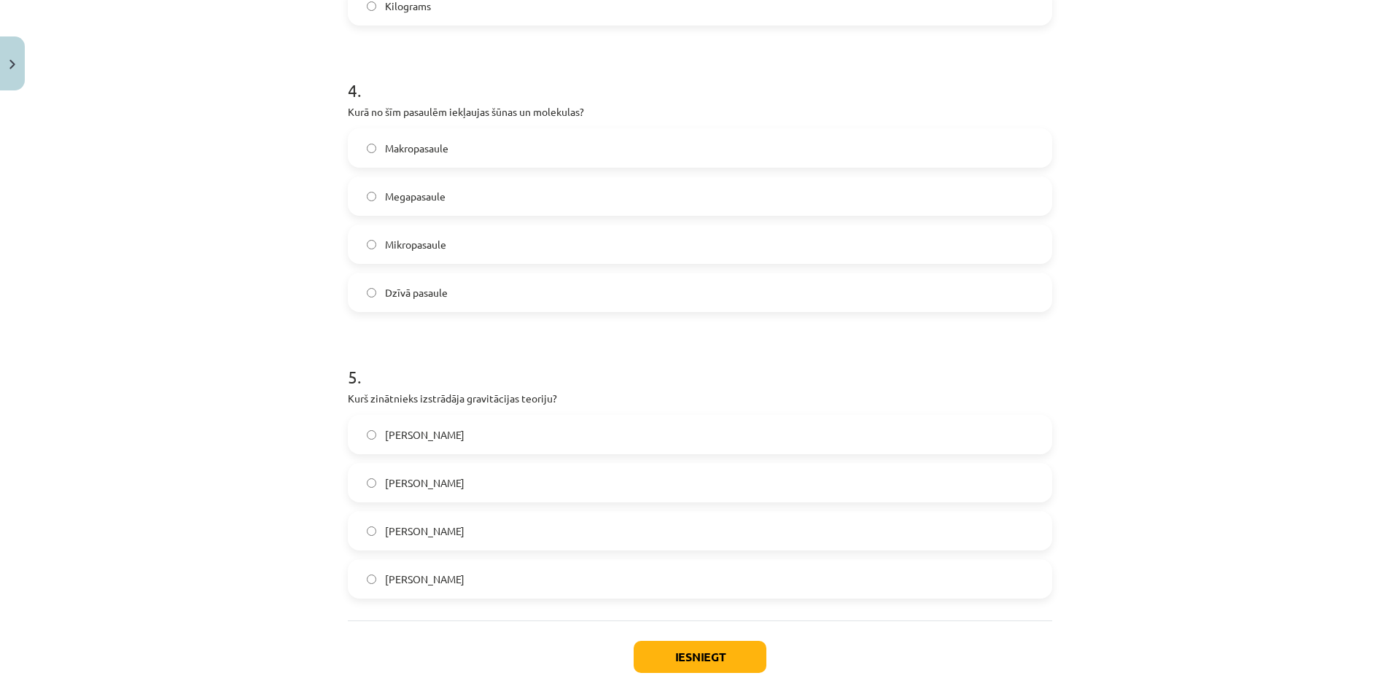
scroll to position [1174, 0]
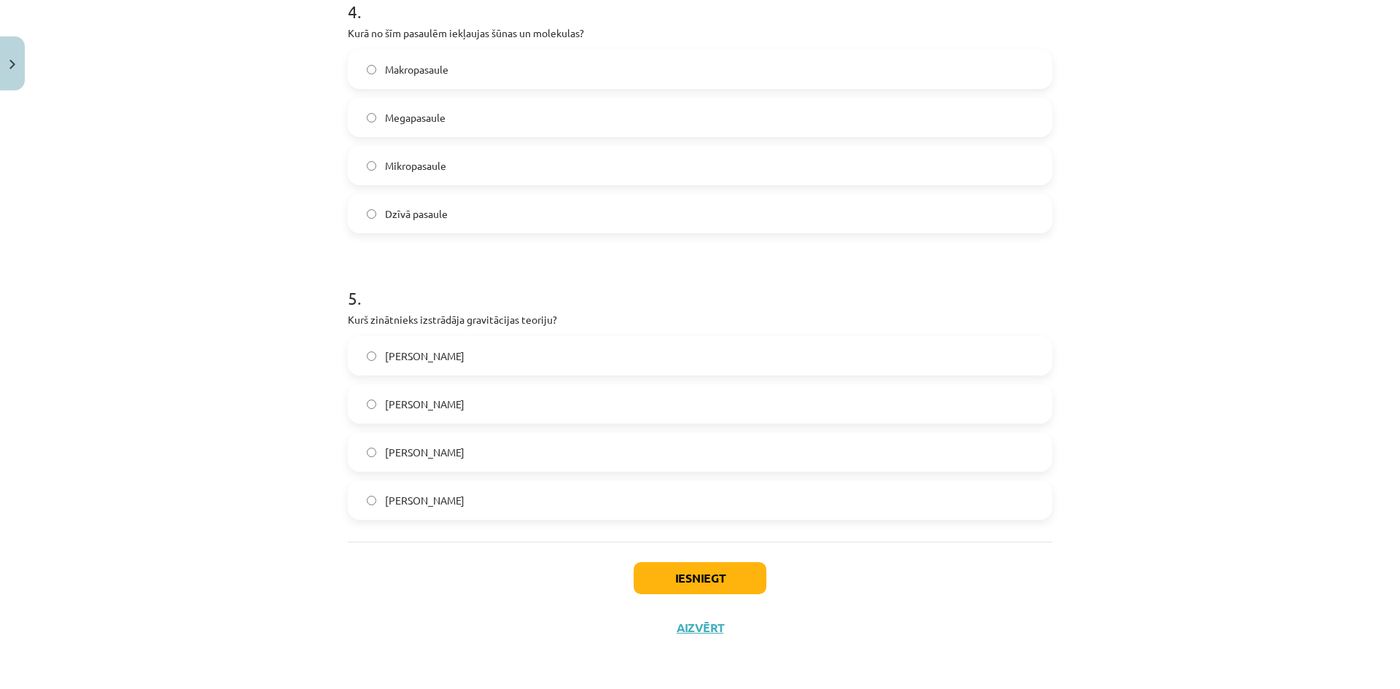
click at [450, 415] on label "[PERSON_NAME]" at bounding box center [700, 404] width 702 height 36
drag, startPoint x: 711, startPoint y: 578, endPoint x: 714, endPoint y: 592, distance: 14.2
click at [712, 578] on button "Iesniegt" at bounding box center [700, 578] width 133 height 32
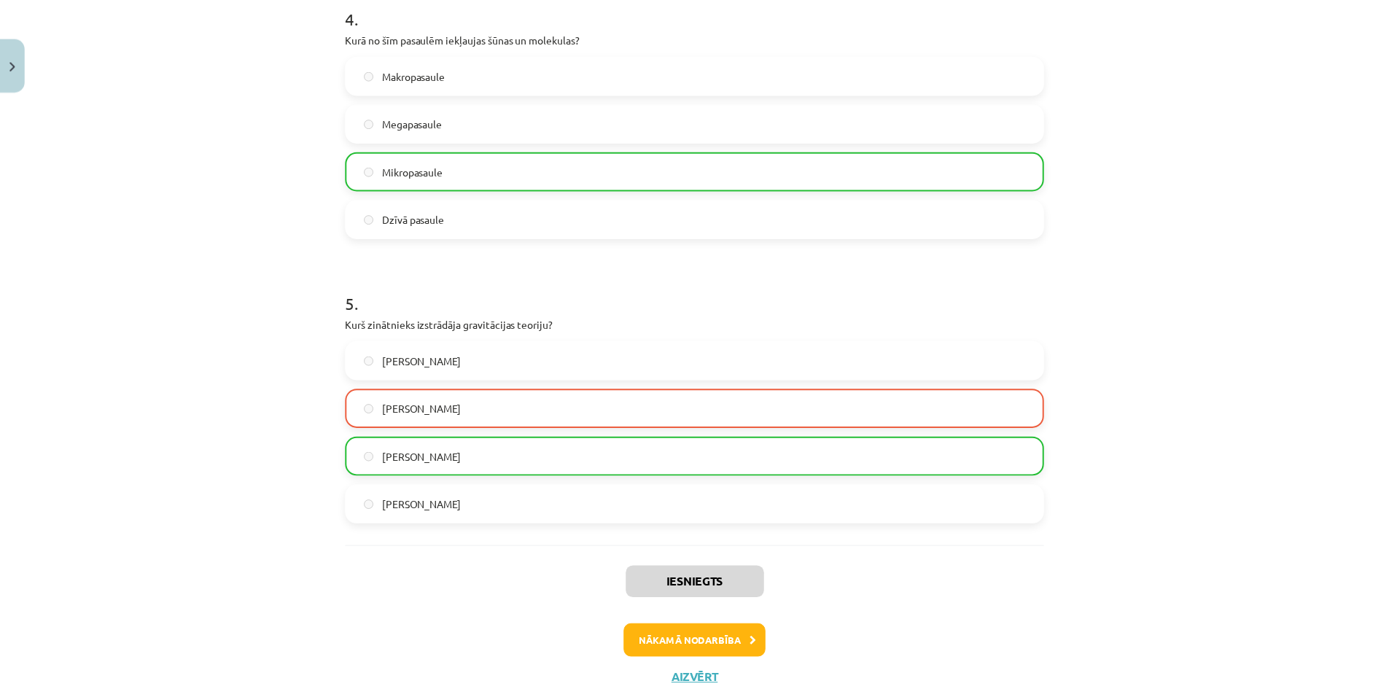
scroll to position [1221, 0]
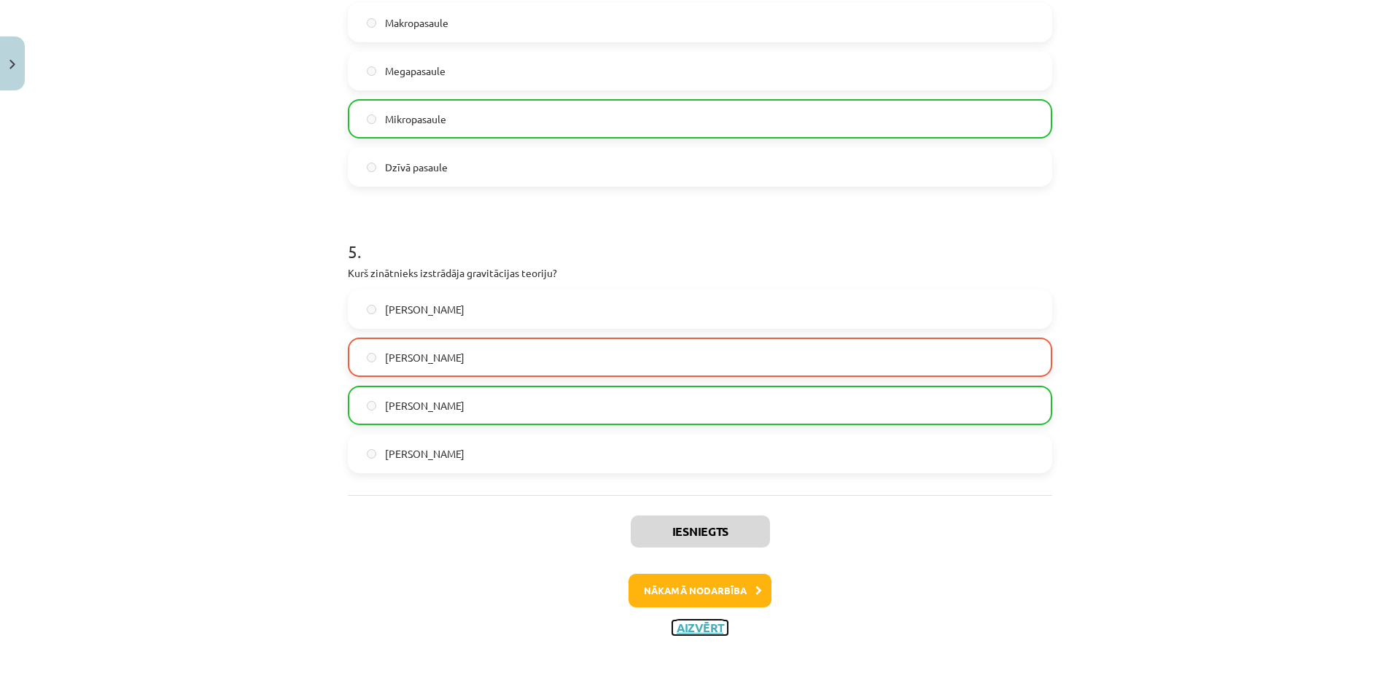
click at [721, 623] on button "Aizvērt" at bounding box center [699, 628] width 55 height 15
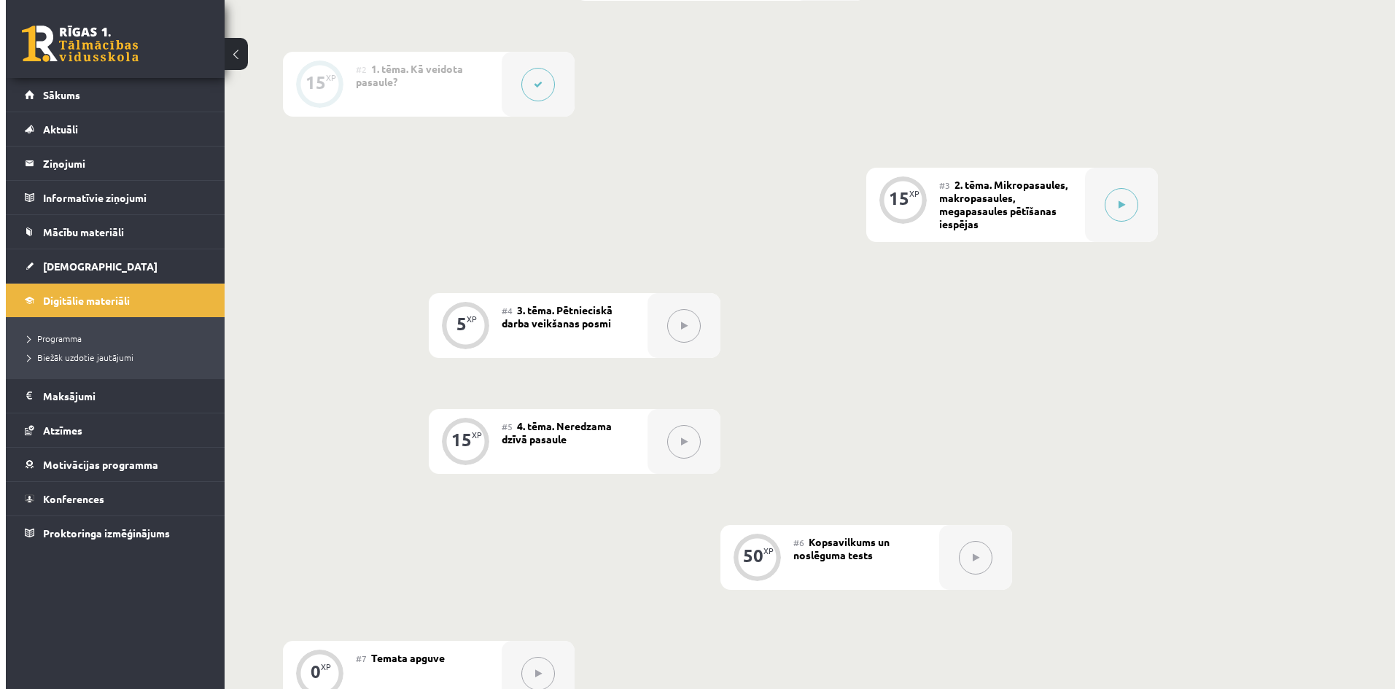
scroll to position [292, 0]
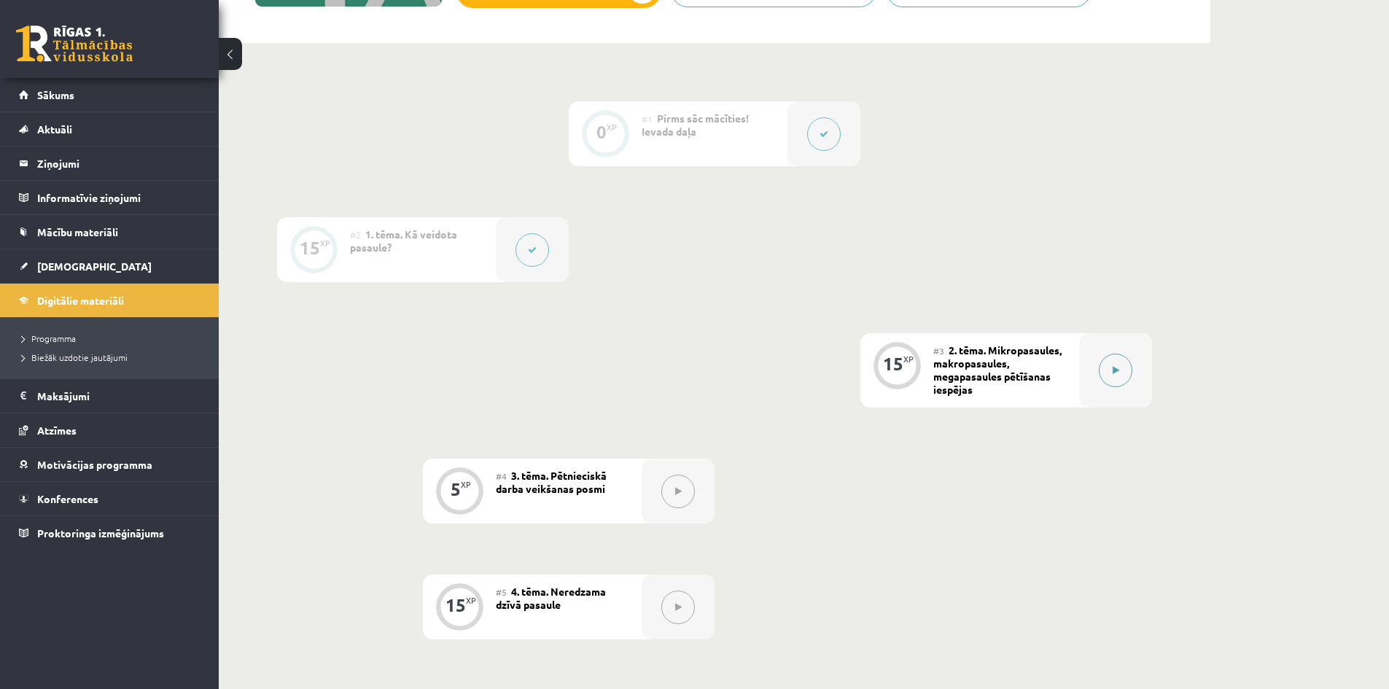
click at [1117, 370] on icon at bounding box center [1116, 370] width 7 height 9
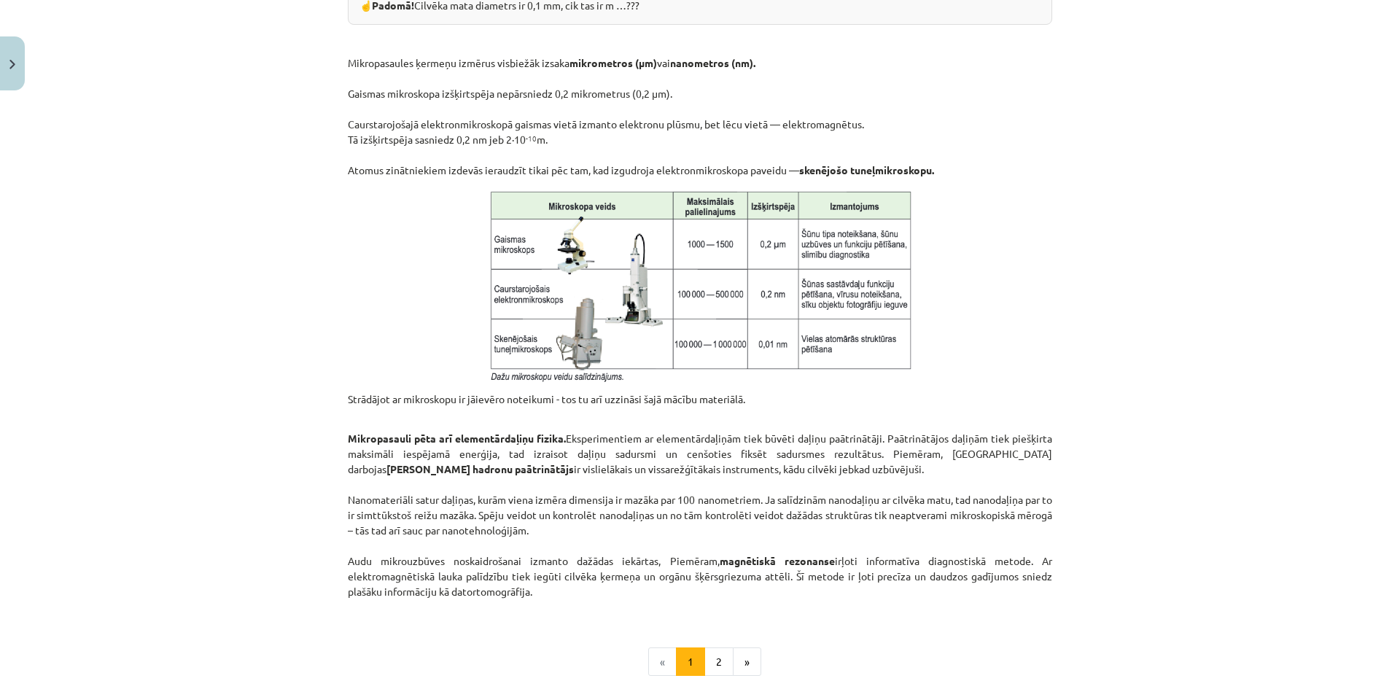
scroll to position [1092, 0]
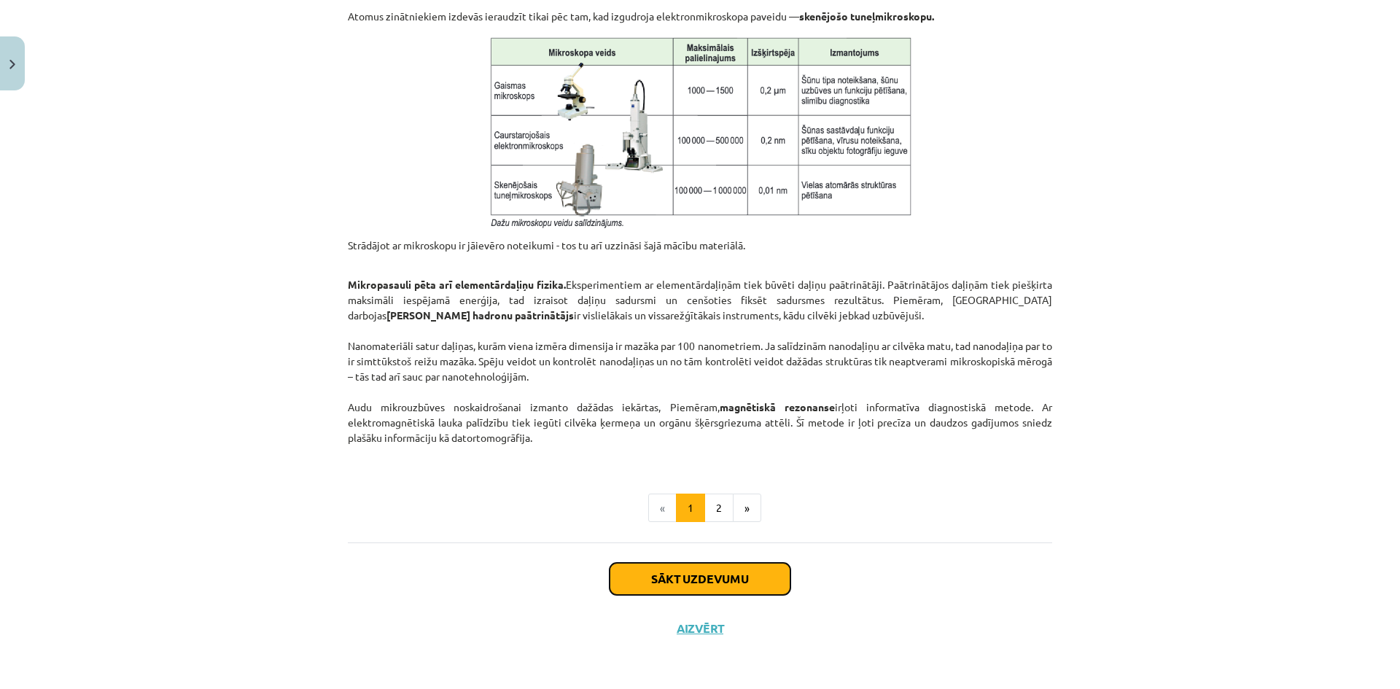
click at [724, 575] on button "Sākt uzdevumu" at bounding box center [700, 579] width 181 height 32
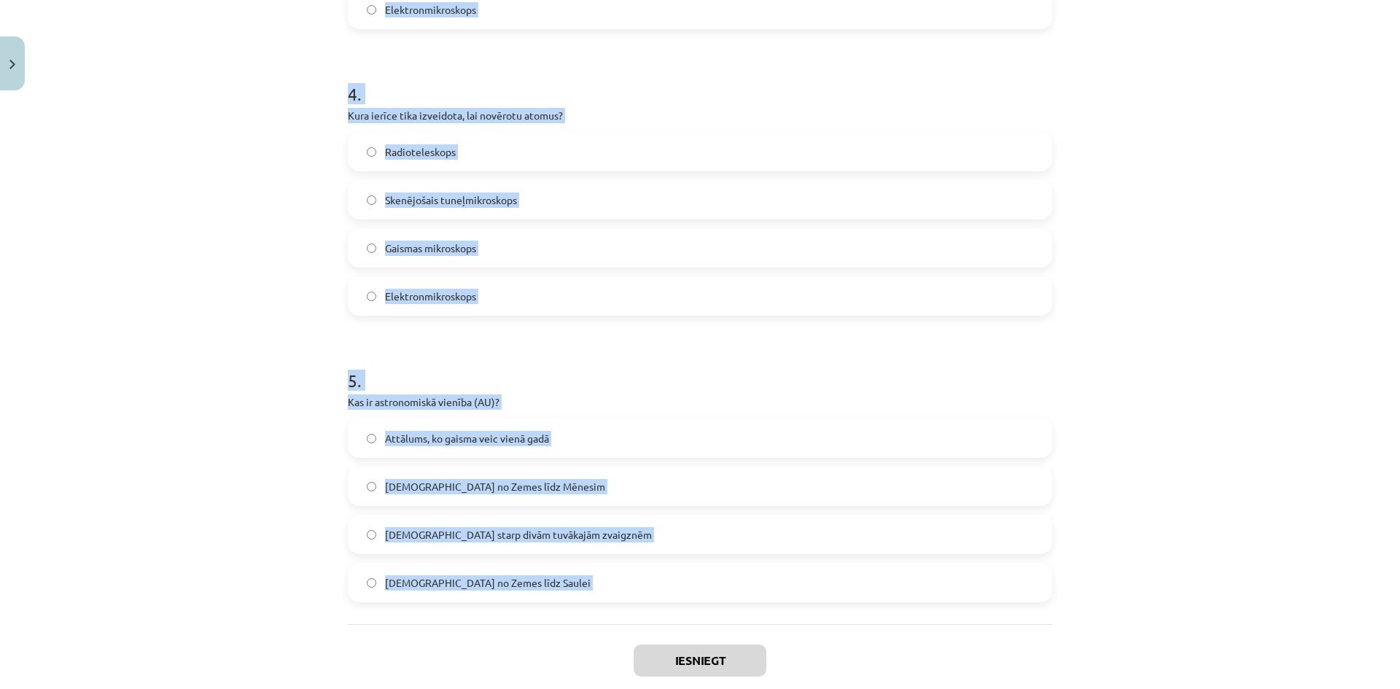
scroll to position [1198, 0]
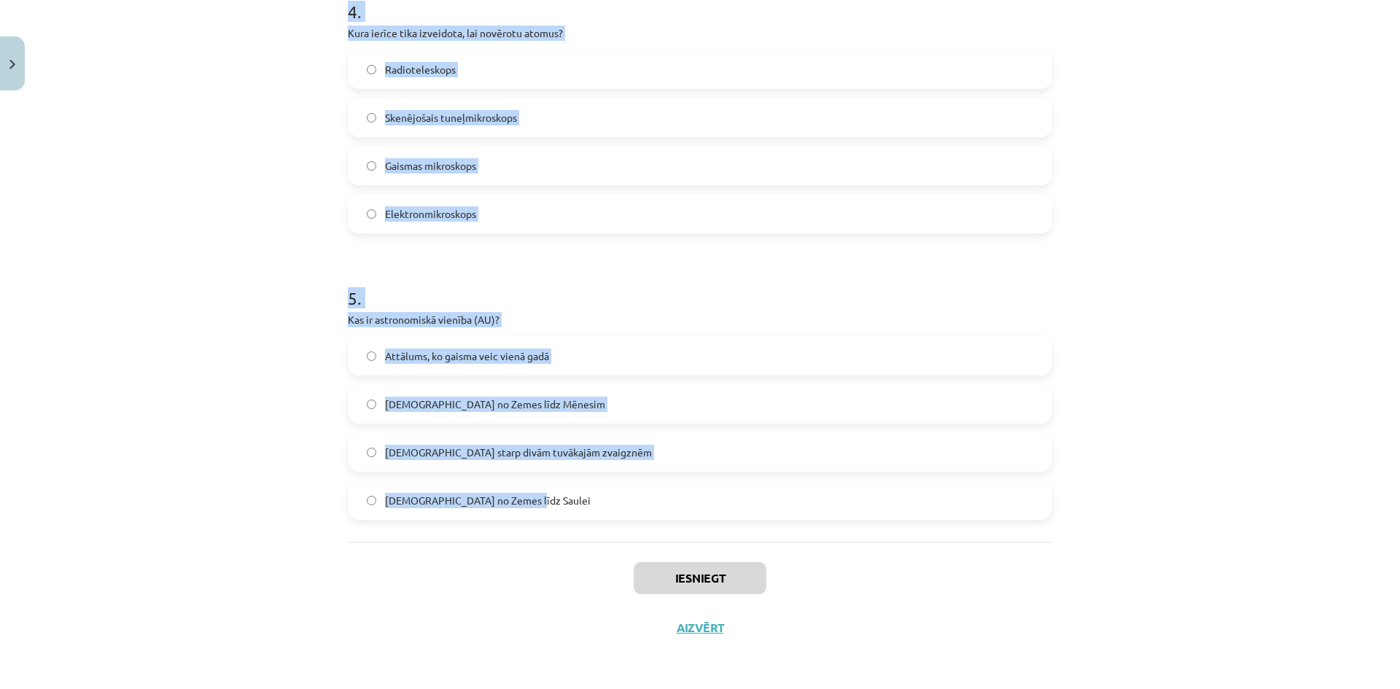
drag, startPoint x: 345, startPoint y: 321, endPoint x: 613, endPoint y: 530, distance: 340.4
copy form "1 . Kādu izmēru objekti pieder mikropasaules kategorijai? Lielāki par 1000 km N…"
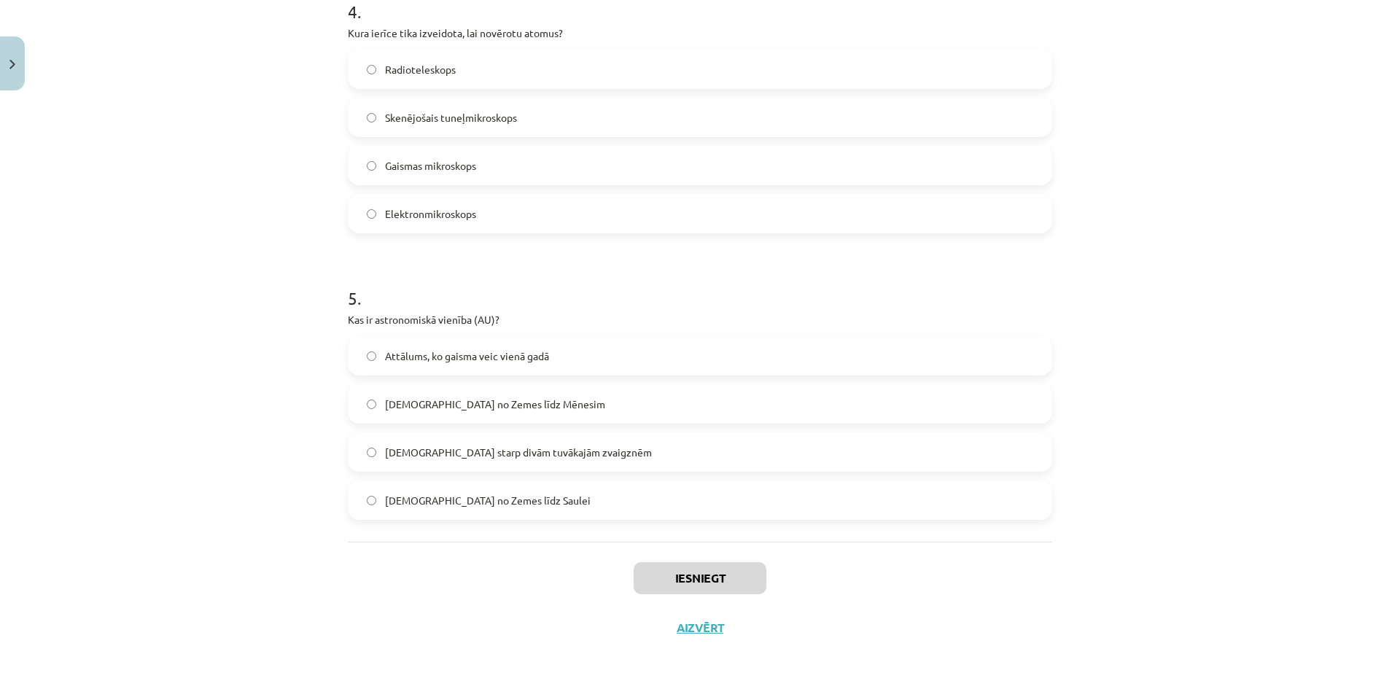
click at [470, 544] on div "Iesniegt Aizvērt" at bounding box center [700, 593] width 705 height 102
click at [750, 430] on div "Attālums, ko gaisma veic vienā gadā Attālums no Zemes līdz Mēnesim Attālums sta…" at bounding box center [700, 428] width 705 height 184
click at [1035, 579] on div "Iesniegt Aizvērt" at bounding box center [700, 593] width 705 height 102
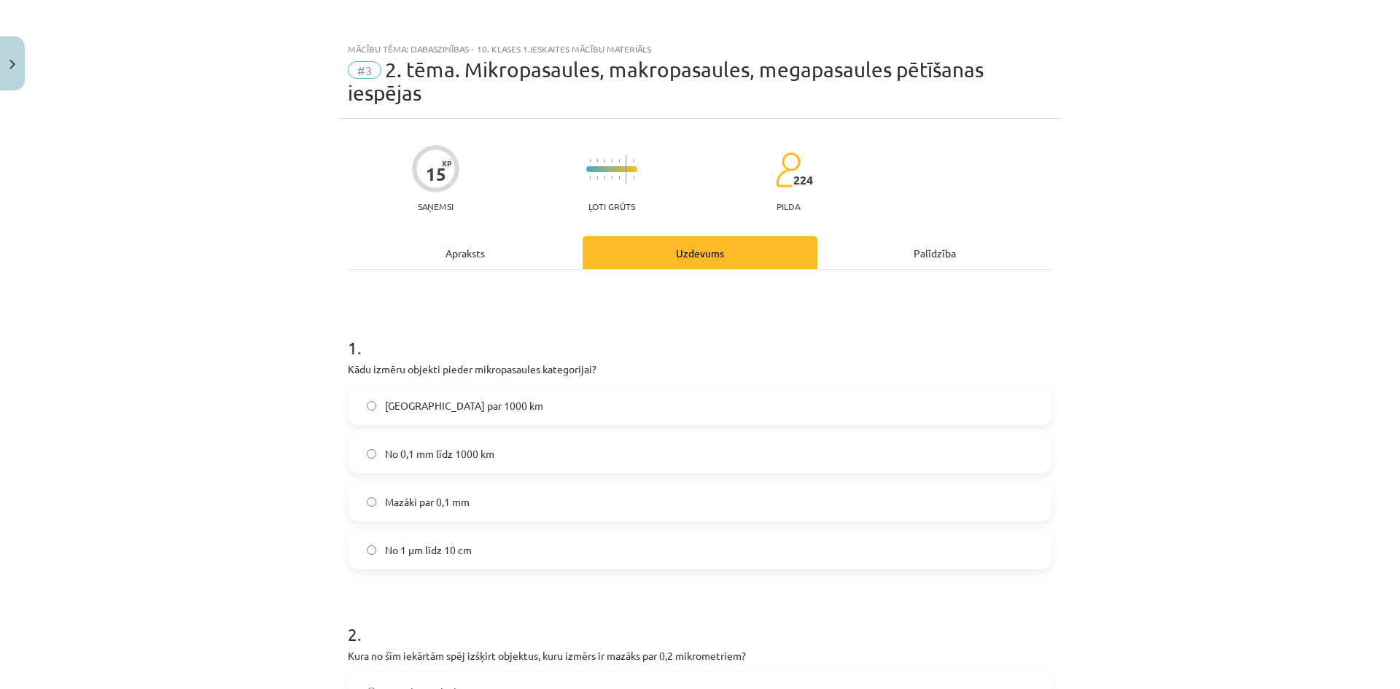
scroll to position [0, 0]
click at [492, 501] on label "Mazāki par 0,1 mm" at bounding box center [700, 503] width 702 height 36
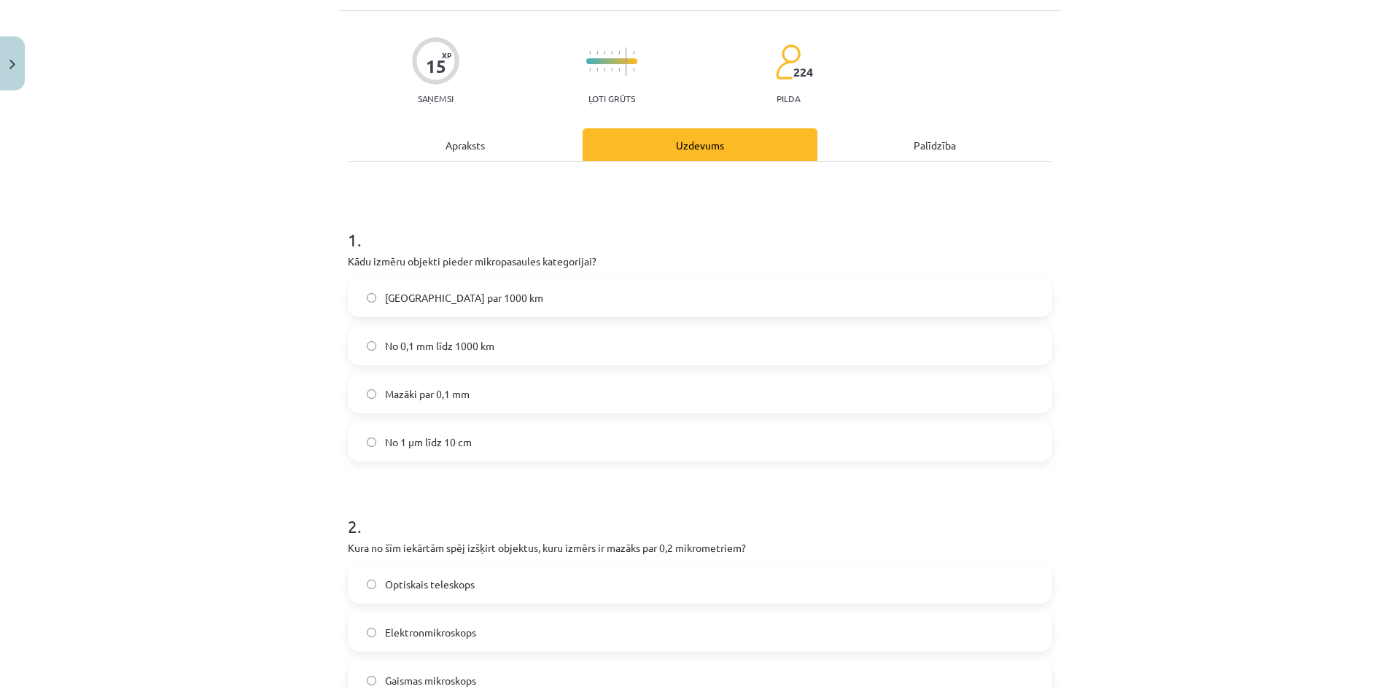
scroll to position [292, 0]
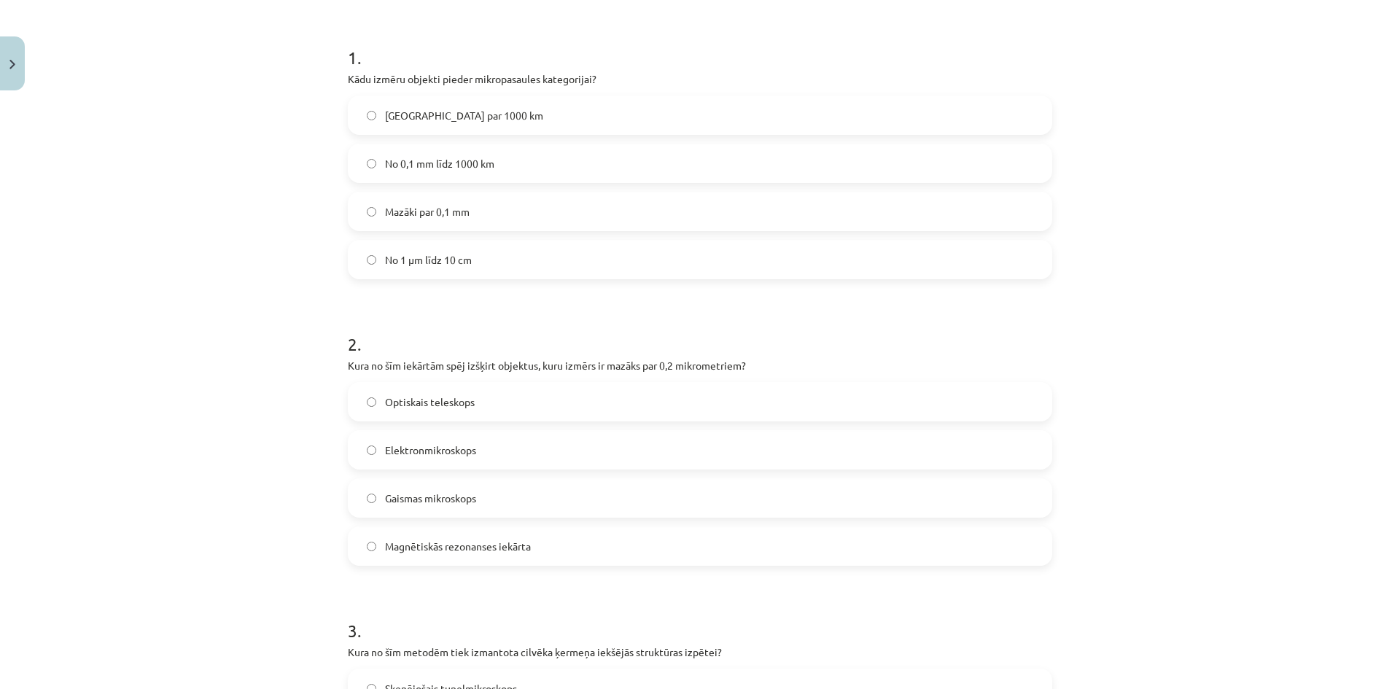
click at [497, 452] on label "Elektronmikroskops" at bounding box center [700, 450] width 702 height 36
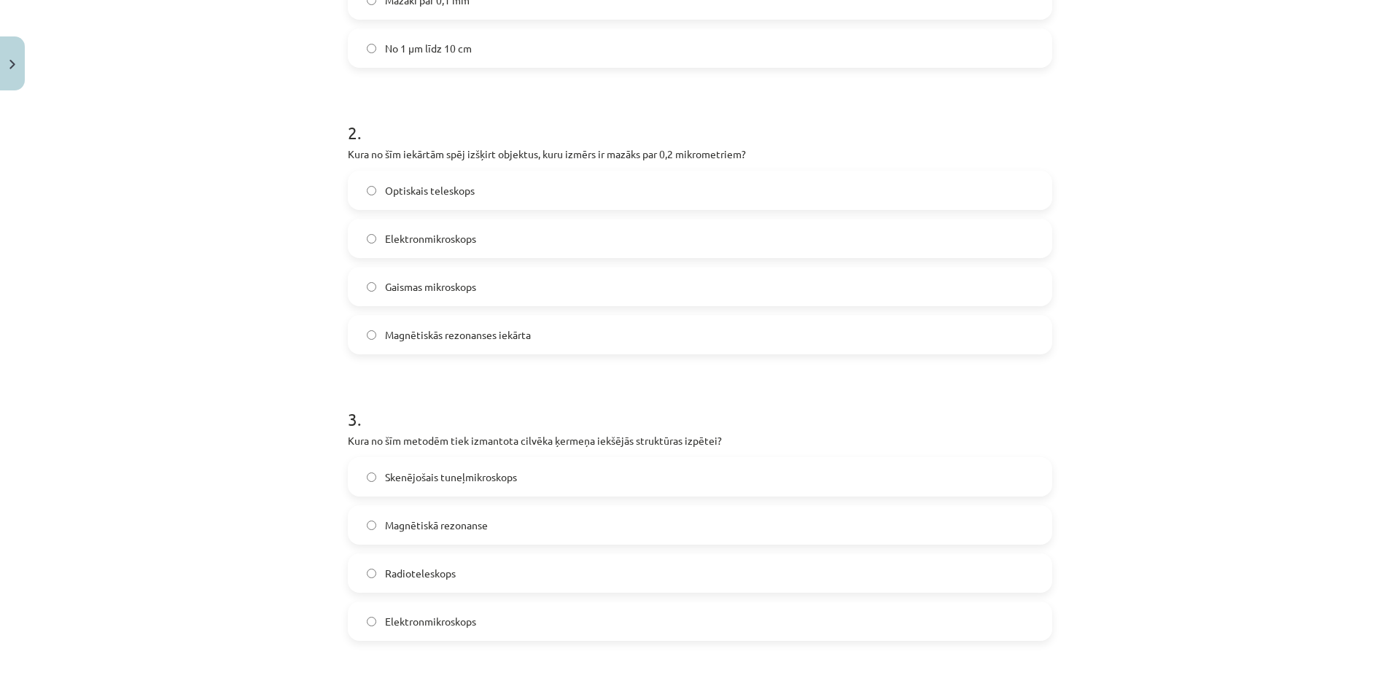
scroll to position [511, 0]
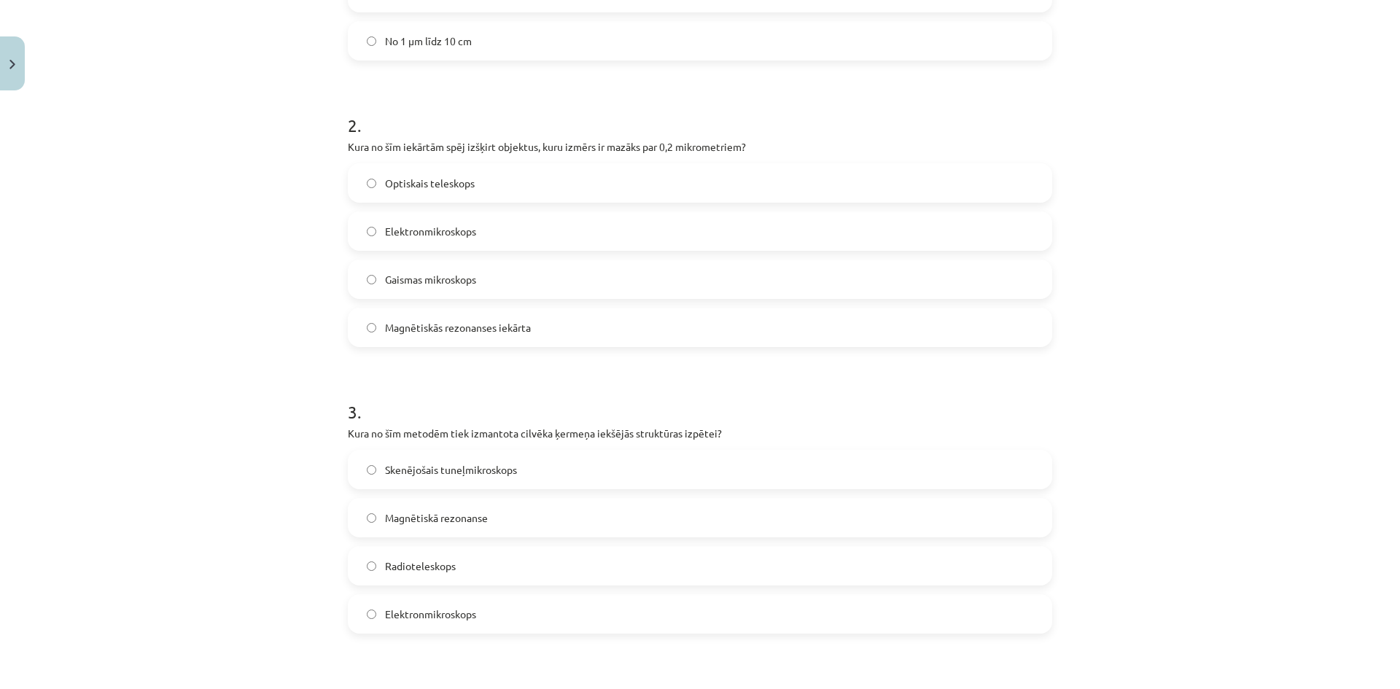
click at [484, 525] on label "Magnētiskā rezonanse" at bounding box center [700, 518] width 702 height 36
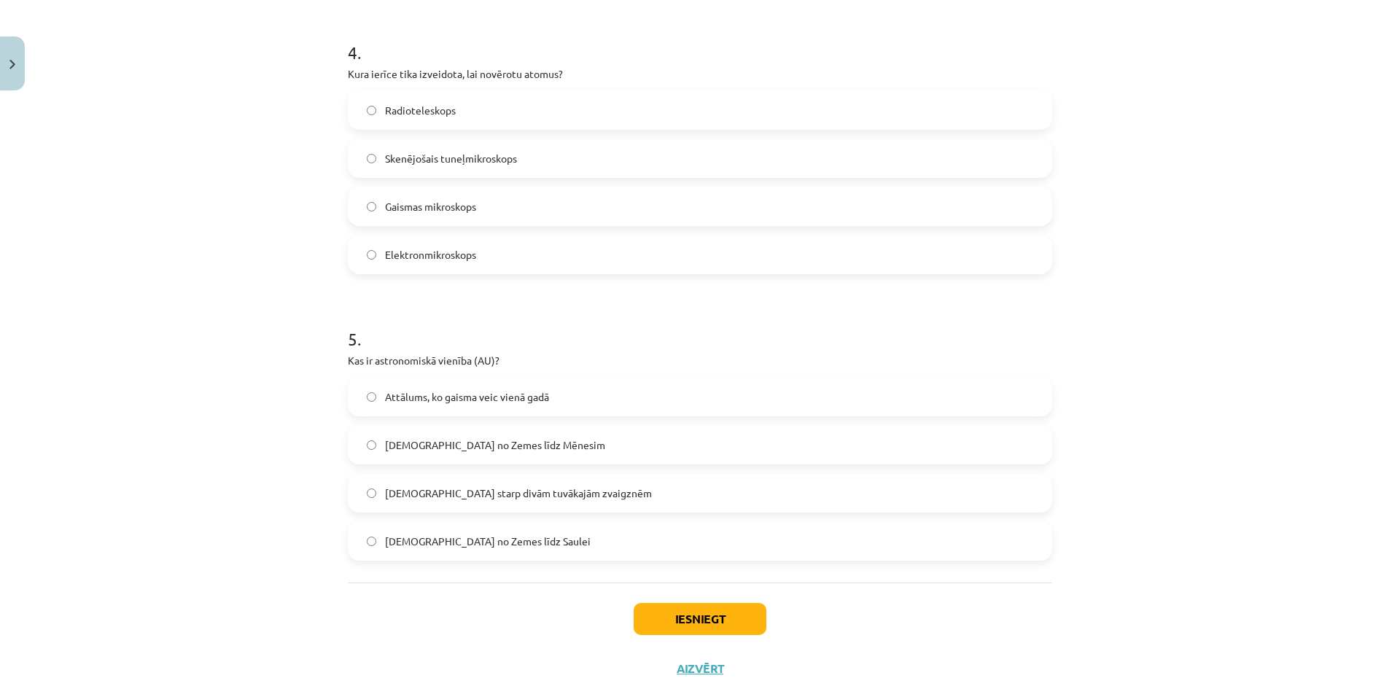
scroll to position [1167, 0]
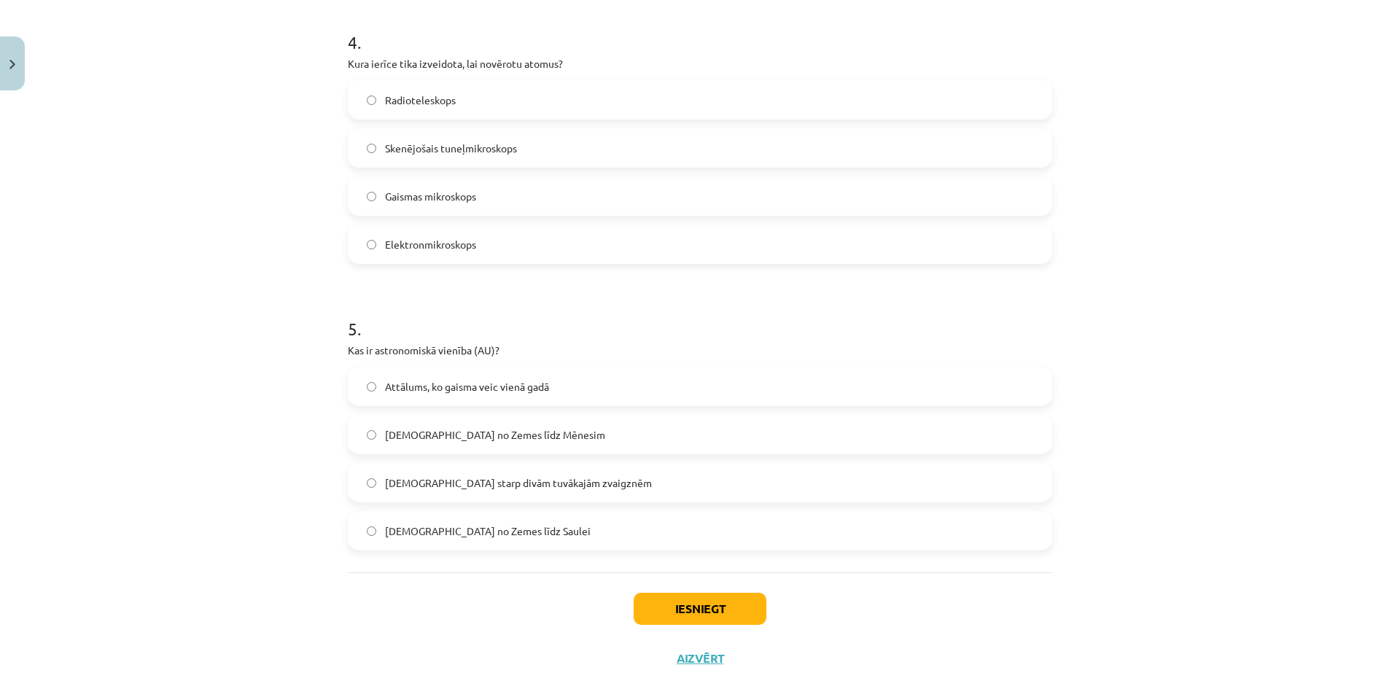
drag, startPoint x: 403, startPoint y: 143, endPoint x: 394, endPoint y: 144, distance: 9.5
click at [403, 143] on span "Skenējošais tuneļmikroskops" at bounding box center [451, 148] width 132 height 15
click at [443, 527] on span "[DEMOGRAPHIC_DATA] no Zemes līdz Saulei" at bounding box center [488, 531] width 206 height 15
click at [705, 610] on button "Iesniegt" at bounding box center [700, 609] width 133 height 32
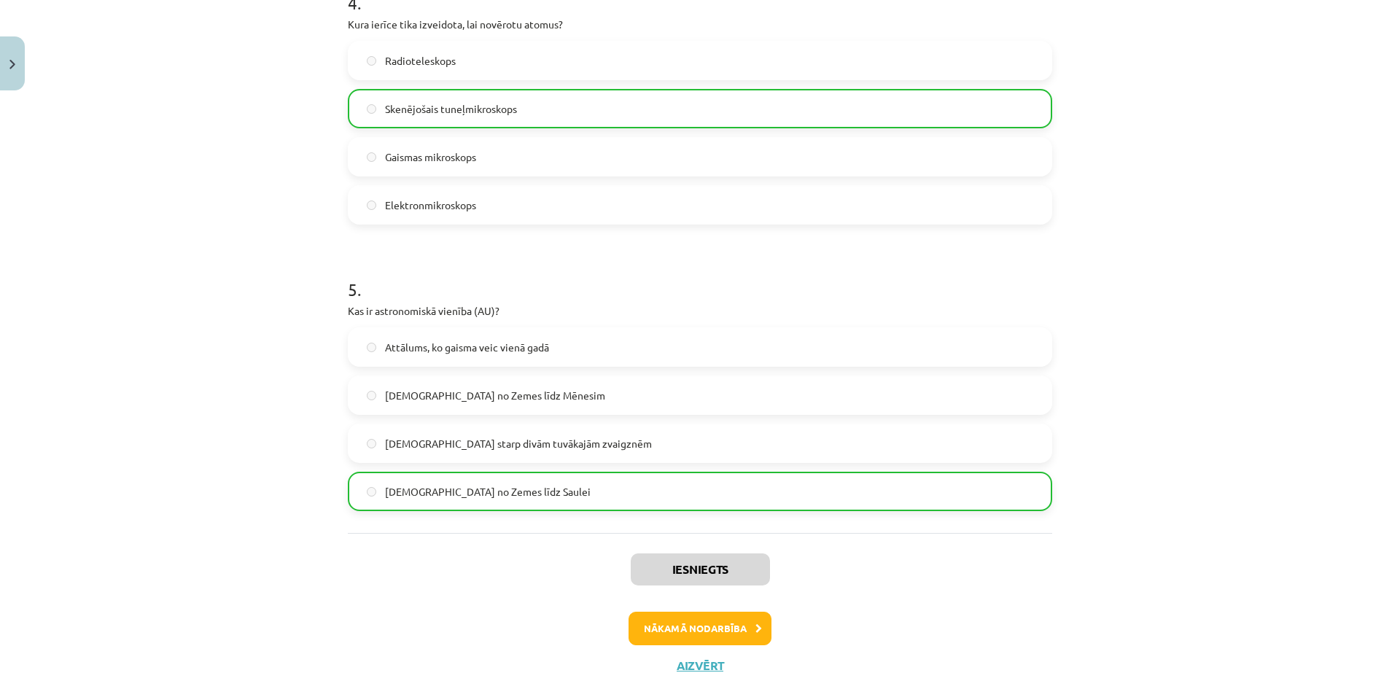
scroll to position [1244, 0]
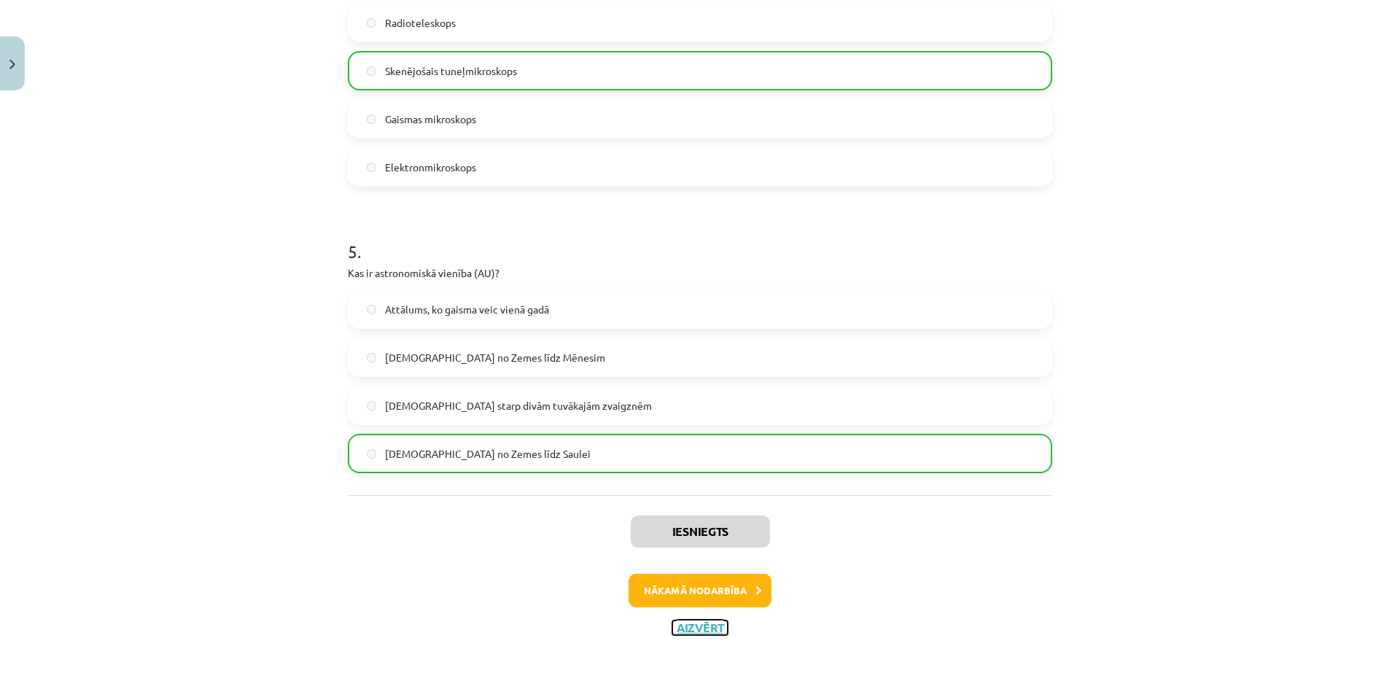
click at [678, 625] on button "Aizvērt" at bounding box center [699, 628] width 55 height 15
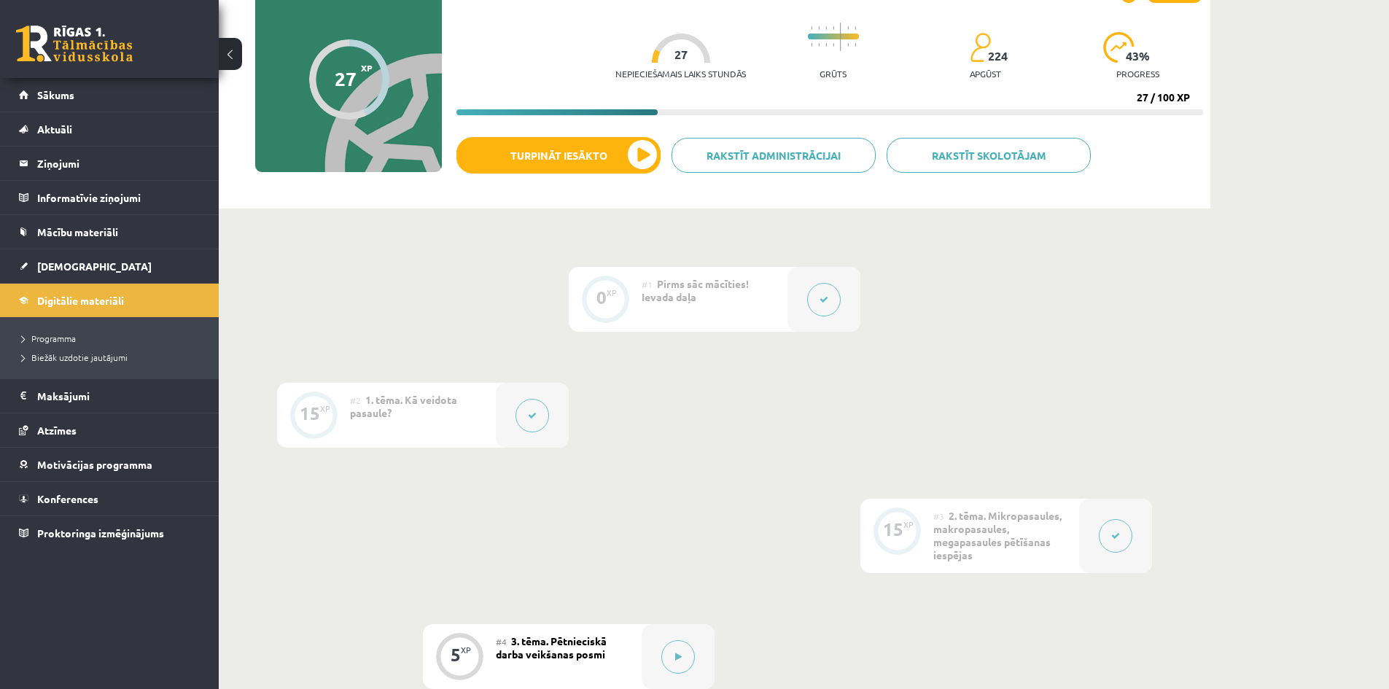
scroll to position [0, 0]
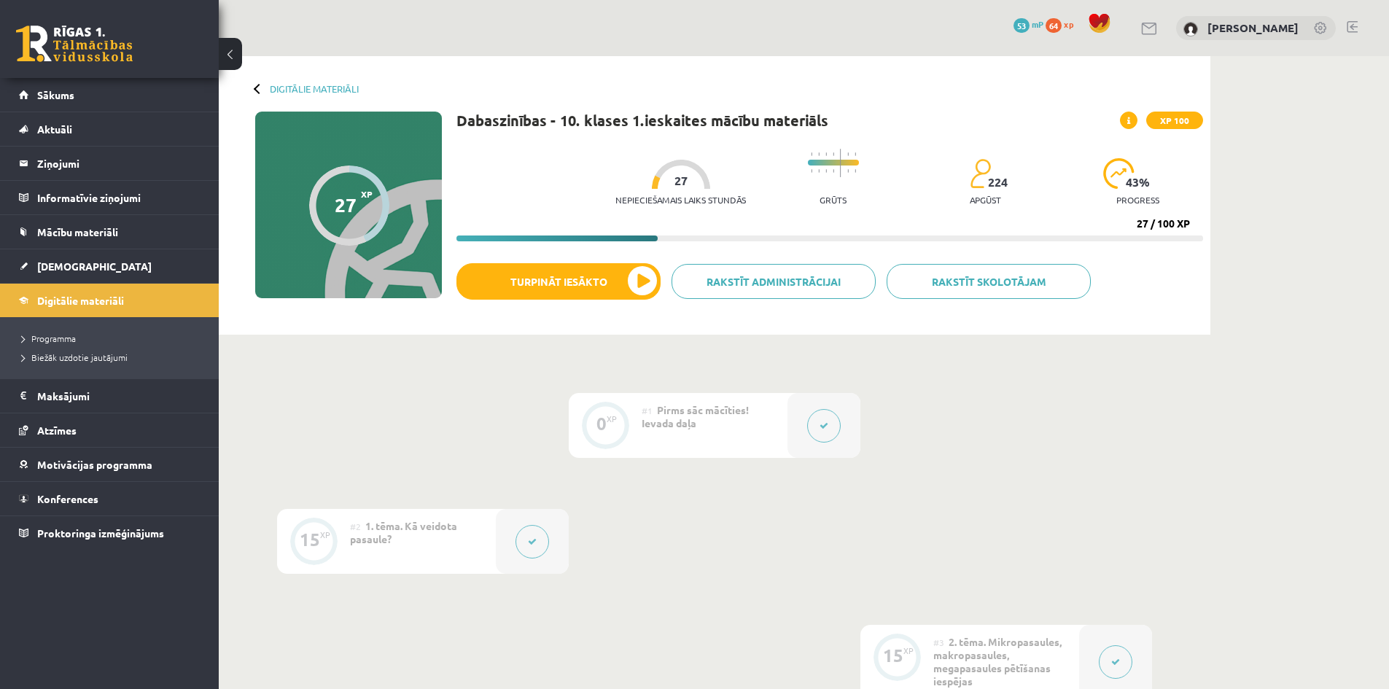
drag, startPoint x: 1151, startPoint y: 228, endPoint x: 1152, endPoint y: 245, distance: 16.8
click at [1154, 229] on div "Nepieciešamais laiks stundās 27 Grūts 224 apgūst 43 % progress 27 / 100 XP" at bounding box center [830, 191] width 747 height 100
click at [1139, 222] on div "27 / 100 XP" at bounding box center [1163, 223] width 53 height 13
drag, startPoint x: 1138, startPoint y: 219, endPoint x: 1146, endPoint y: 214, distance: 9.5
click at [1146, 214] on div "Nepieciešamais laiks stundās 27 Grūts 224 apgūst 43 % progress 27 / 100 XP" at bounding box center [830, 191] width 747 height 100
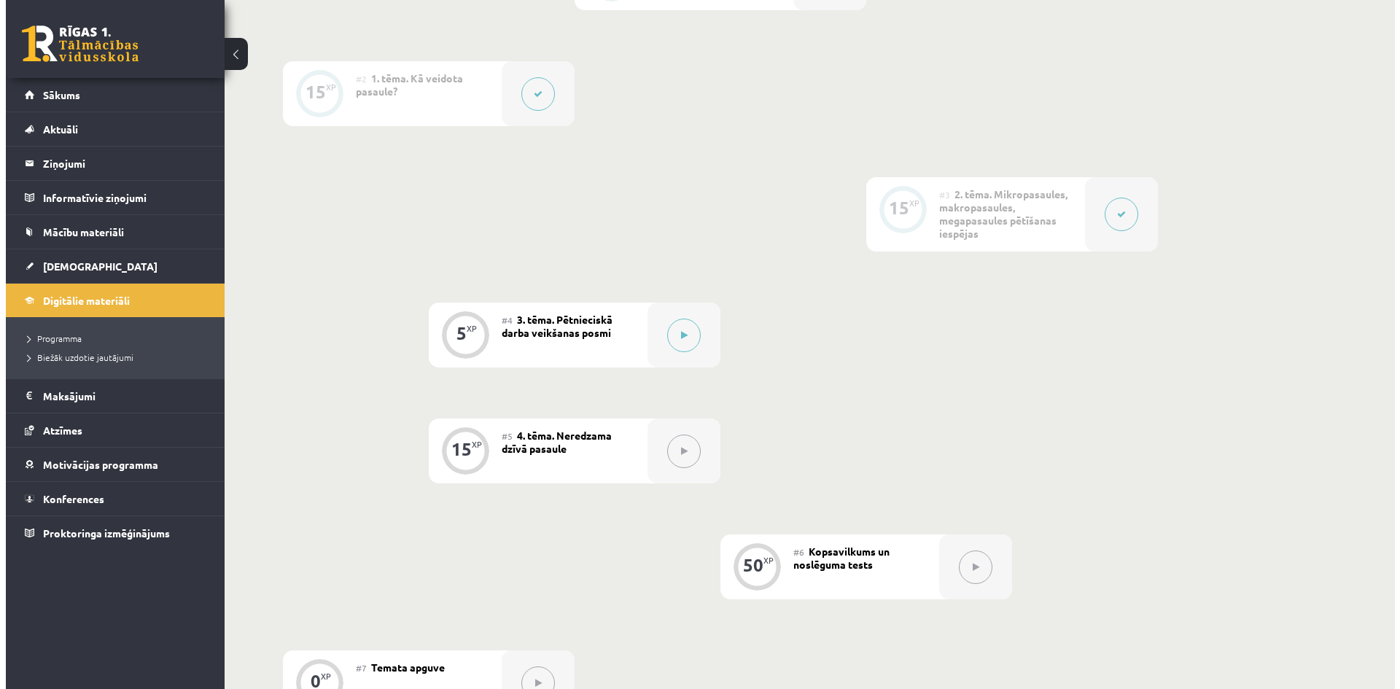
scroll to position [656, 0]
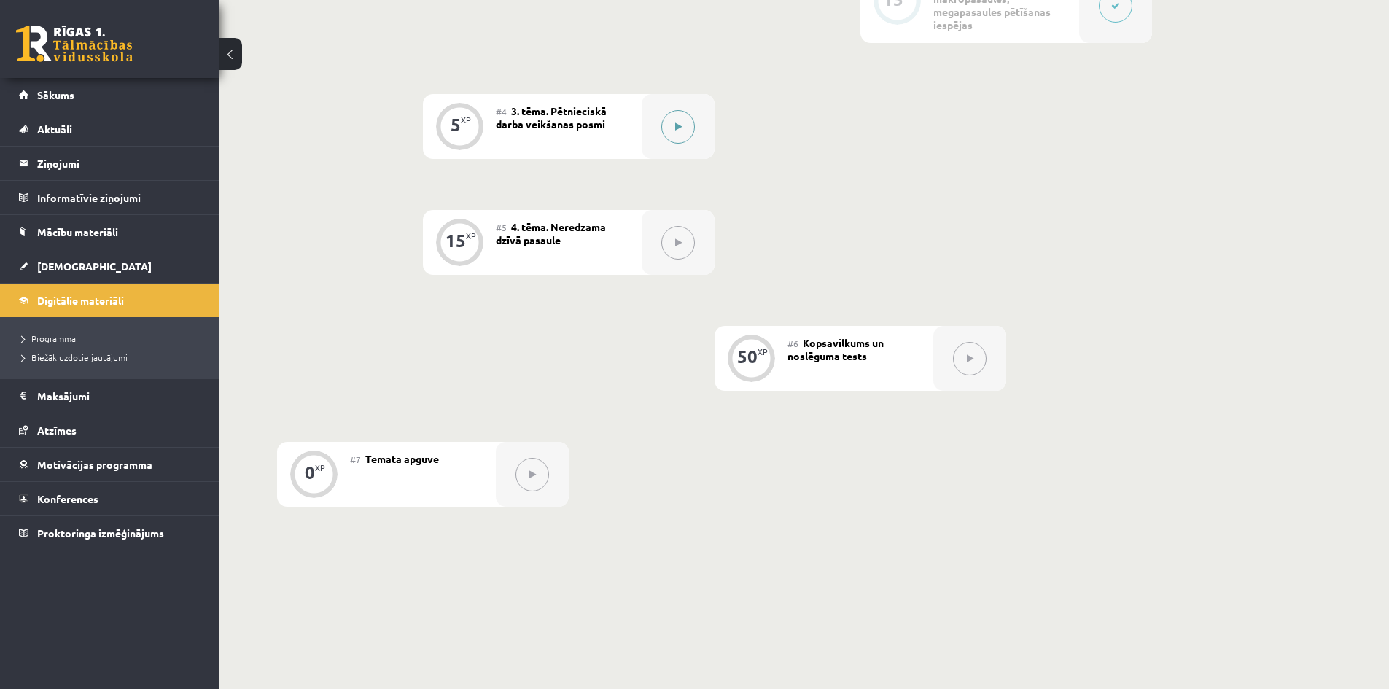
click at [673, 130] on button at bounding box center [679, 127] width 34 height 34
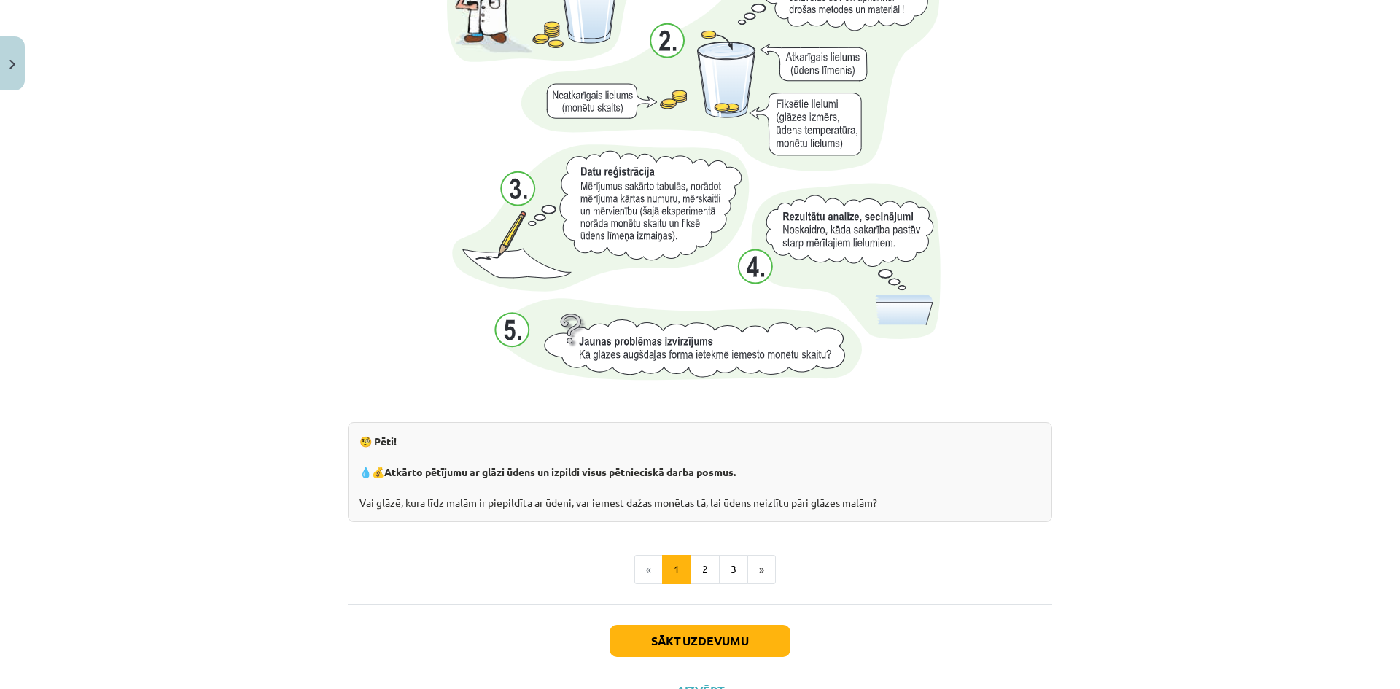
scroll to position [1406, 0]
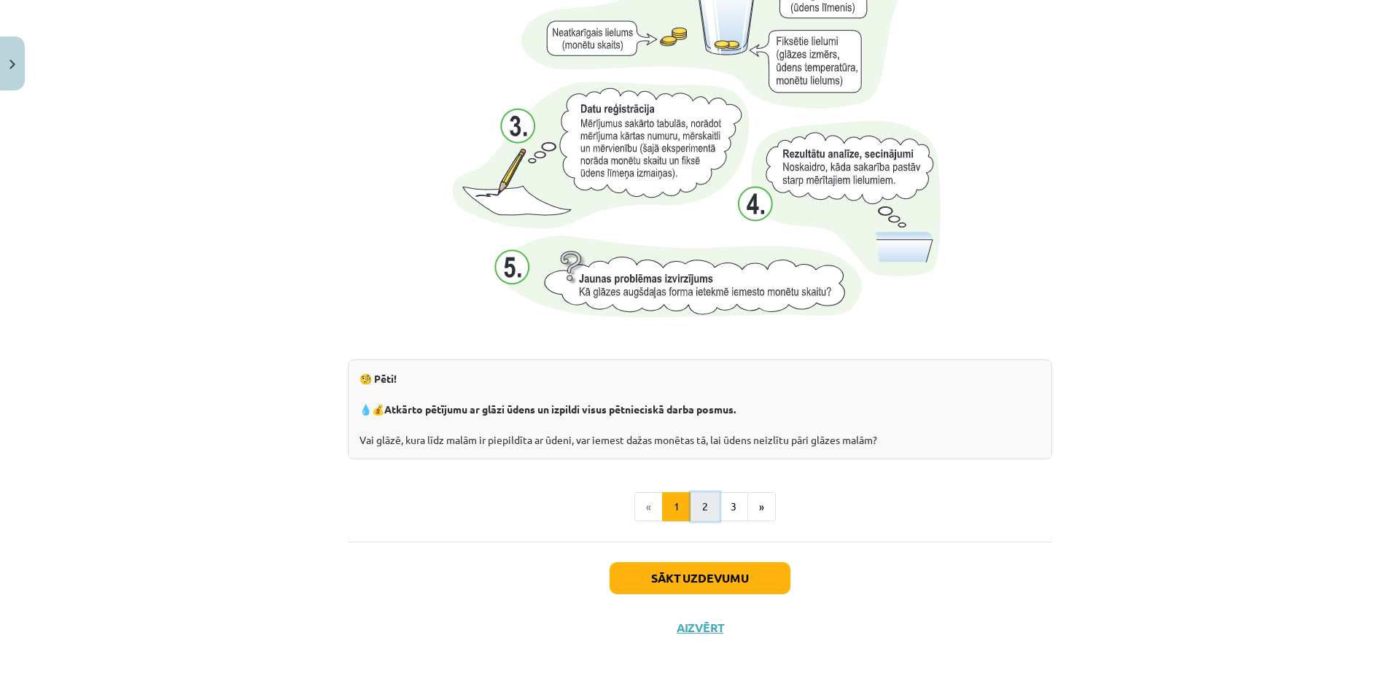
click at [700, 516] on button "2" at bounding box center [705, 506] width 29 height 29
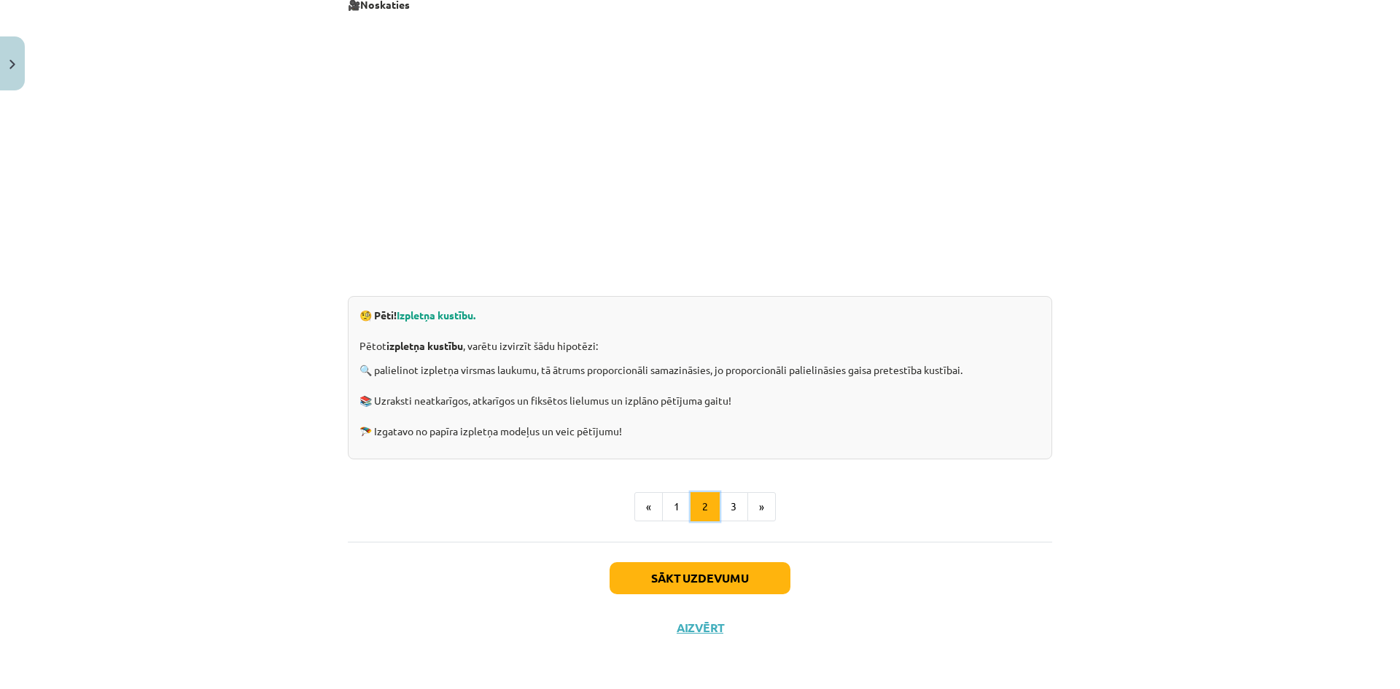
scroll to position [261, 0]
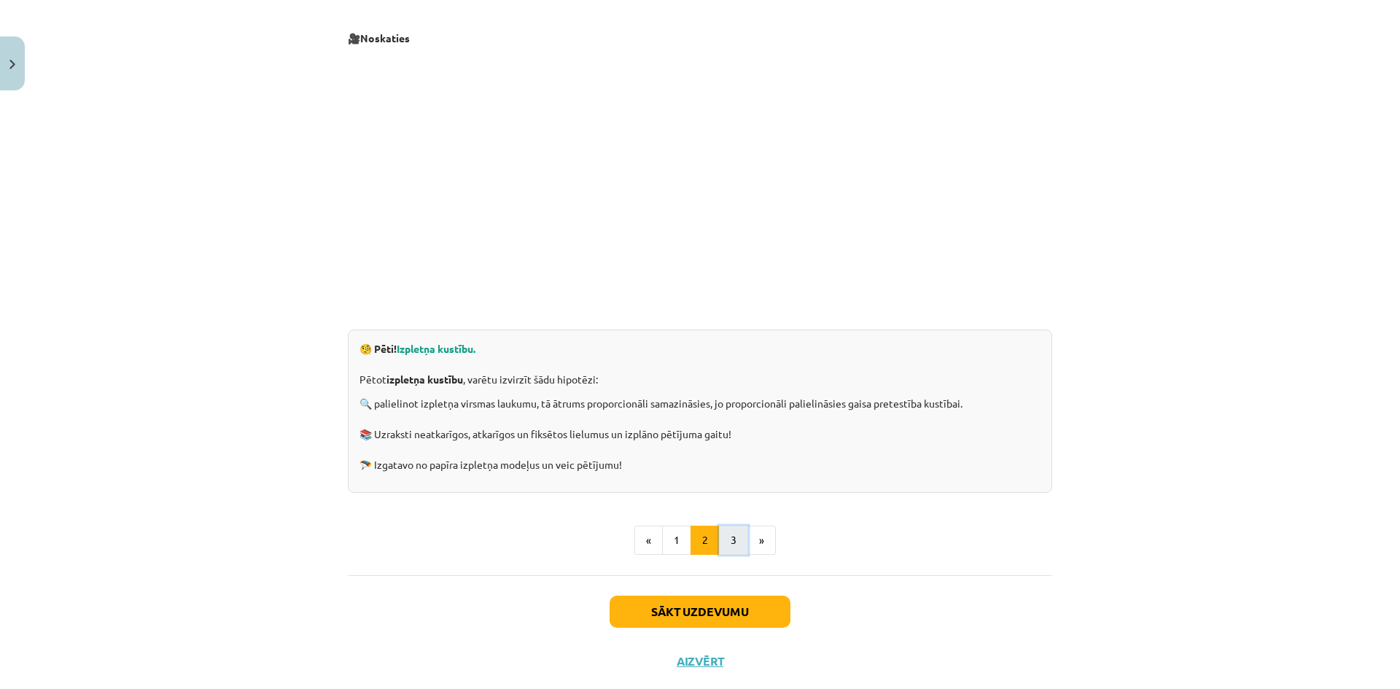
click at [730, 539] on button "3" at bounding box center [733, 540] width 29 height 29
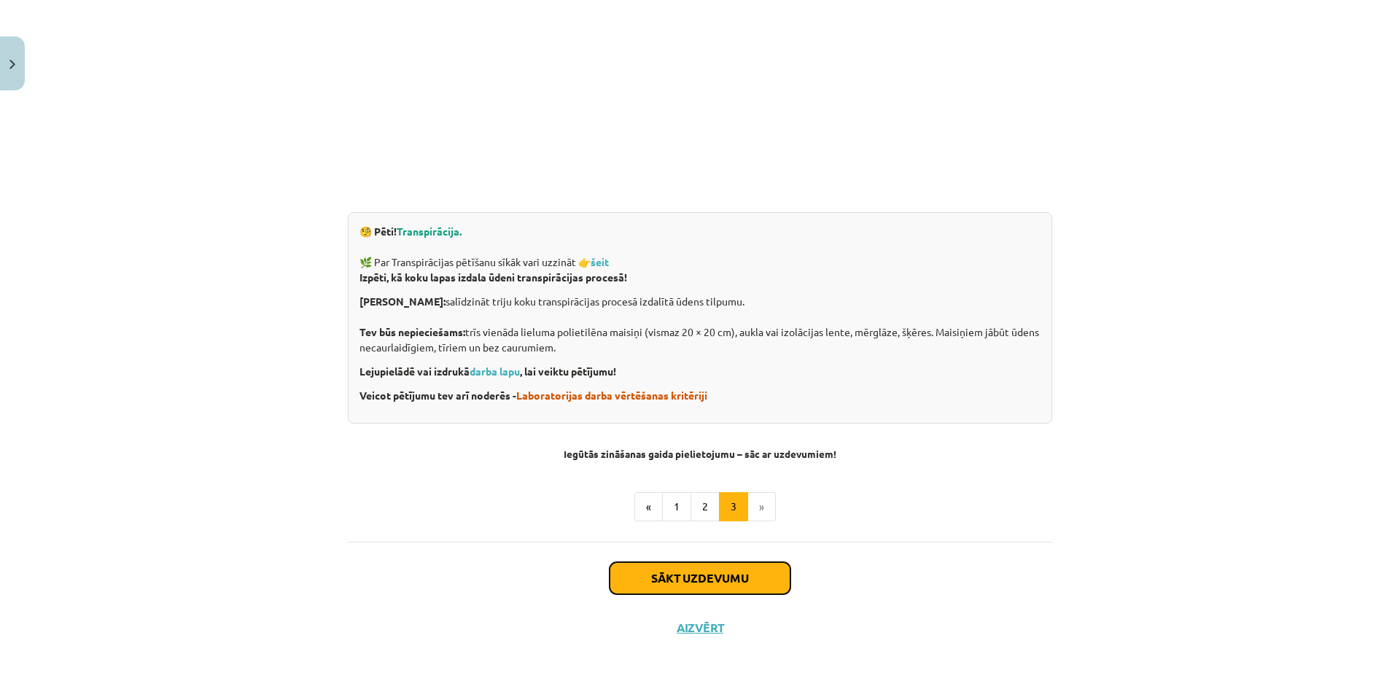
click at [693, 586] on button "Sākt uzdevumu" at bounding box center [700, 578] width 181 height 32
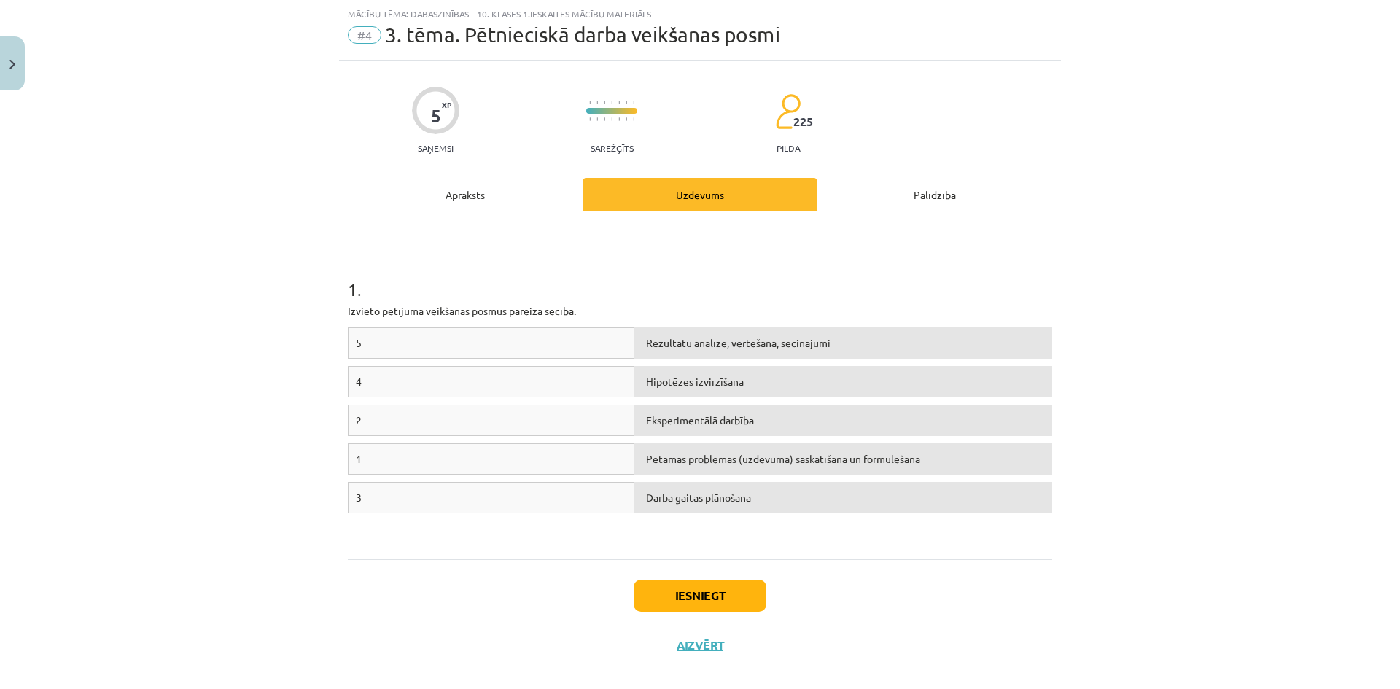
click at [441, 346] on div "5" at bounding box center [491, 342] width 287 height 31
drag, startPoint x: 341, startPoint y: 290, endPoint x: 568, endPoint y: 307, distance: 227.4
click at [577, 318] on div "5 XP Saņemsi Sarežģīts 225 pilda Apraksts Uzdevums Palīdzība 1 . Izvieto pētīju…" at bounding box center [700, 366] width 722 height 610
click at [546, 271] on h1 "1 ." at bounding box center [700, 276] width 705 height 45
click at [654, 291] on h1 "1 ." at bounding box center [700, 276] width 705 height 45
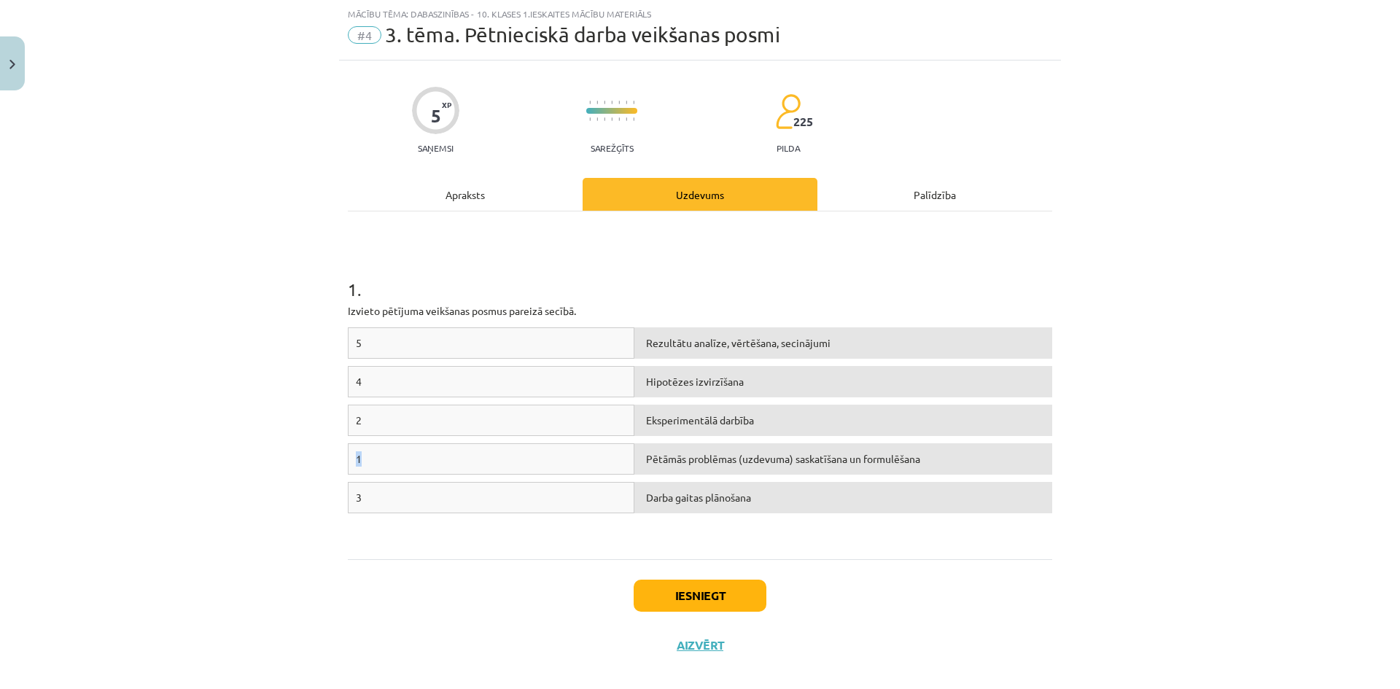
drag, startPoint x: 473, startPoint y: 459, endPoint x: 468, endPoint y: 414, distance: 44.7
click at [468, 414] on div "5 Rezultātu analīze, vērtēšana, secinājumi 4 Hipotēzes izvirzīšana 2 Eksperimen…" at bounding box center [700, 436] width 705 height 219
drag, startPoint x: 446, startPoint y: 448, endPoint x: 284, endPoint y: 463, distance: 162.6
click at [445, 448] on div "1" at bounding box center [491, 458] width 287 height 31
click at [282, 462] on div "Mācību tēma: Dabaszinības - 10. klases 1.ieskaites mācību materiāls #4 3. tēma.…" at bounding box center [700, 344] width 1400 height 689
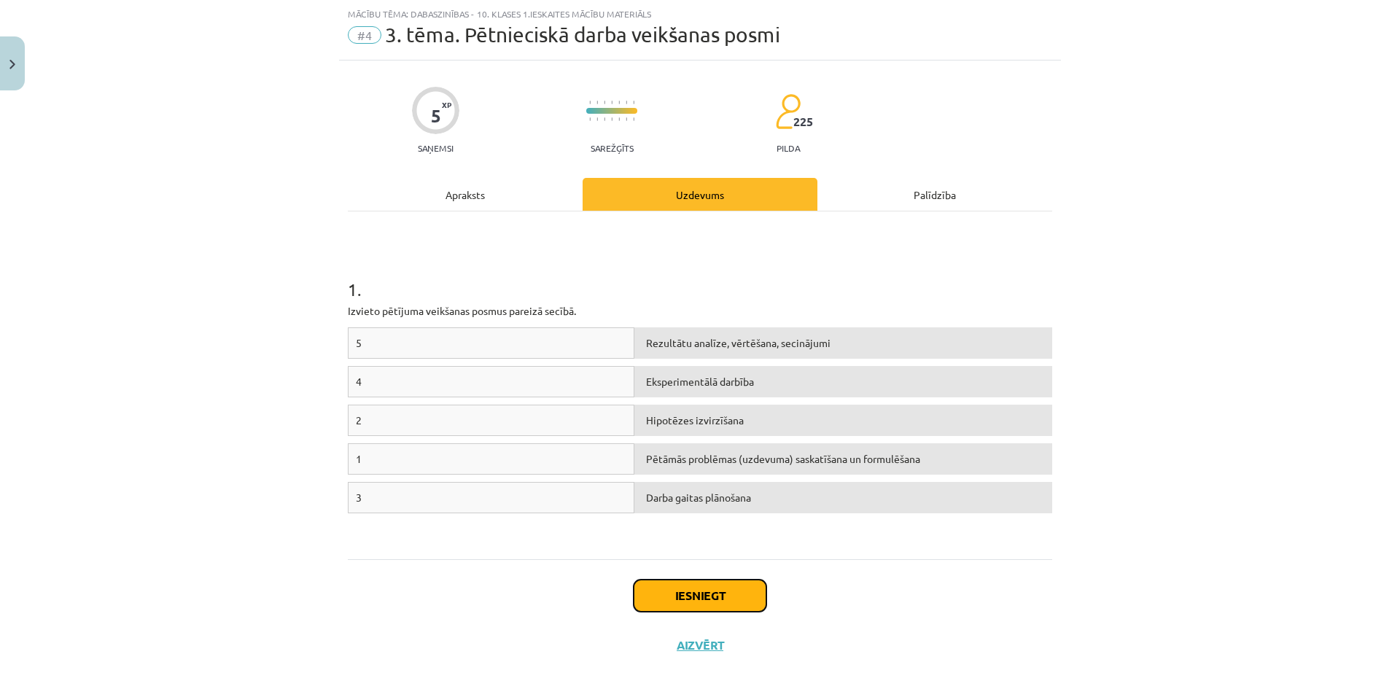
click at [686, 600] on button "Iesniegt" at bounding box center [700, 596] width 133 height 32
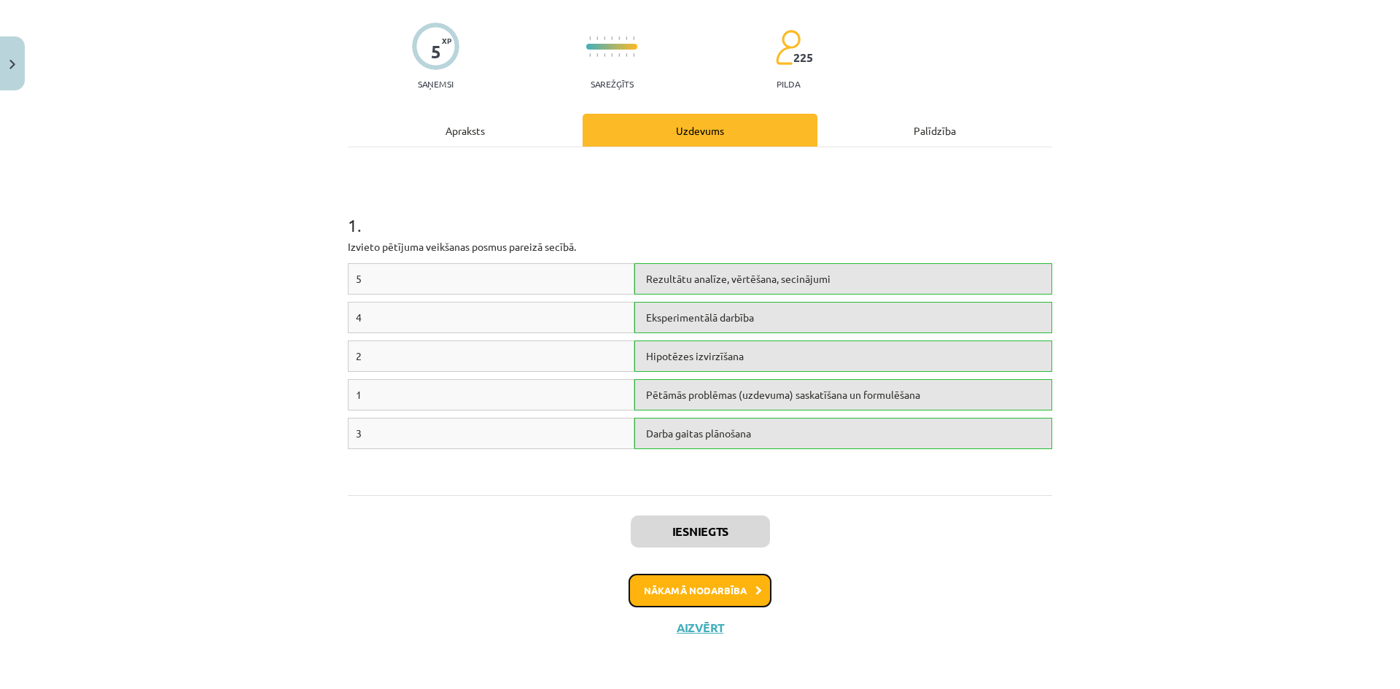
click at [695, 594] on button "Nākamā nodarbība" at bounding box center [700, 591] width 143 height 34
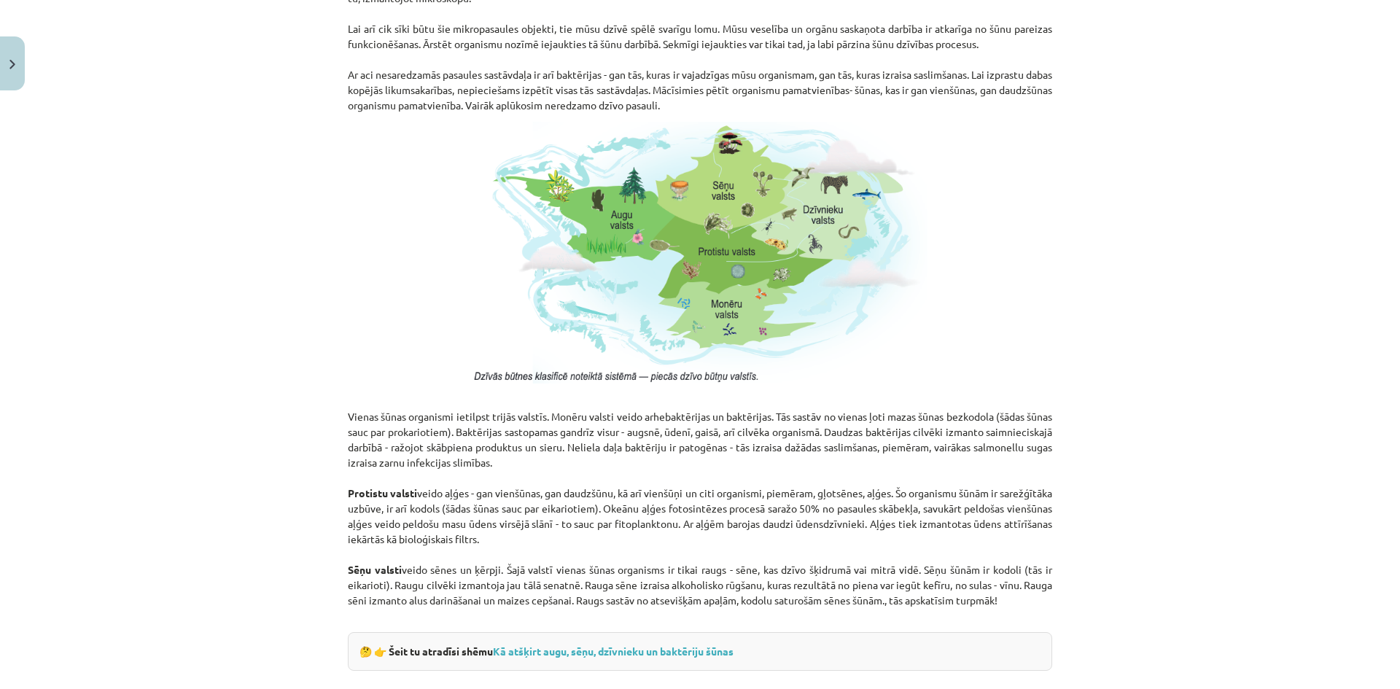
scroll to position [1216, 0]
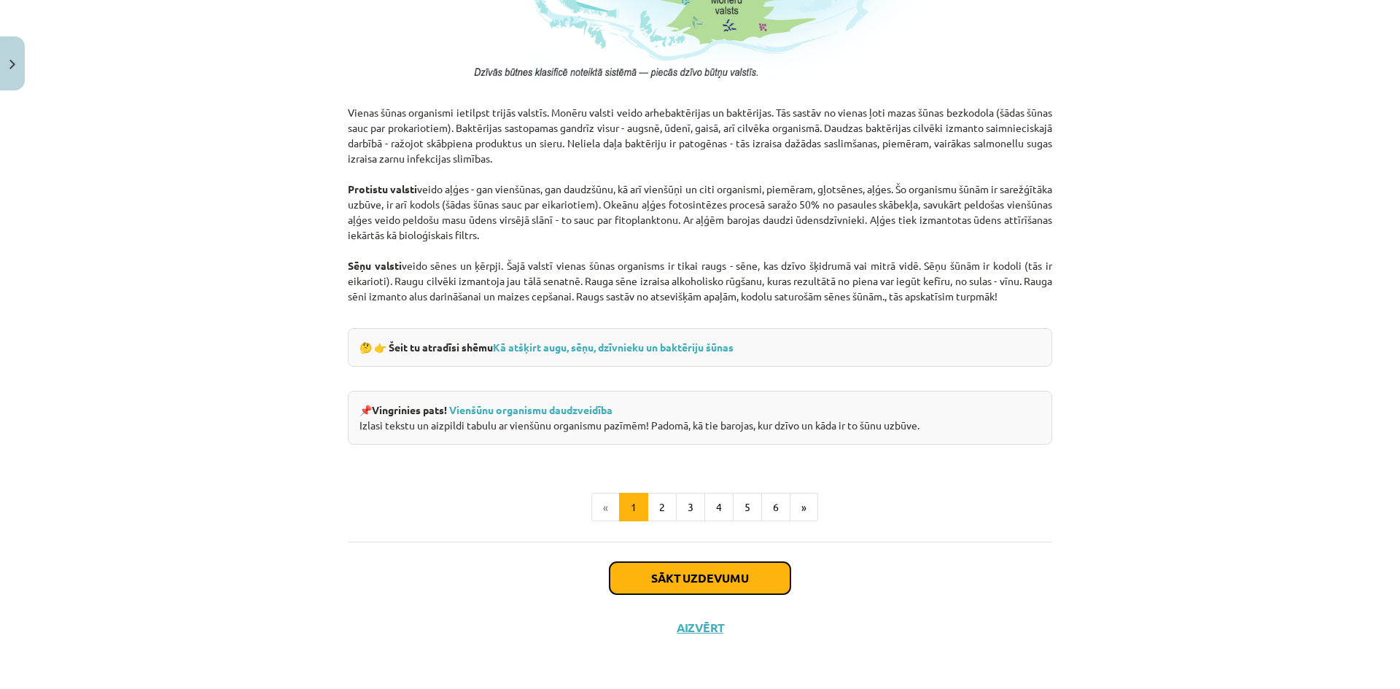
click at [734, 578] on button "Sākt uzdevumu" at bounding box center [700, 578] width 181 height 32
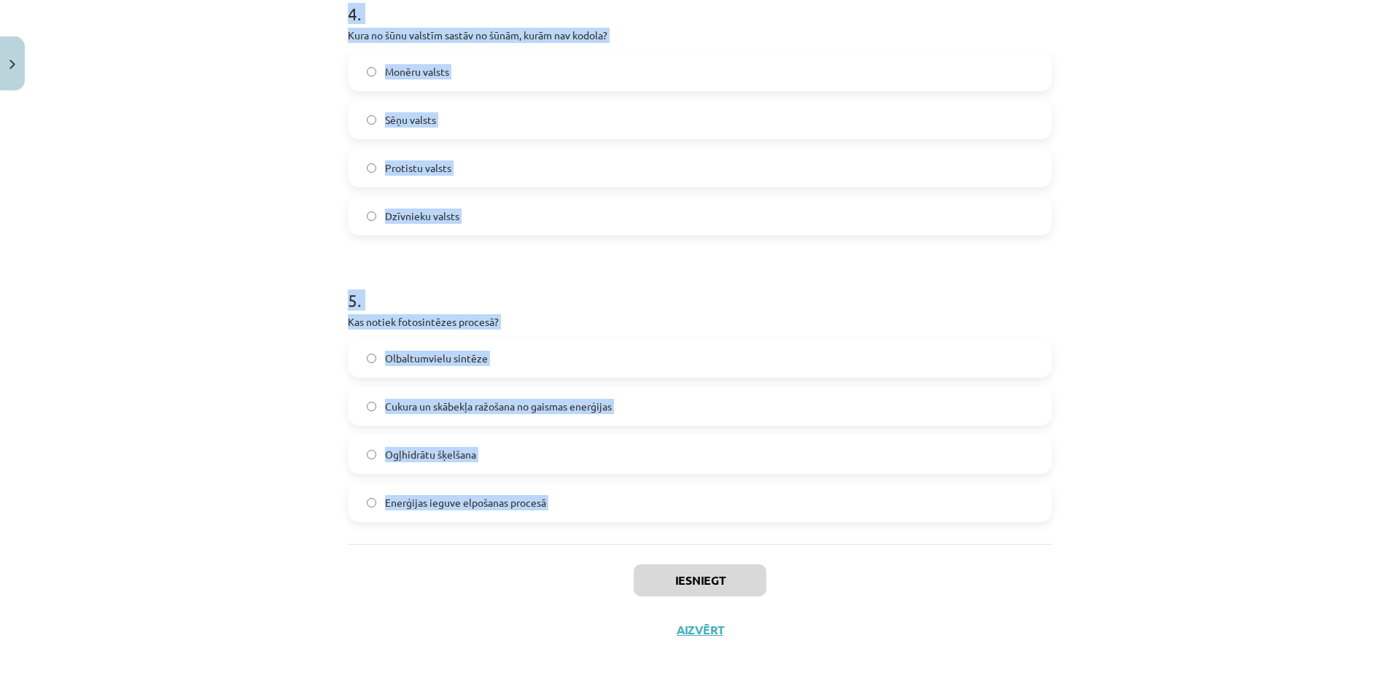
scroll to position [1174, 0]
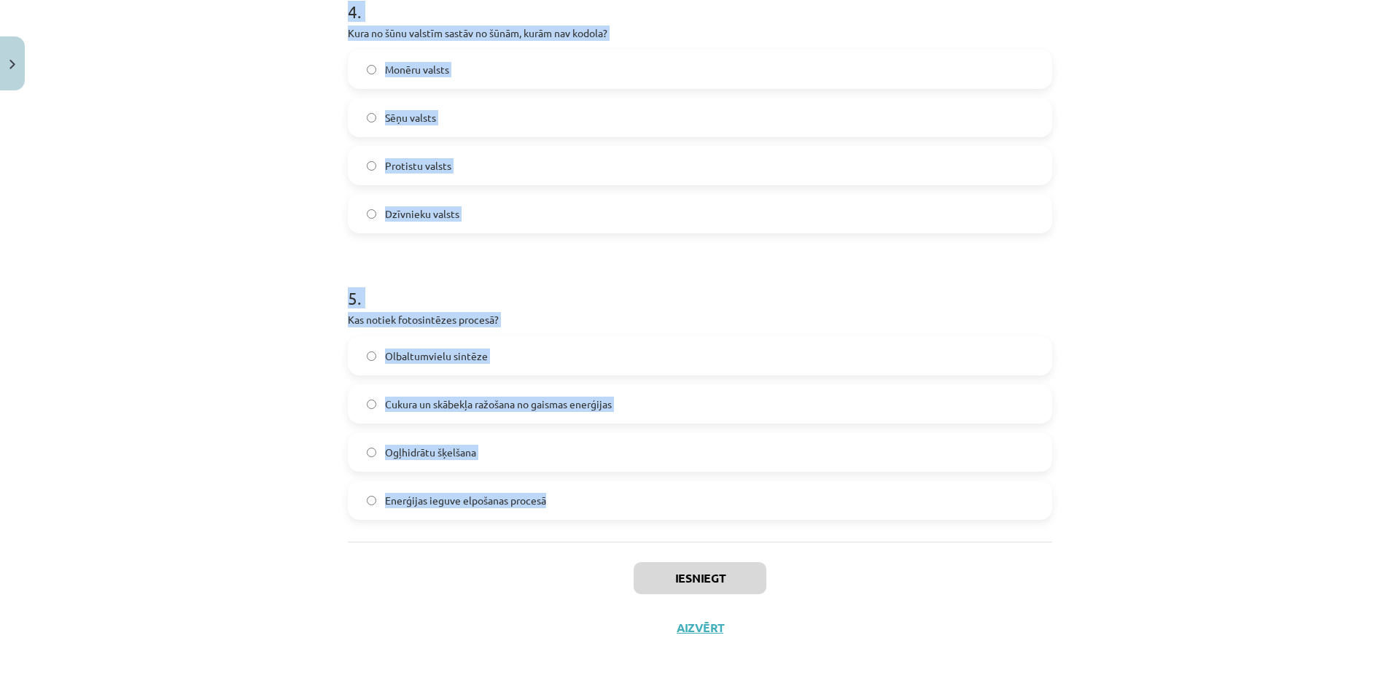
drag, startPoint x: 335, startPoint y: 320, endPoint x: 560, endPoint y: 500, distance: 288.1
copy form "1 . Kādu funkciju veic plazmatiskā membrāna? Sintezē olbaltumvielas Aizsargā šū…"
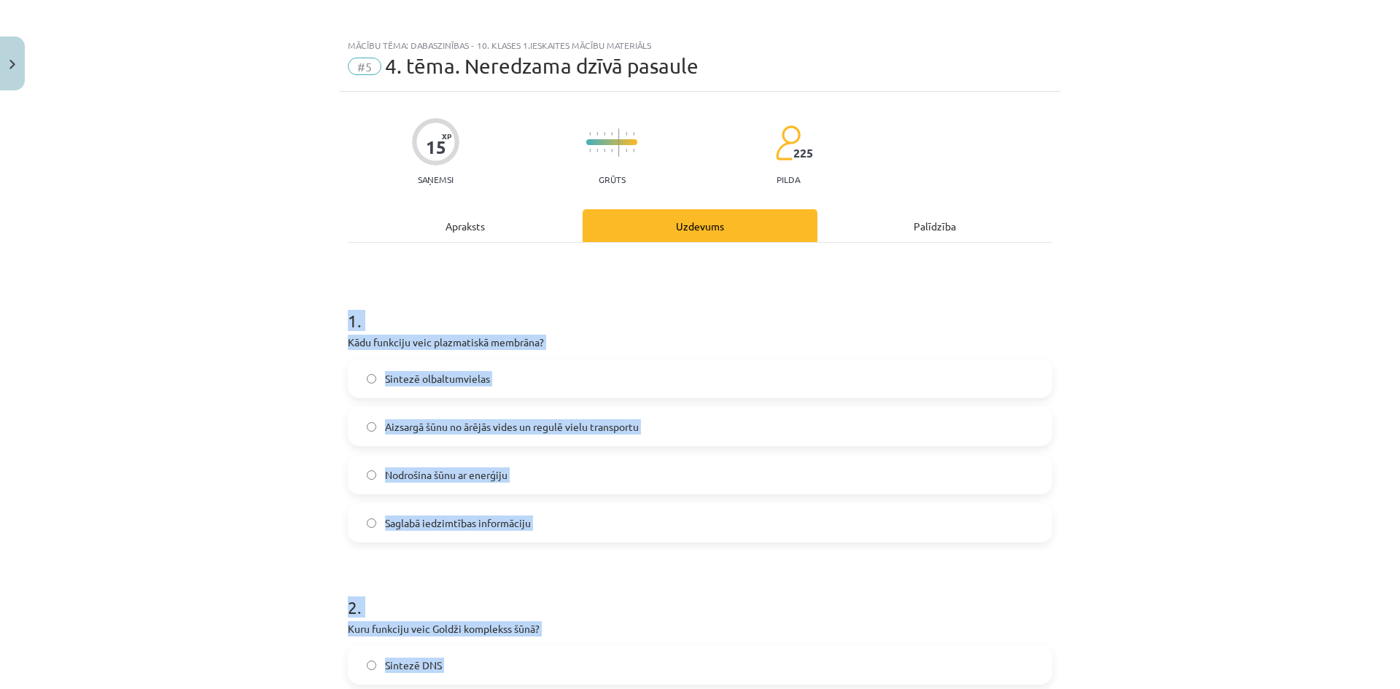
scroll to position [0, 0]
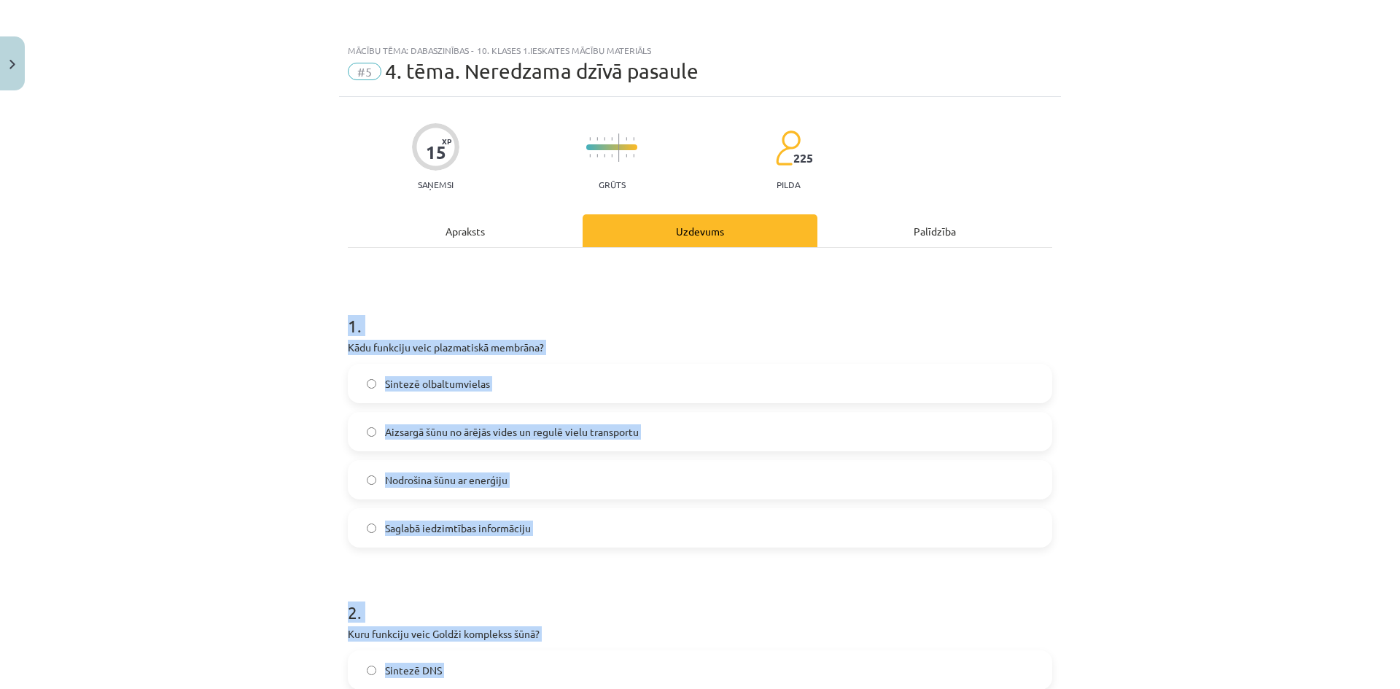
click at [273, 425] on div "Mācību tēma: Dabaszinības - 10. klases 1.ieskaites mācību materiāls #5 4. tēma.…" at bounding box center [700, 344] width 1400 height 689
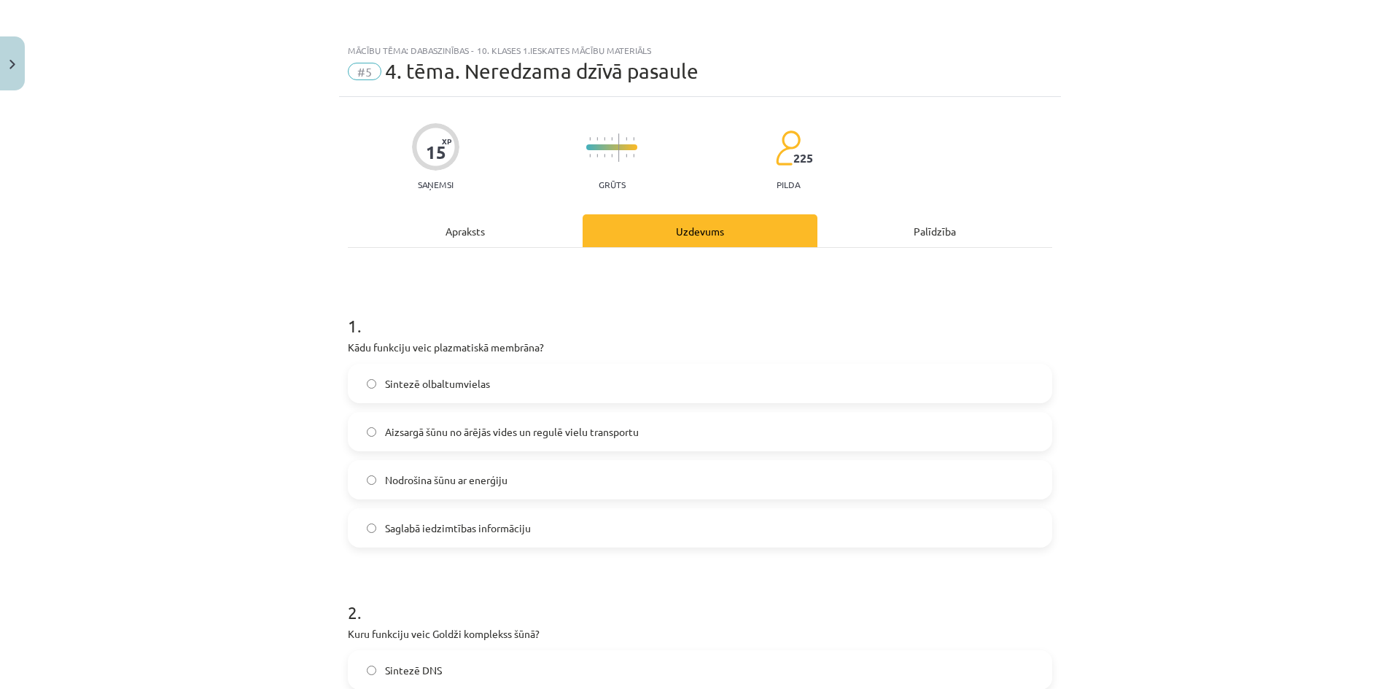
click at [385, 430] on span "Aizsargā šūnu no ārējās vides un regulē vielu transportu" at bounding box center [512, 431] width 254 height 15
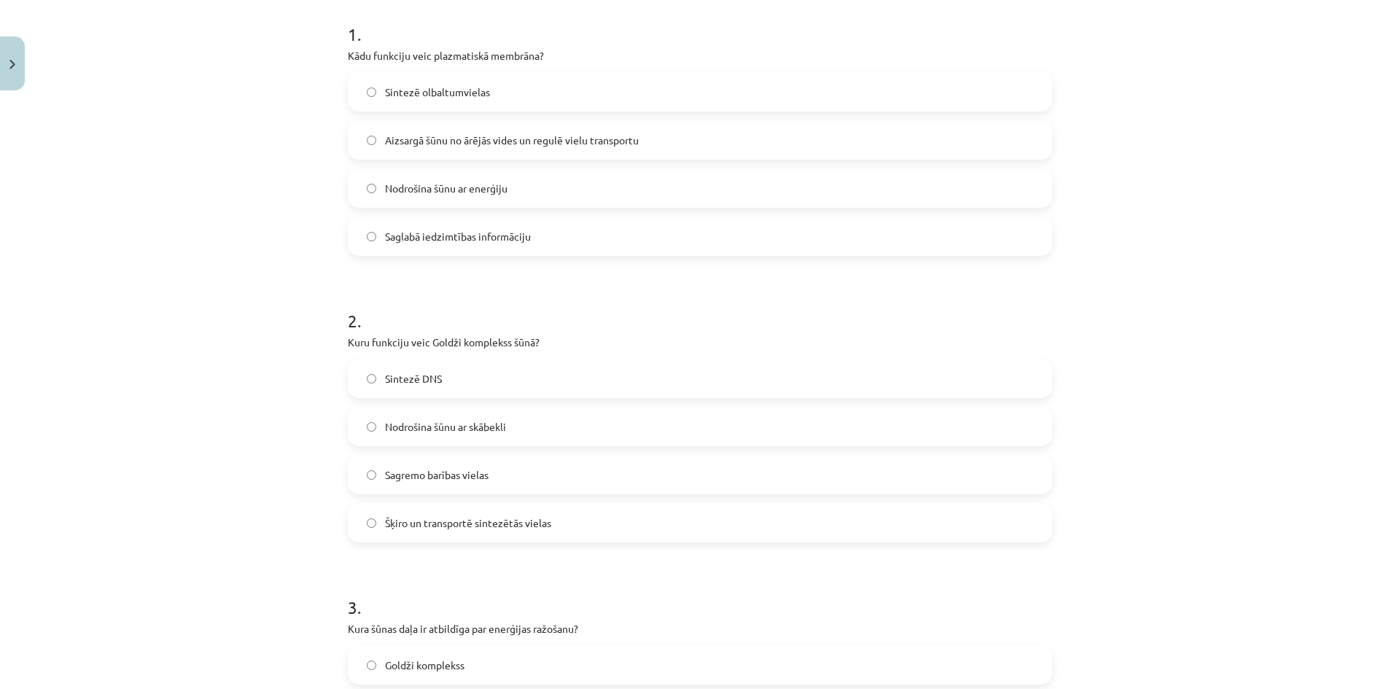
click at [478, 438] on label "Nodrošina šūnu ar skābekli" at bounding box center [700, 426] width 702 height 36
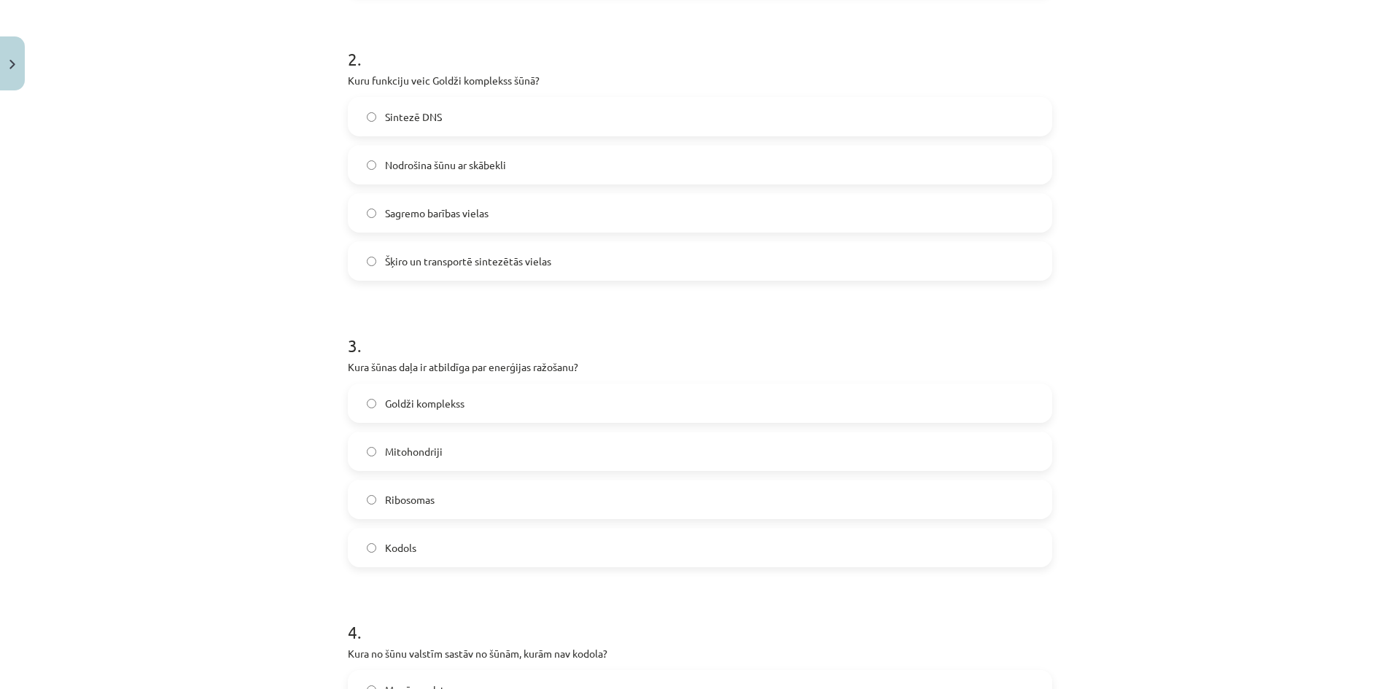
scroll to position [583, 0]
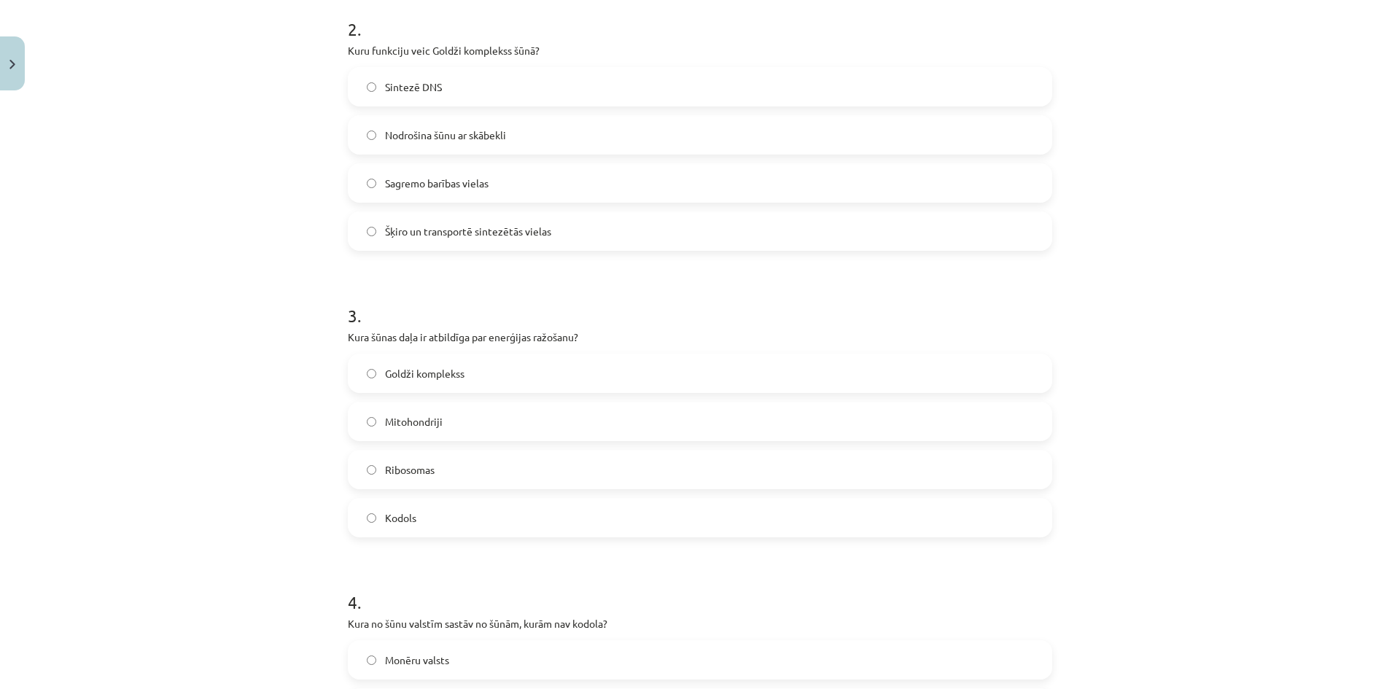
click at [464, 517] on label "Kodols" at bounding box center [700, 518] width 702 height 36
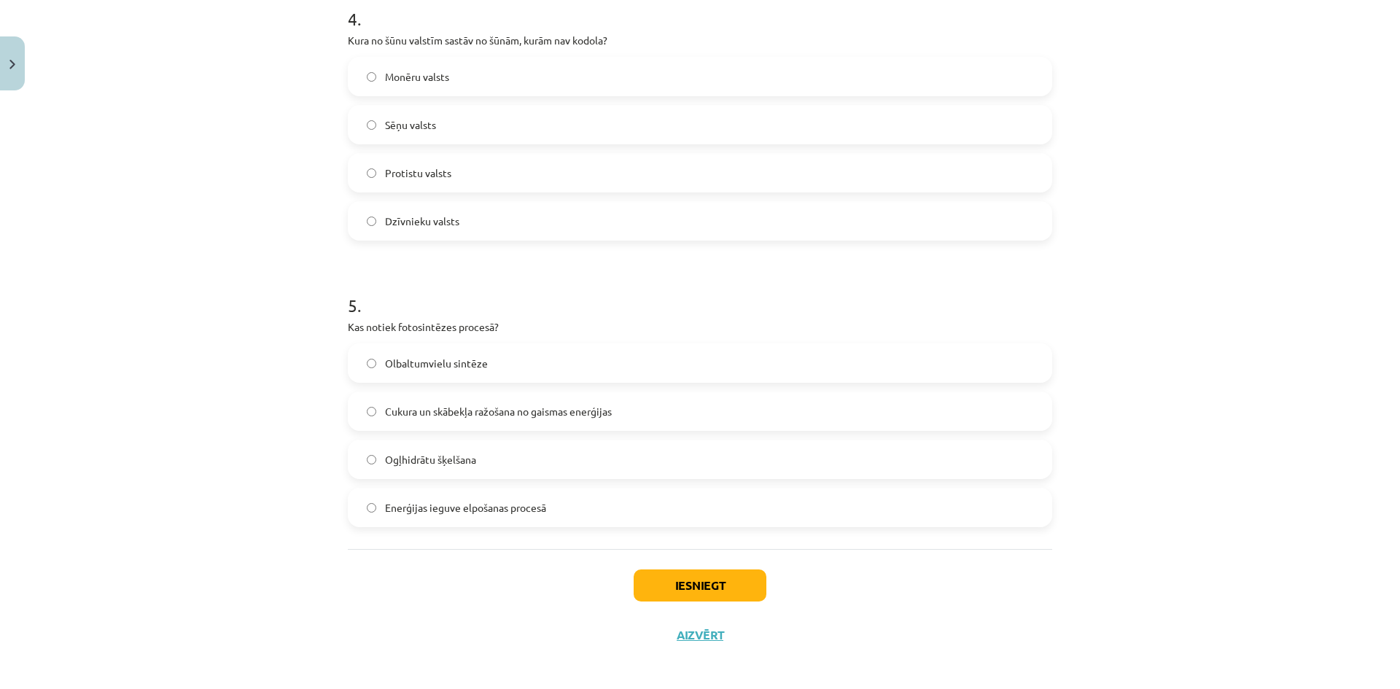
scroll to position [1094, 0]
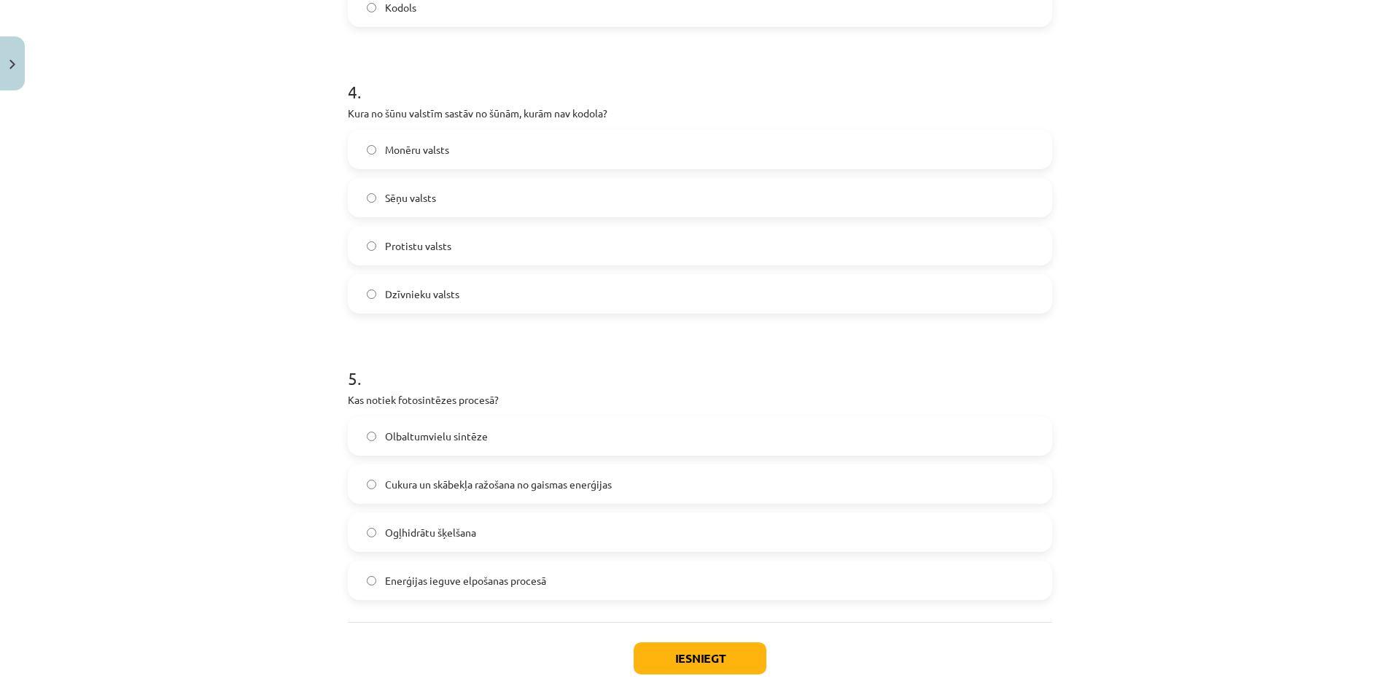
drag, startPoint x: 400, startPoint y: 143, endPoint x: 424, endPoint y: 217, distance: 77.3
click at [401, 143] on span "Monēru valsts" at bounding box center [417, 149] width 64 height 15
click at [465, 491] on span "Cukura un skābekļa ražošana no gaismas enerģijas" at bounding box center [498, 484] width 227 height 15
click at [662, 656] on button "Iesniegt" at bounding box center [700, 659] width 133 height 32
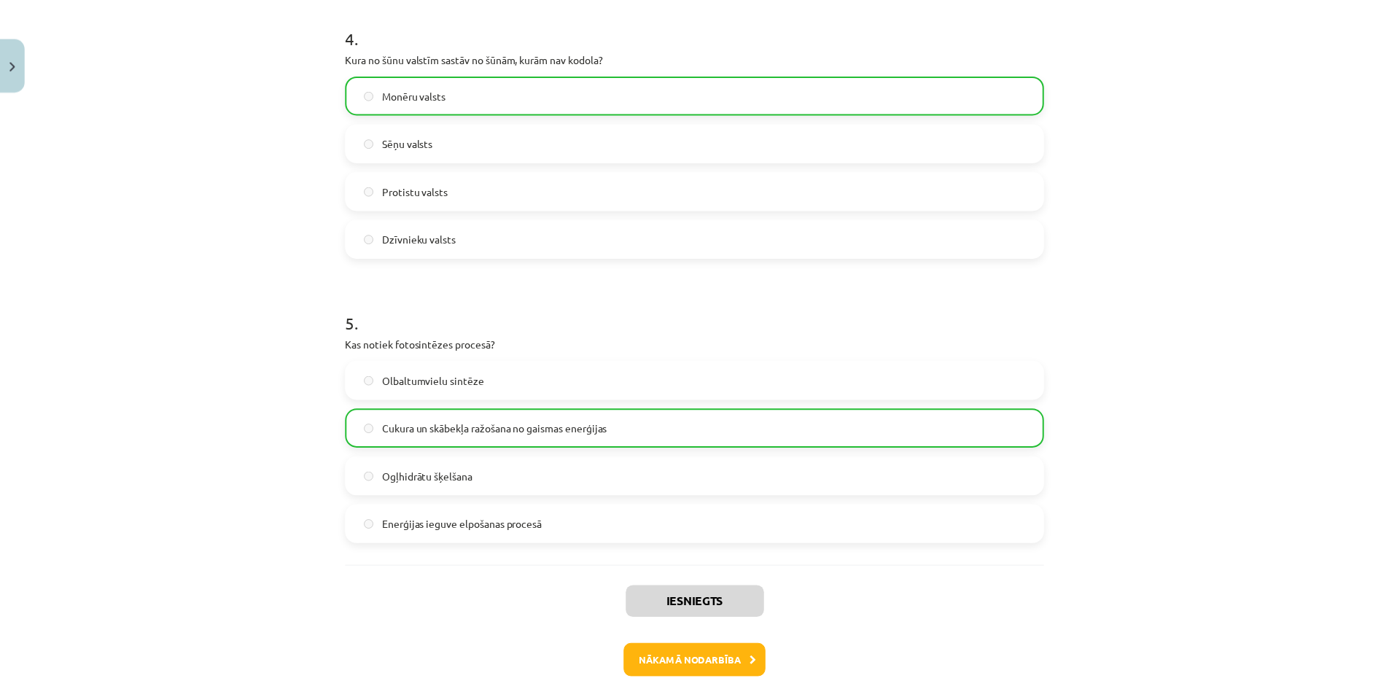
scroll to position [1221, 0]
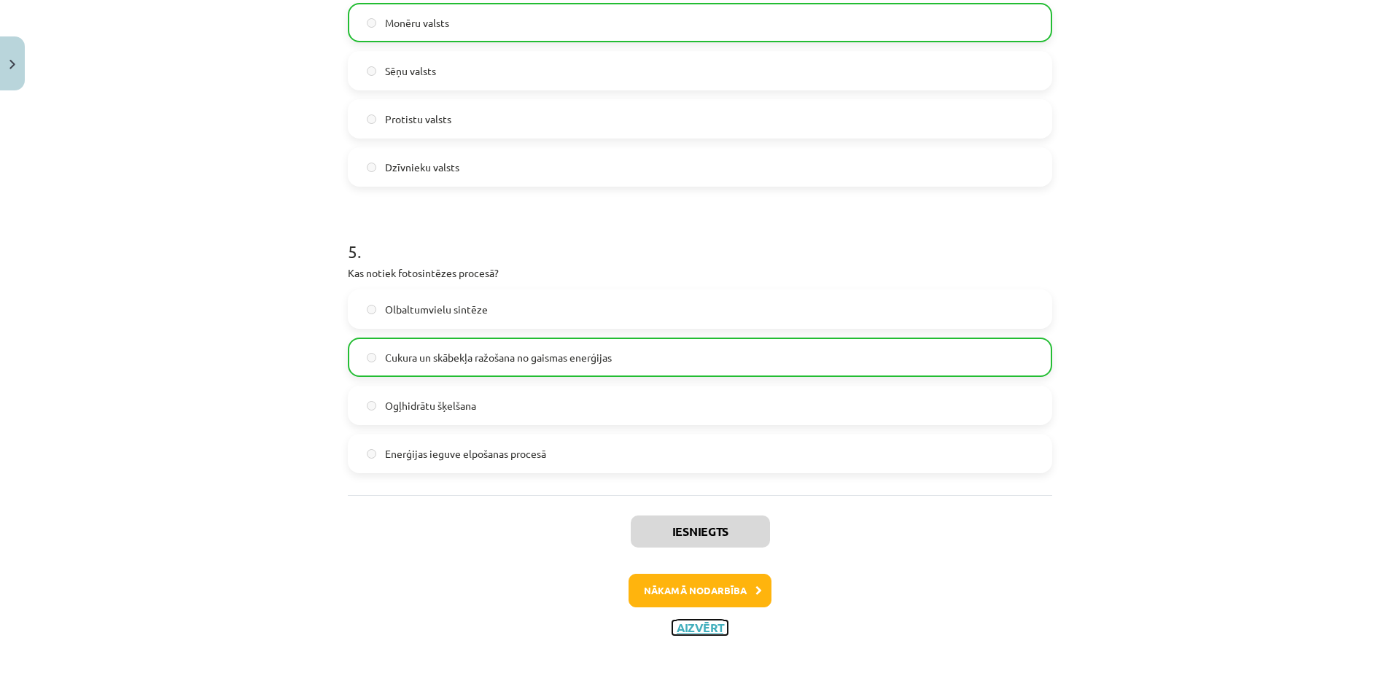
click at [713, 624] on button "Aizvērt" at bounding box center [699, 628] width 55 height 15
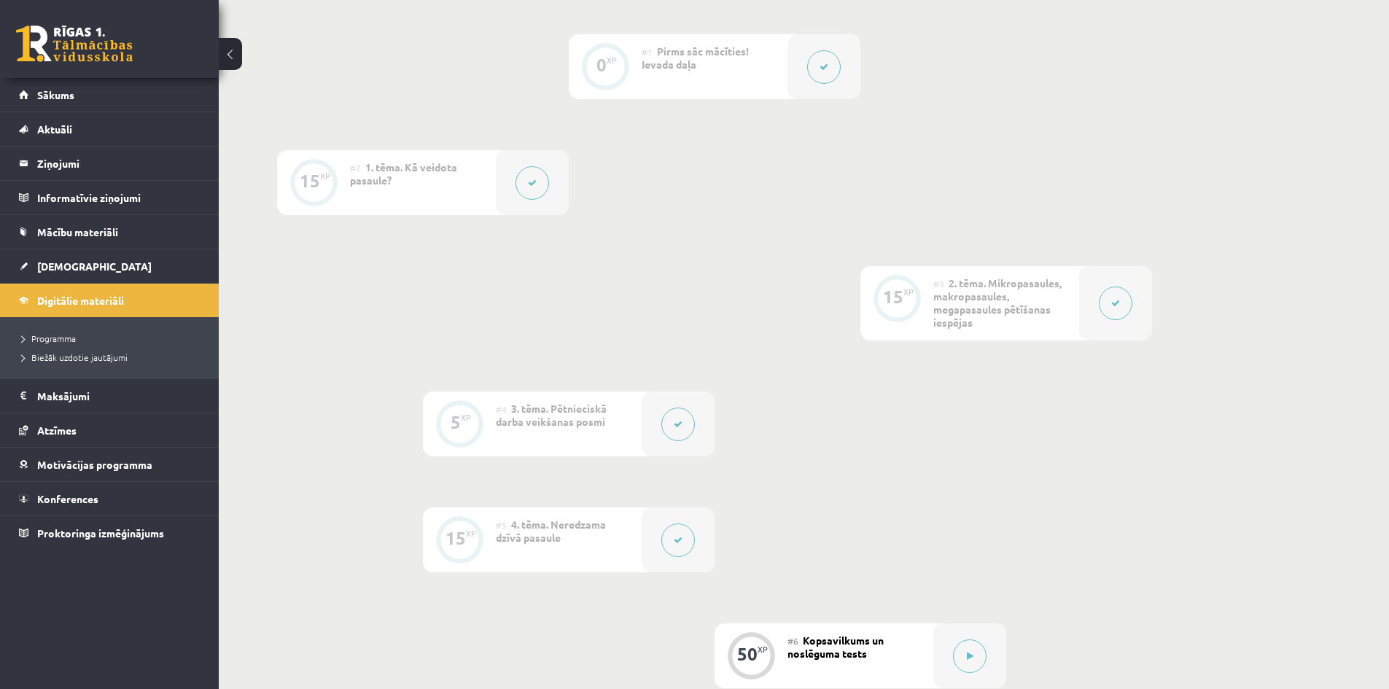
scroll to position [73, 0]
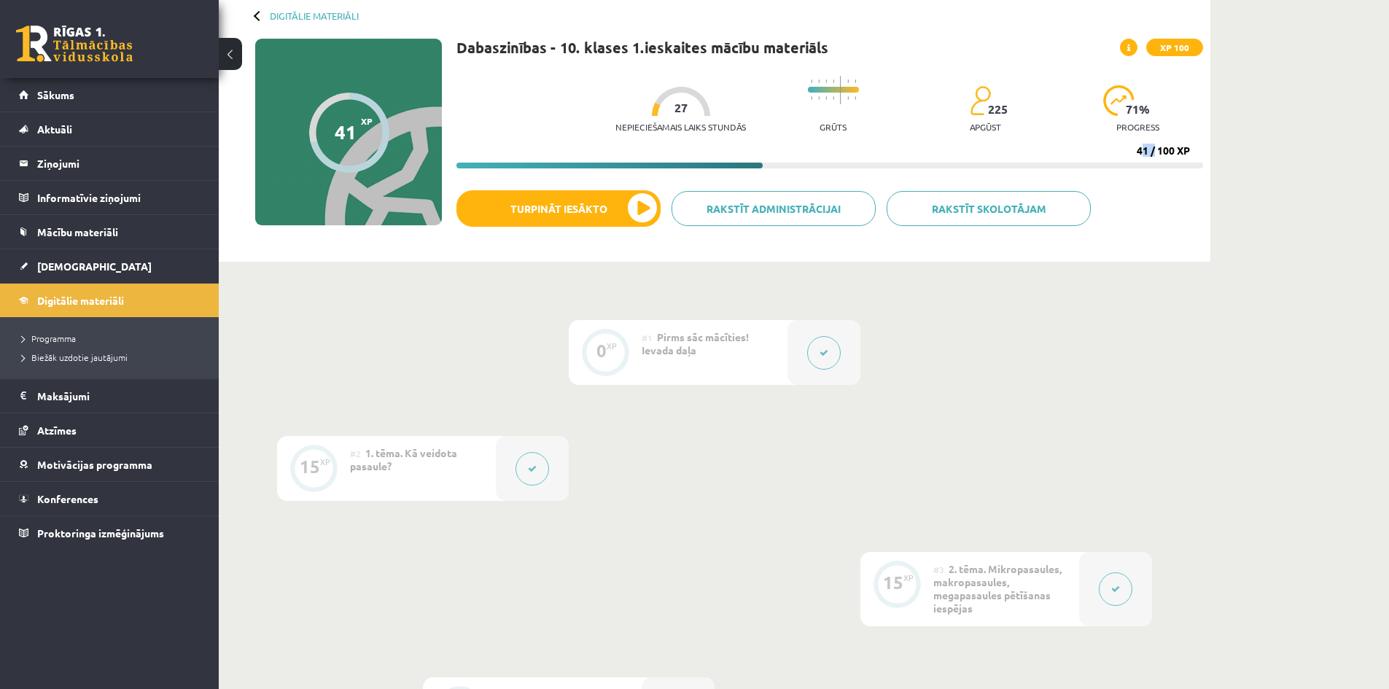
drag, startPoint x: 1141, startPoint y: 148, endPoint x: 1155, endPoint y: 150, distance: 13.2
click at [1155, 150] on div "41 / 100 XP" at bounding box center [1163, 150] width 53 height 13
click at [1155, 181] on div "Dabaszinības - 10. klases 1.ieskaites mācību materiāls XP 100 Nepieciešamais la…" at bounding box center [830, 147] width 747 height 216
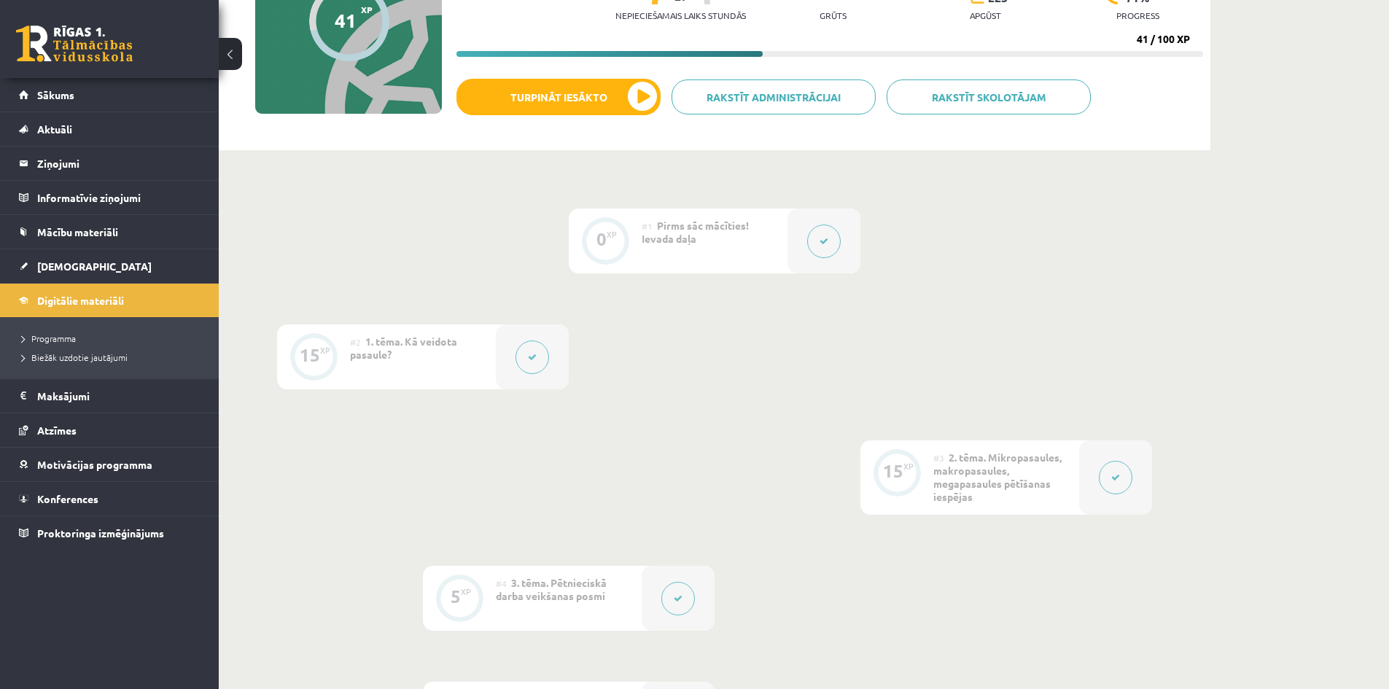
scroll to position [0, 0]
